Goal: Task Accomplishment & Management: Manage account settings

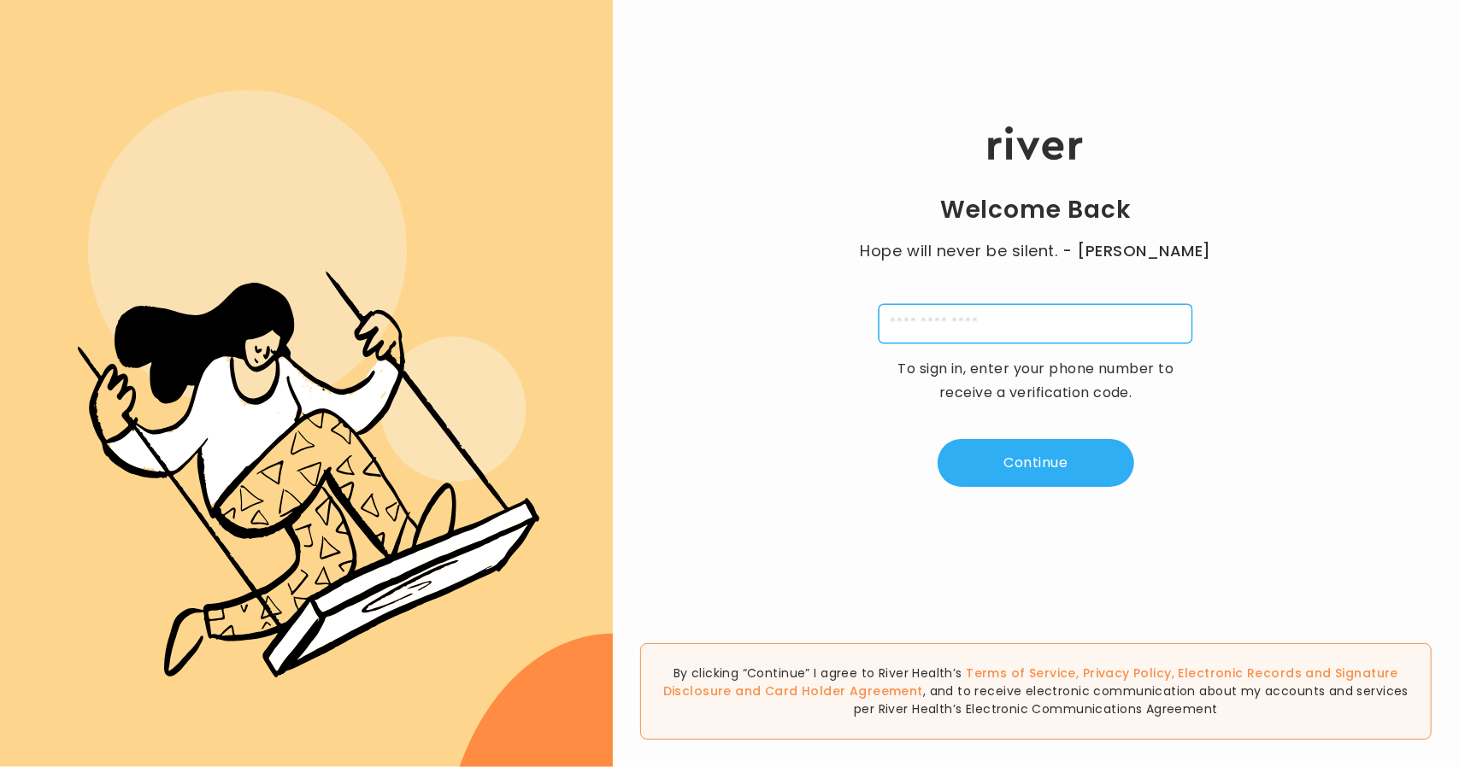
click at [958, 331] on input "tel" at bounding box center [1036, 323] width 314 height 39
type input "**********"
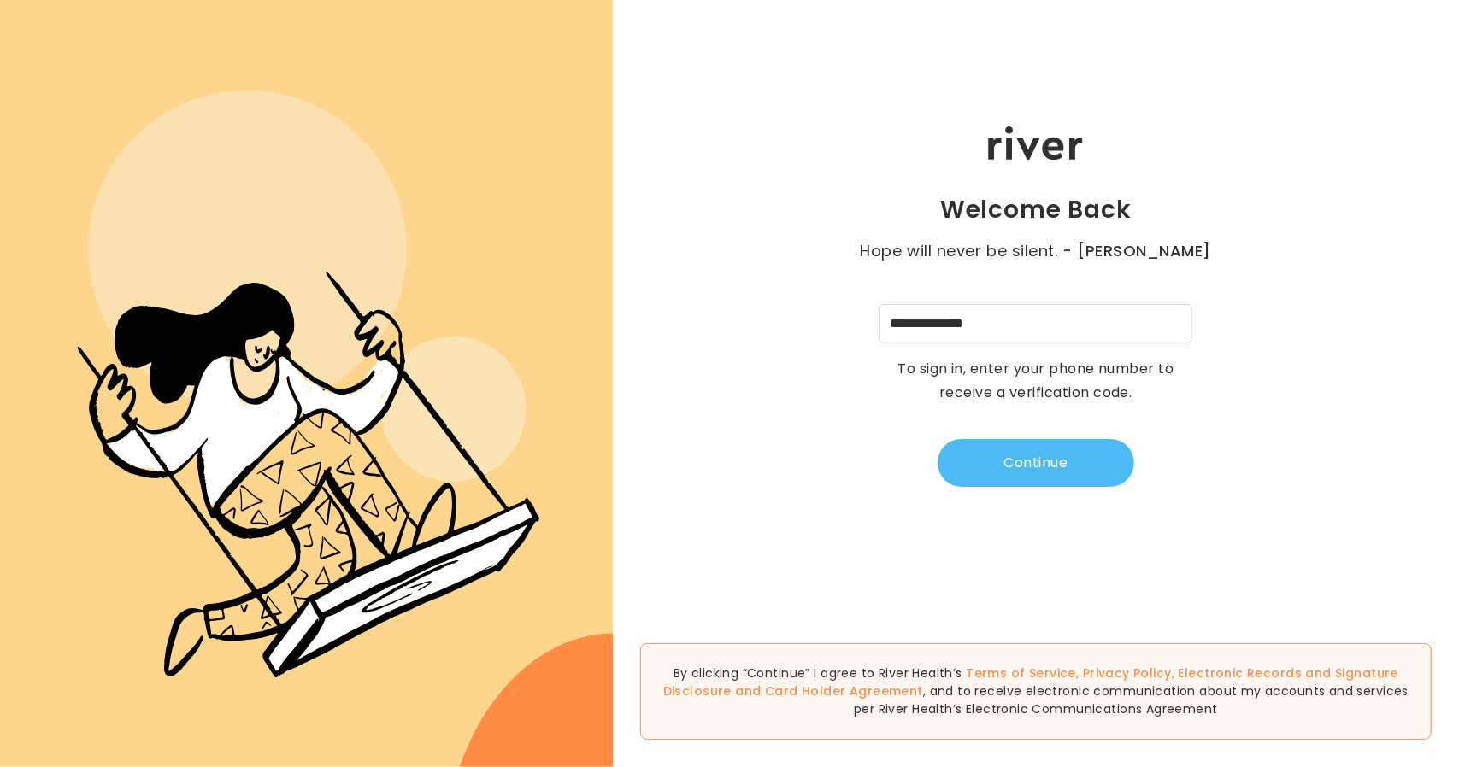
click at [1032, 483] on button "Continue" at bounding box center [1036, 463] width 197 height 48
type input "*"
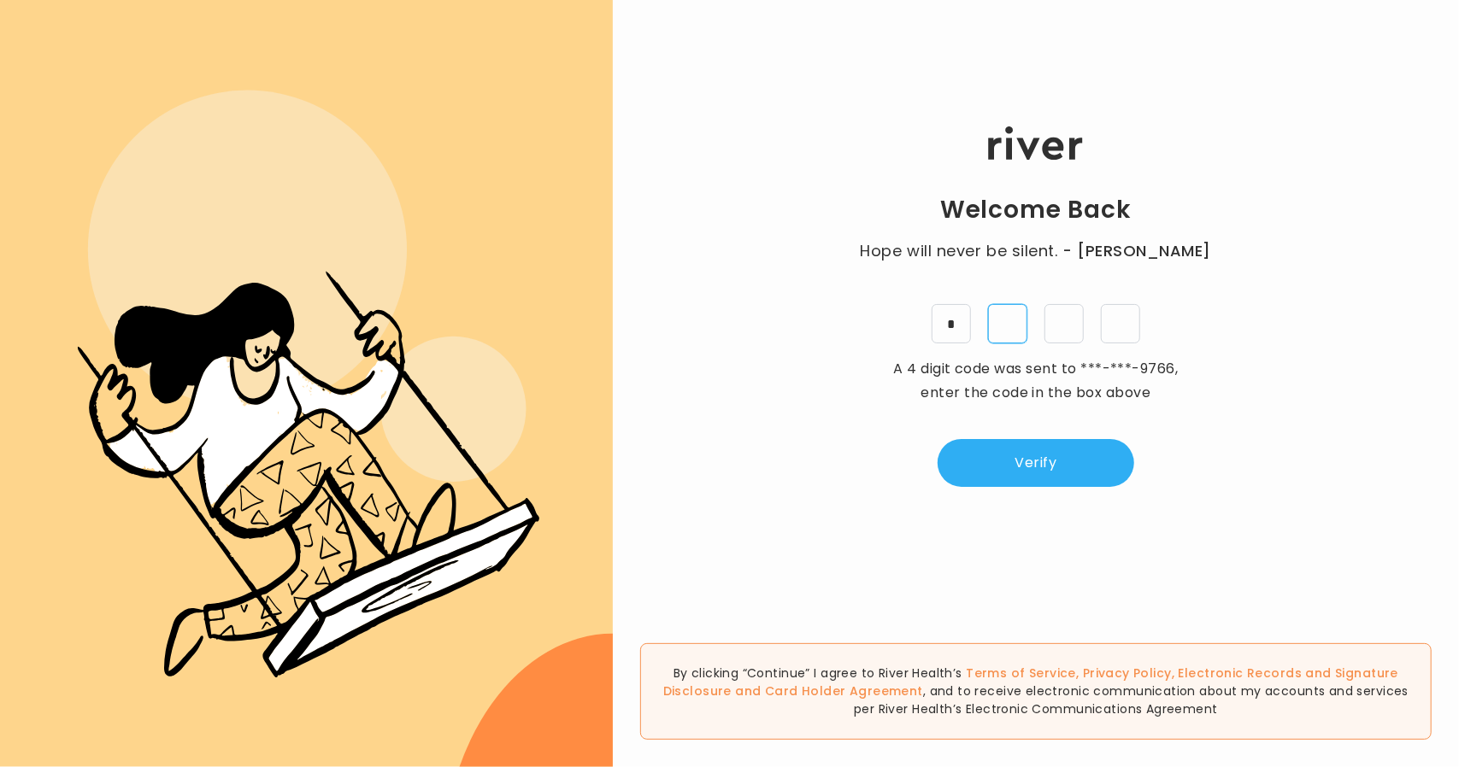
type input "*"
click at [976, 468] on button "Verify" at bounding box center [1036, 463] width 197 height 48
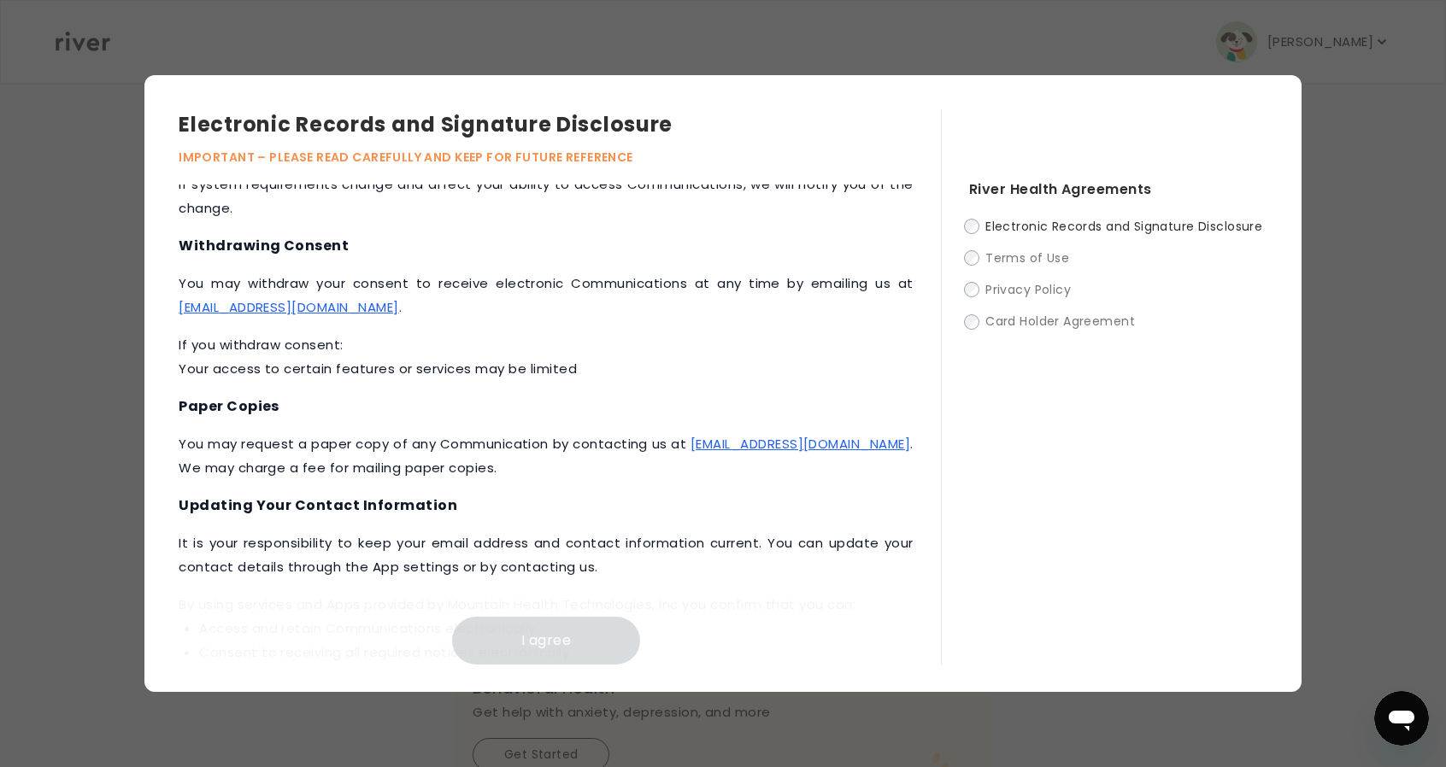
scroll to position [771, 0]
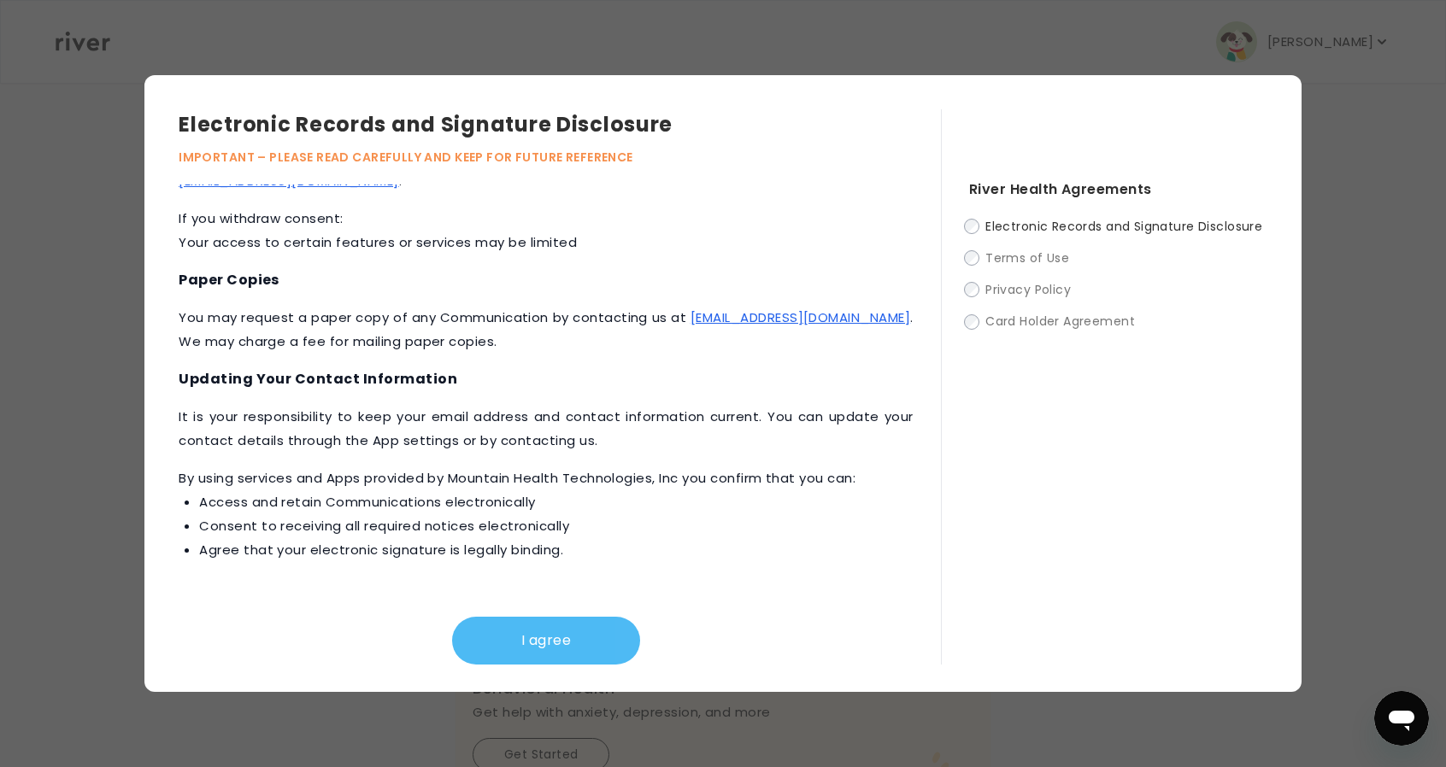
click at [527, 654] on button "I agree" at bounding box center [546, 641] width 188 height 48
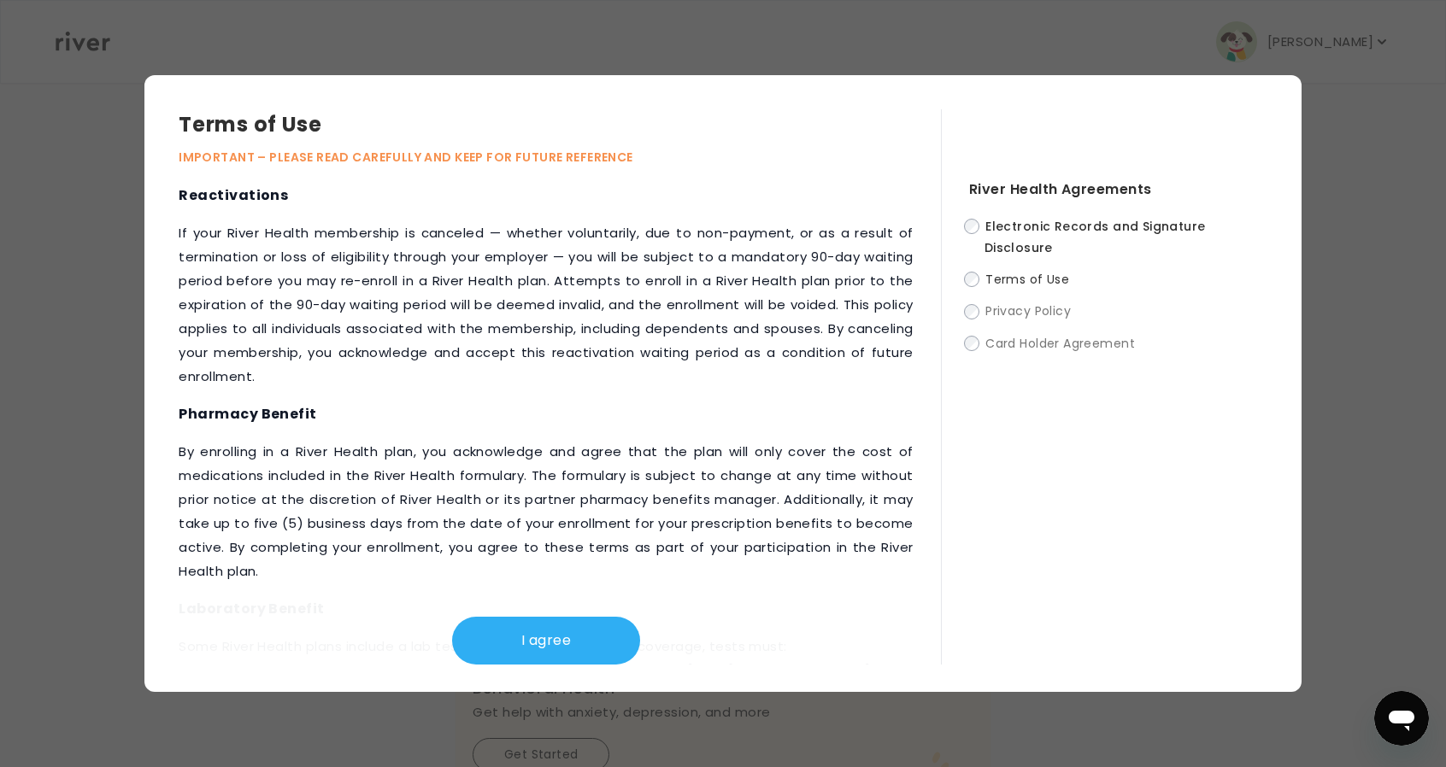
scroll to position [2104, 0]
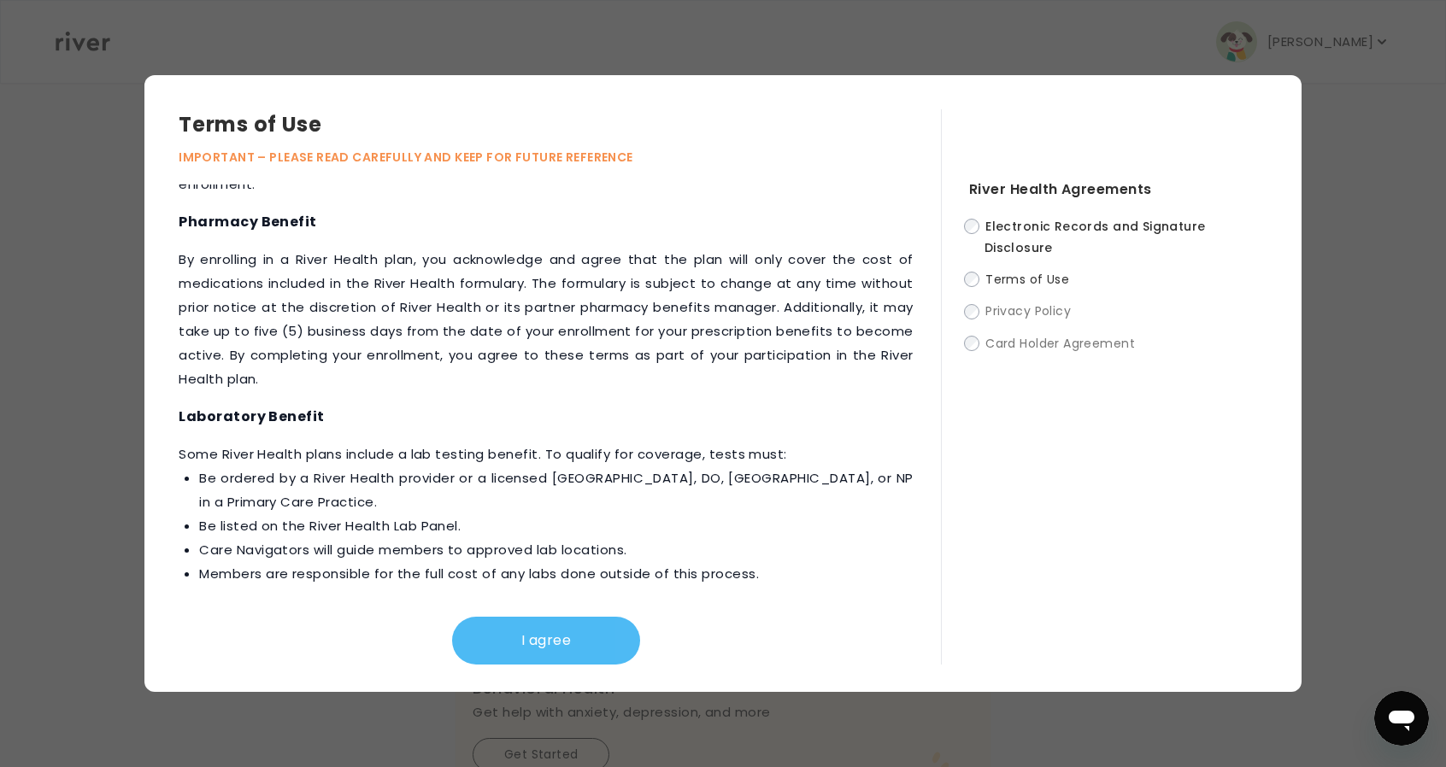
click at [574, 632] on button "I agree" at bounding box center [546, 641] width 188 height 48
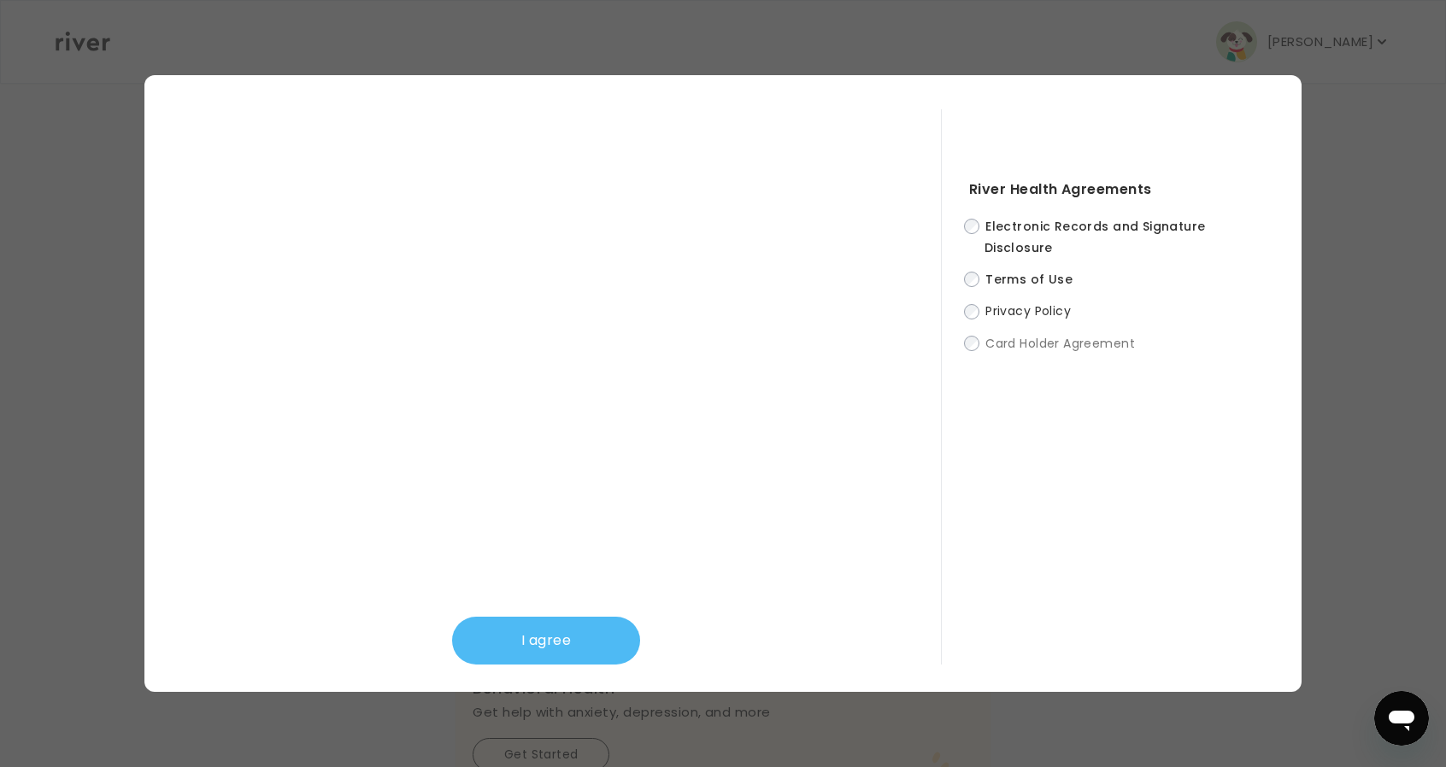
click at [535, 638] on button "I agree" at bounding box center [546, 641] width 188 height 48
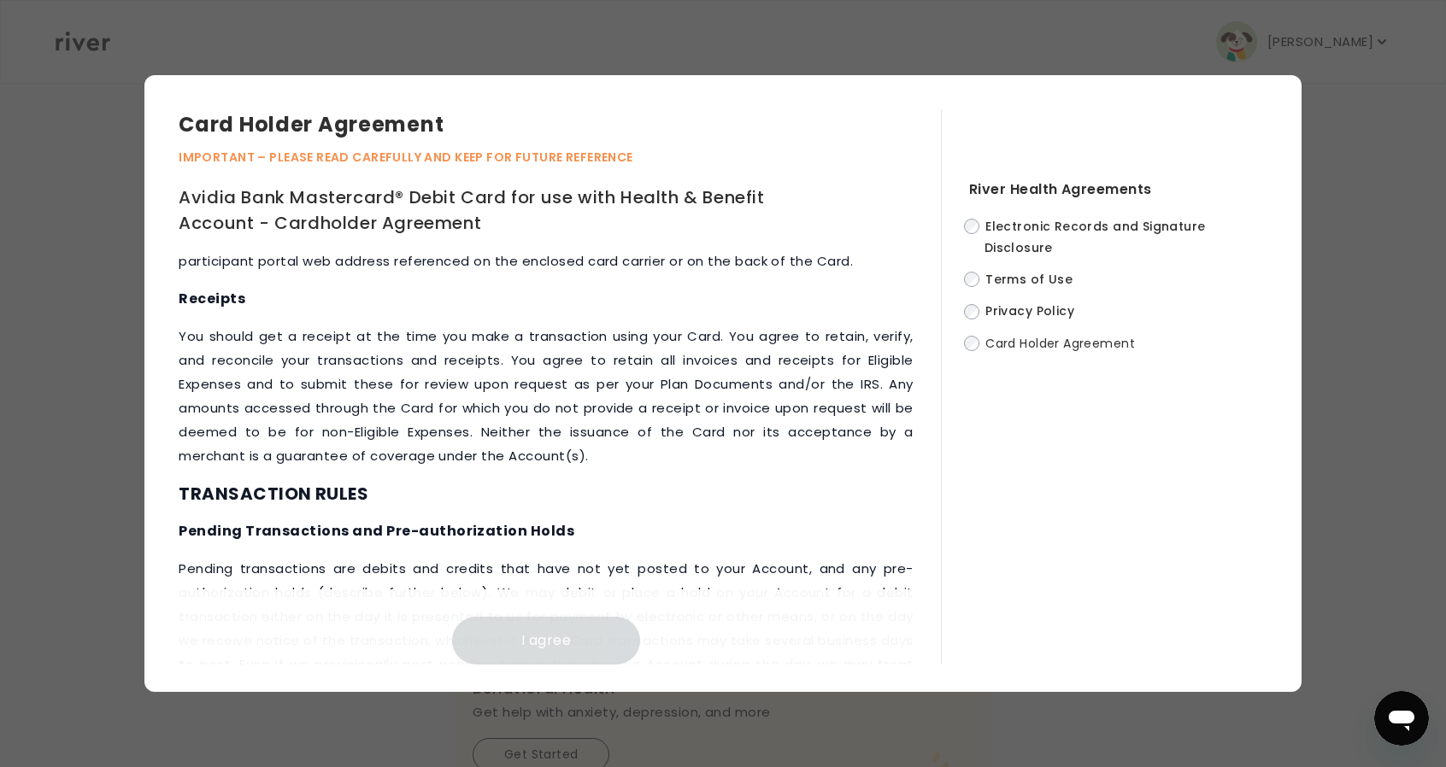
scroll to position [7837, 0]
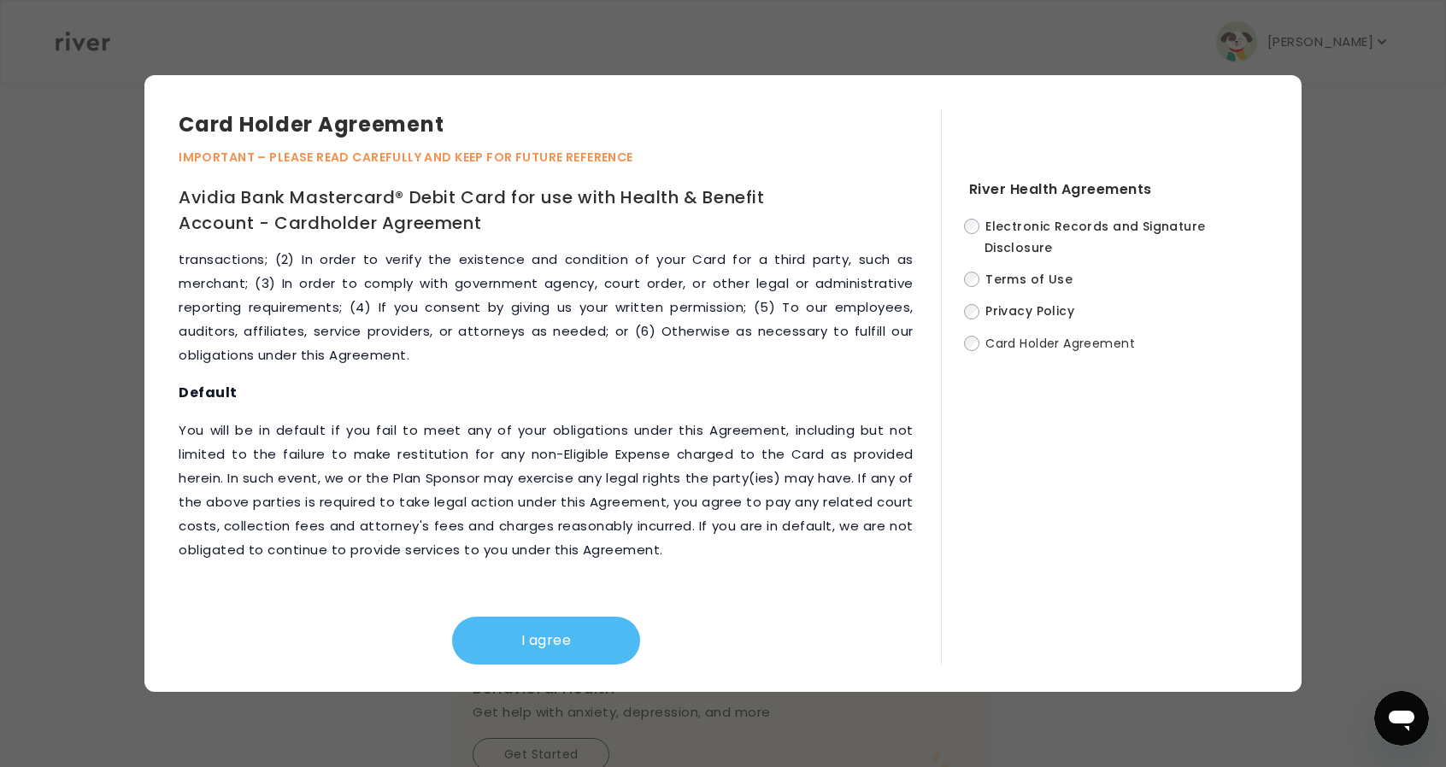
click at [585, 645] on button "I agree" at bounding box center [546, 641] width 188 height 48
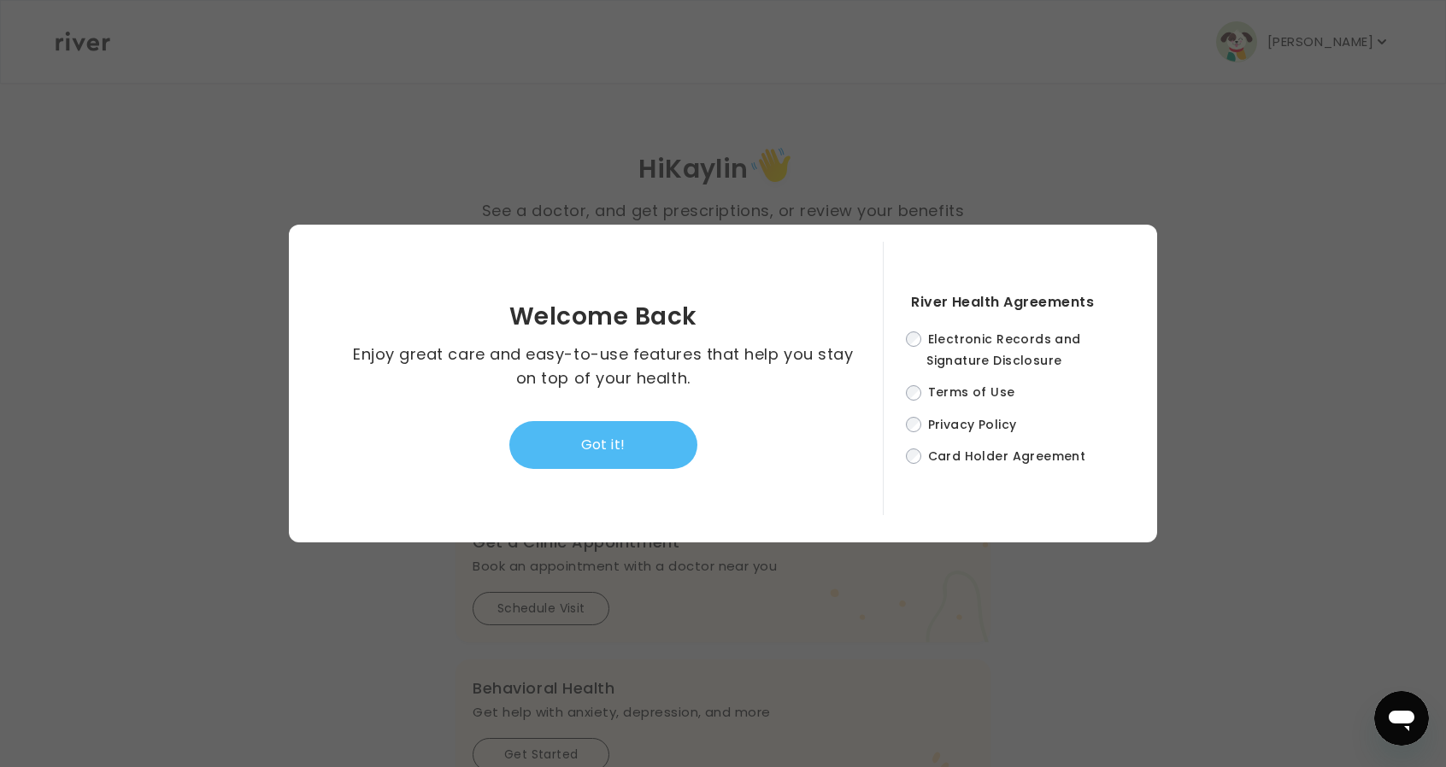
click at [658, 445] on button "Got it!" at bounding box center [603, 445] width 188 height 48
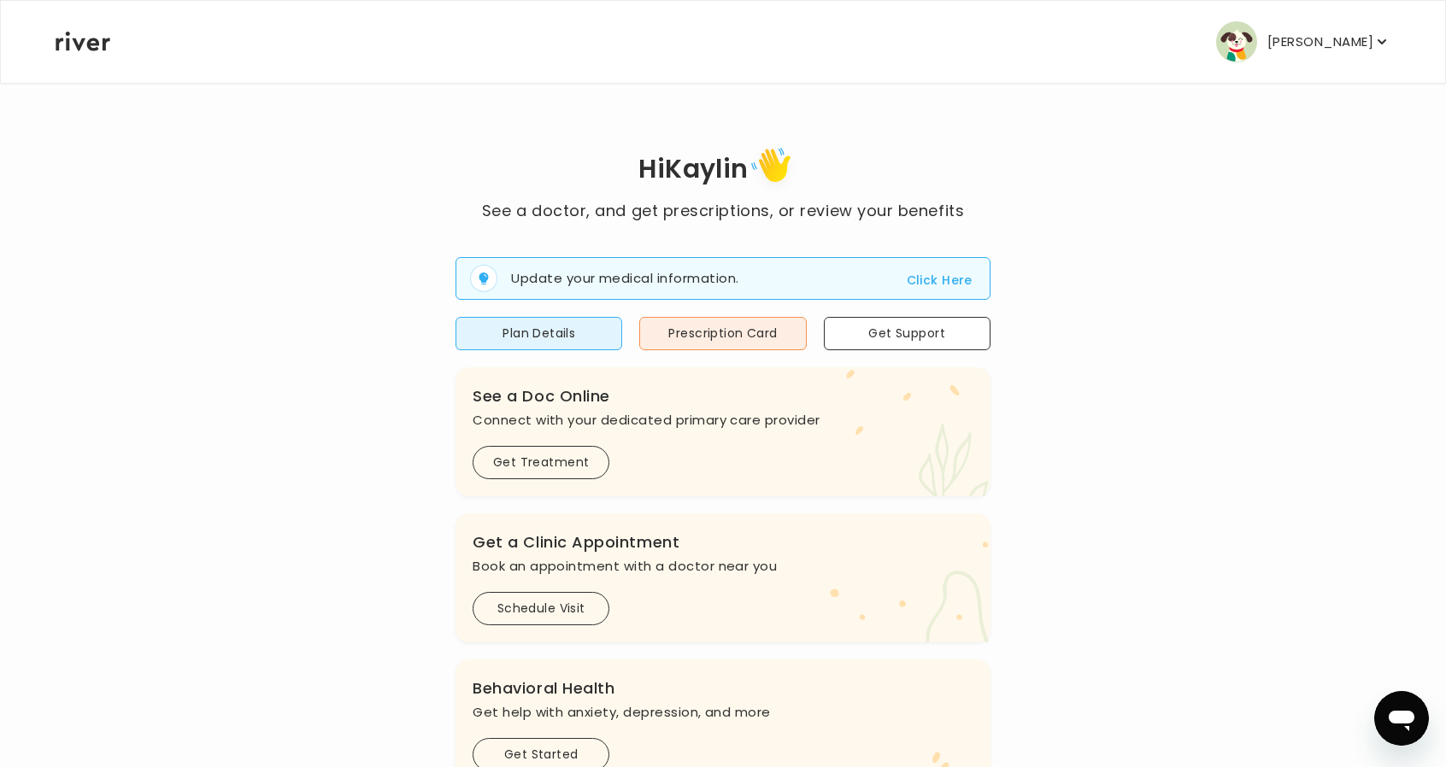
click at [1338, 35] on p "Kaylin Davis" at bounding box center [1320, 42] width 106 height 24
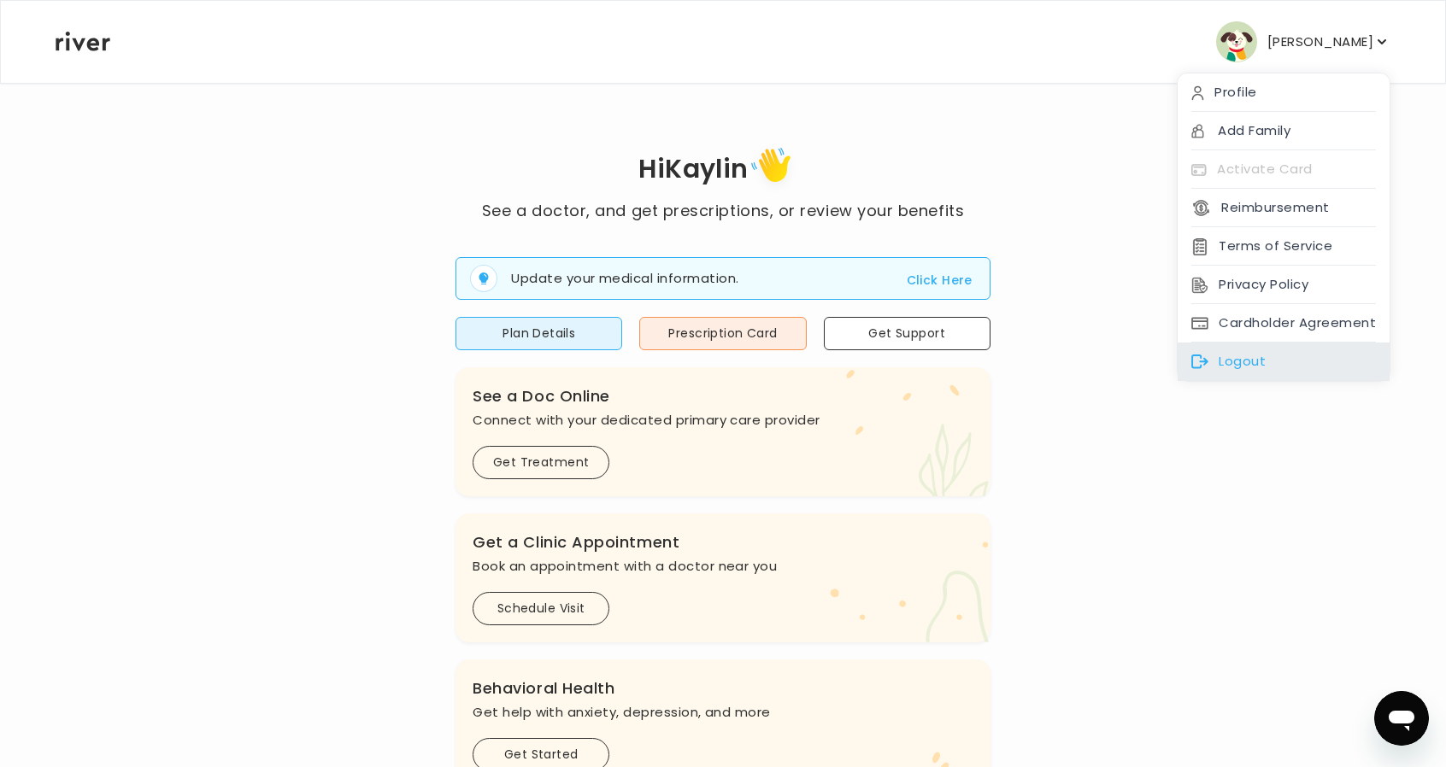
click at [1256, 366] on div "Logout" at bounding box center [1284, 362] width 212 height 38
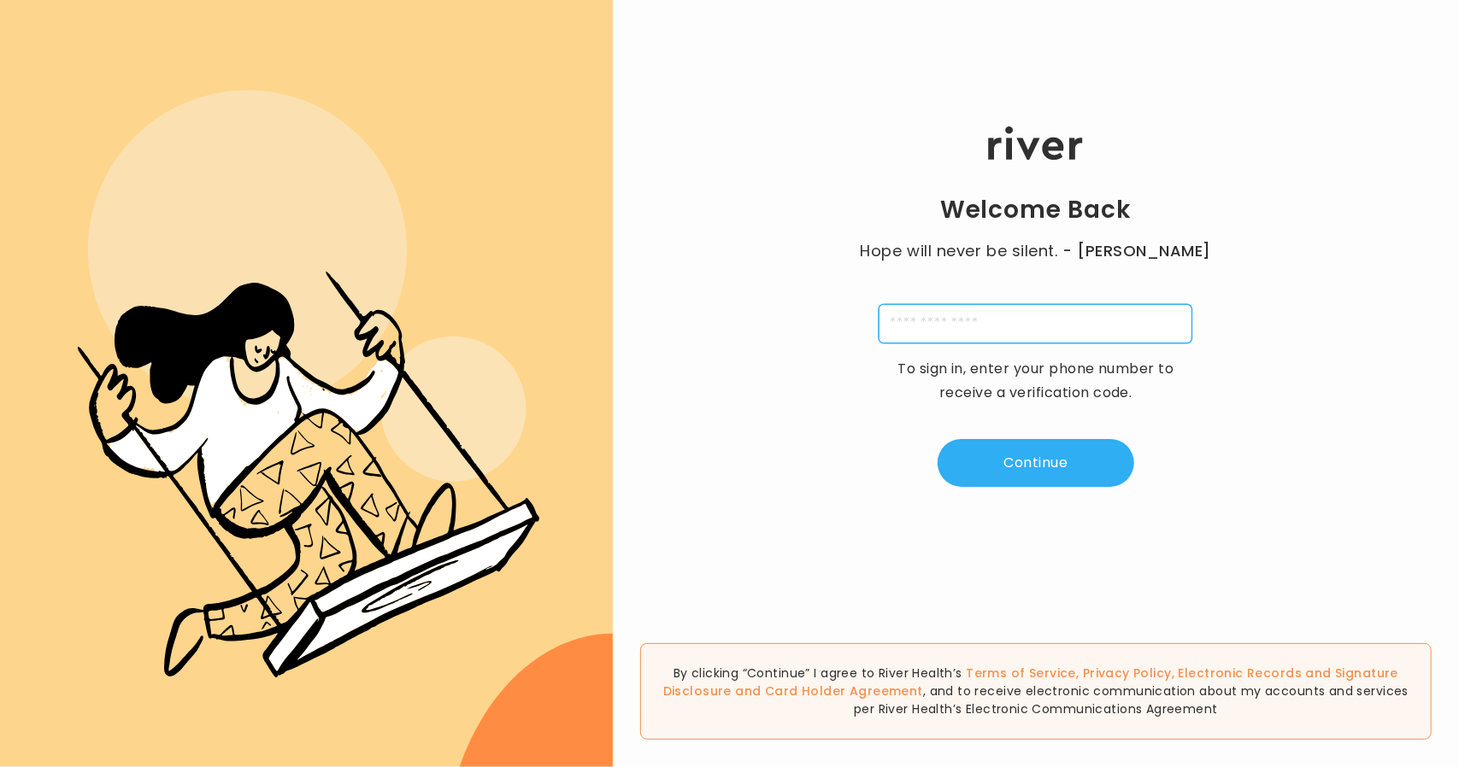
drag, startPoint x: 963, startPoint y: 319, endPoint x: 985, endPoint y: 343, distance: 32.7
click at [963, 320] on input "tel" at bounding box center [1036, 323] width 314 height 39
type input "**********"
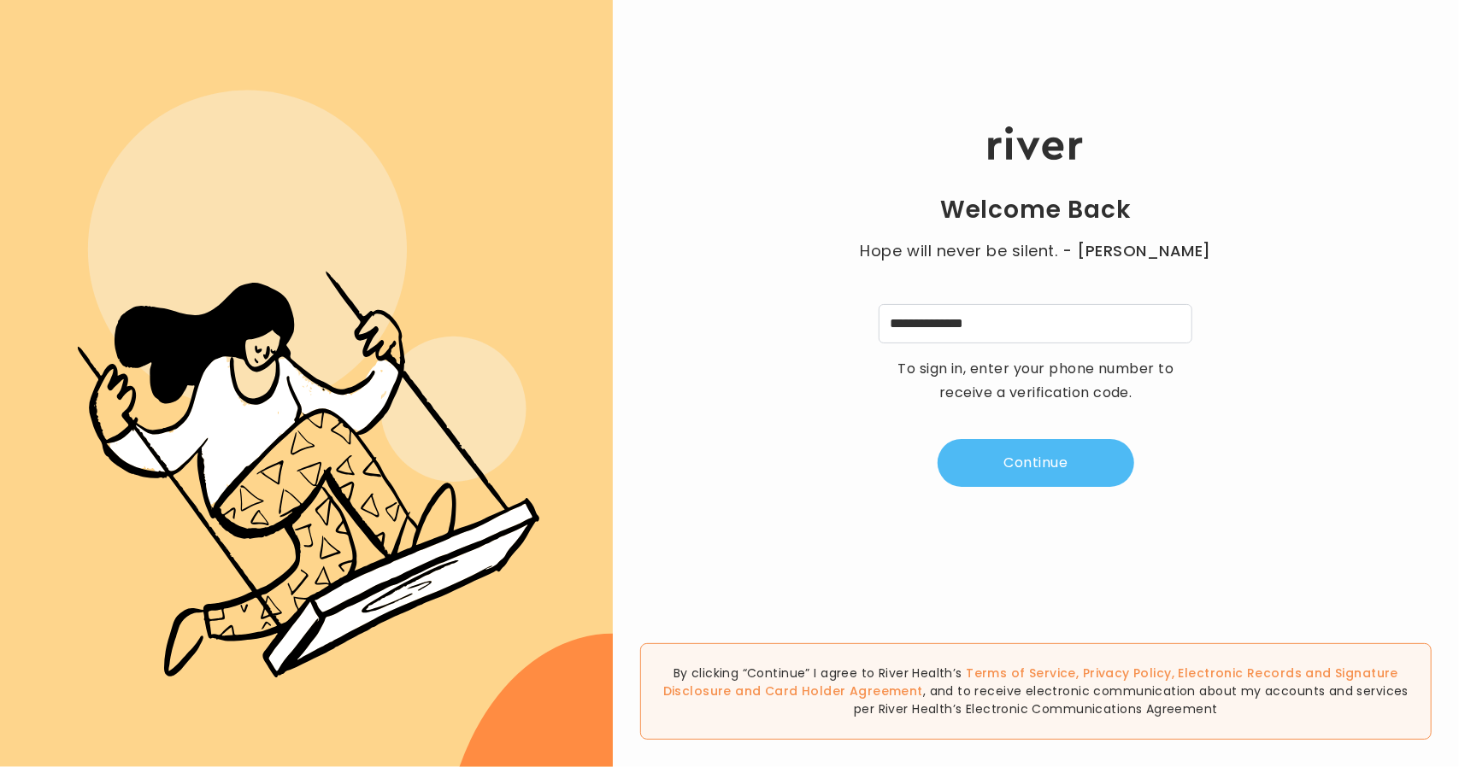
click at [1071, 468] on button "Continue" at bounding box center [1036, 463] width 197 height 48
type input "*"
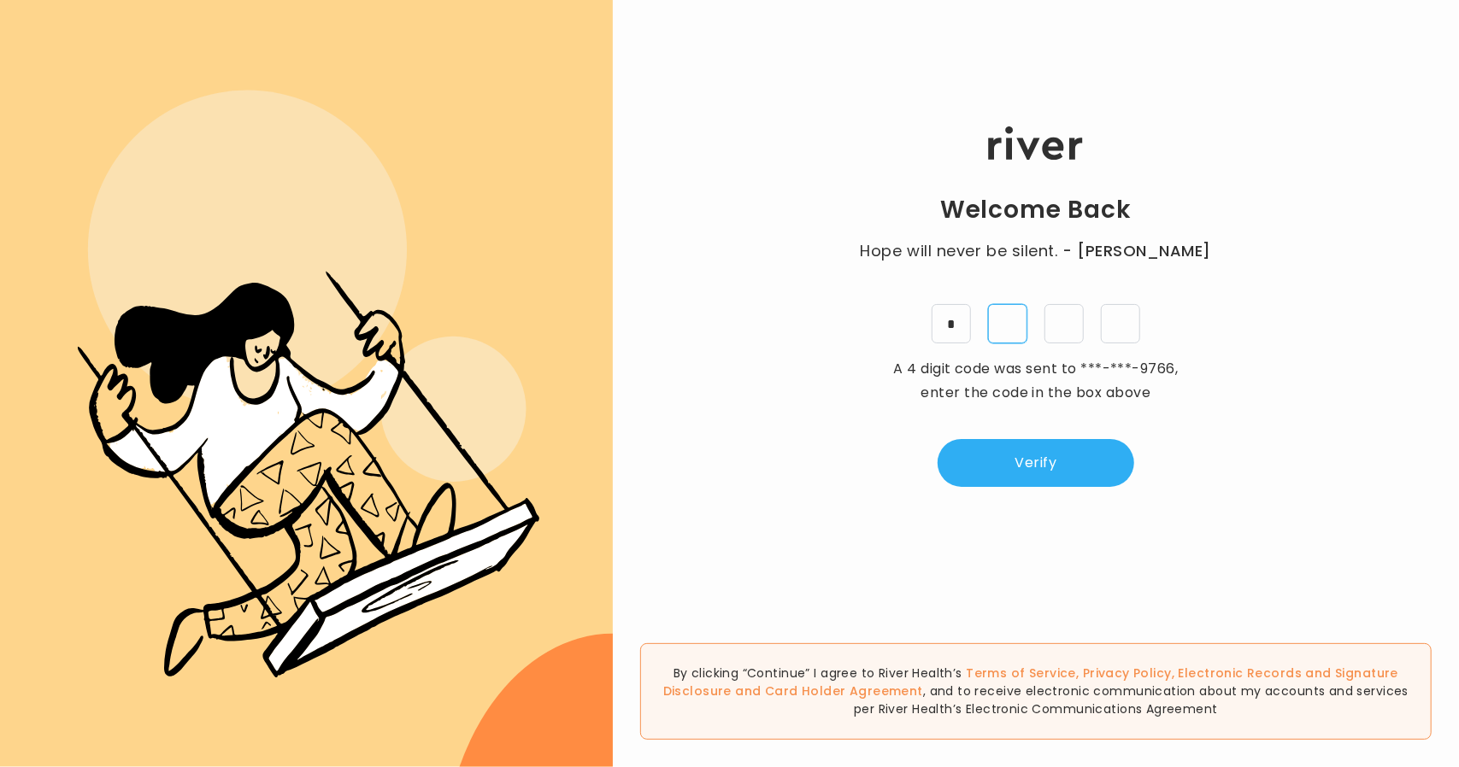
type input "*"
drag, startPoint x: 1061, startPoint y: 466, endPoint x: 1053, endPoint y: 387, distance: 79.0
click at [1061, 466] on button "Verify" at bounding box center [1036, 463] width 197 height 48
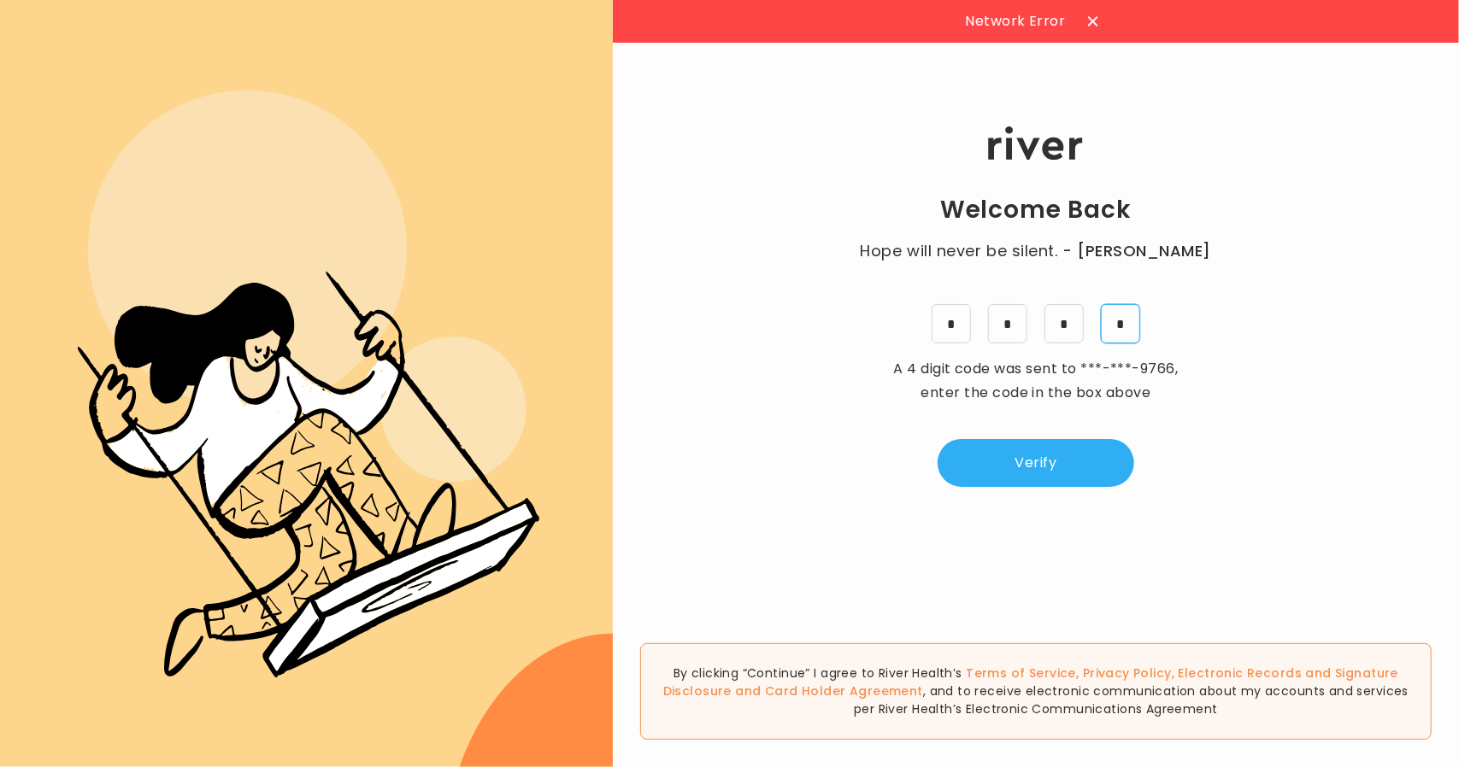
click at [1132, 330] on input "*" at bounding box center [1120, 323] width 39 height 39
type input "*"
click at [1036, 481] on button "Verify" at bounding box center [1036, 463] width 197 height 48
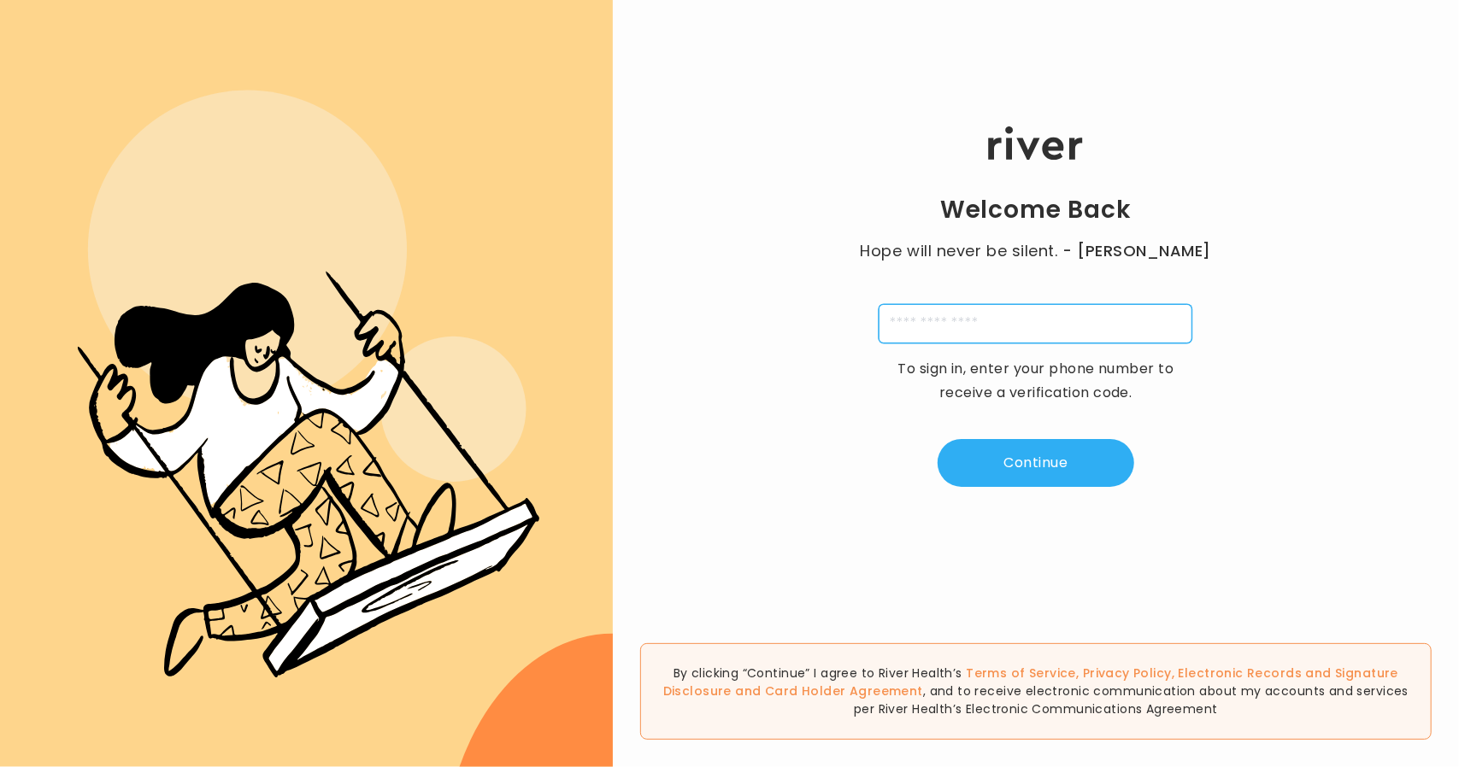
click at [941, 329] on input "tel" at bounding box center [1036, 323] width 314 height 39
type input "**********"
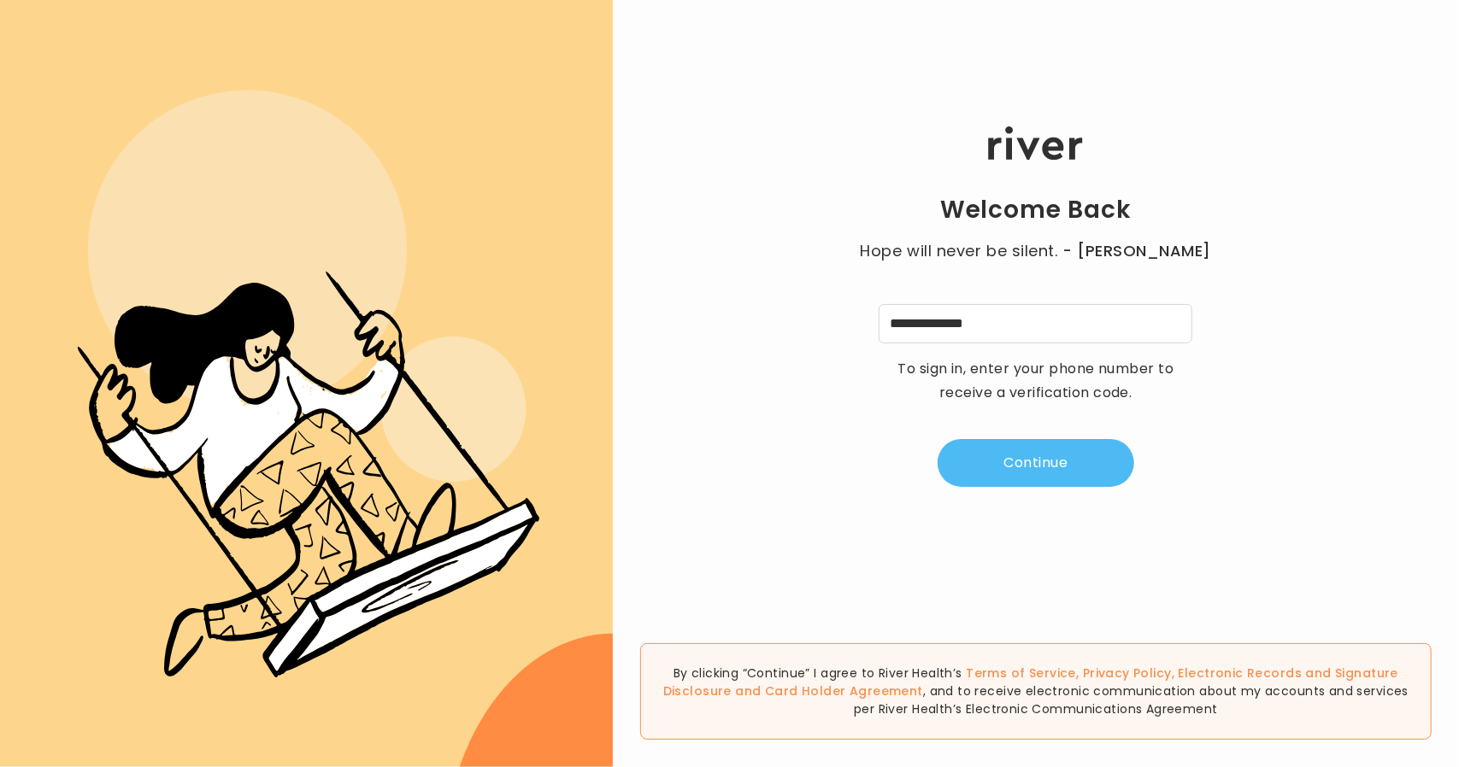
click at [997, 468] on button "Continue" at bounding box center [1036, 463] width 197 height 48
type input "*"
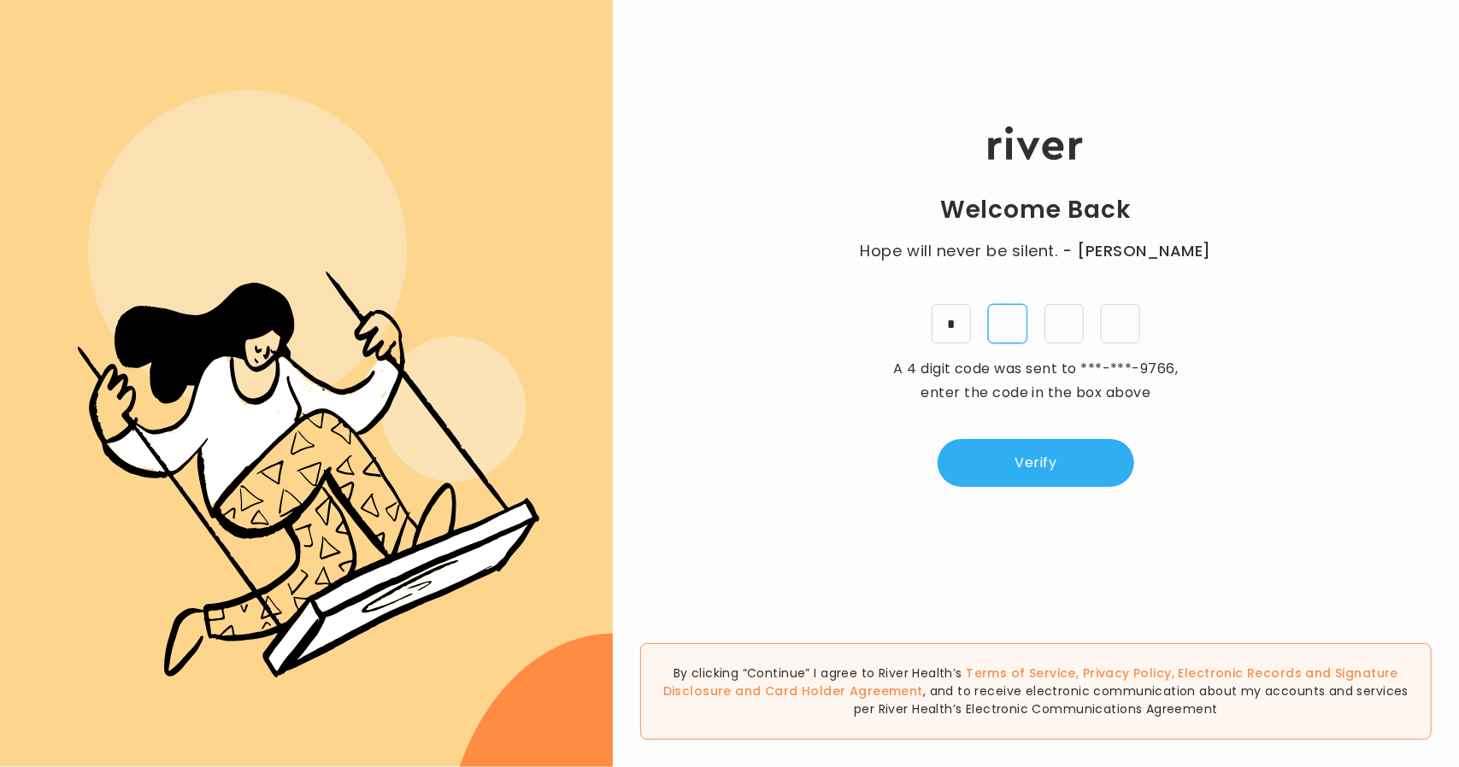
type input "*"
click at [1007, 474] on button "Verify" at bounding box center [1036, 463] width 197 height 48
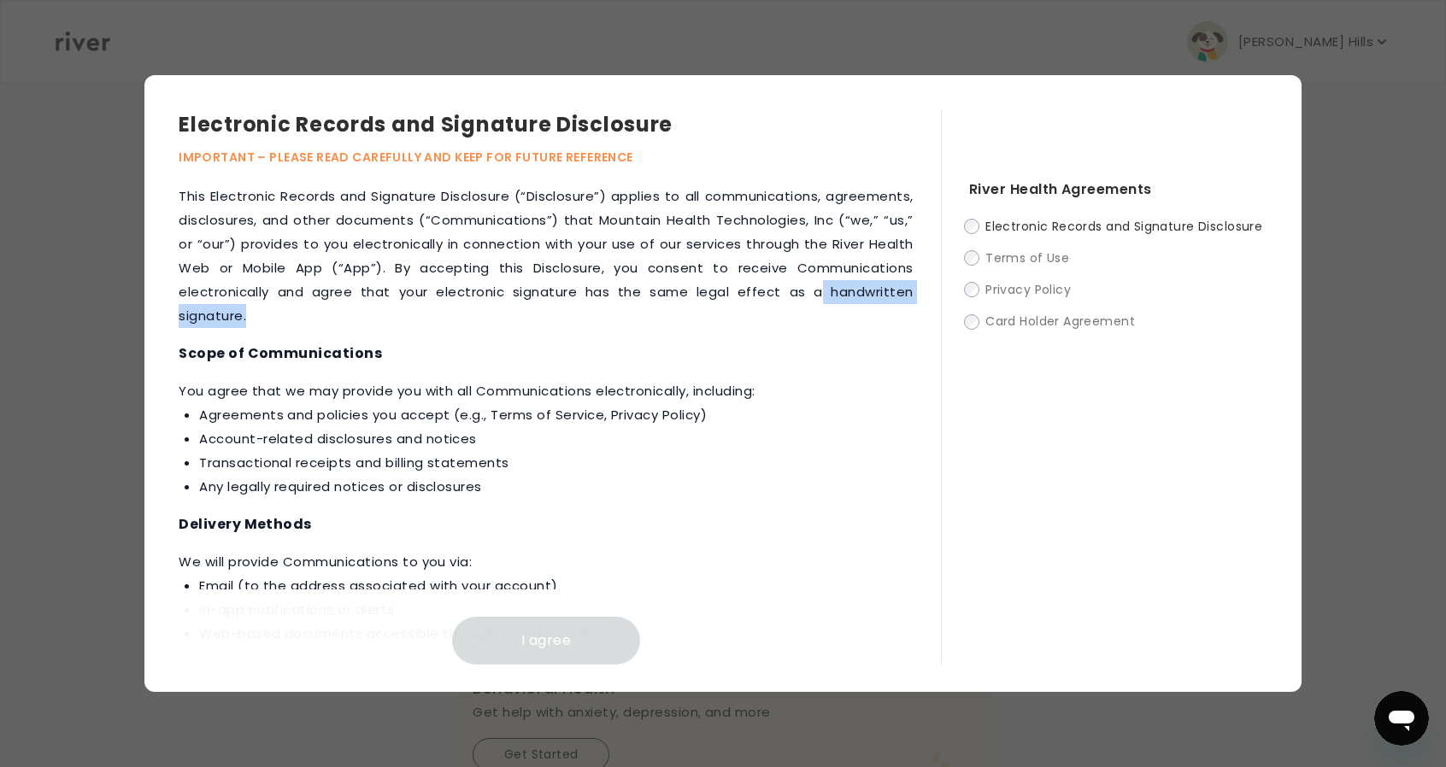
drag, startPoint x: 926, startPoint y: 298, endPoint x: 926, endPoint y: 333, distance: 35.1
click at [926, 333] on div "This Electronic Records and Signature Disclosure (“Disclosure”) applies to all …" at bounding box center [560, 425] width 762 height 480
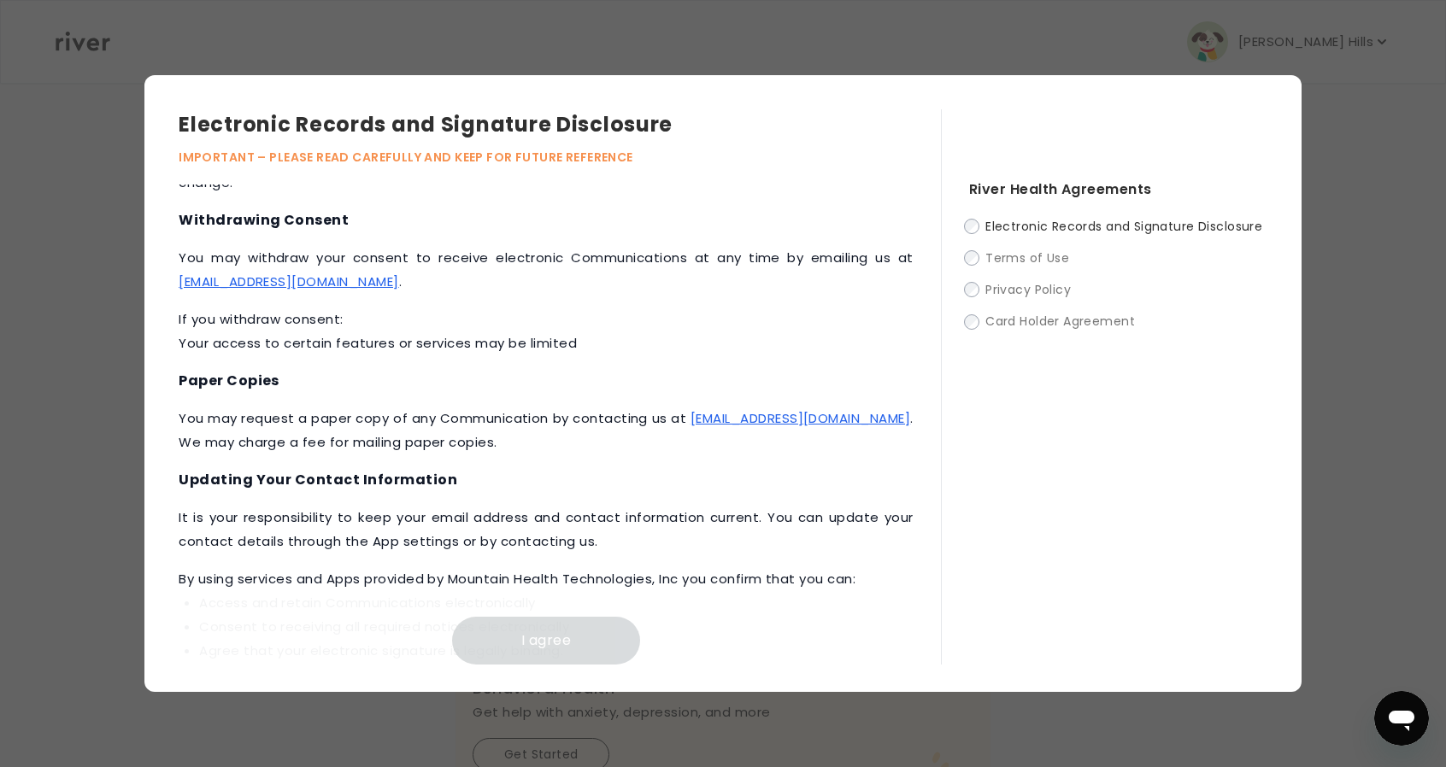
scroll to position [771, 0]
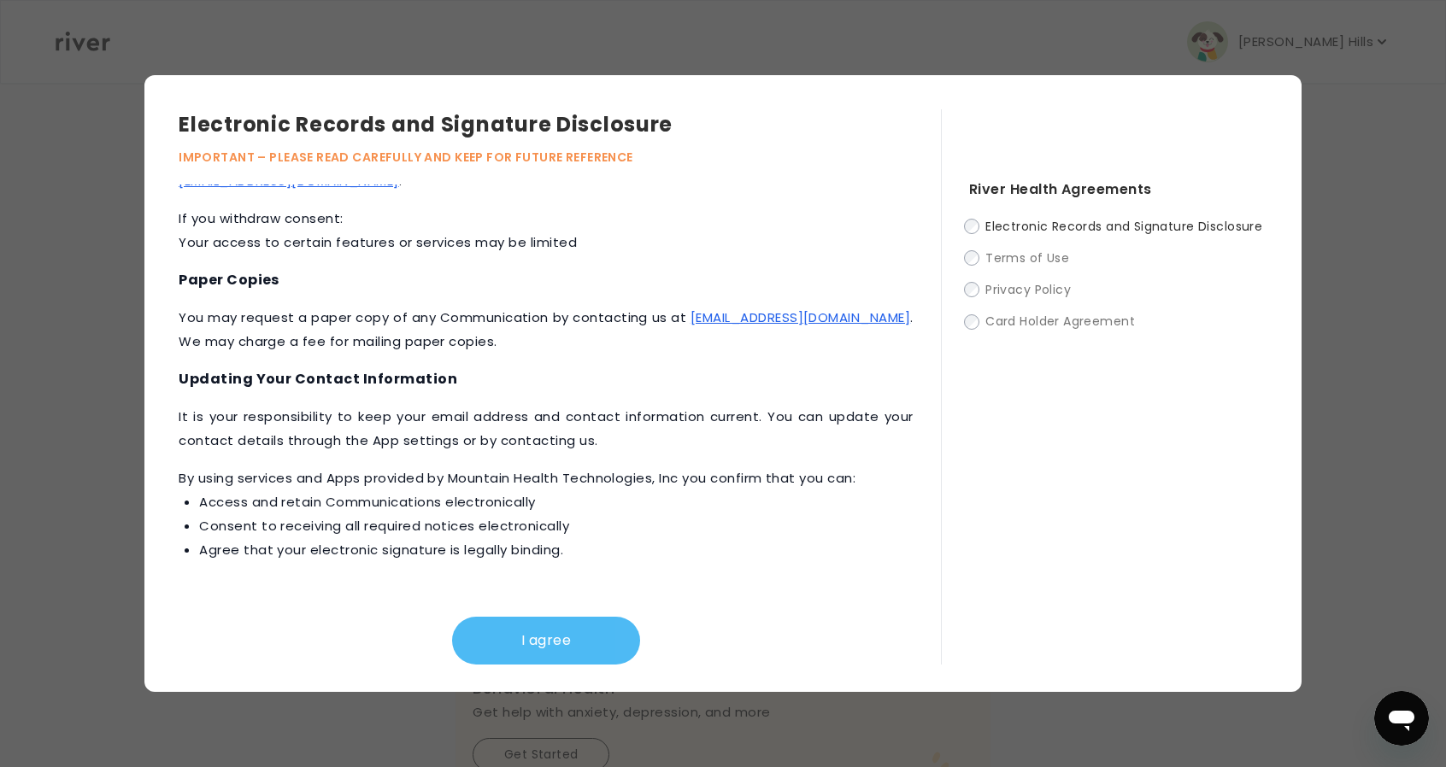
click at [560, 647] on button "I agree" at bounding box center [546, 641] width 188 height 48
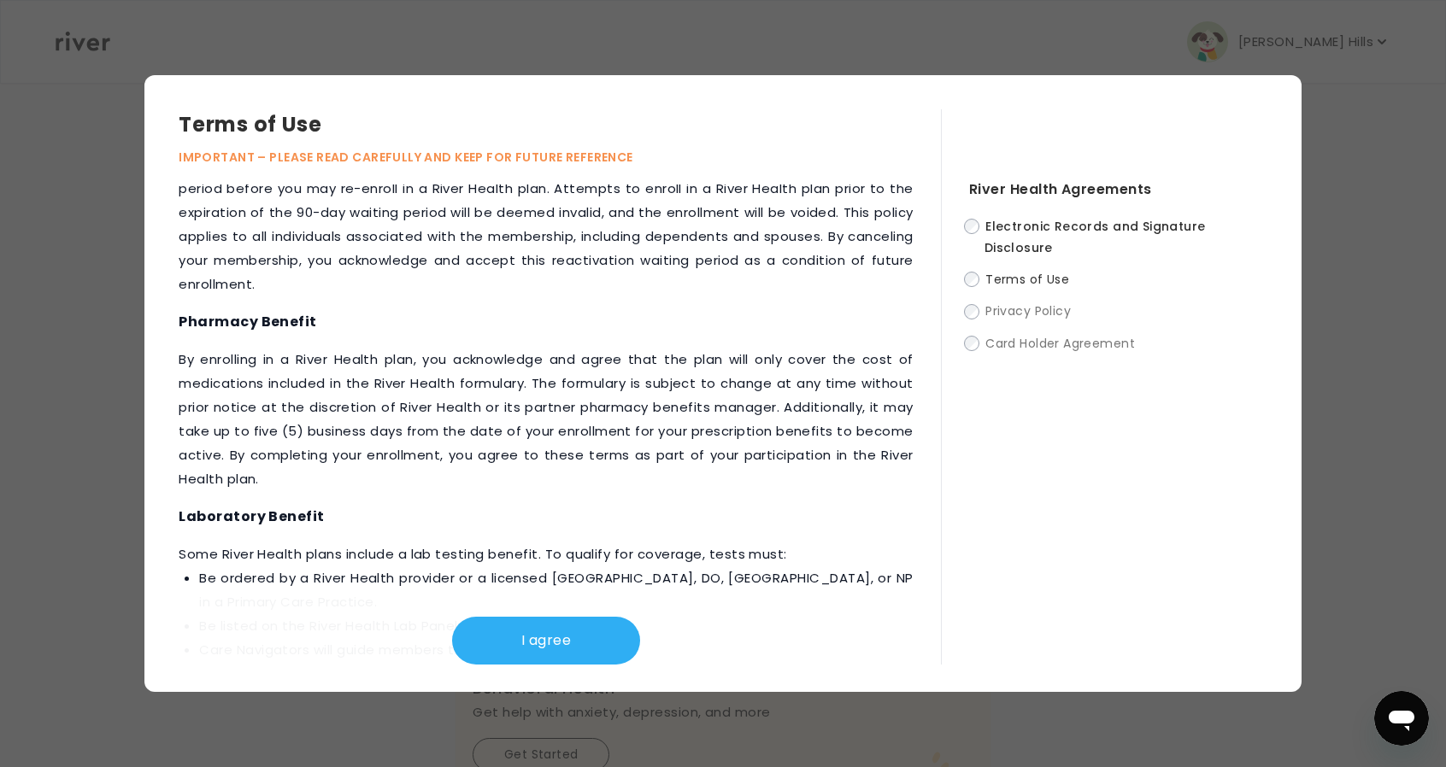
scroll to position [2104, 0]
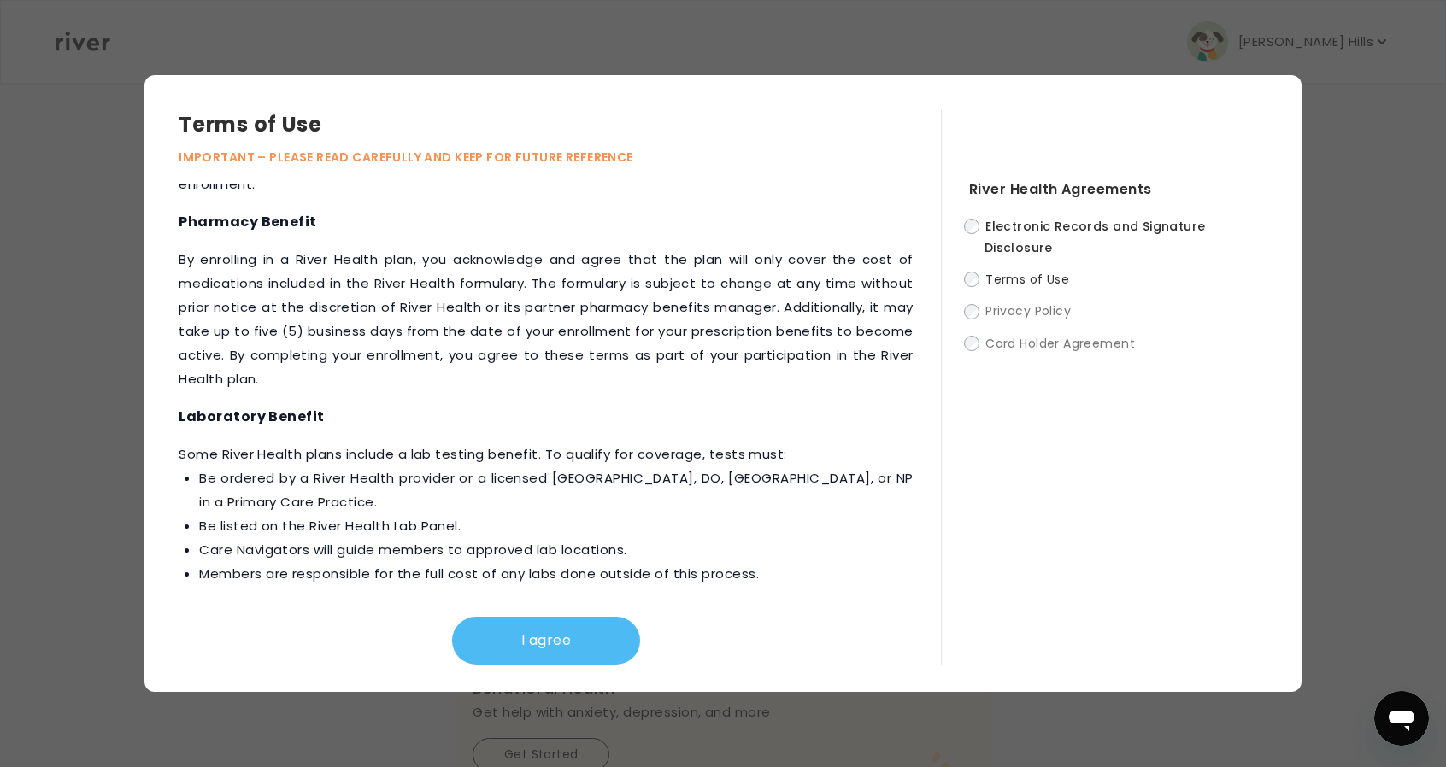
click at [561, 624] on button "I agree" at bounding box center [546, 641] width 188 height 48
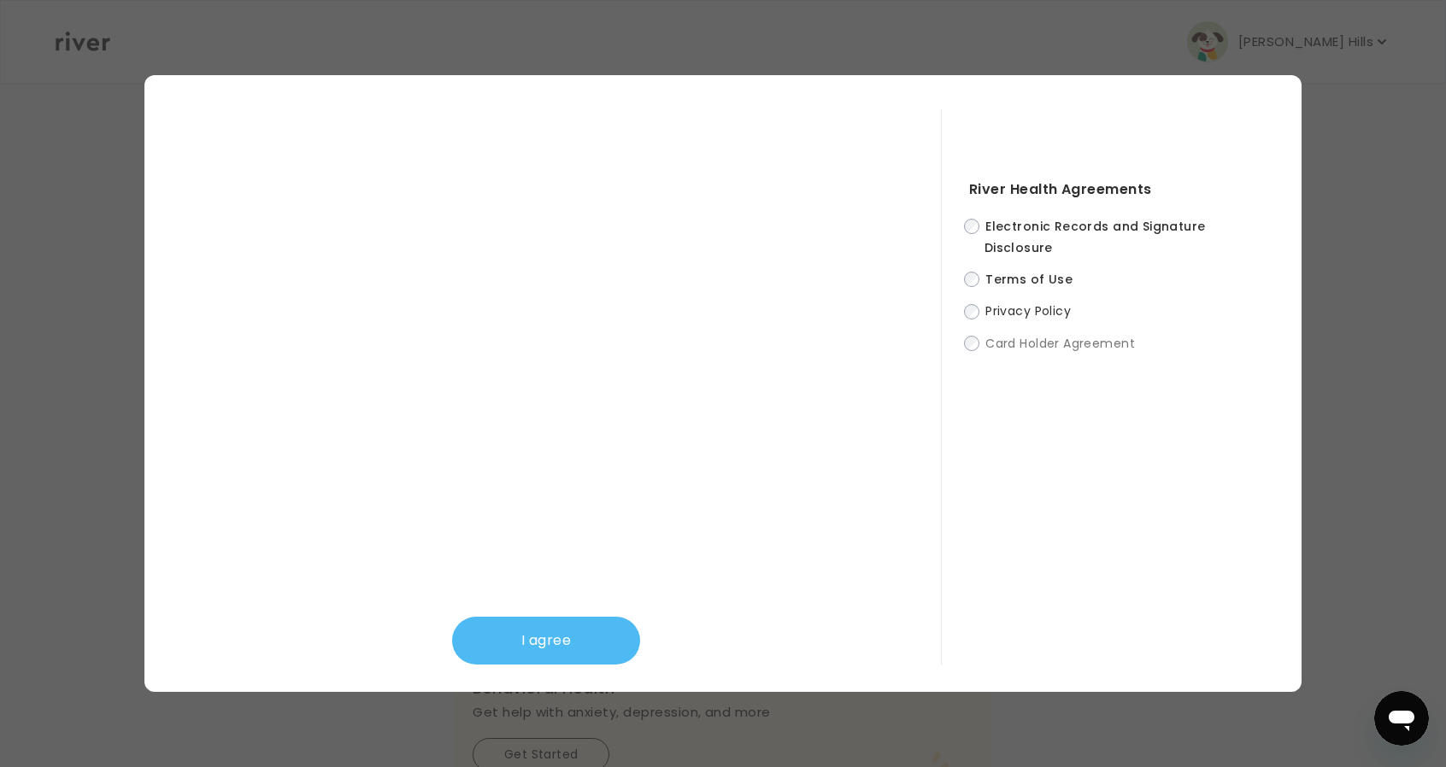
click at [564, 633] on button "I agree" at bounding box center [546, 641] width 188 height 48
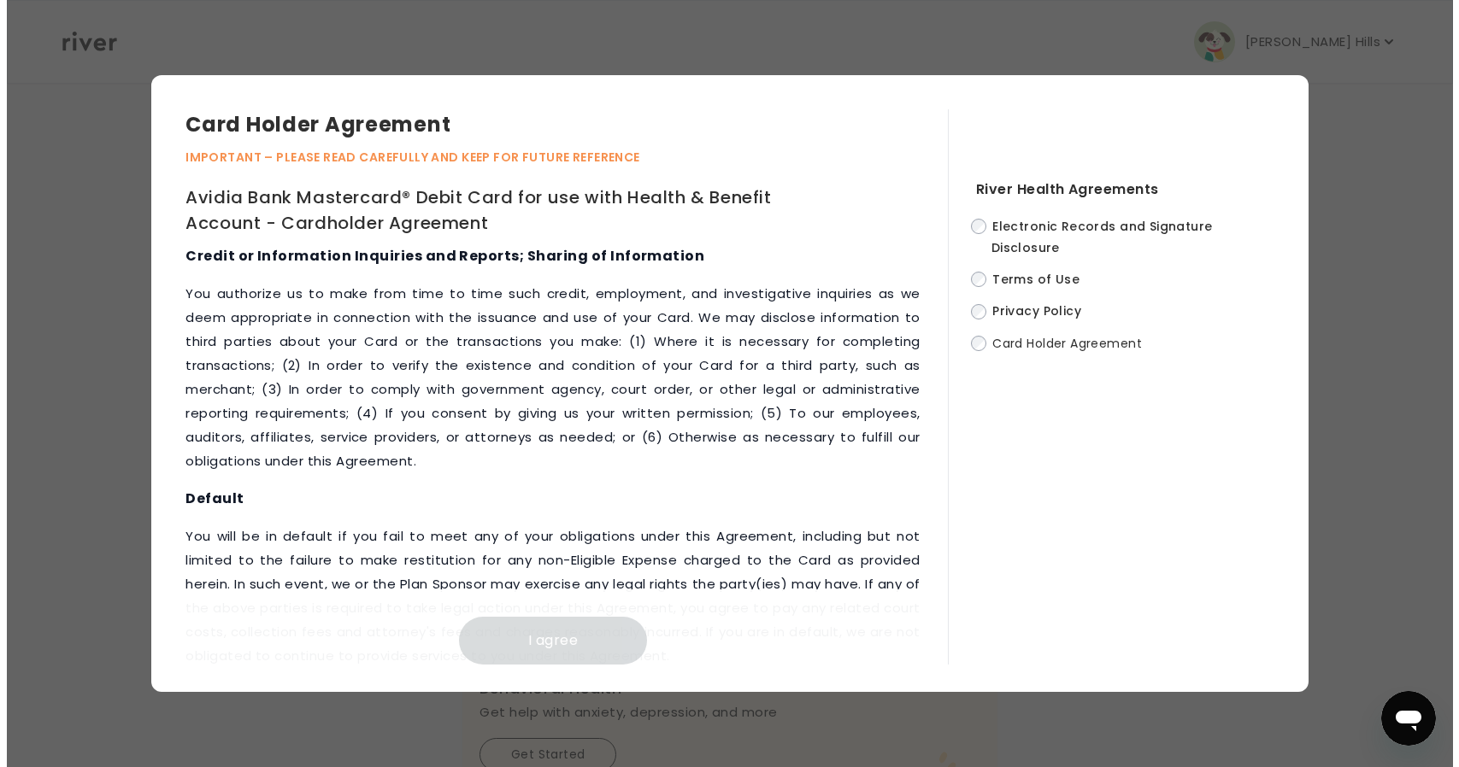
scroll to position [7837, 0]
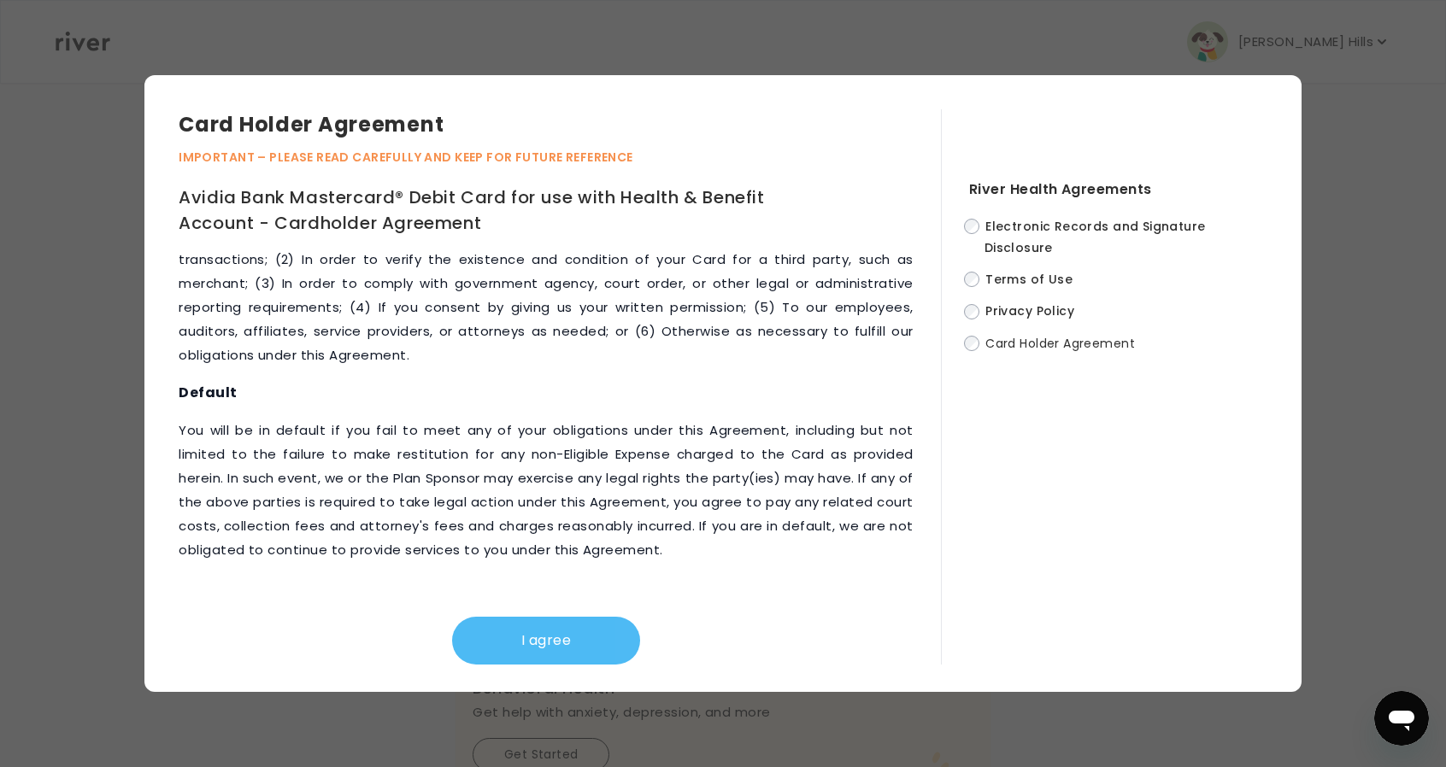
drag, startPoint x: 575, startPoint y: 631, endPoint x: 593, endPoint y: 620, distance: 21.1
click at [576, 630] on button "I agree" at bounding box center [546, 641] width 188 height 48
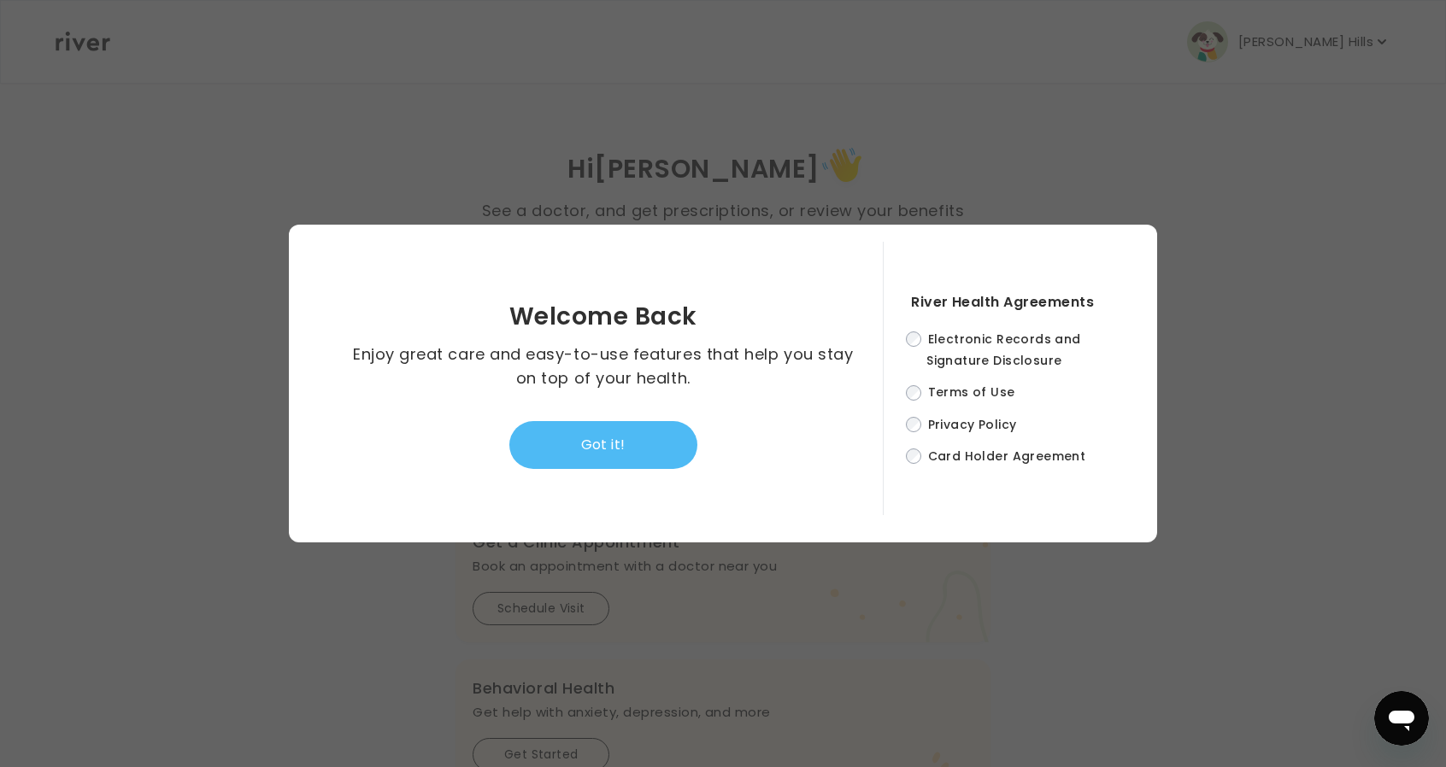
click at [578, 439] on button "Got it!" at bounding box center [603, 445] width 188 height 48
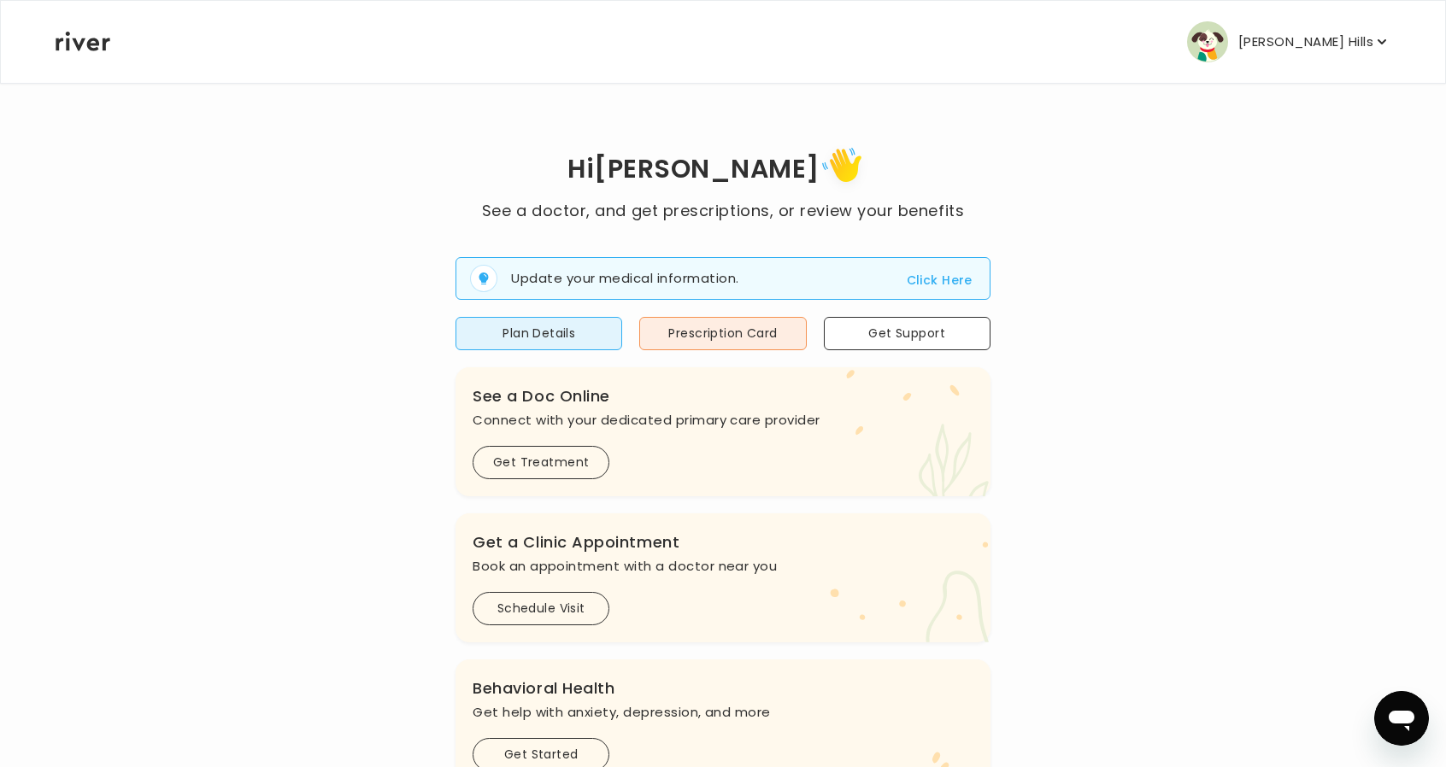
click at [1302, 41] on p "Kendrick Hills" at bounding box center [1305, 42] width 135 height 24
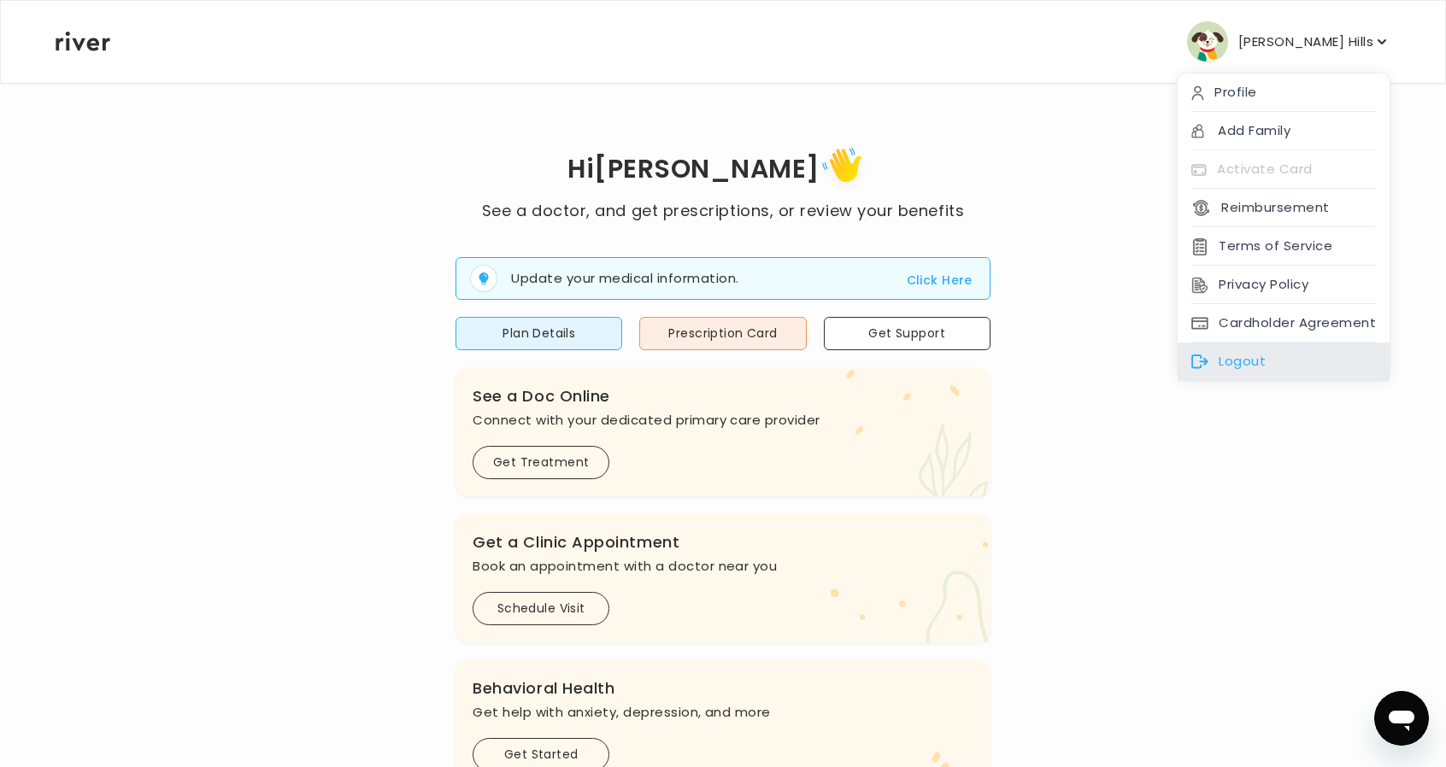
click at [1254, 346] on div "Logout" at bounding box center [1284, 362] width 212 height 38
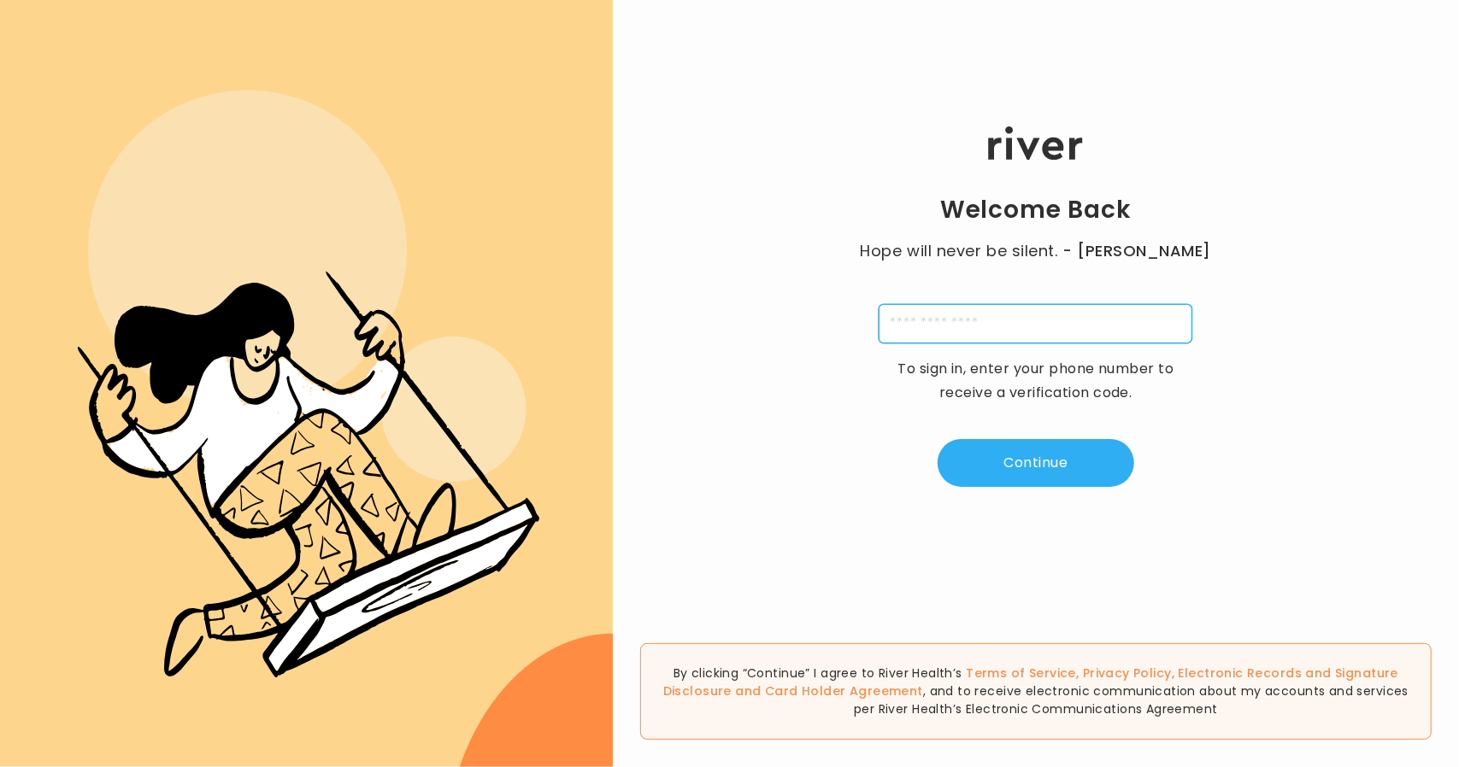
drag, startPoint x: 945, startPoint y: 326, endPoint x: 972, endPoint y: 344, distance: 32.0
click at [945, 326] on input "tel" at bounding box center [1036, 323] width 314 height 39
type input "**********"
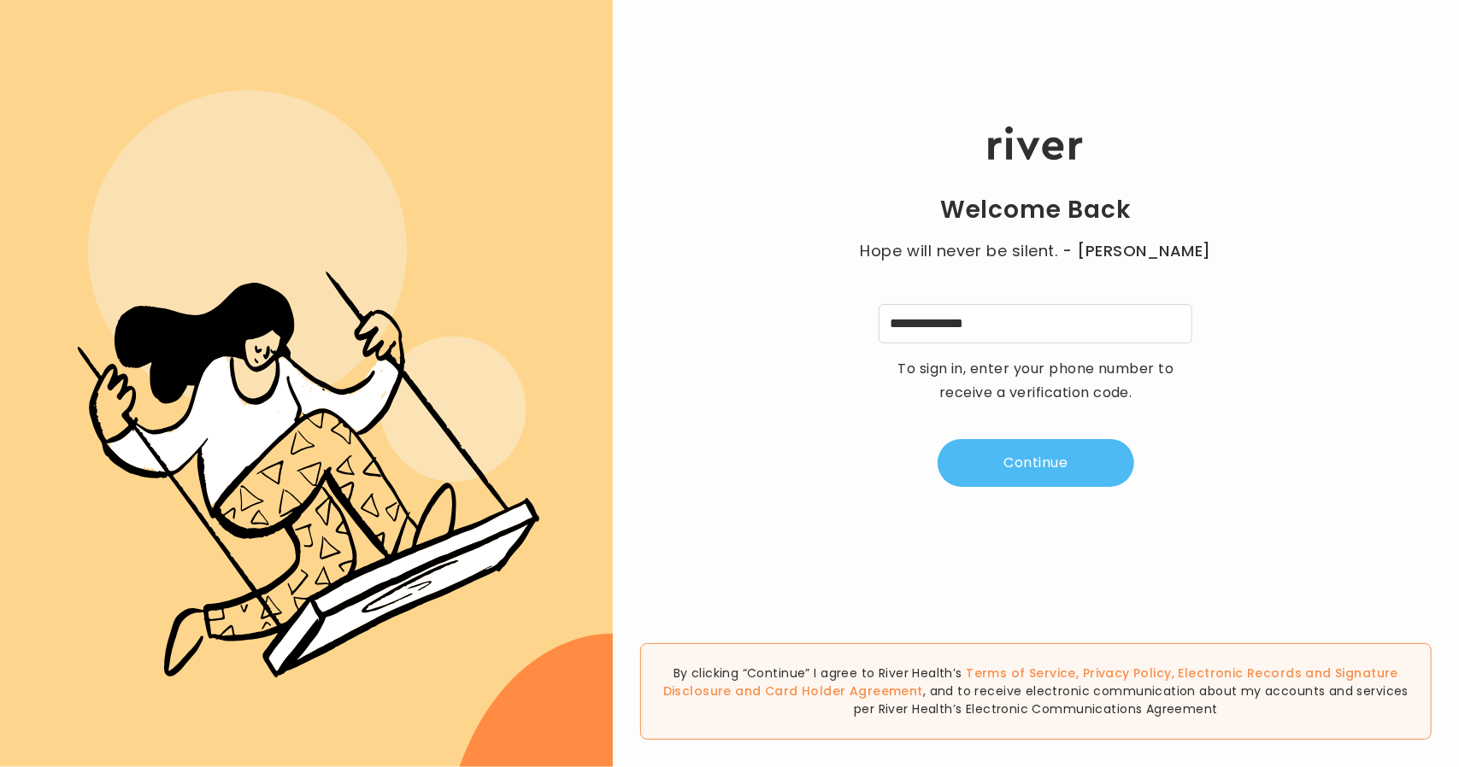
click at [1048, 459] on button "Continue" at bounding box center [1036, 463] width 197 height 48
type input "*"
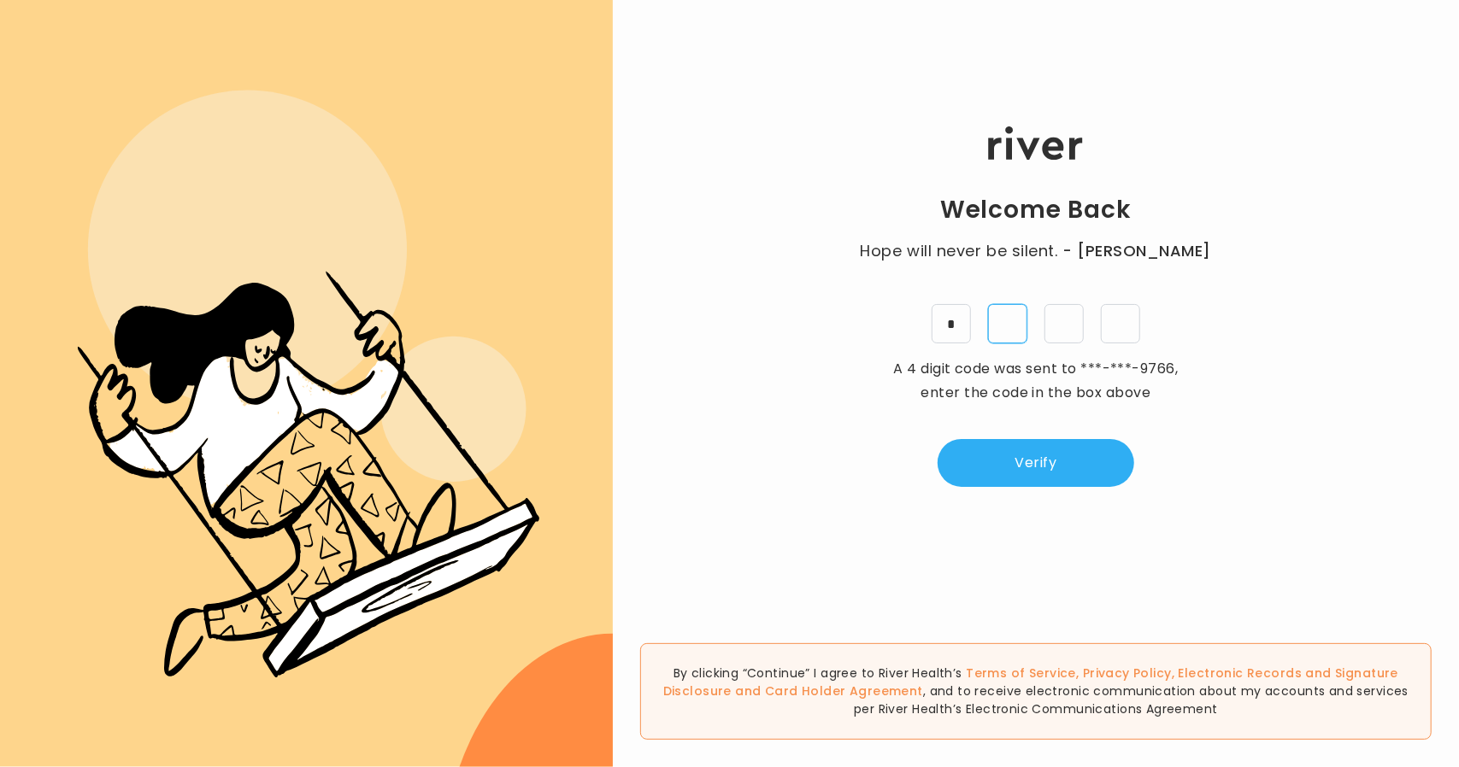
type input "*"
click at [1051, 457] on button "Verify" at bounding box center [1036, 463] width 197 height 48
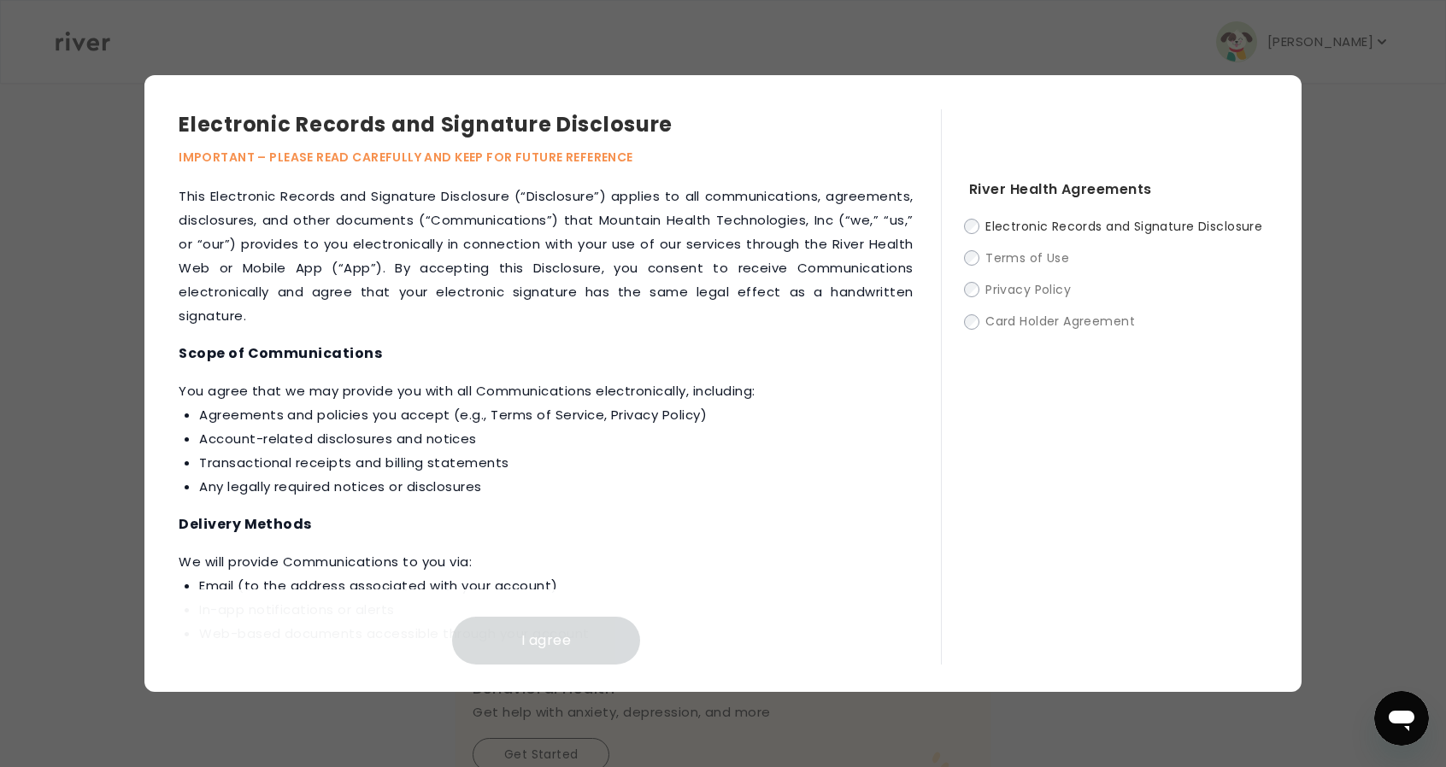
scroll to position [771, 0]
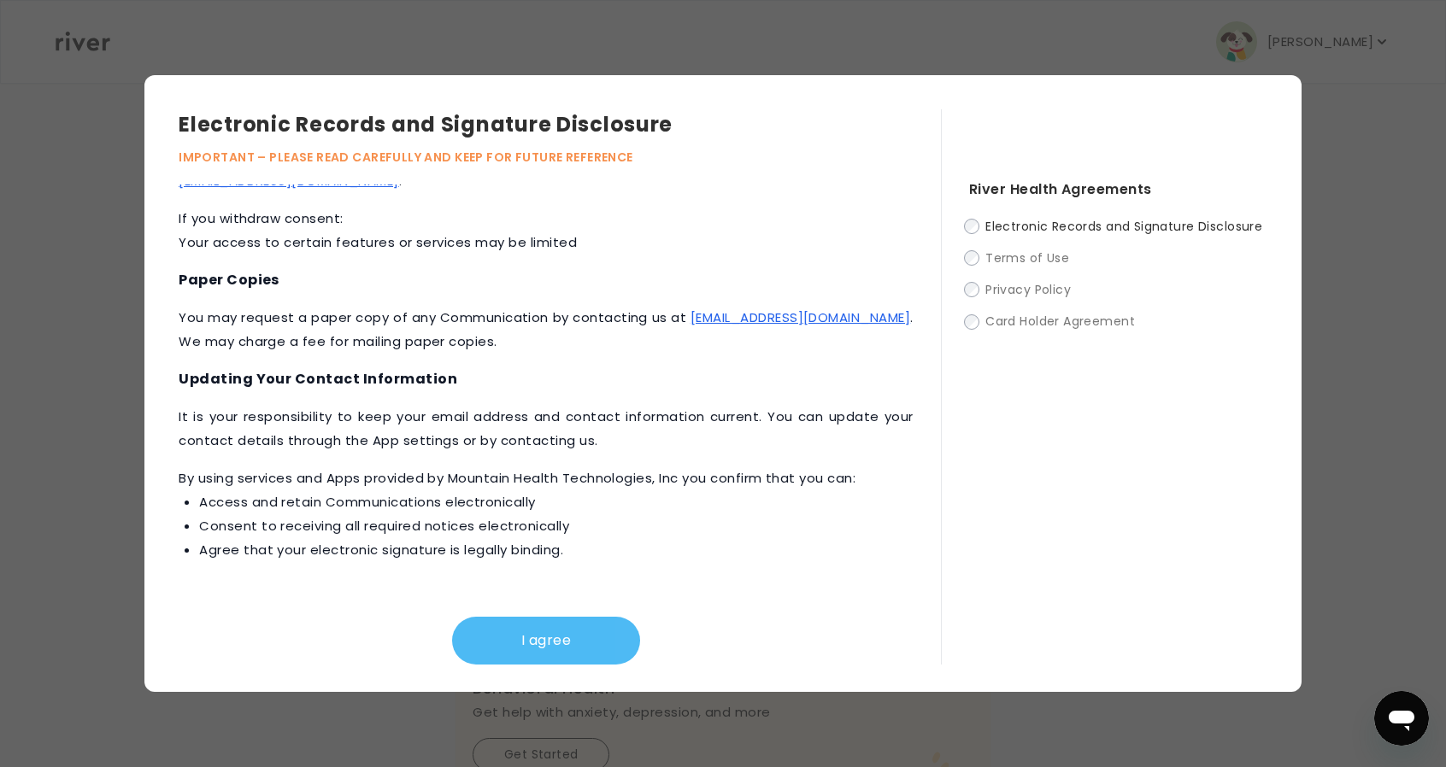
click at [564, 640] on button "I agree" at bounding box center [546, 641] width 188 height 48
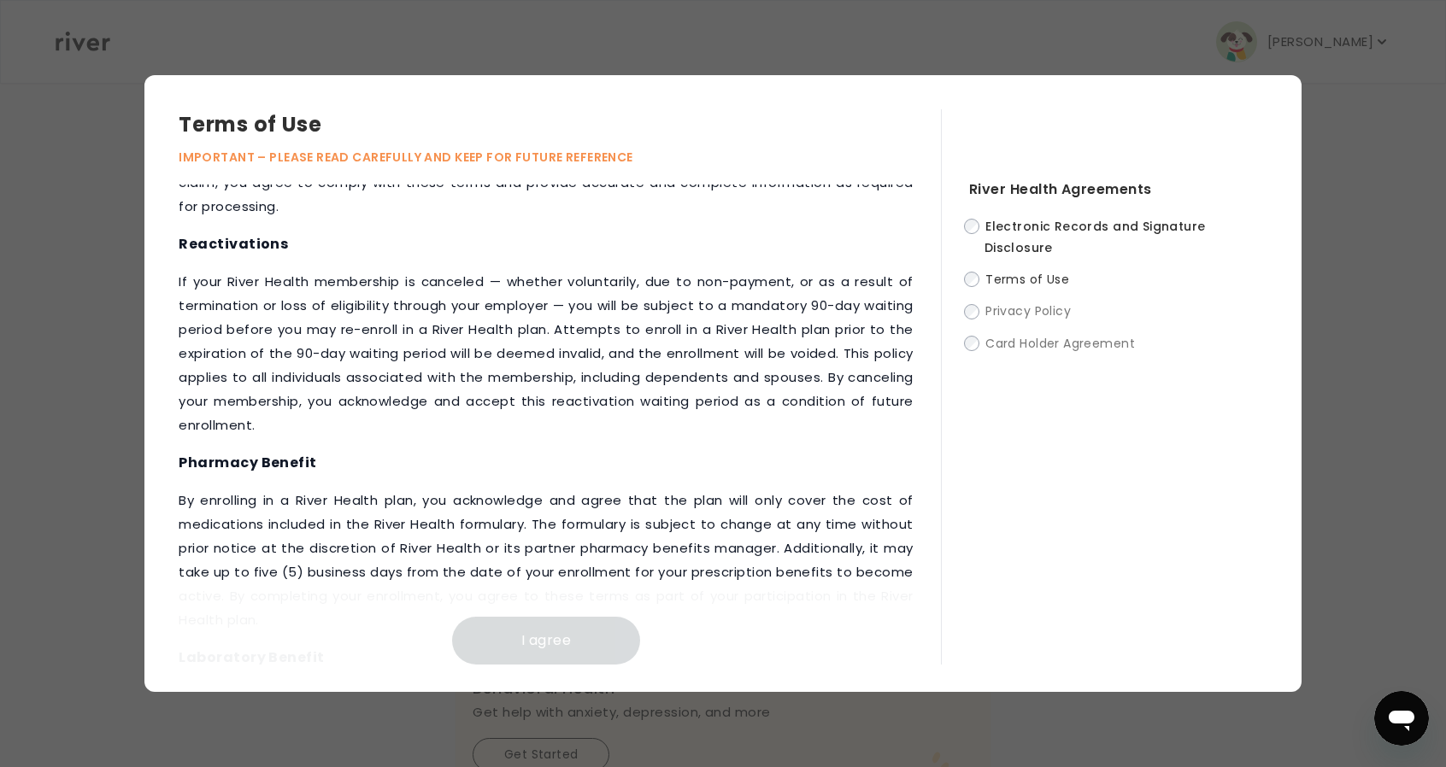
scroll to position [2104, 0]
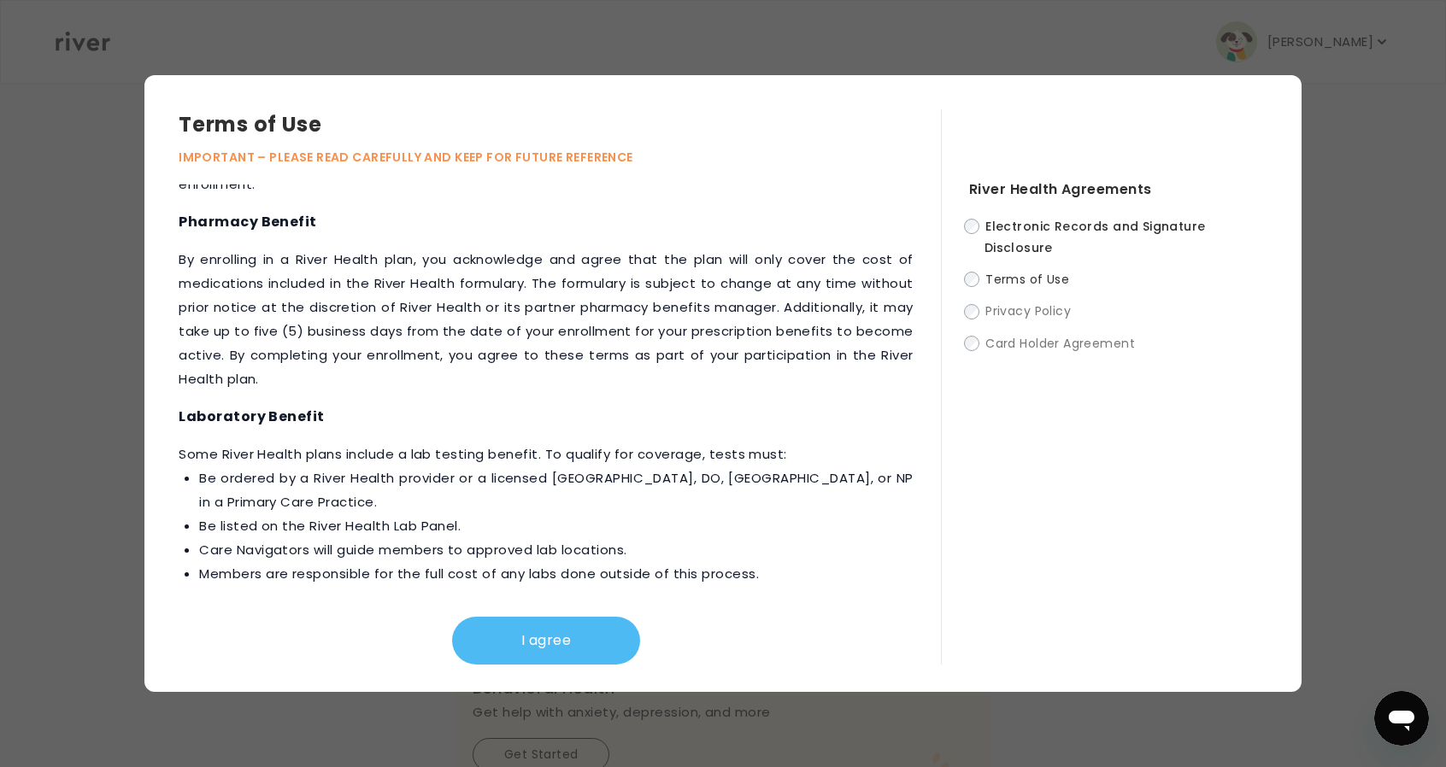
click at [599, 644] on button "I agree" at bounding box center [546, 641] width 188 height 48
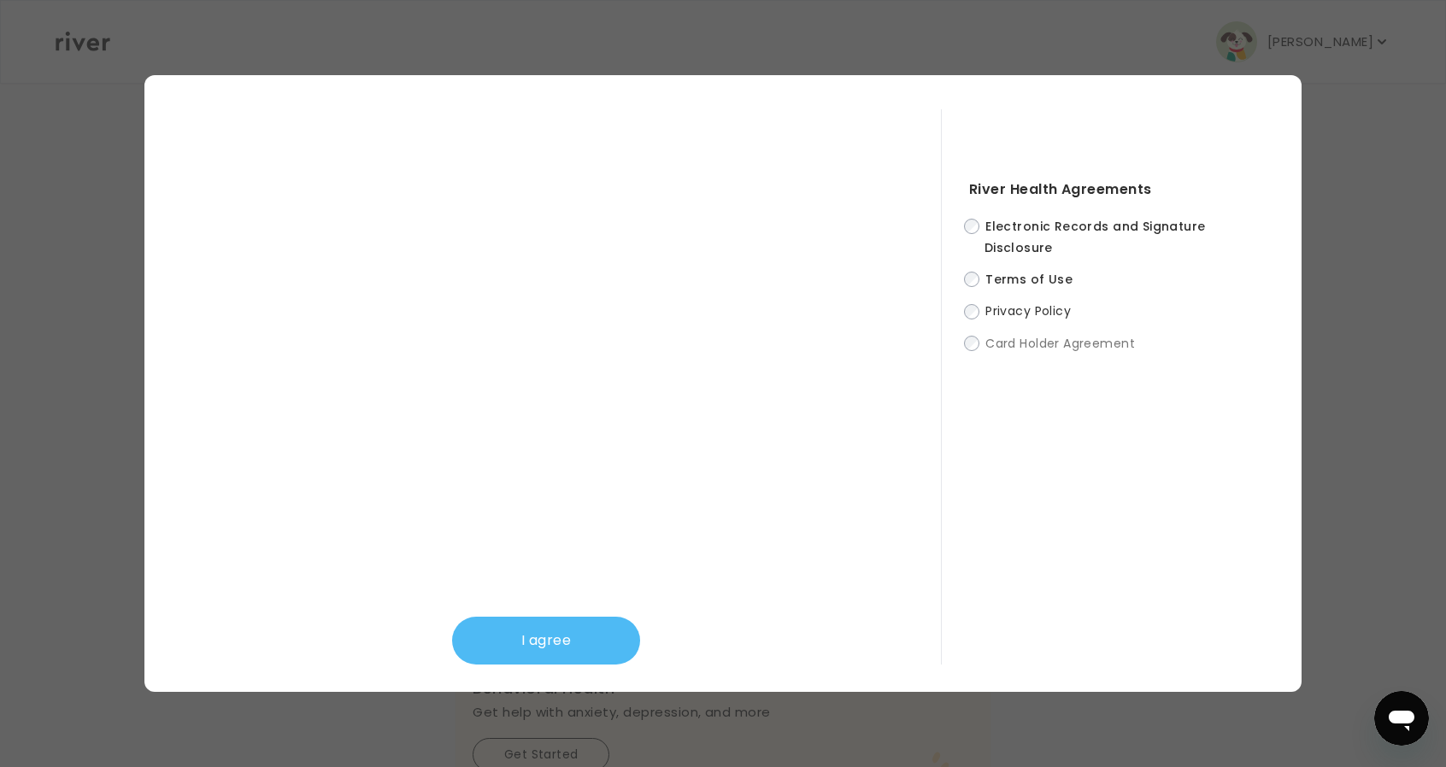
click at [565, 635] on button "I agree" at bounding box center [546, 641] width 188 height 48
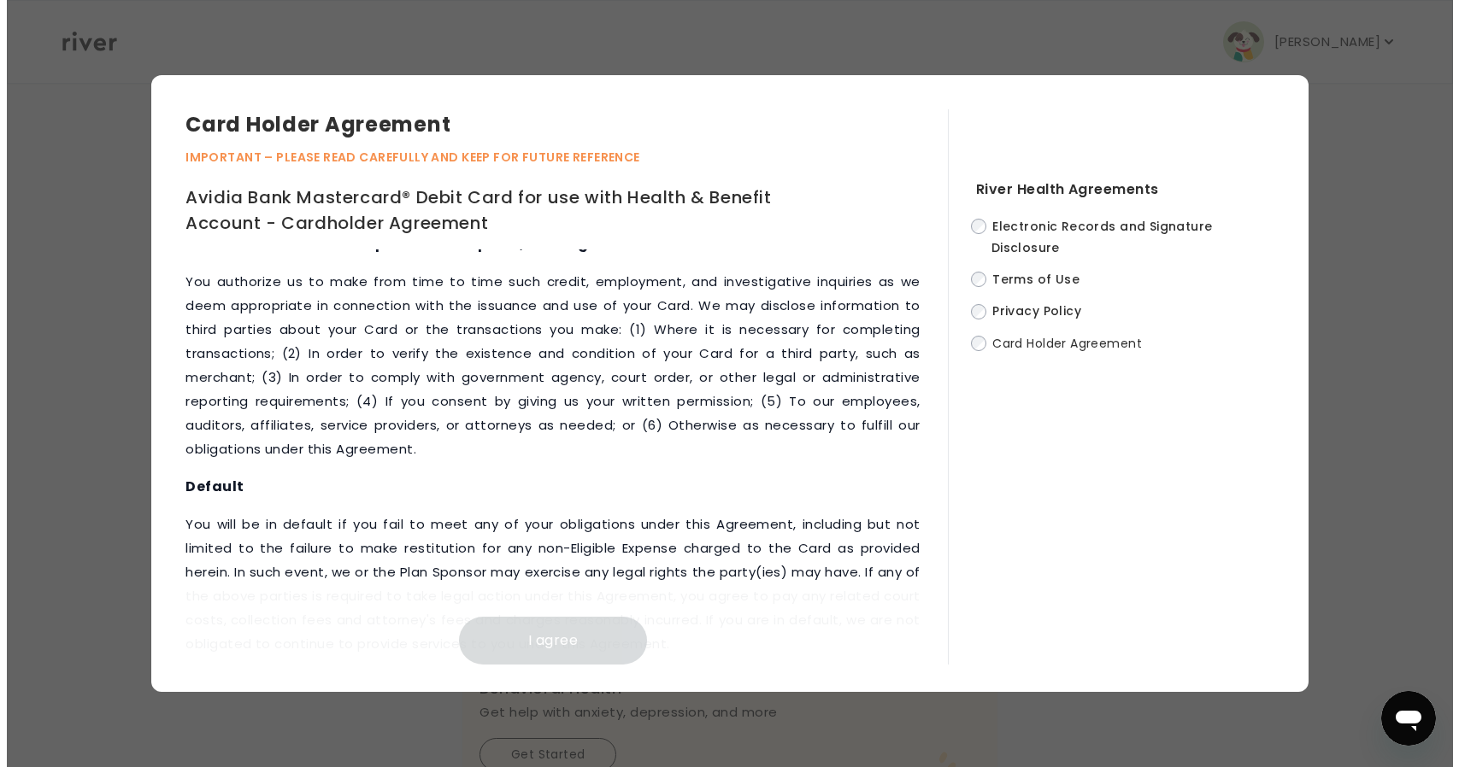
scroll to position [7837, 0]
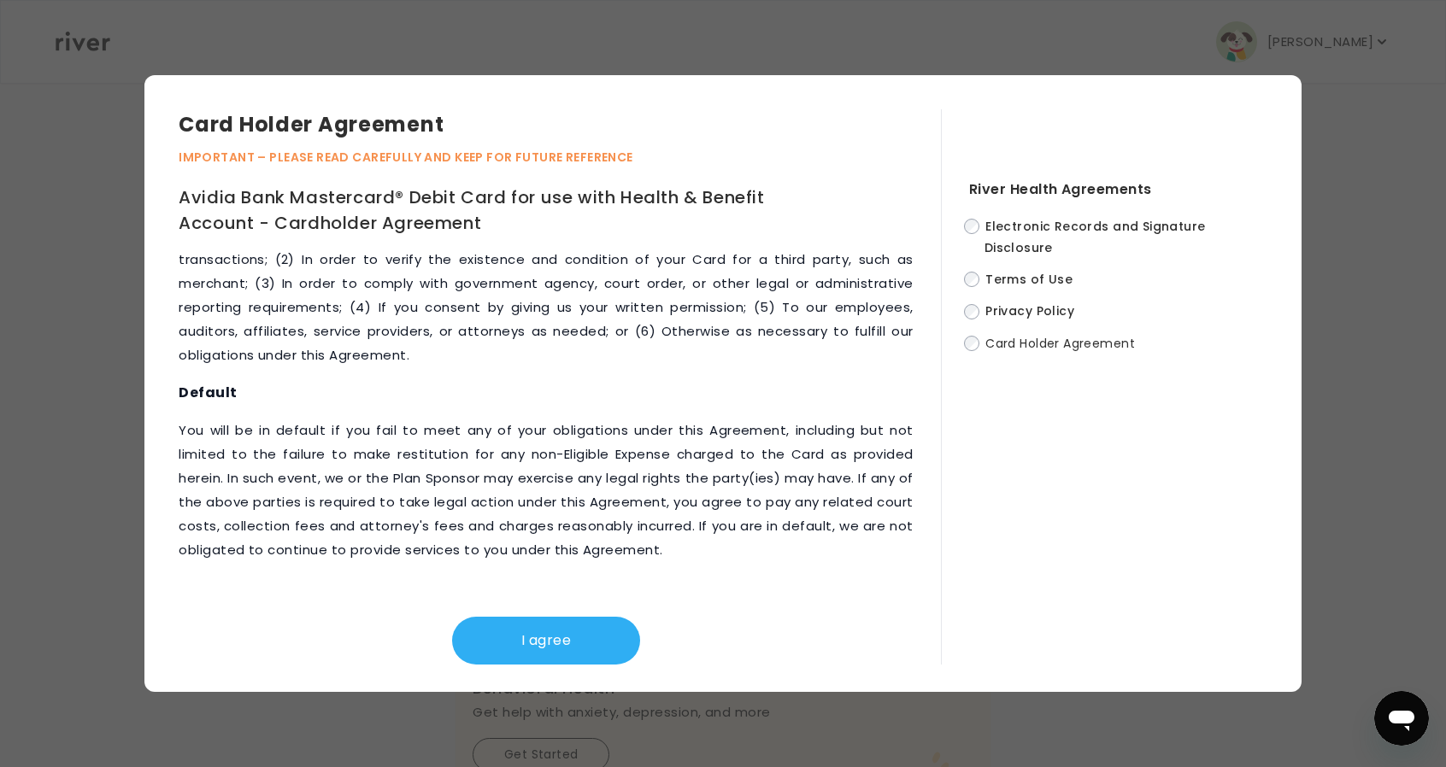
drag, startPoint x: 579, startPoint y: 644, endPoint x: 1105, endPoint y: 619, distance: 526.2
click at [580, 644] on button "I agree" at bounding box center [546, 641] width 188 height 48
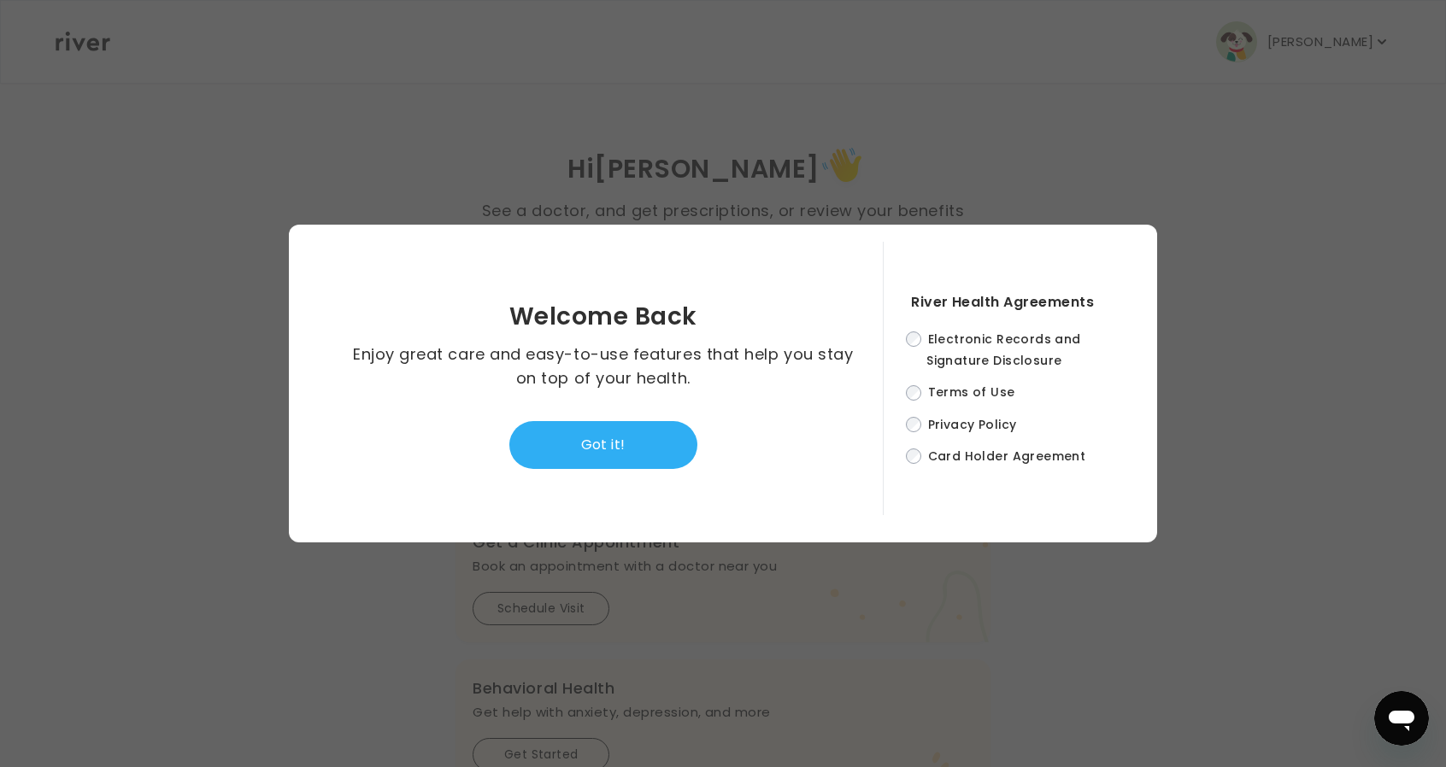
drag, startPoint x: 656, startPoint y: 456, endPoint x: 1096, endPoint y: 207, distance: 505.6
click at [656, 456] on button "Got it!" at bounding box center [603, 445] width 188 height 48
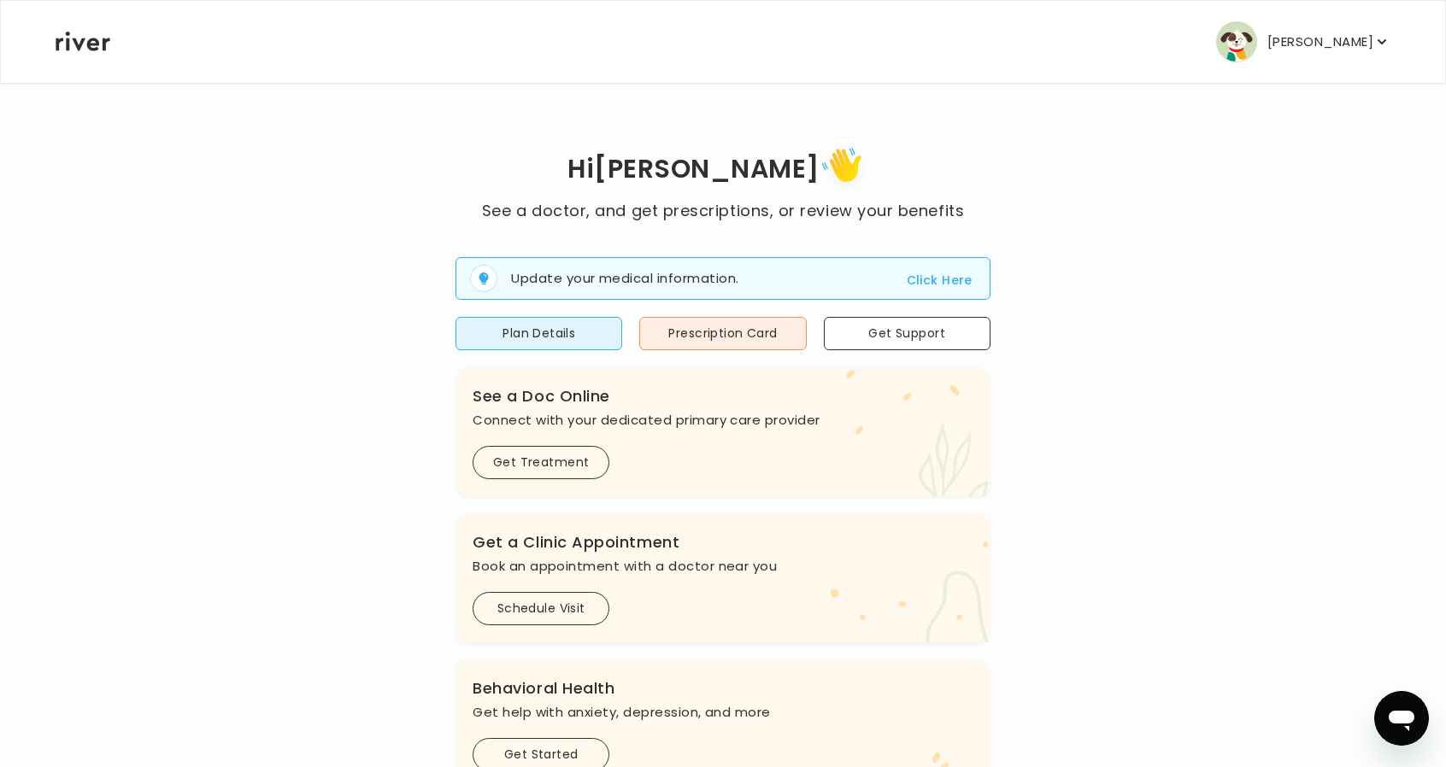
click at [1280, 50] on p "Gerald Jordan" at bounding box center [1320, 42] width 106 height 24
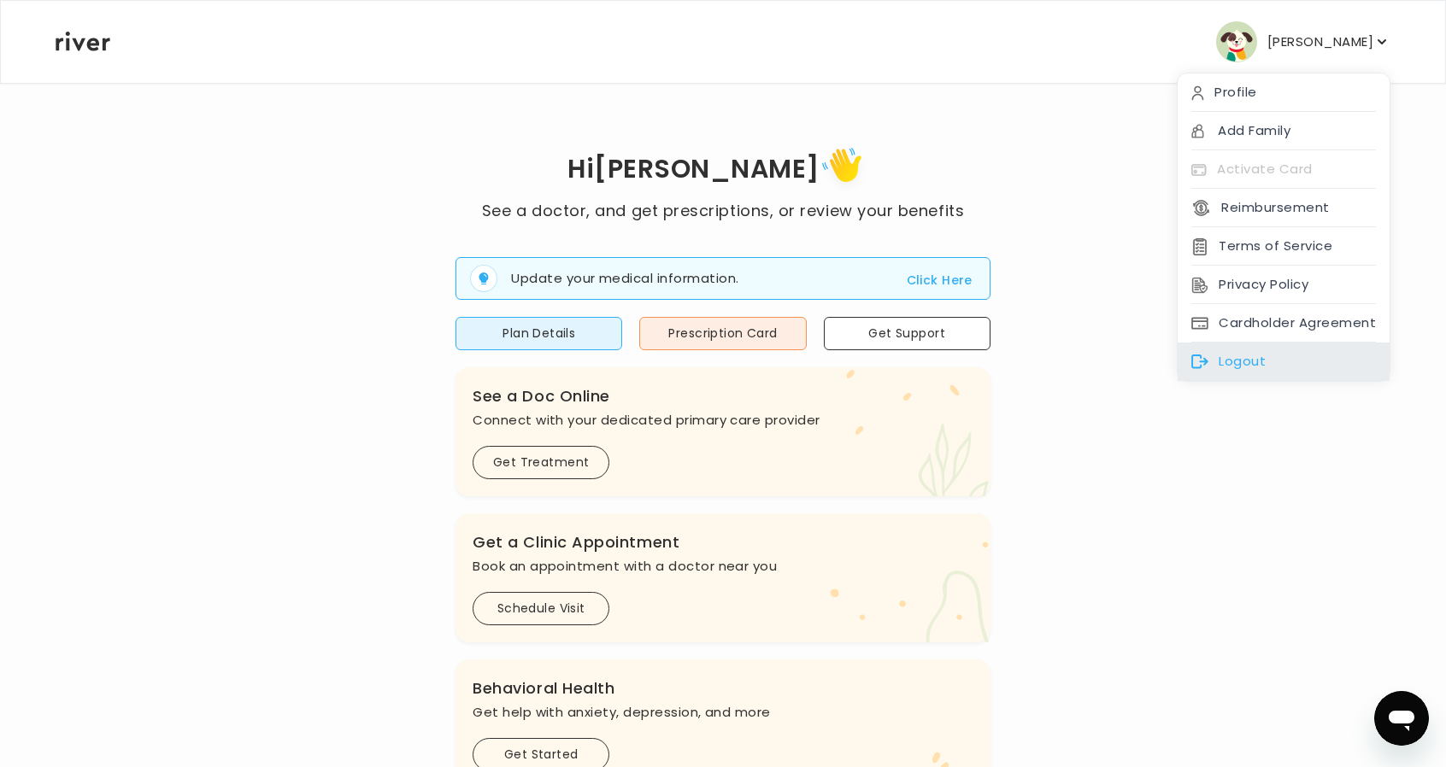
click at [1273, 353] on div "Logout" at bounding box center [1284, 362] width 212 height 38
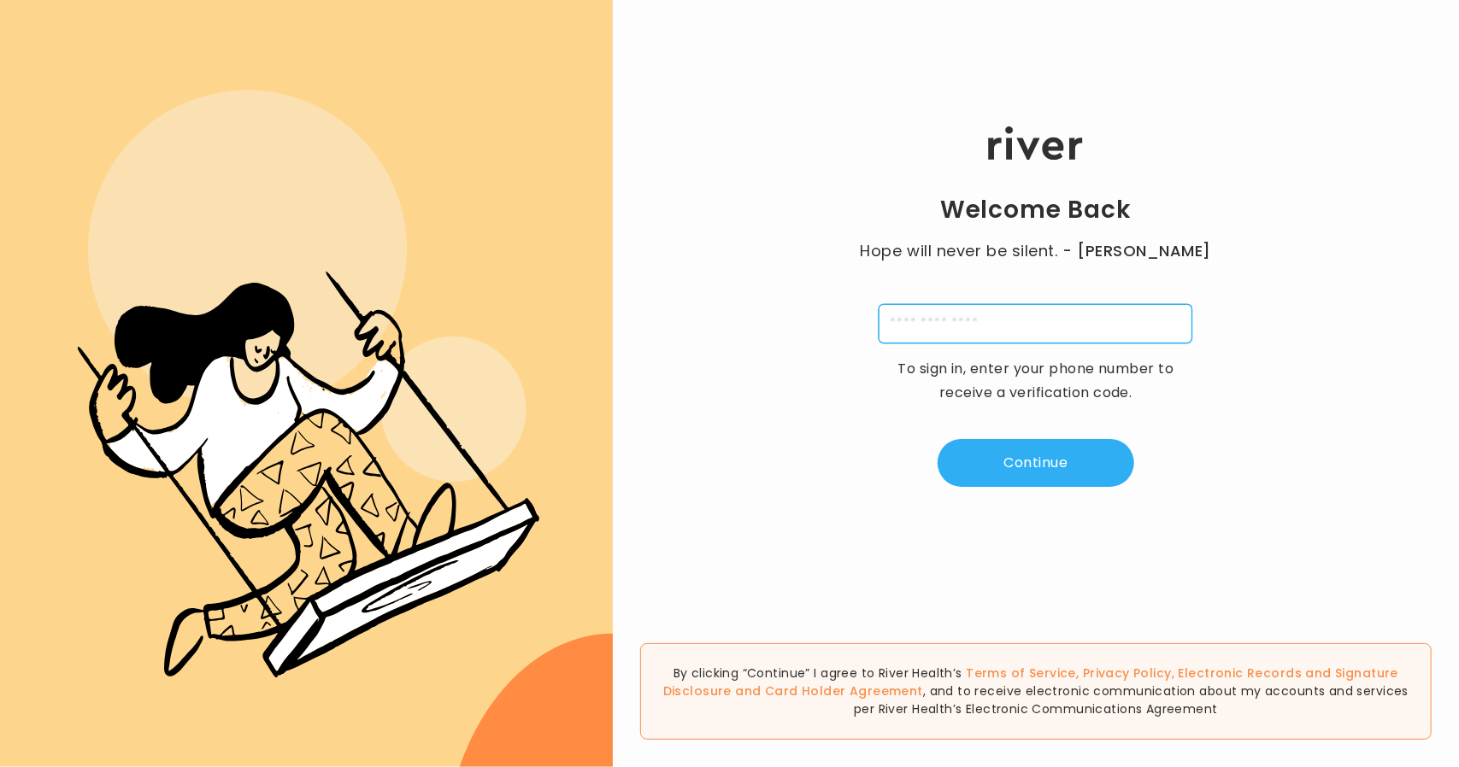
drag, startPoint x: 1018, startPoint y: 307, endPoint x: 1030, endPoint y: 336, distance: 31.4
click at [1017, 309] on input "tel" at bounding box center [1036, 323] width 314 height 39
type input "**********"
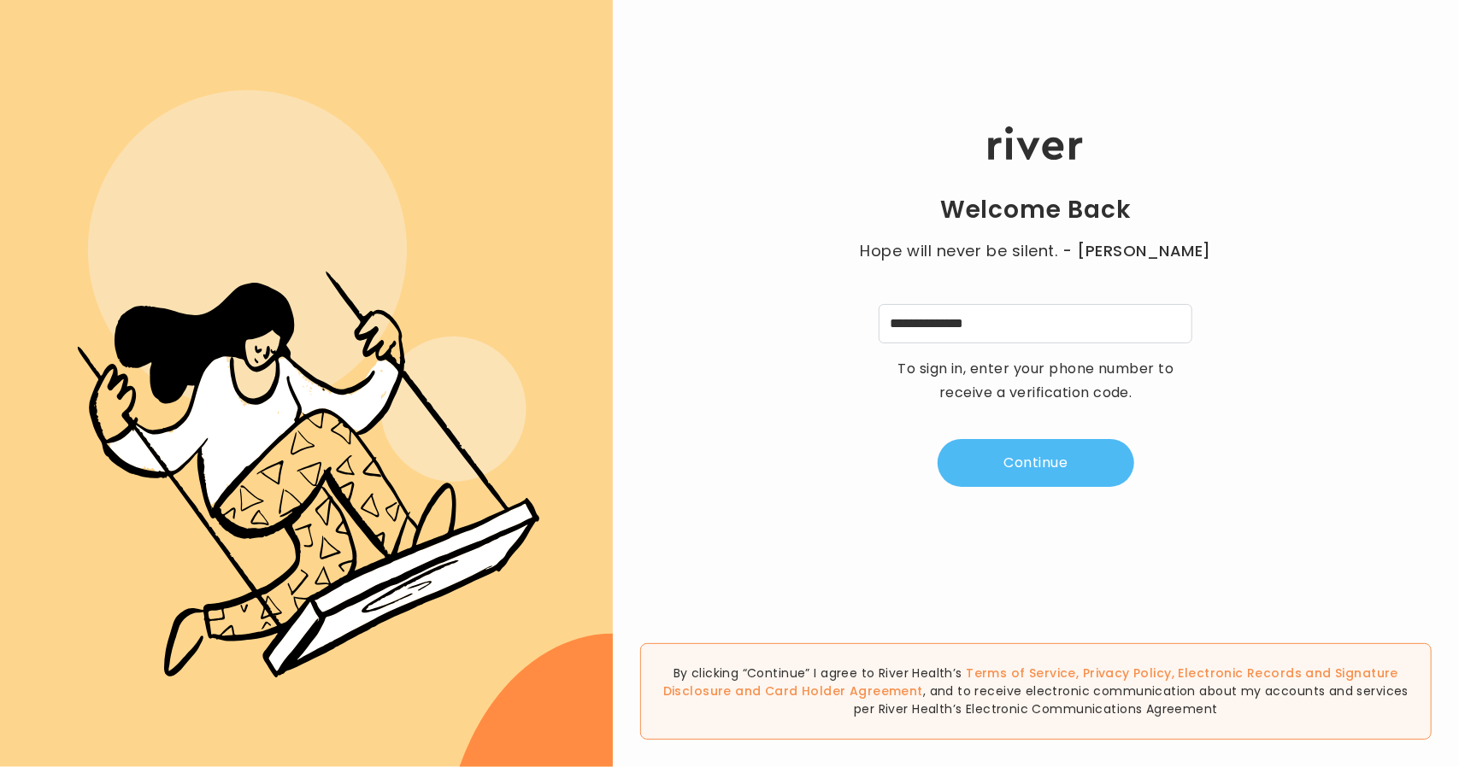
click at [1053, 449] on button "Continue" at bounding box center [1036, 463] width 197 height 48
type input "*"
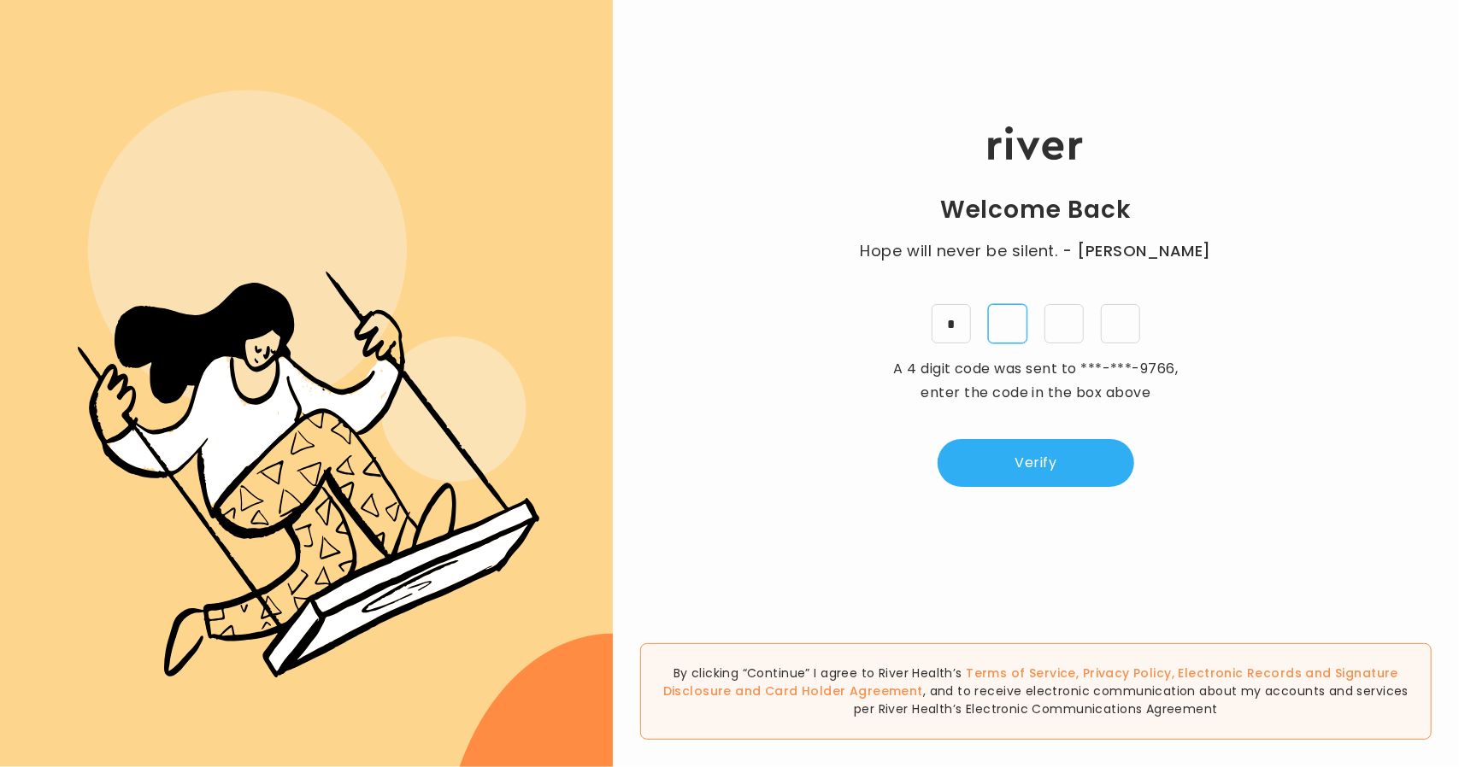
type input "*"
click at [993, 446] on button "Verify" at bounding box center [1036, 463] width 197 height 48
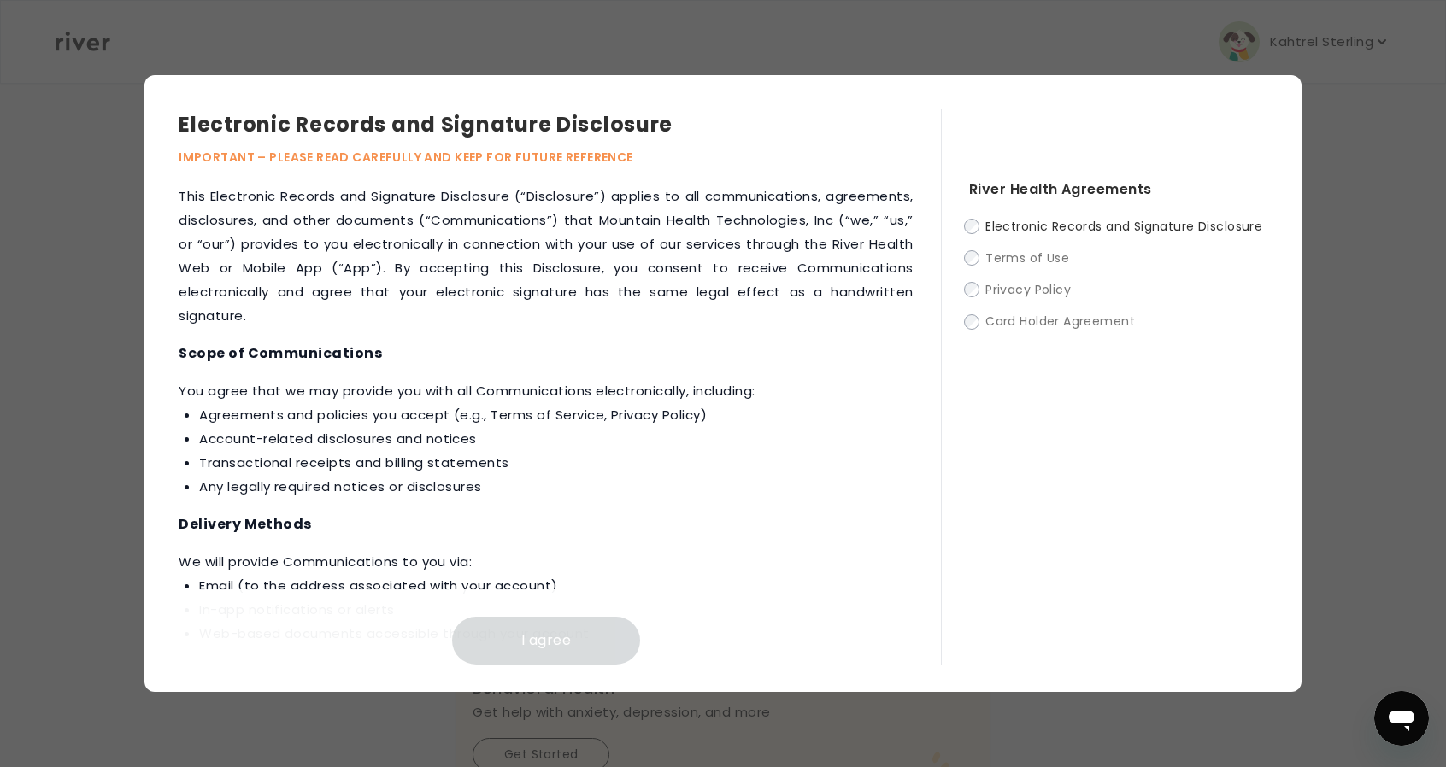
click at [923, 271] on div "This Electronic Records and Signature Disclosure (“Disclosure”) applies to all …" at bounding box center [560, 425] width 762 height 480
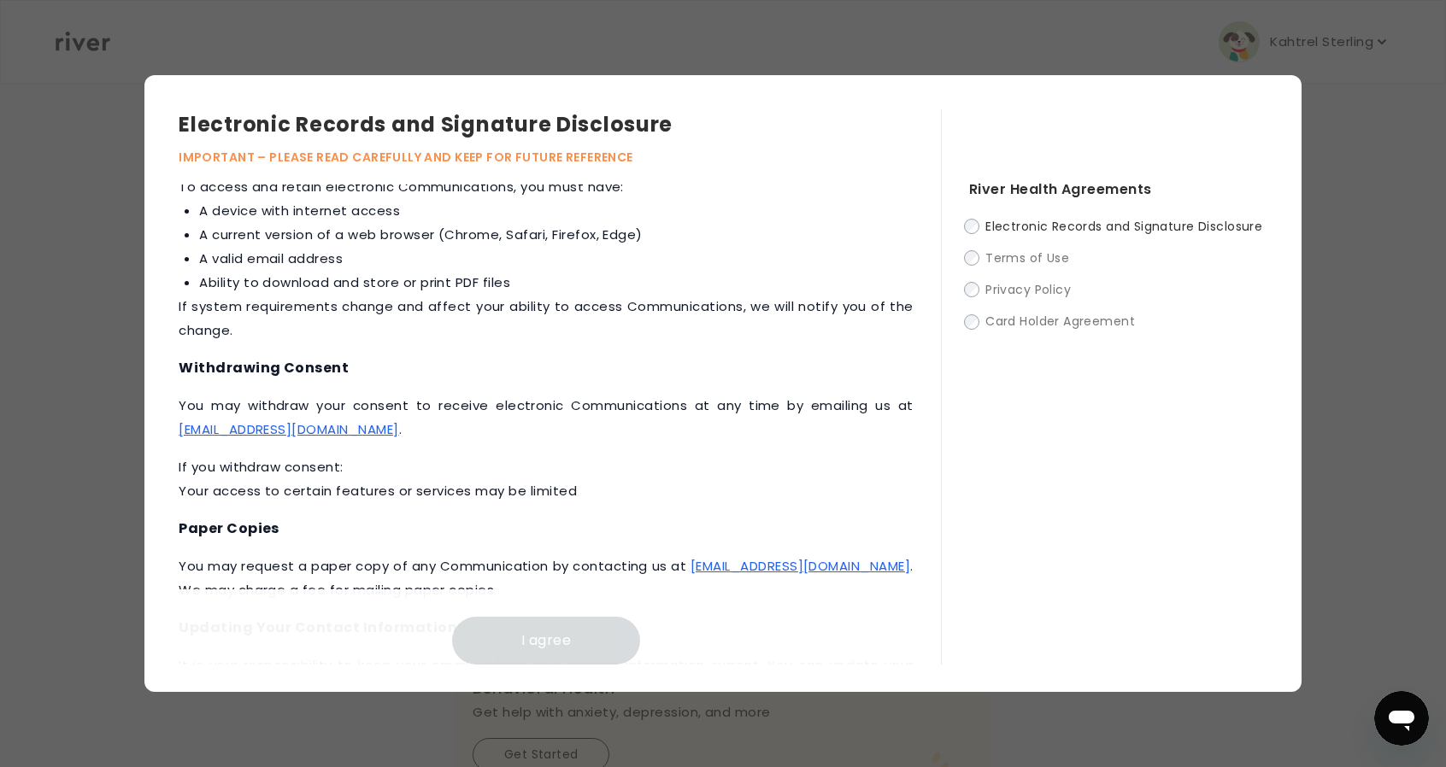
scroll to position [771, 0]
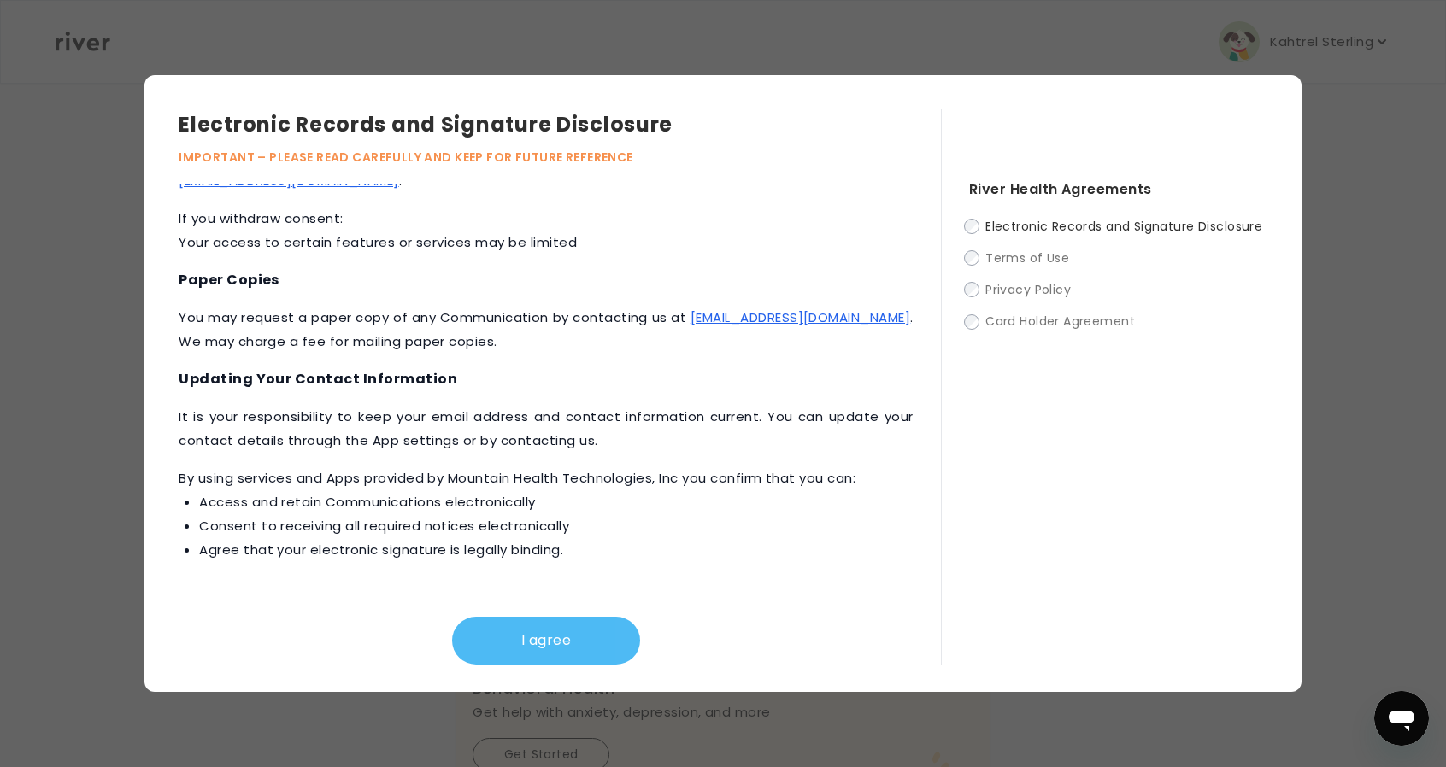
click at [575, 639] on button "I agree" at bounding box center [546, 641] width 188 height 48
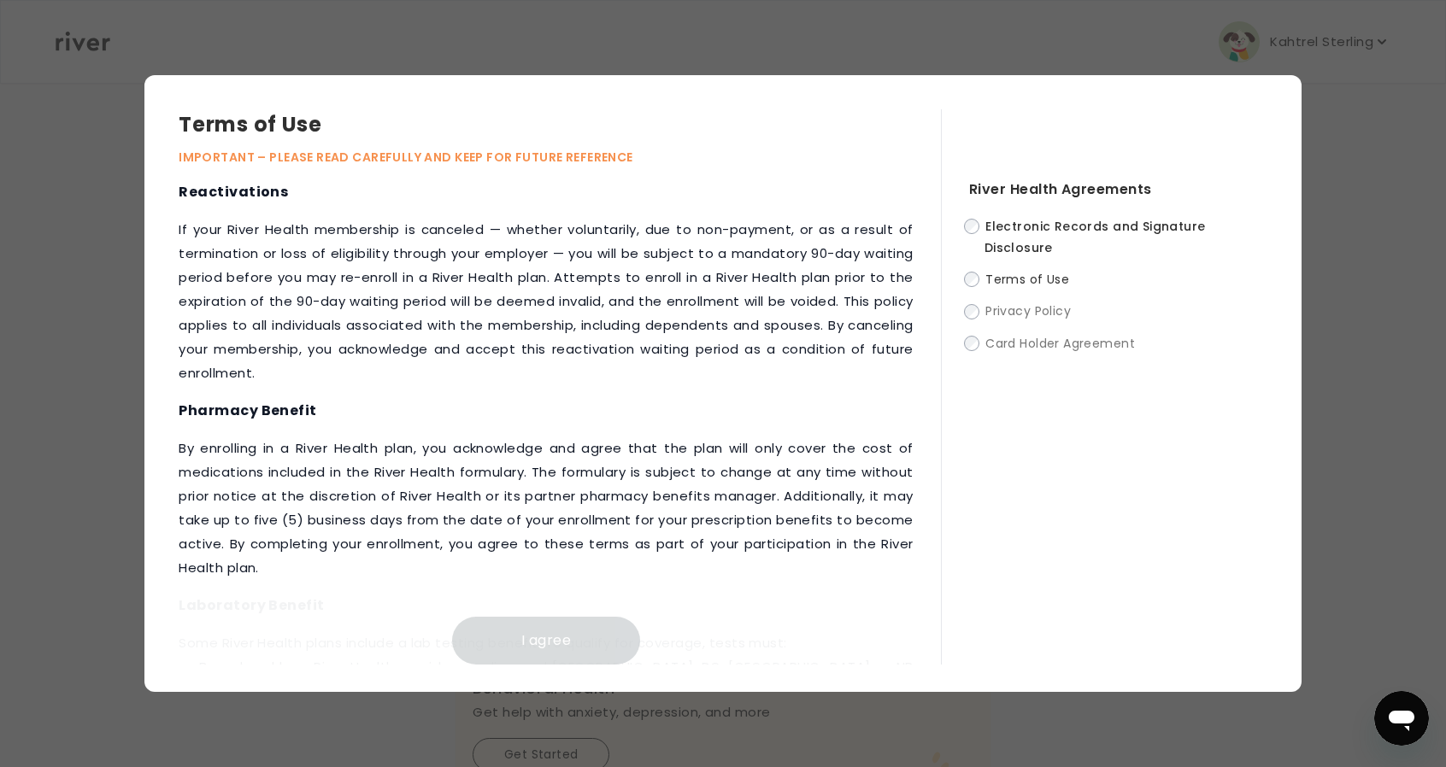
scroll to position [2104, 0]
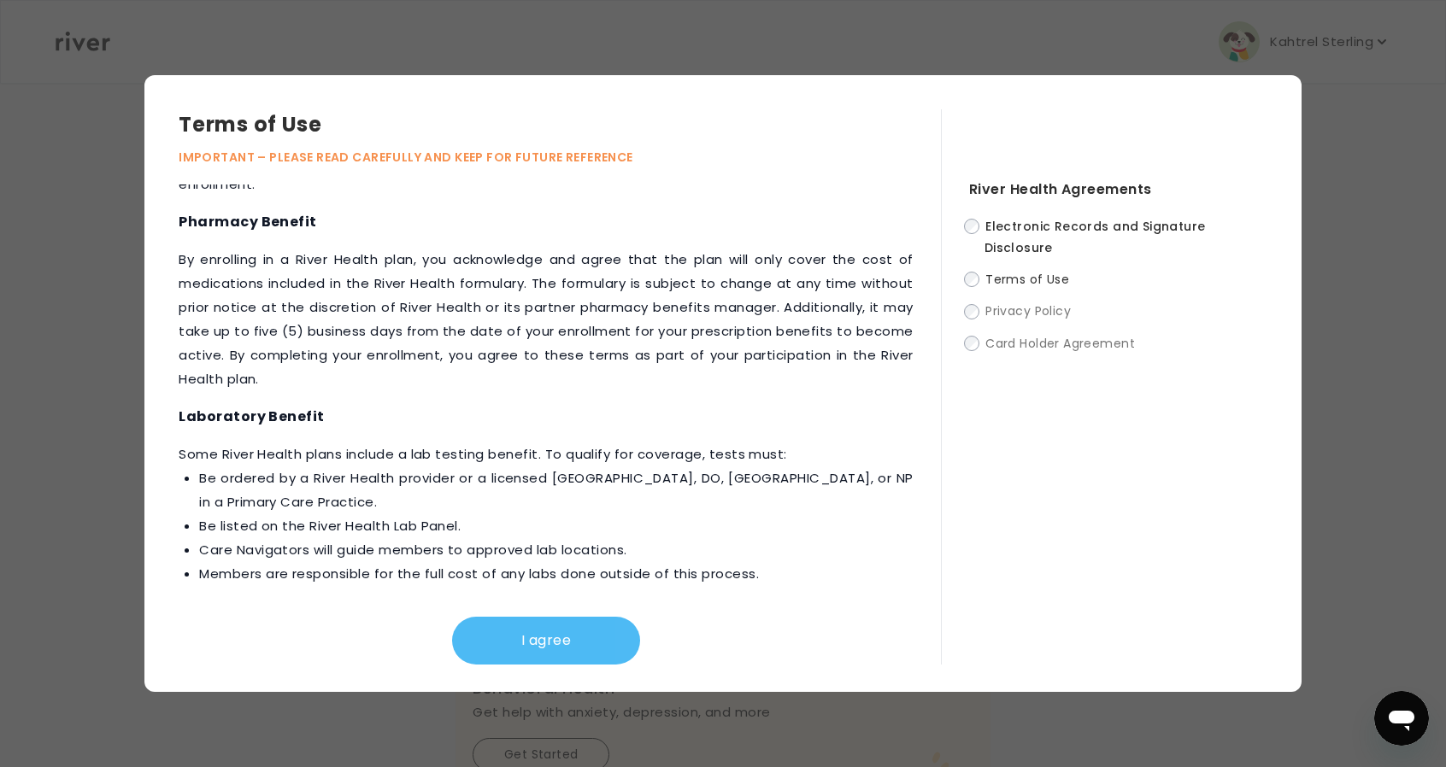
click at [607, 633] on button "I agree" at bounding box center [546, 641] width 188 height 48
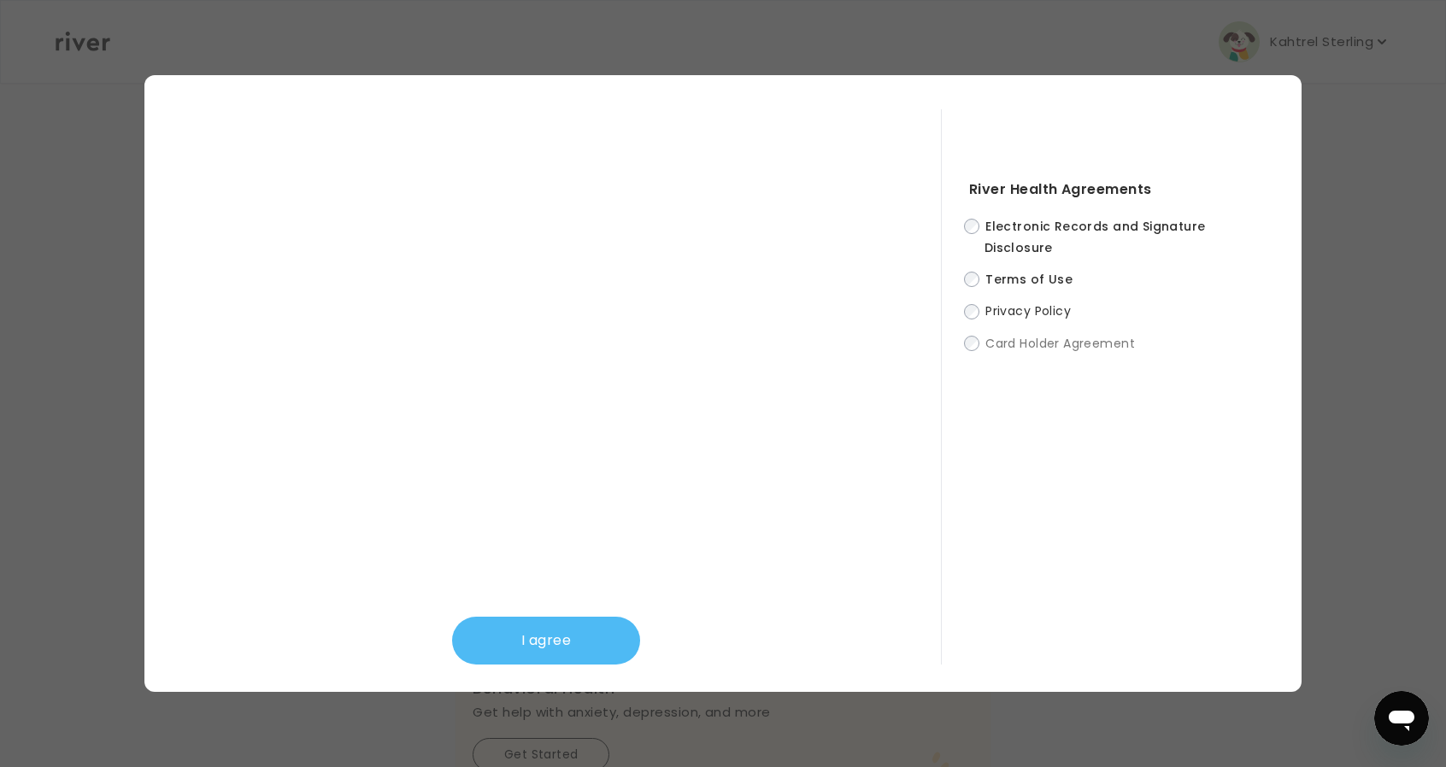
click at [556, 643] on button "I agree" at bounding box center [546, 641] width 188 height 48
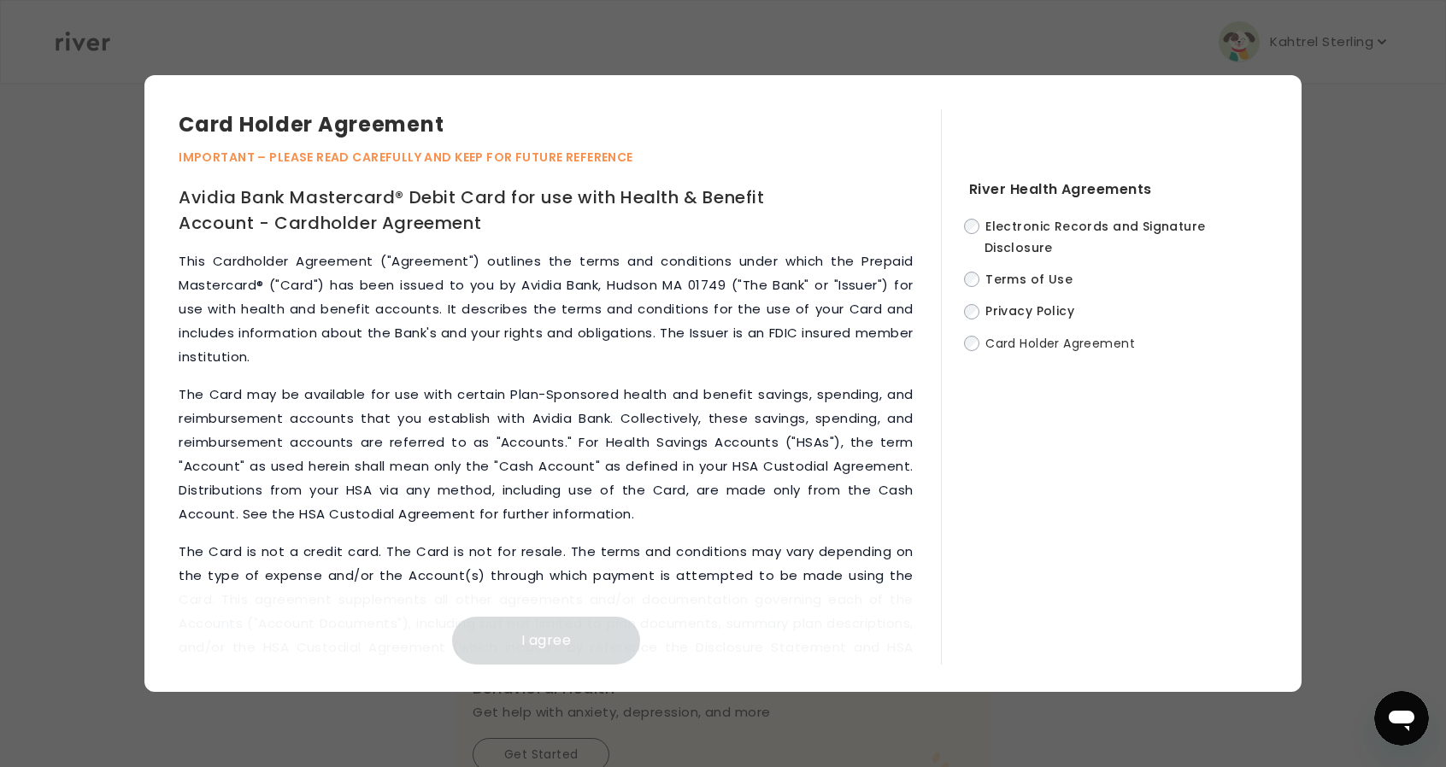
scroll to position [7837, 0]
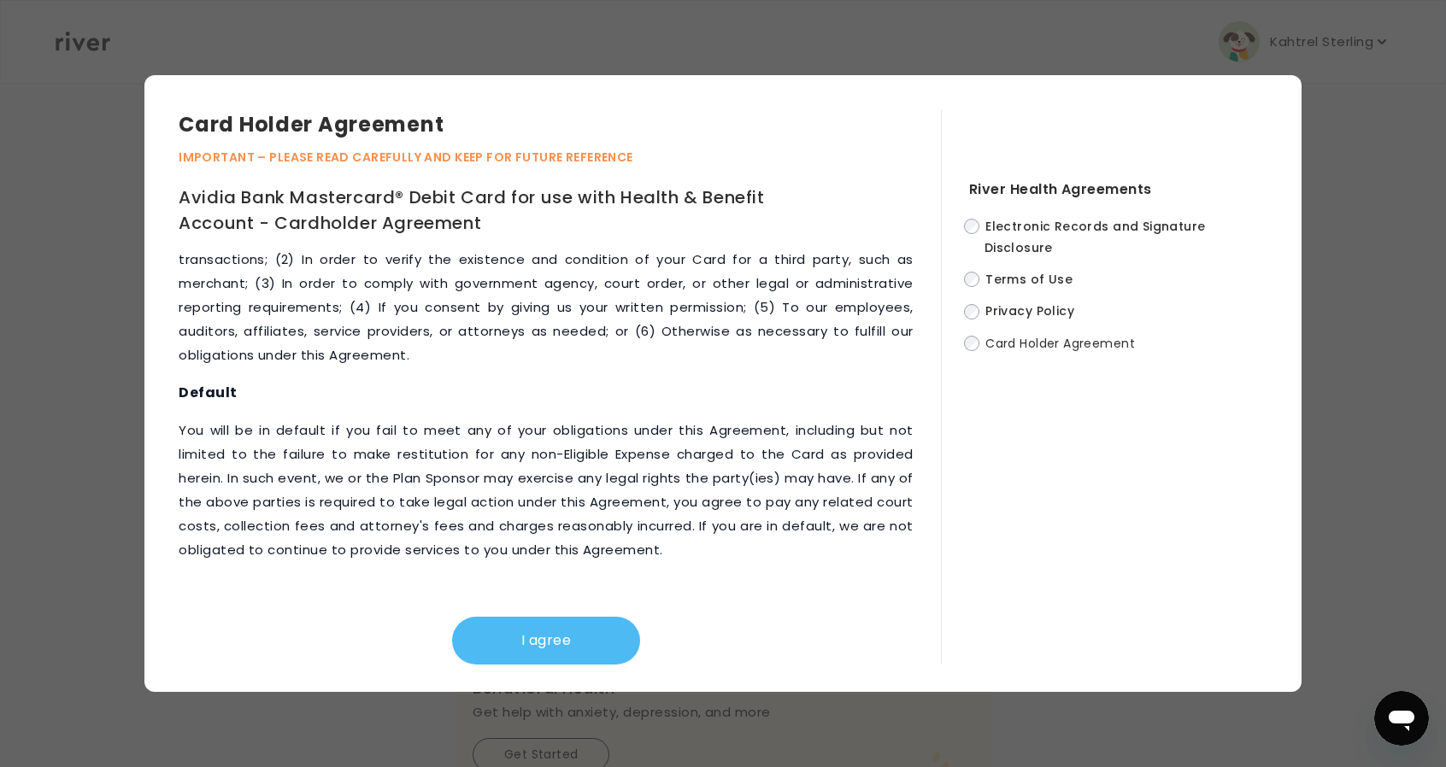
click at [541, 650] on button "I agree" at bounding box center [546, 641] width 188 height 48
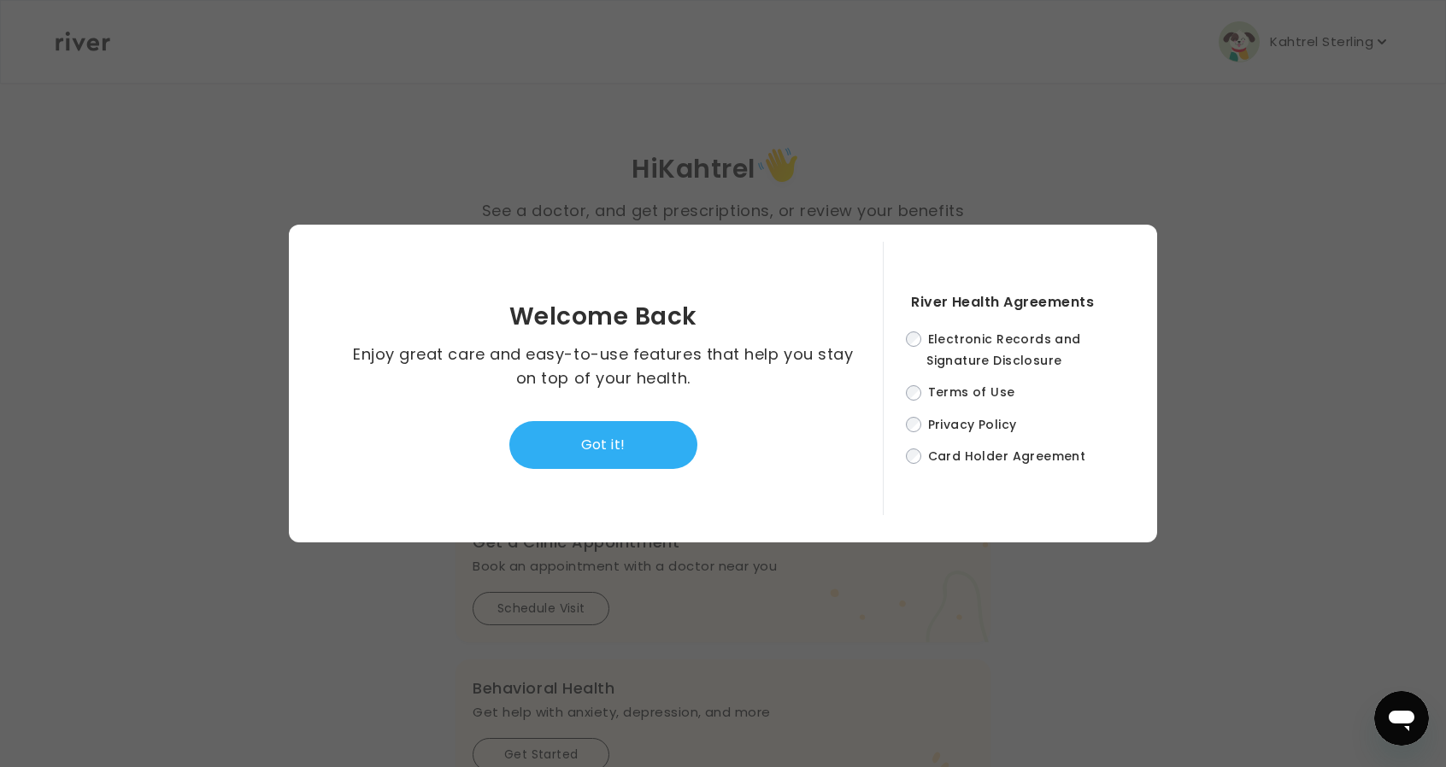
drag, startPoint x: 640, startPoint y: 436, endPoint x: 675, endPoint y: 422, distance: 37.6
click at [639, 436] on button "Got it!" at bounding box center [603, 445] width 188 height 48
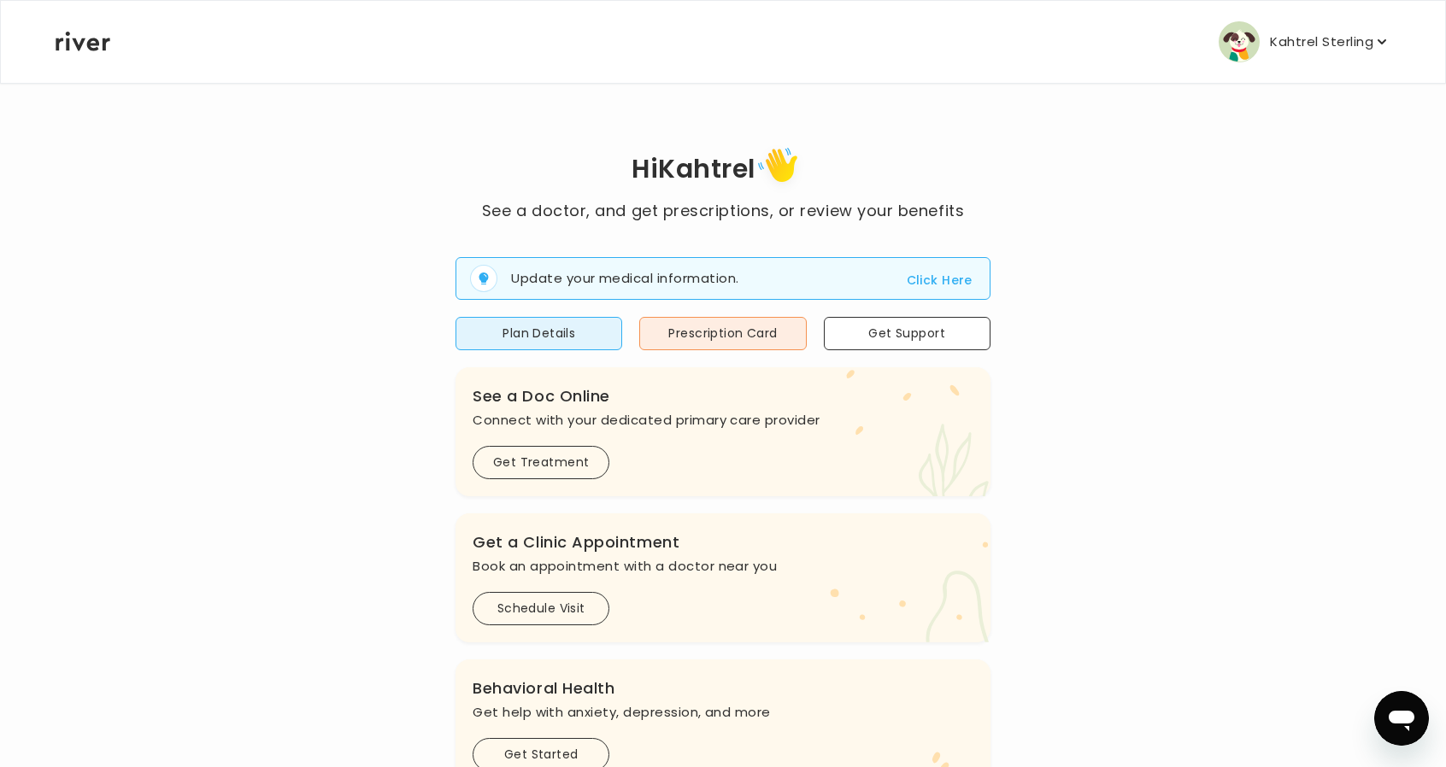
click at [1314, 44] on p "Kahtrel Sterling" at bounding box center [1321, 42] width 103 height 24
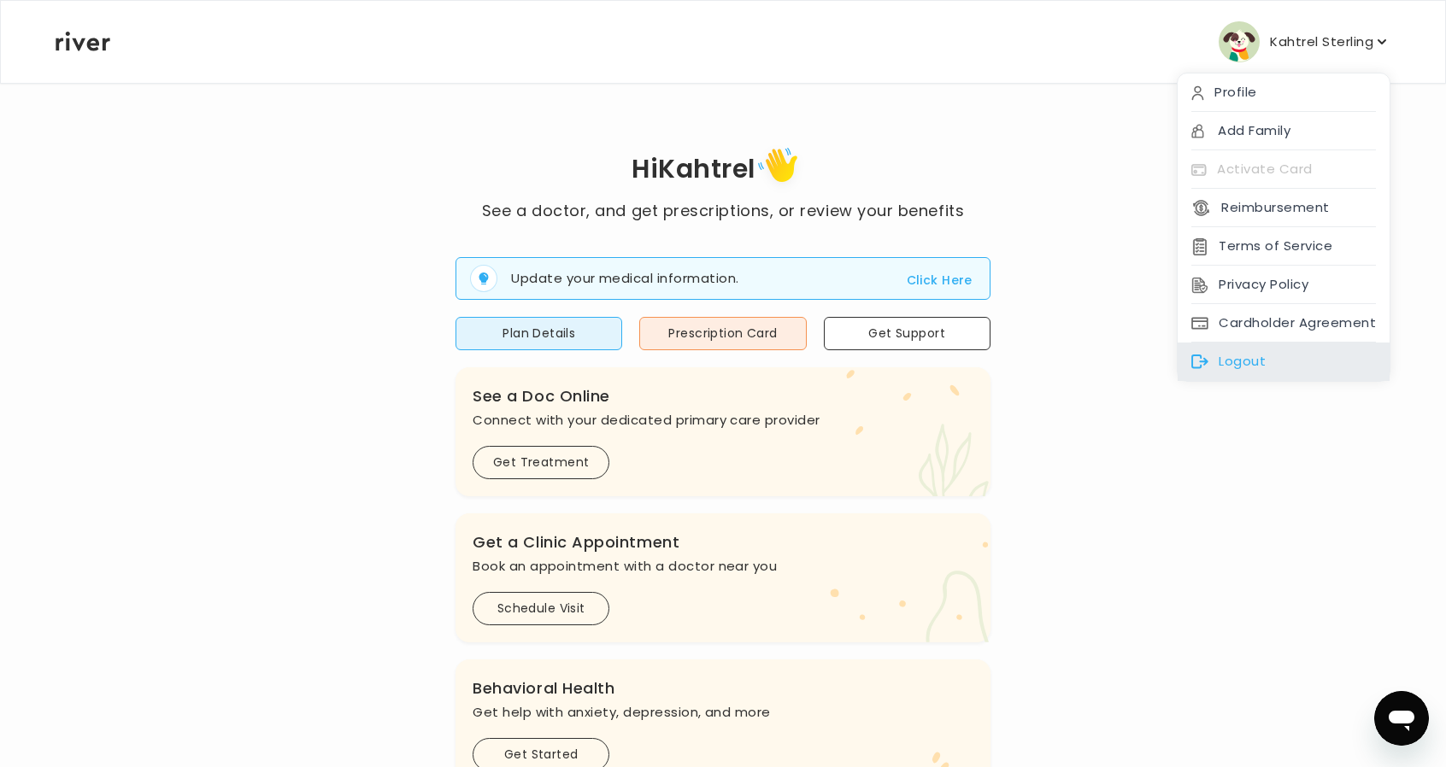
click at [1279, 351] on div "Logout" at bounding box center [1284, 362] width 212 height 38
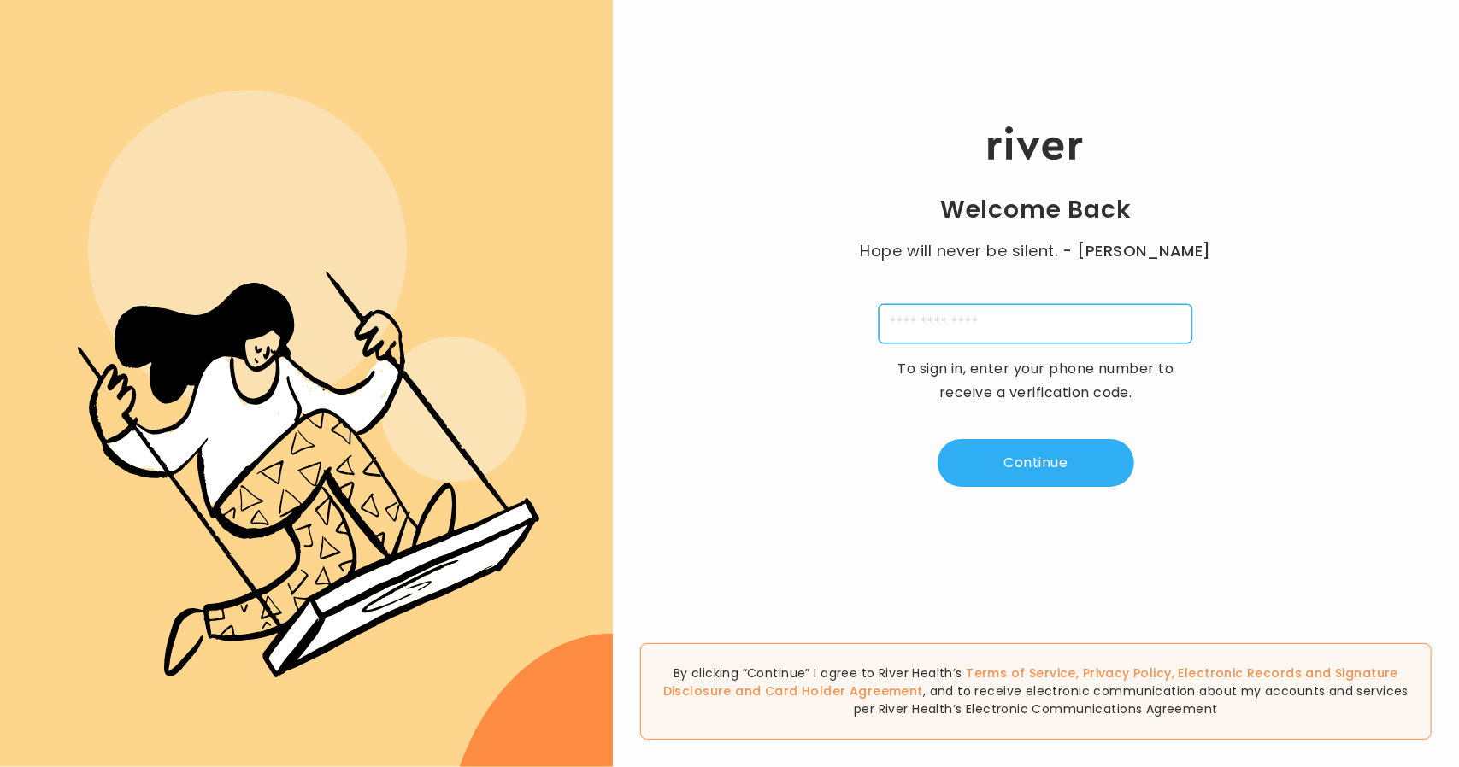
click at [961, 327] on input "tel" at bounding box center [1036, 323] width 314 height 39
type input "**********"
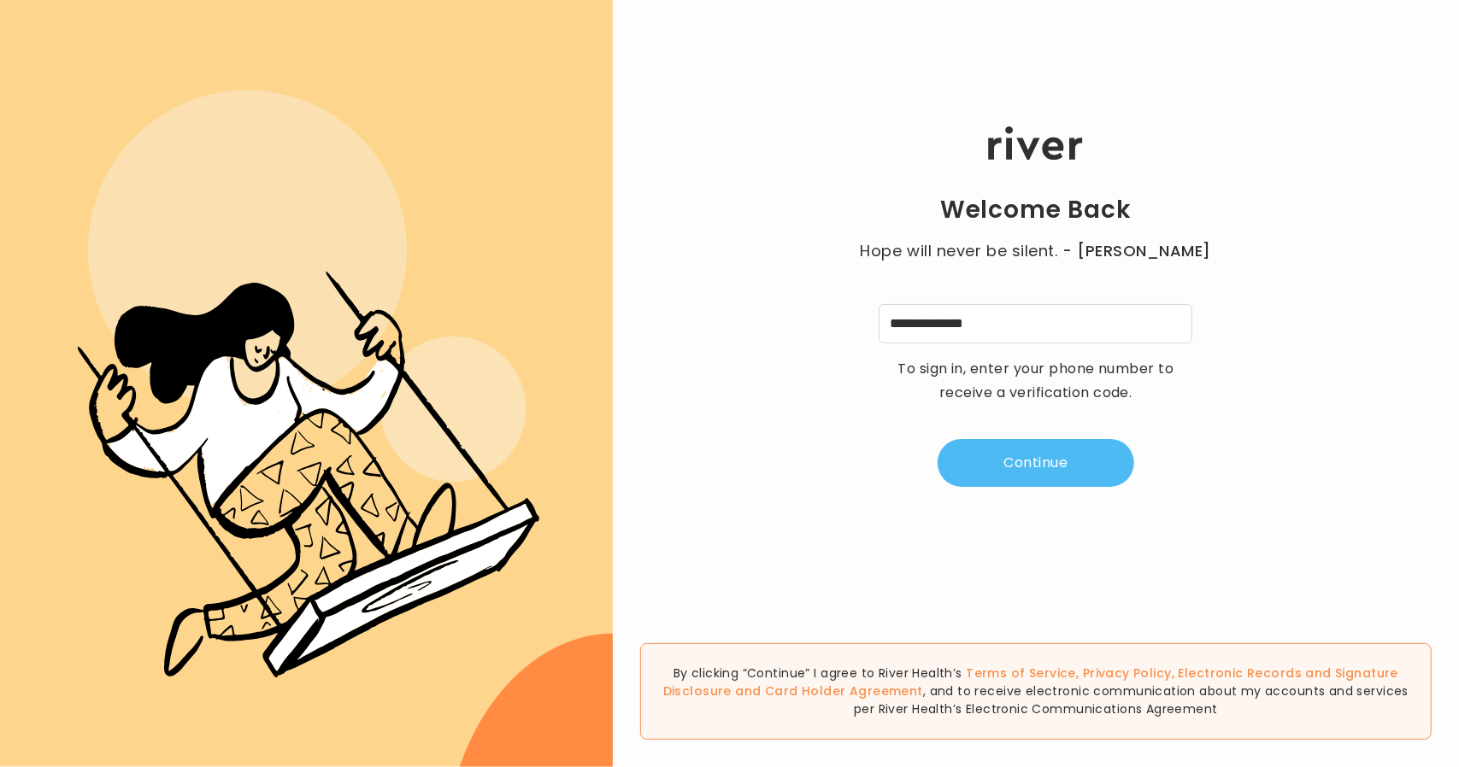
click at [1079, 465] on button "Continue" at bounding box center [1036, 463] width 197 height 48
type input "*"
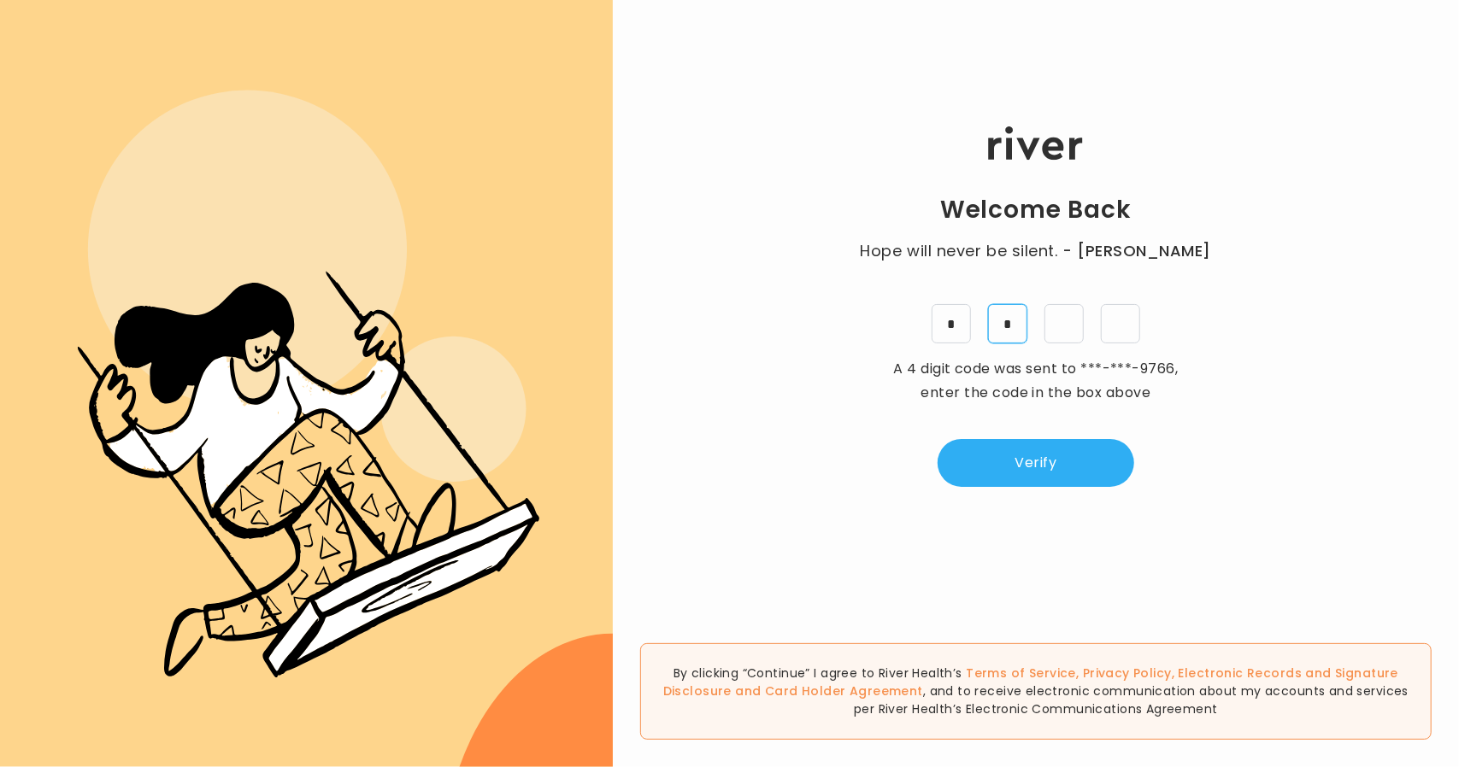
type input "*"
click at [1050, 452] on button "Verify" at bounding box center [1036, 463] width 197 height 48
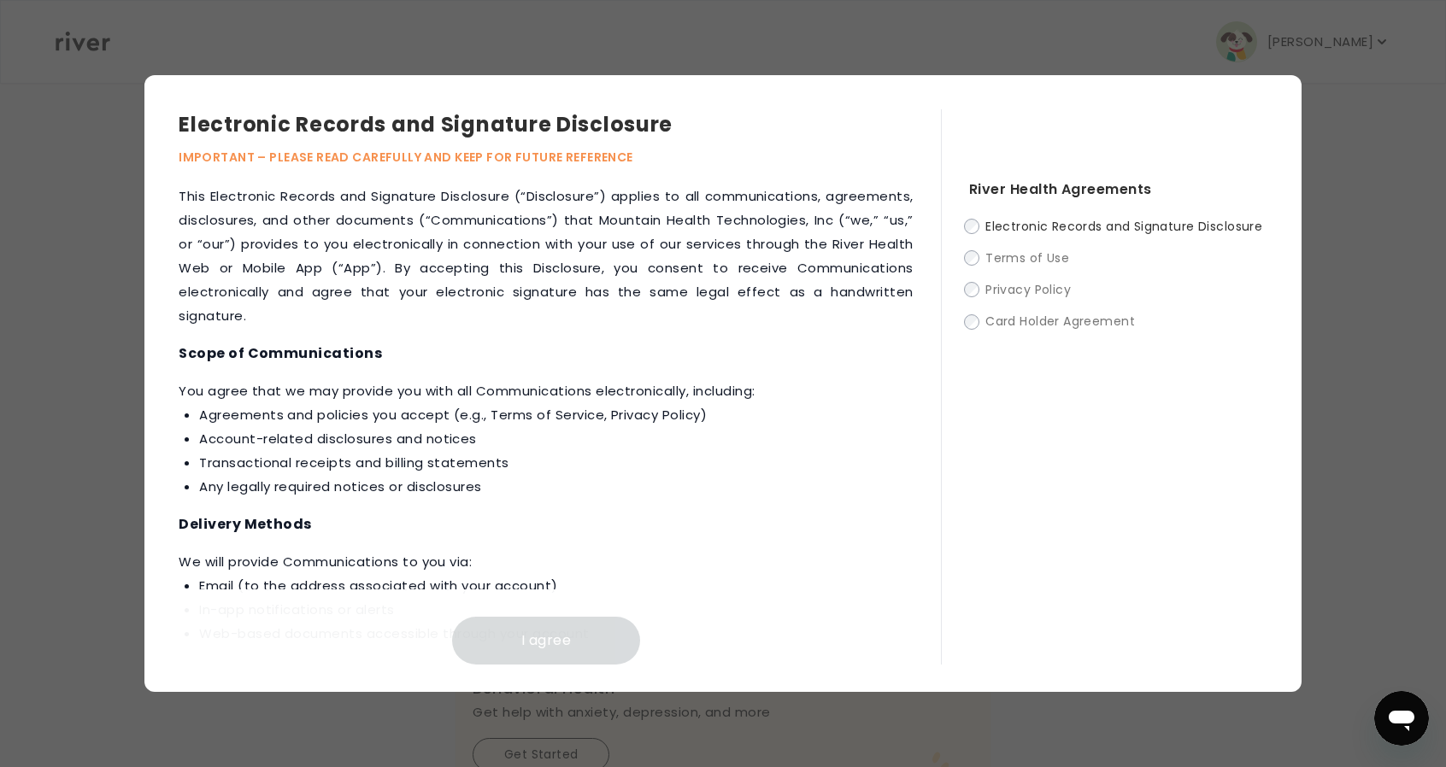
scroll to position [771, 0]
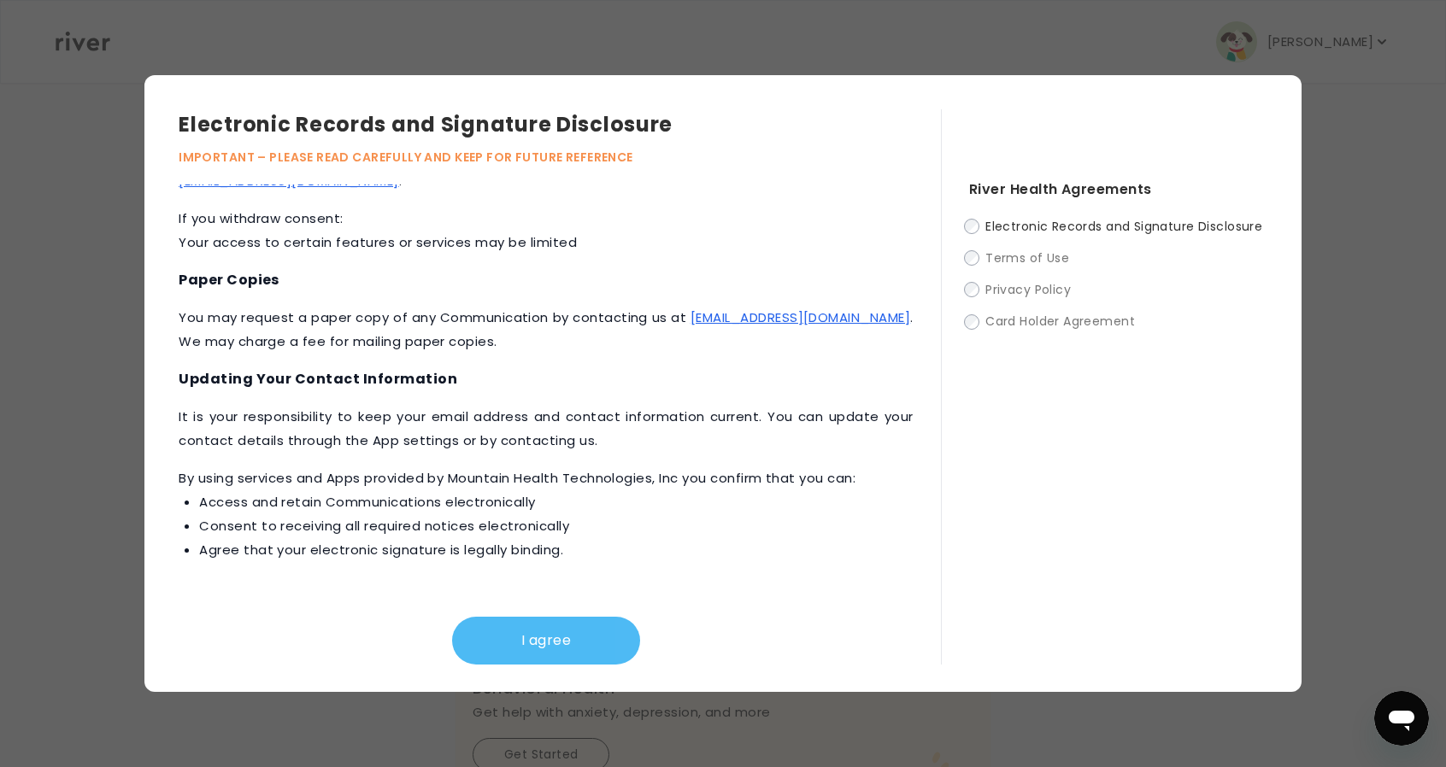
click at [527, 637] on button "I agree" at bounding box center [546, 641] width 188 height 48
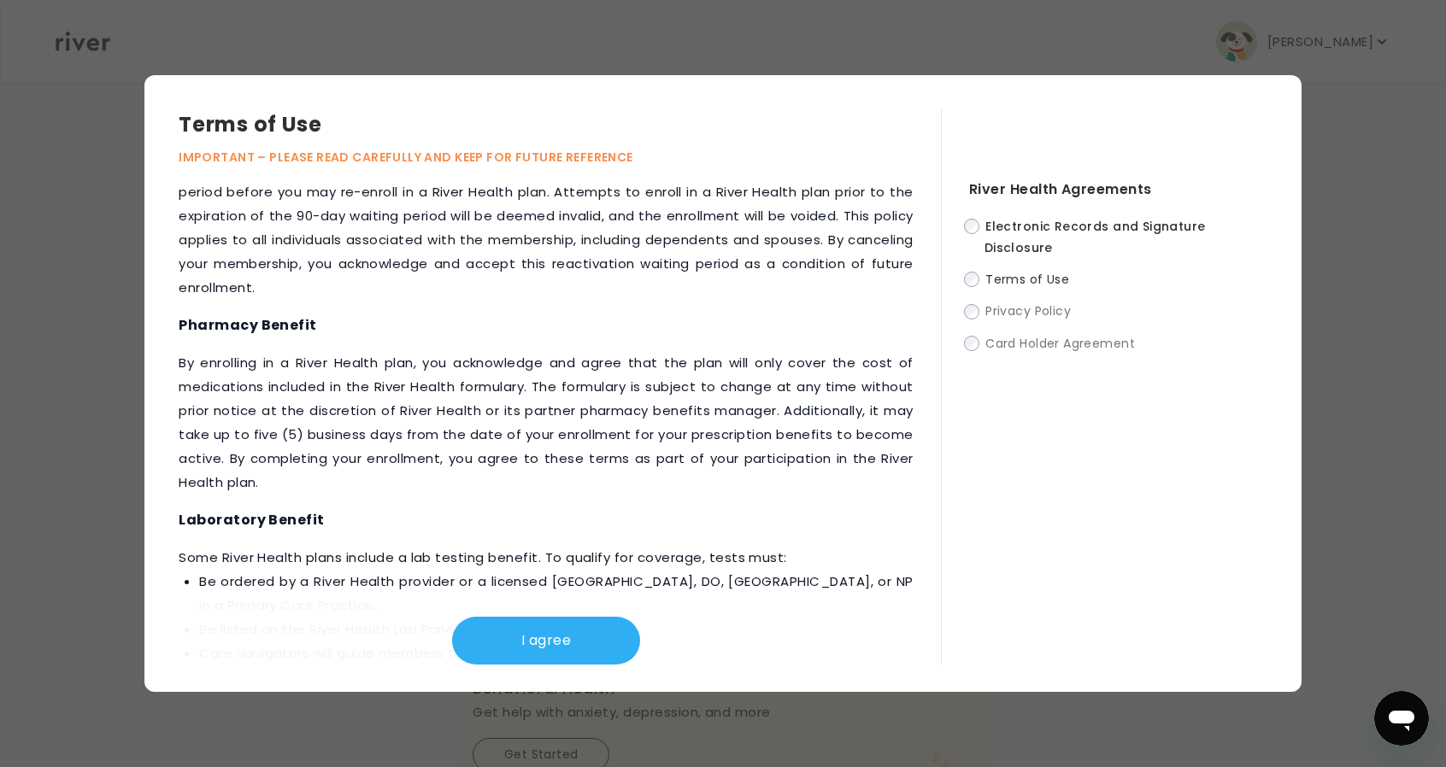
scroll to position [2027, 0]
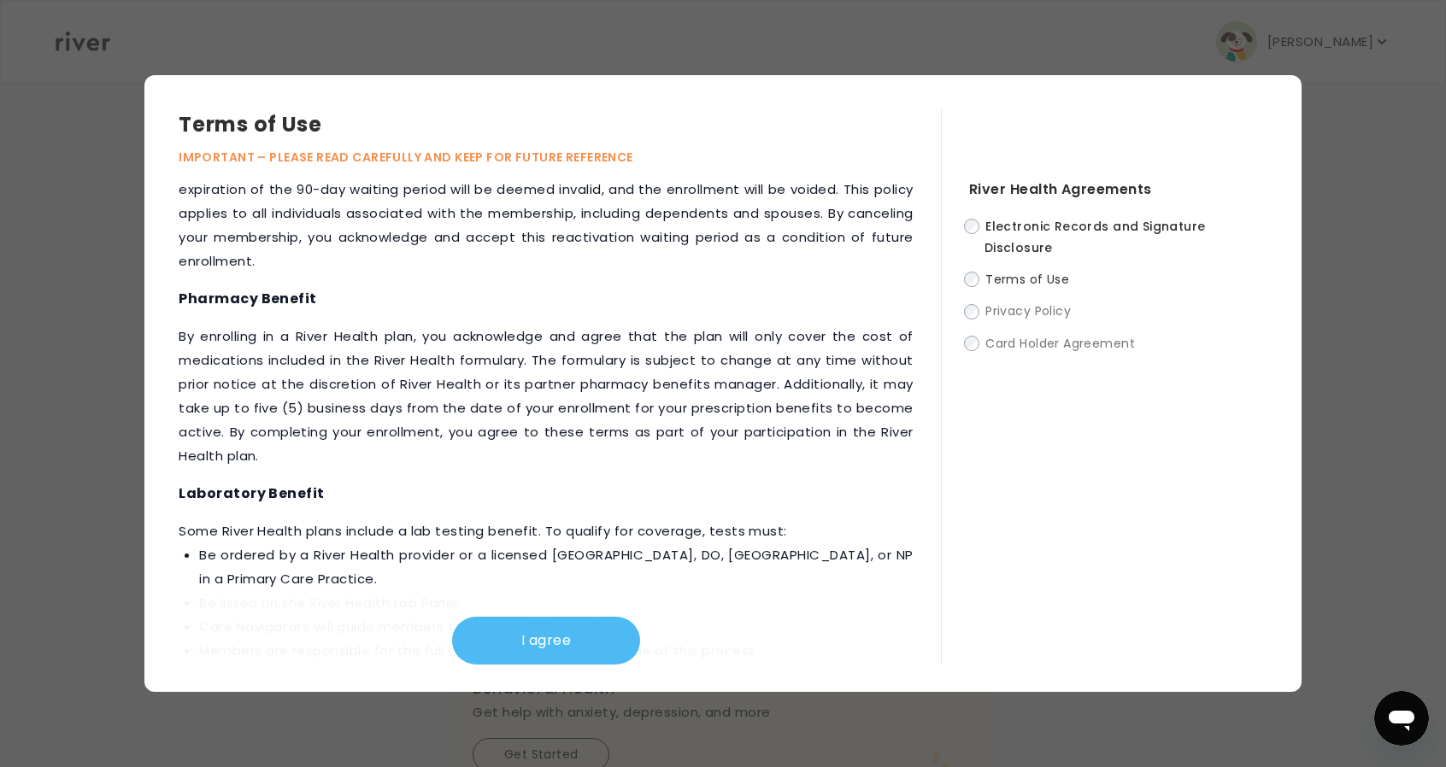
click at [565, 639] on button "I agree" at bounding box center [546, 641] width 188 height 48
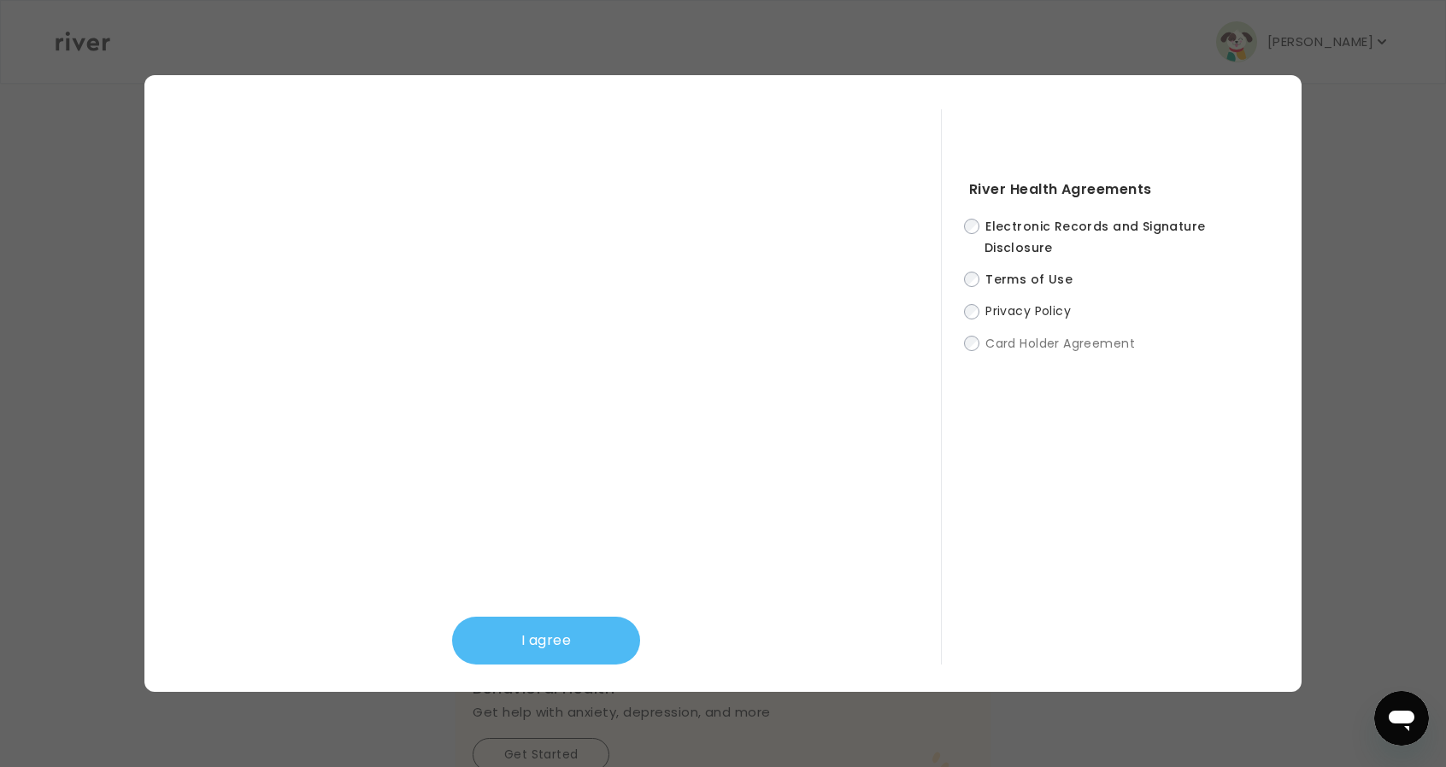
click at [550, 632] on button "I agree" at bounding box center [546, 641] width 188 height 48
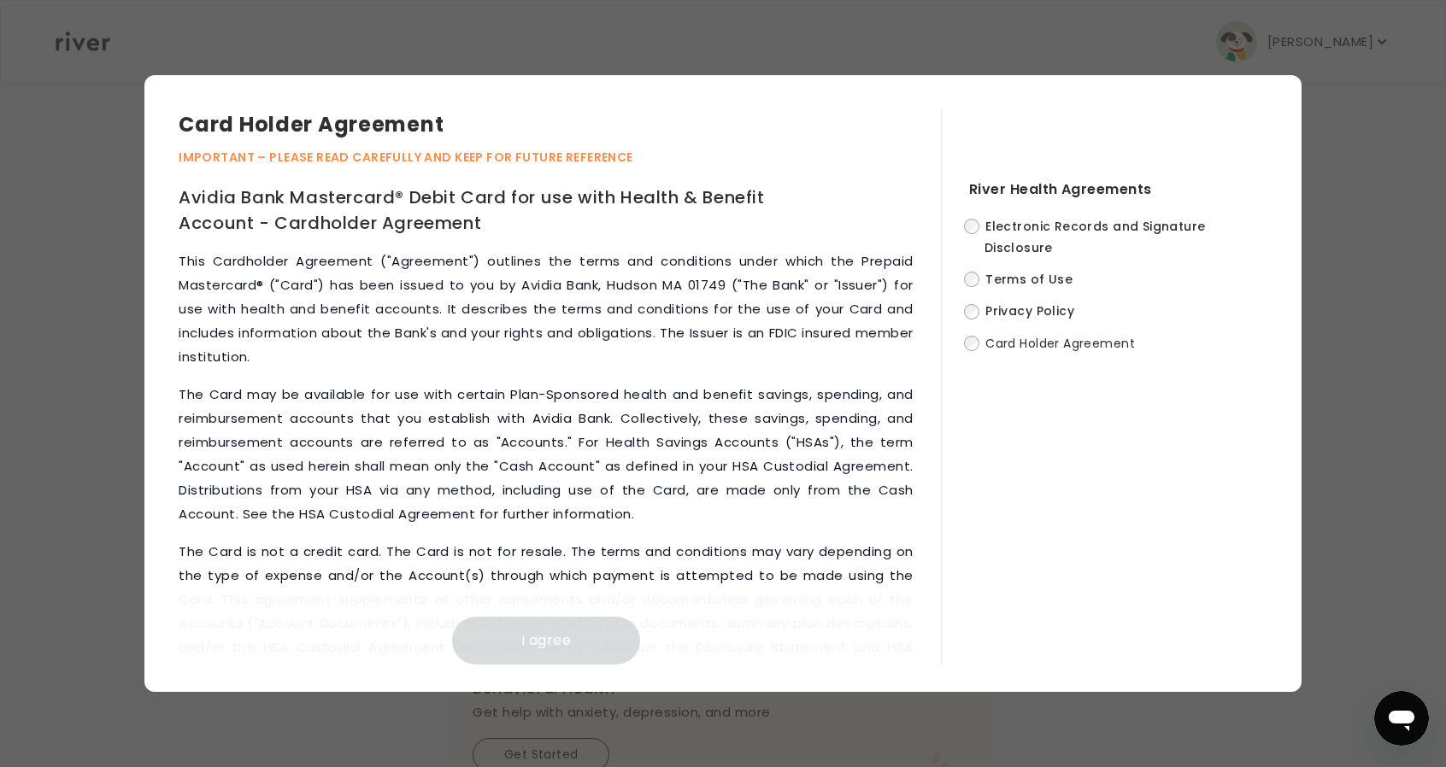
scroll to position [7837, 0]
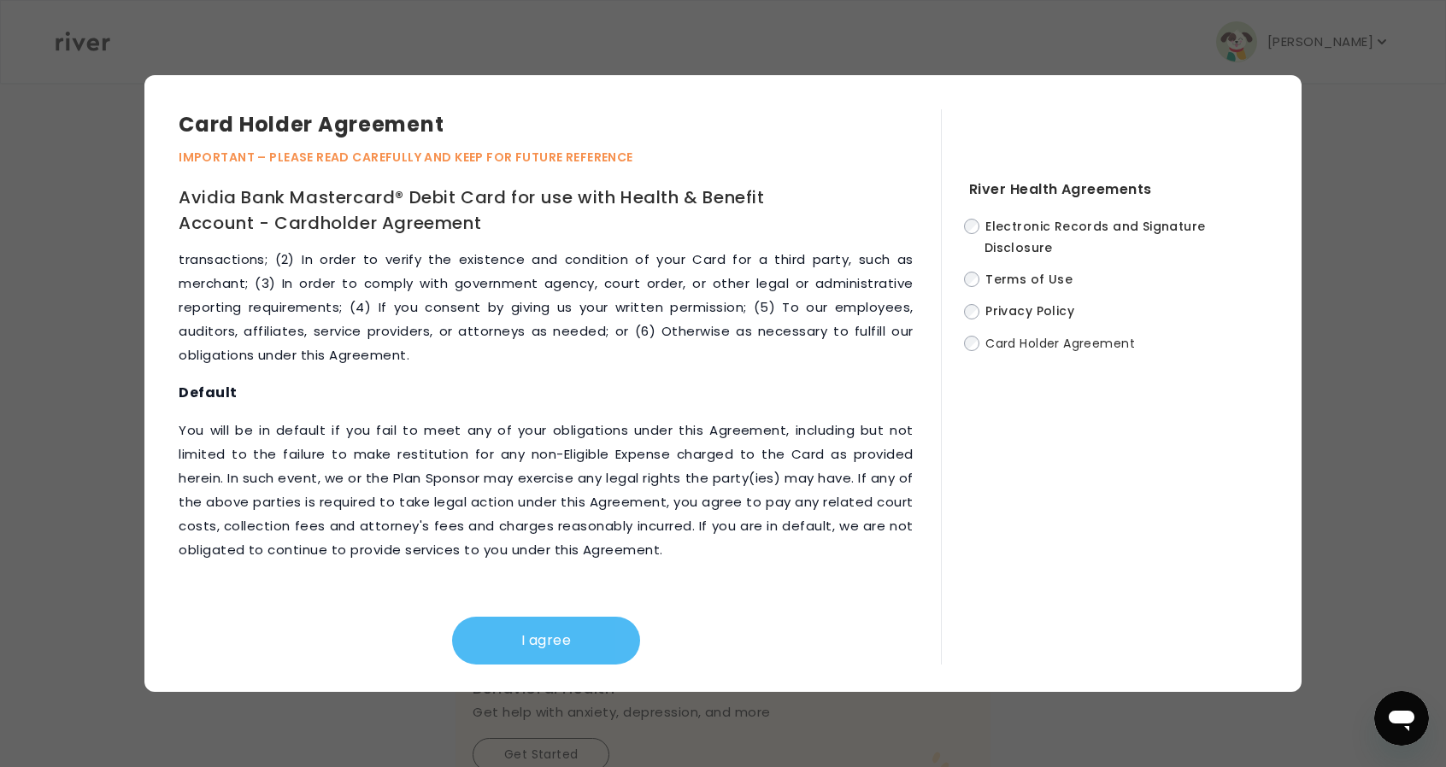
drag, startPoint x: 597, startPoint y: 640, endPoint x: 632, endPoint y: 503, distance: 141.2
click at [597, 640] on button "I agree" at bounding box center [546, 641] width 188 height 48
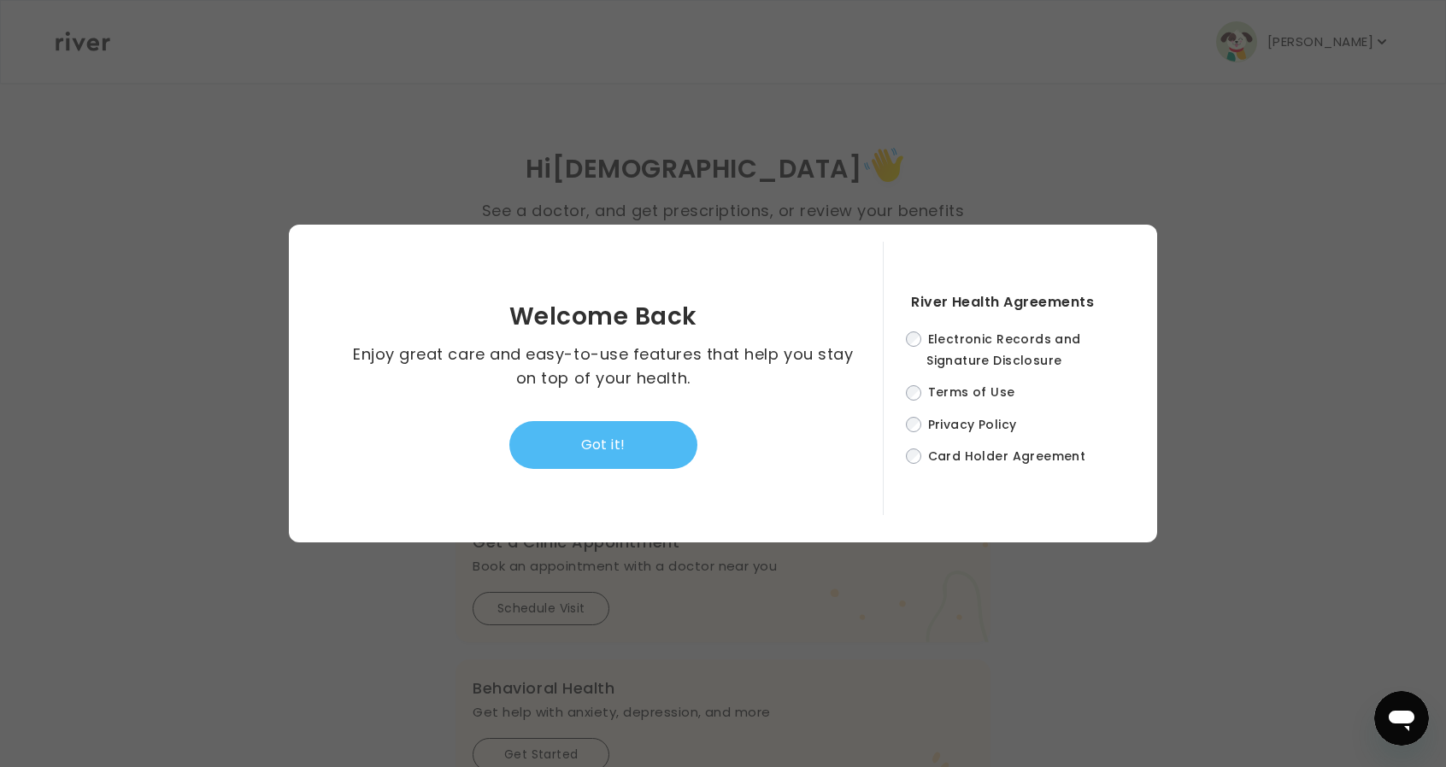
click at [674, 432] on button "Got it!" at bounding box center [603, 445] width 188 height 48
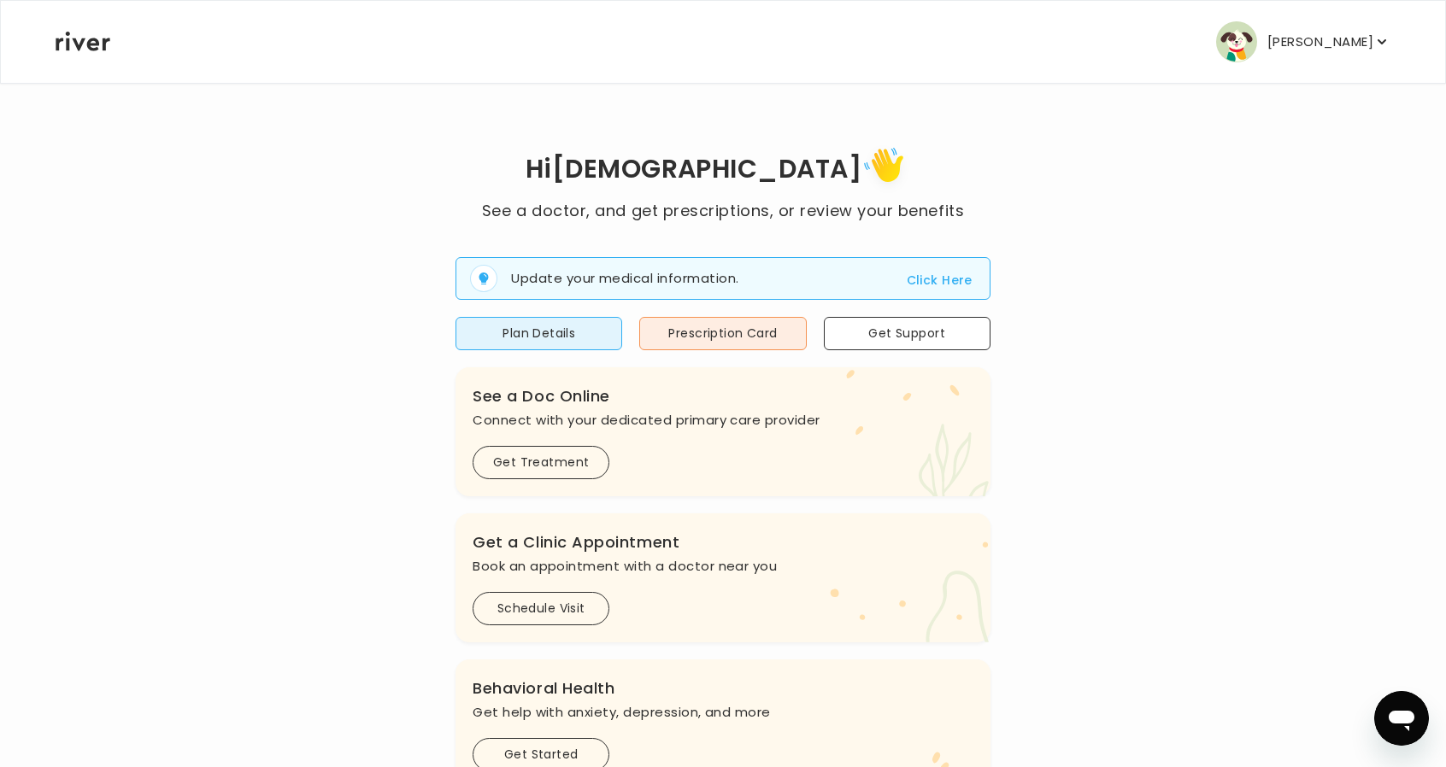
click at [1311, 35] on p "Isaiah Tomazin" at bounding box center [1320, 42] width 106 height 24
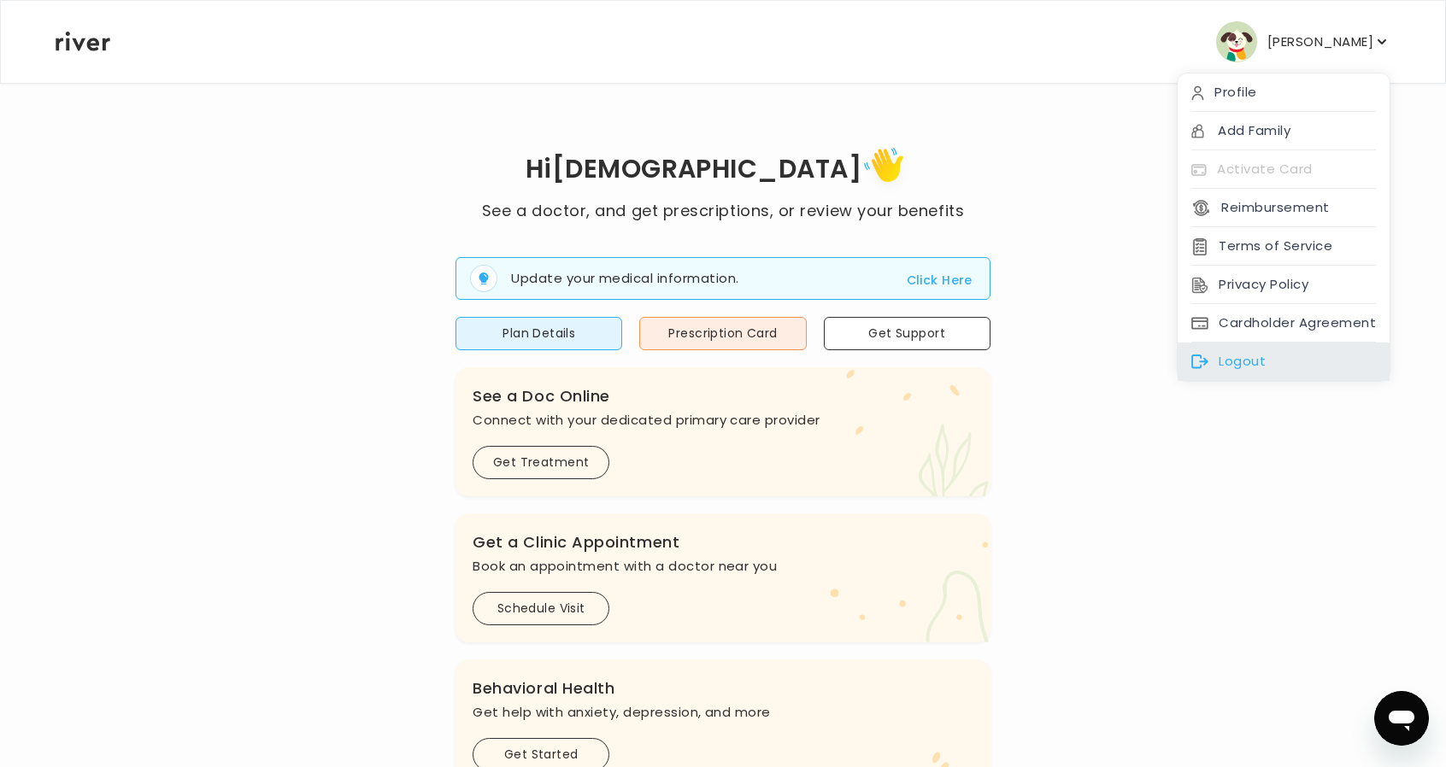
click at [1247, 363] on div "Logout" at bounding box center [1284, 362] width 212 height 38
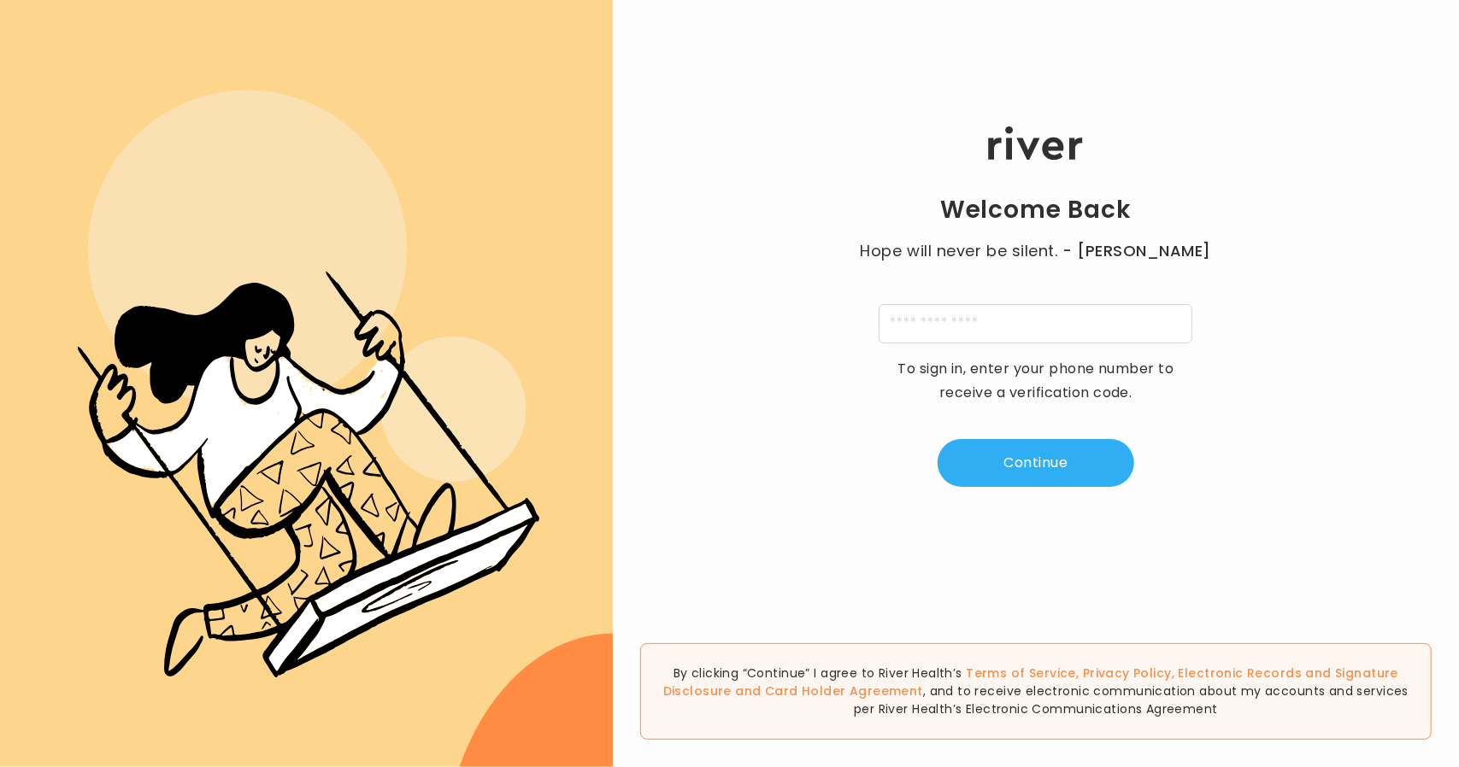
type input "**********"
drag, startPoint x: 1029, startPoint y: 324, endPoint x: 789, endPoint y: 321, distance: 240.2
click at [789, 321] on div "**********" at bounding box center [1036, 307] width 846 height 461
type input "**********"
click at [1023, 462] on button "Continue" at bounding box center [1036, 463] width 197 height 48
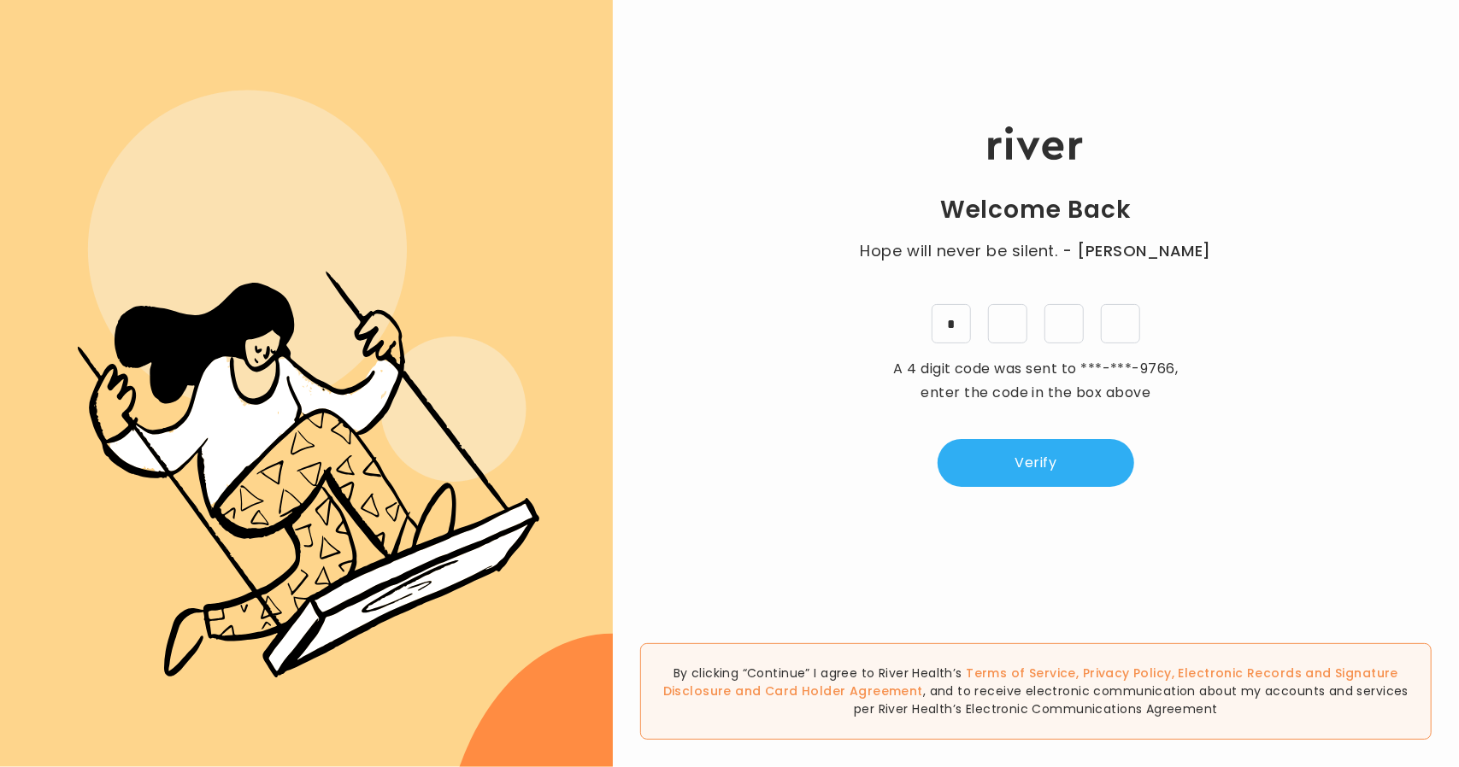
type input "*"
click at [1007, 469] on button "Verify" at bounding box center [1036, 463] width 197 height 48
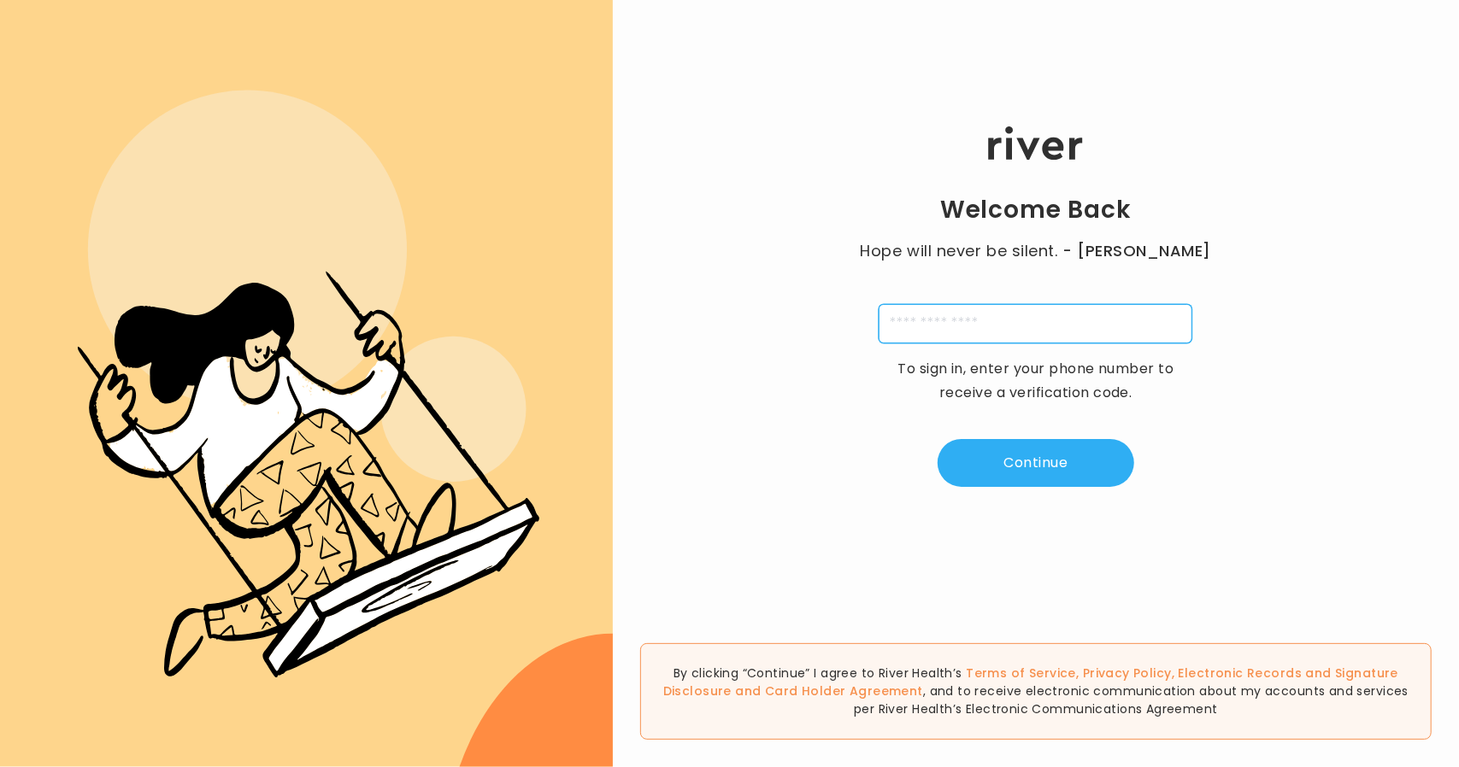
click at [932, 317] on input "tel" at bounding box center [1036, 323] width 314 height 39
type input "**********"
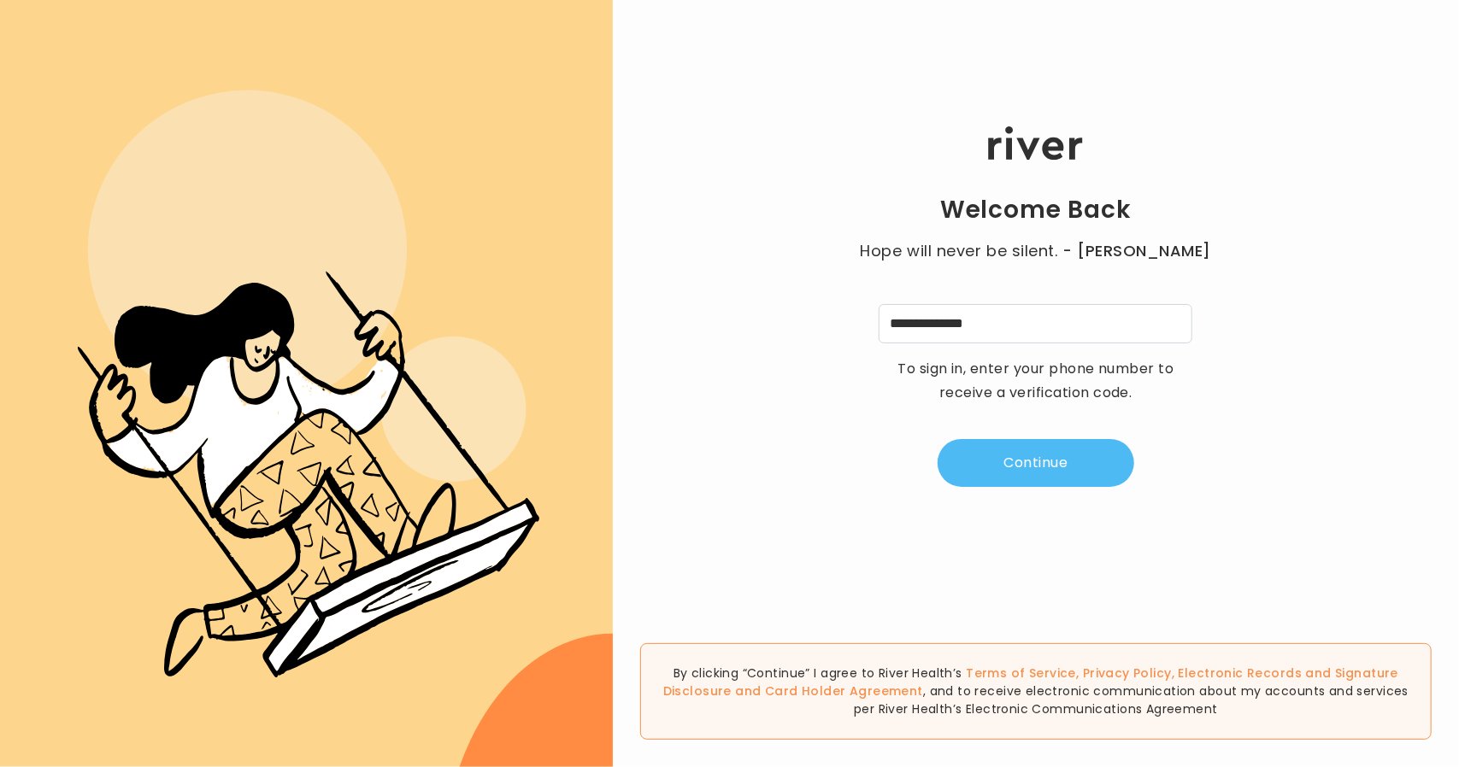
click at [1012, 454] on button "Continue" at bounding box center [1036, 463] width 197 height 48
type input "*"
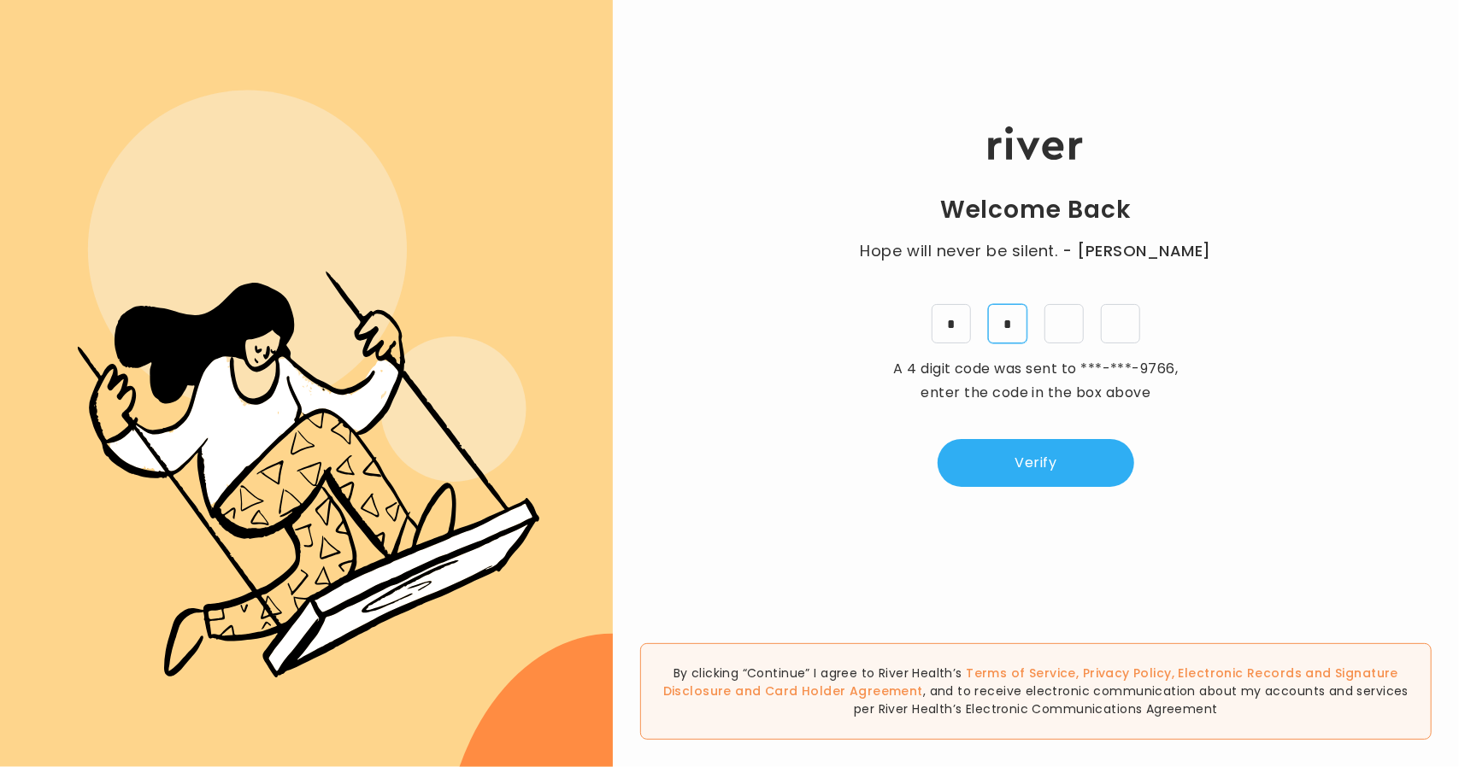
type input "*"
click at [1033, 469] on button "Verify" at bounding box center [1036, 463] width 197 height 48
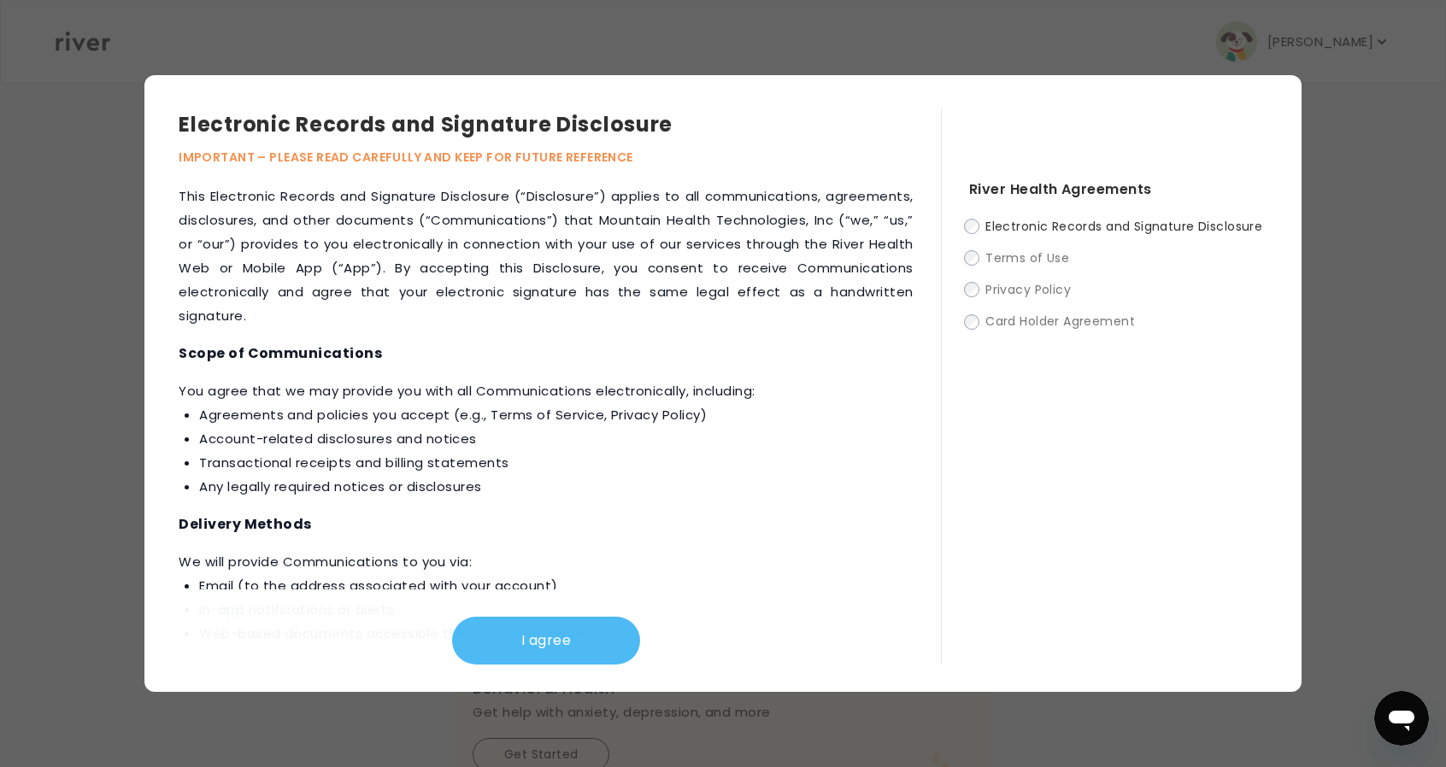
click at [518, 649] on button "I agree" at bounding box center [546, 641] width 188 height 48
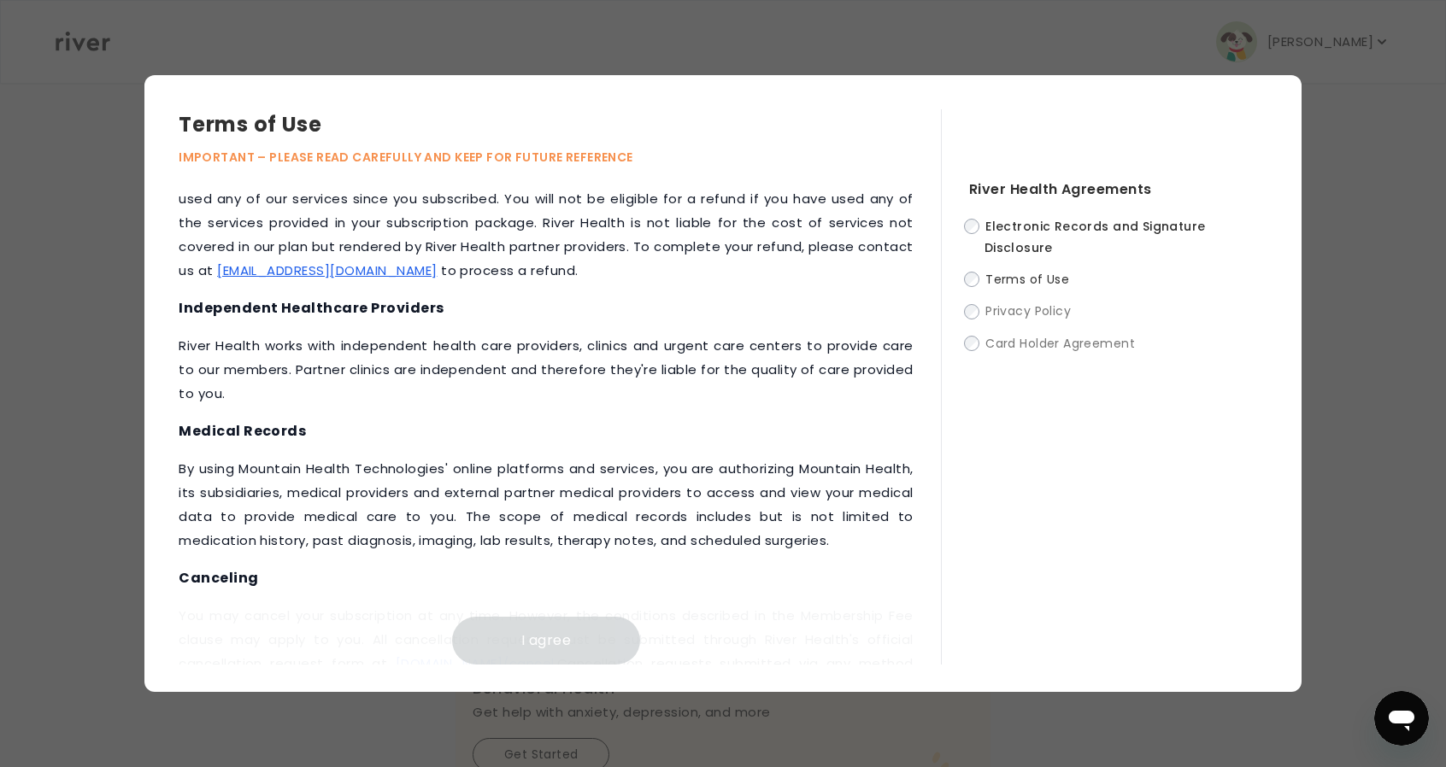
scroll to position [2104, 0]
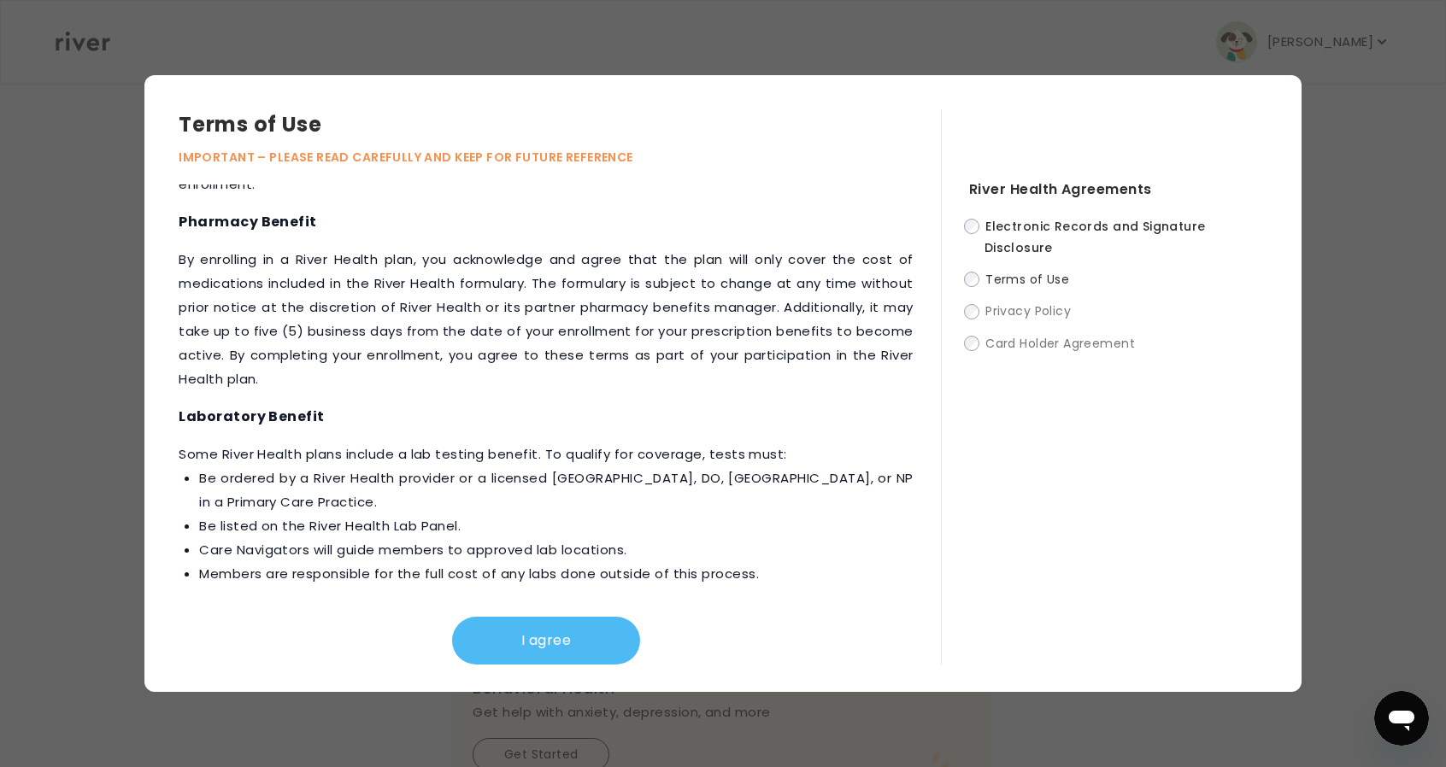
click at [588, 641] on button "I agree" at bounding box center [546, 641] width 188 height 48
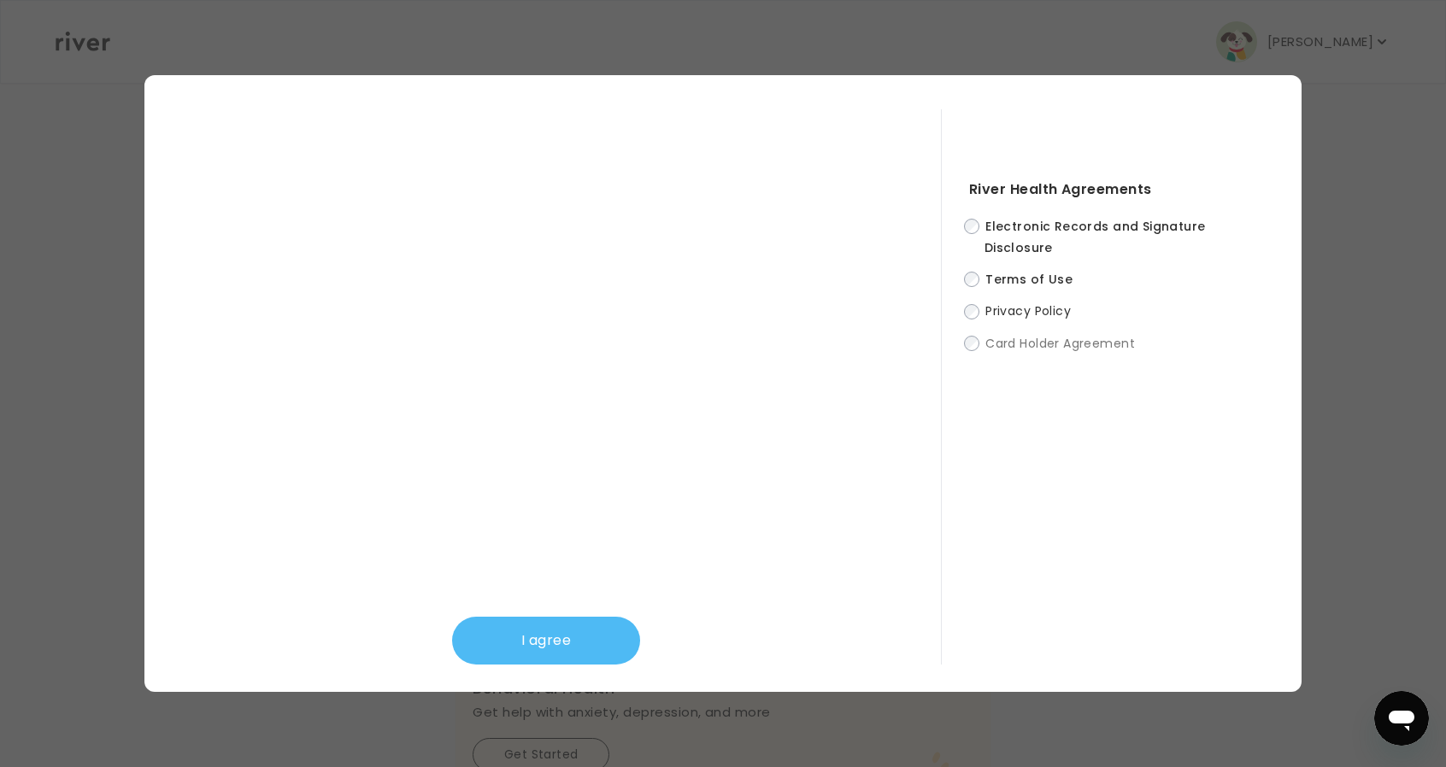
click at [523, 626] on button "I agree" at bounding box center [546, 641] width 188 height 48
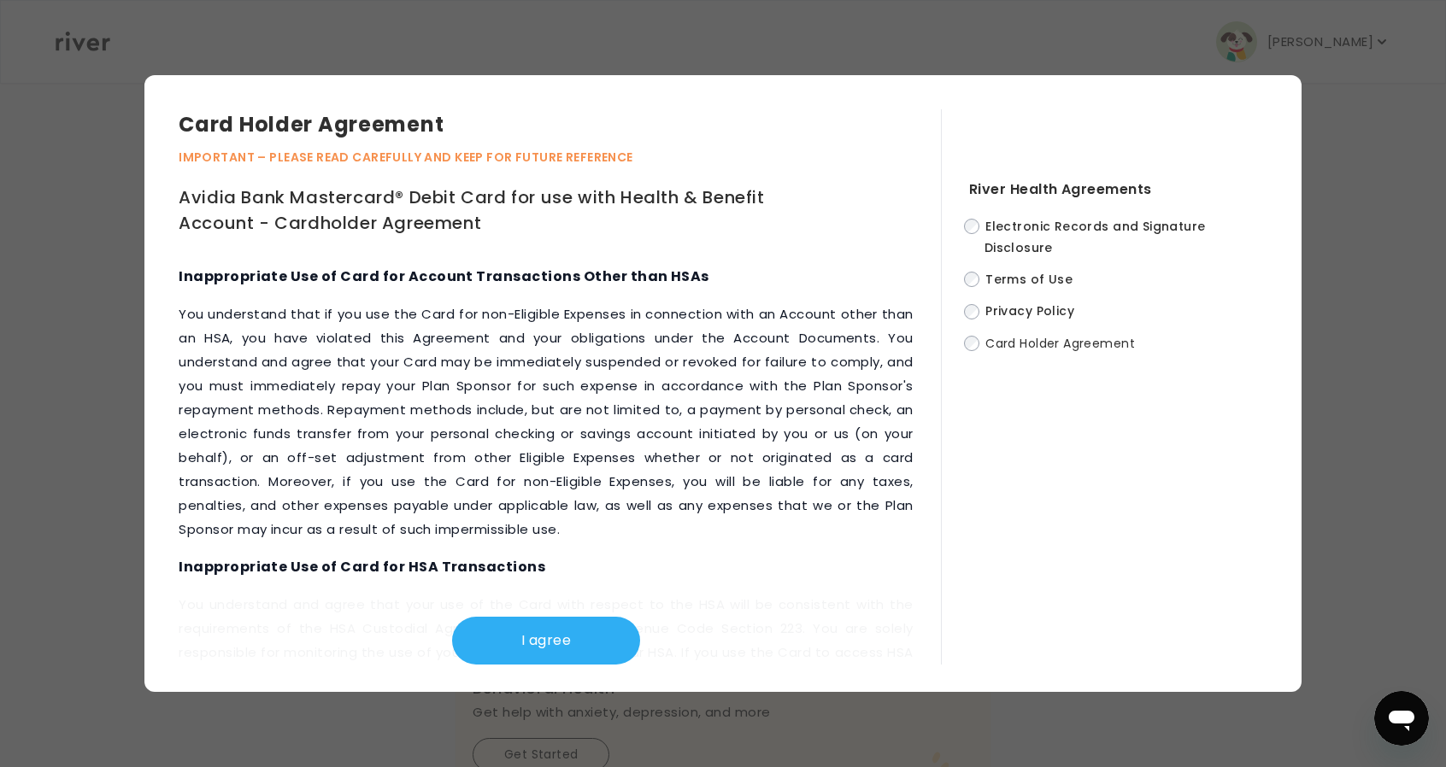
scroll to position [7837, 0]
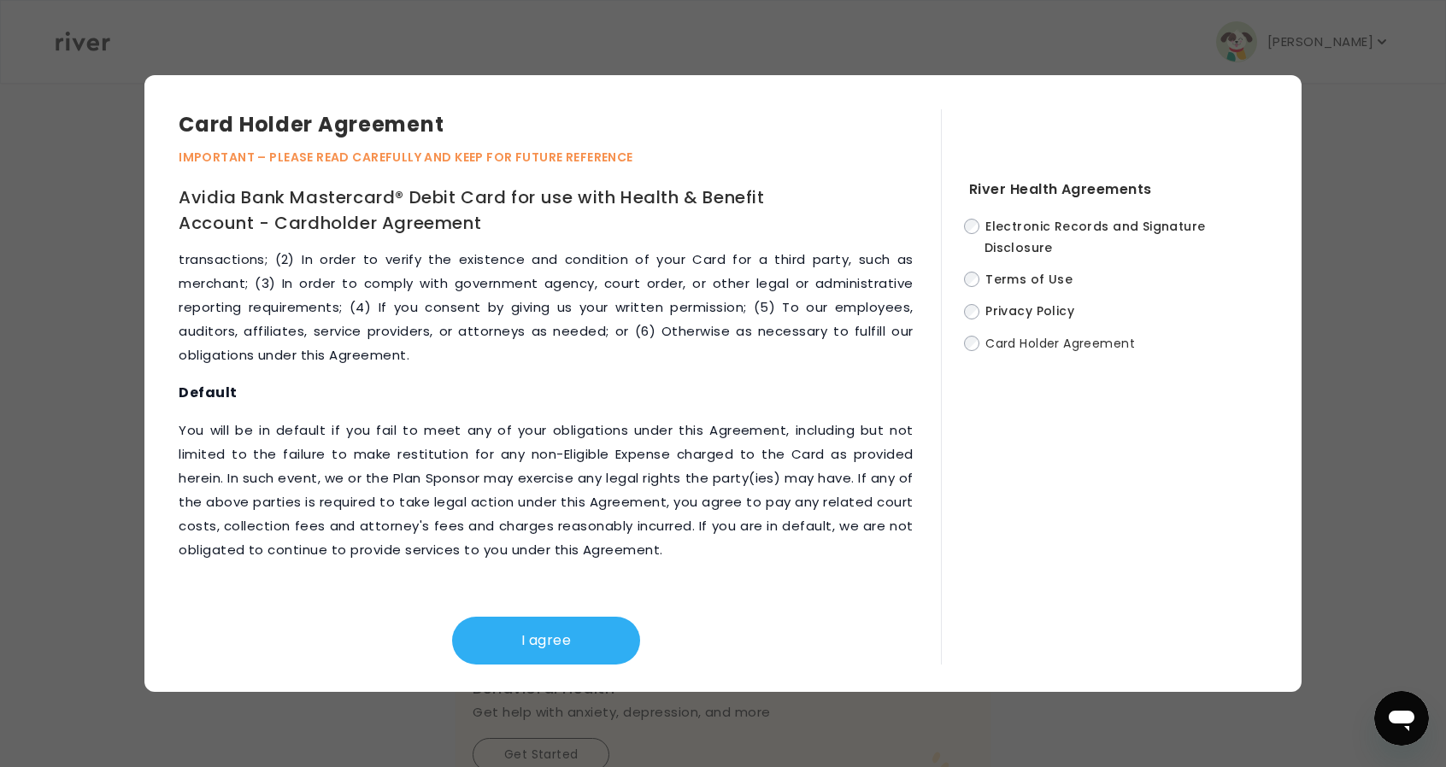
drag, startPoint x: 576, startPoint y: 632, endPoint x: 691, endPoint y: 543, distance: 145.5
click at [578, 633] on button "I agree" at bounding box center [546, 641] width 188 height 48
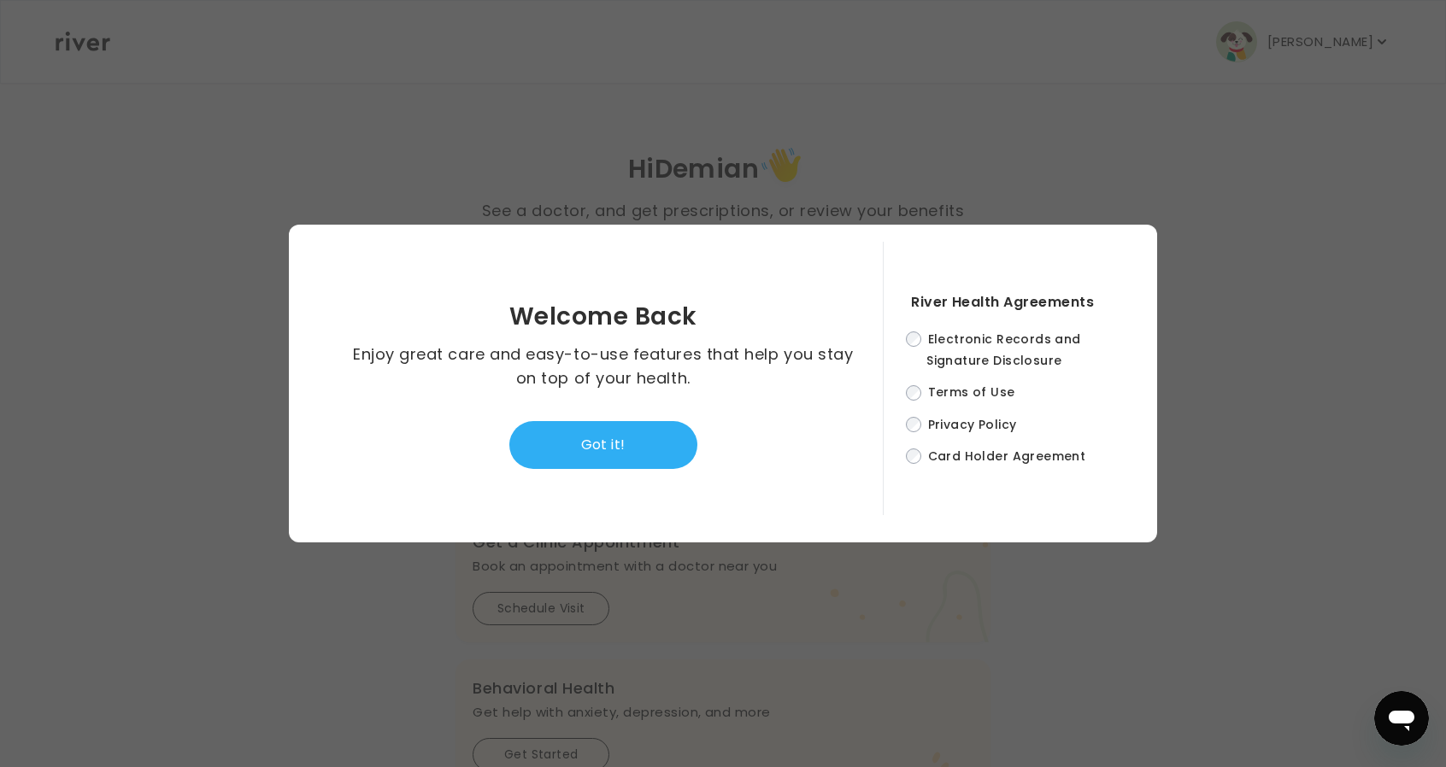
drag, startPoint x: 620, startPoint y: 460, endPoint x: 670, endPoint y: 418, distance: 64.9
click at [622, 459] on button "Got it!" at bounding box center [603, 445] width 188 height 48
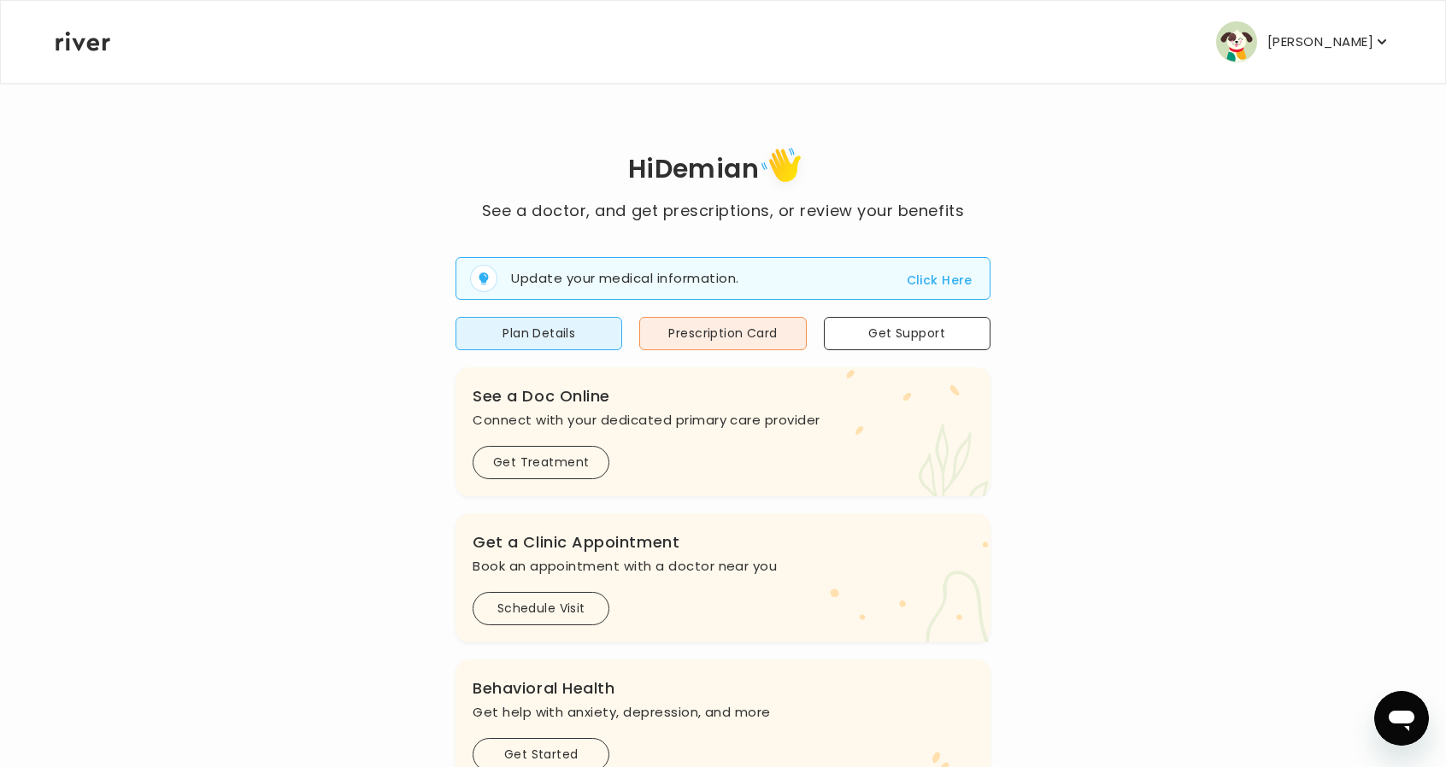
click at [1291, 42] on p "Demian Haas" at bounding box center [1320, 42] width 106 height 24
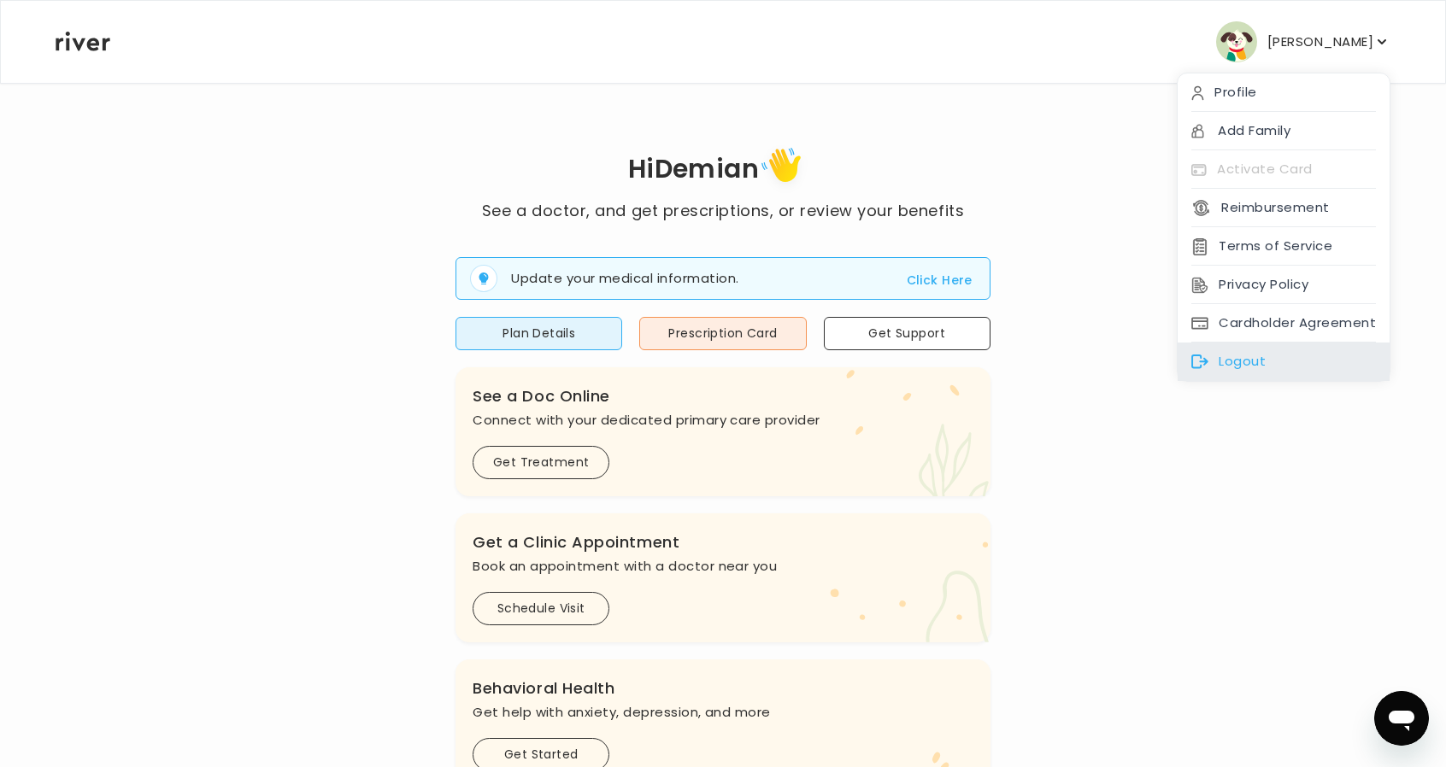
click at [1236, 373] on div "Logout" at bounding box center [1284, 362] width 212 height 38
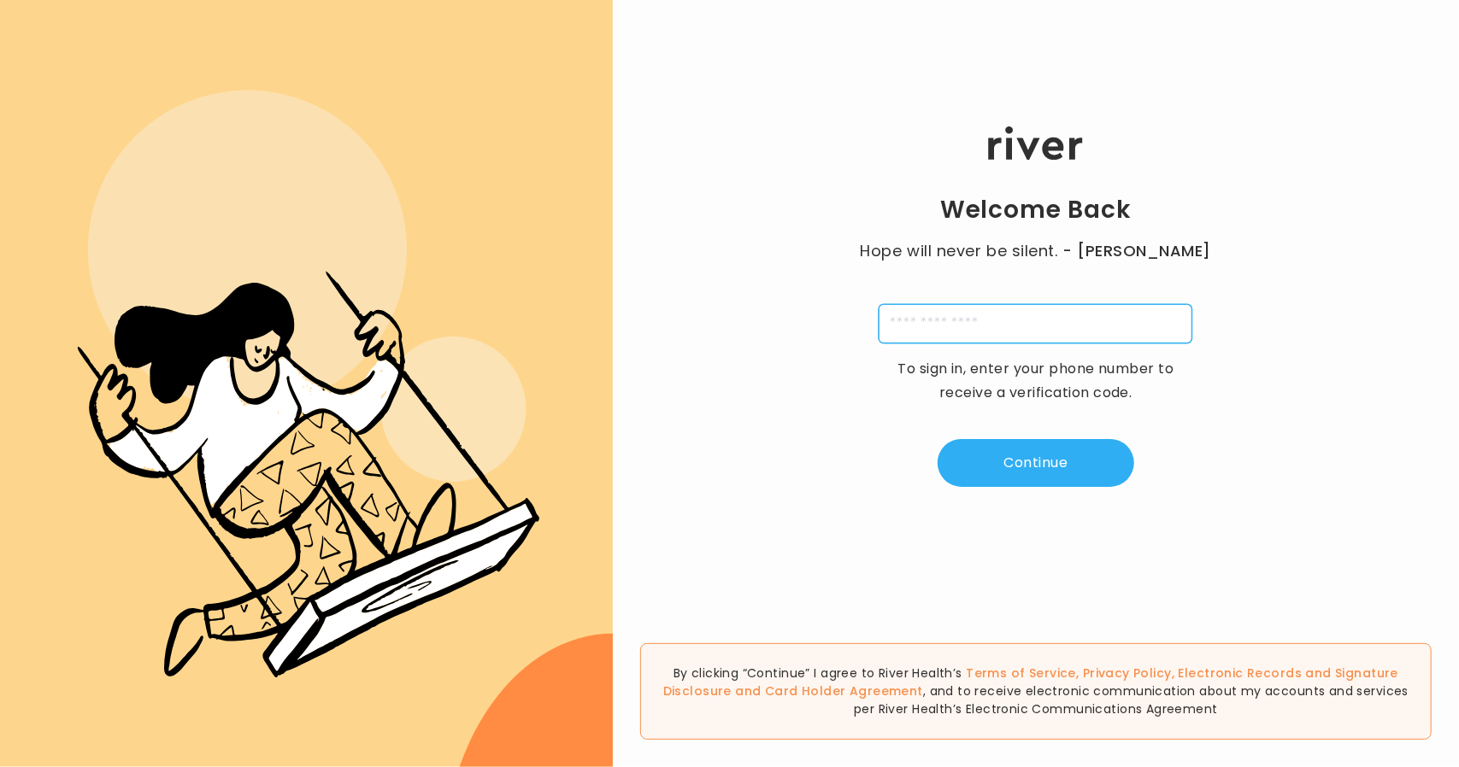
click at [909, 319] on input "tel" at bounding box center [1036, 323] width 314 height 39
type input "**********"
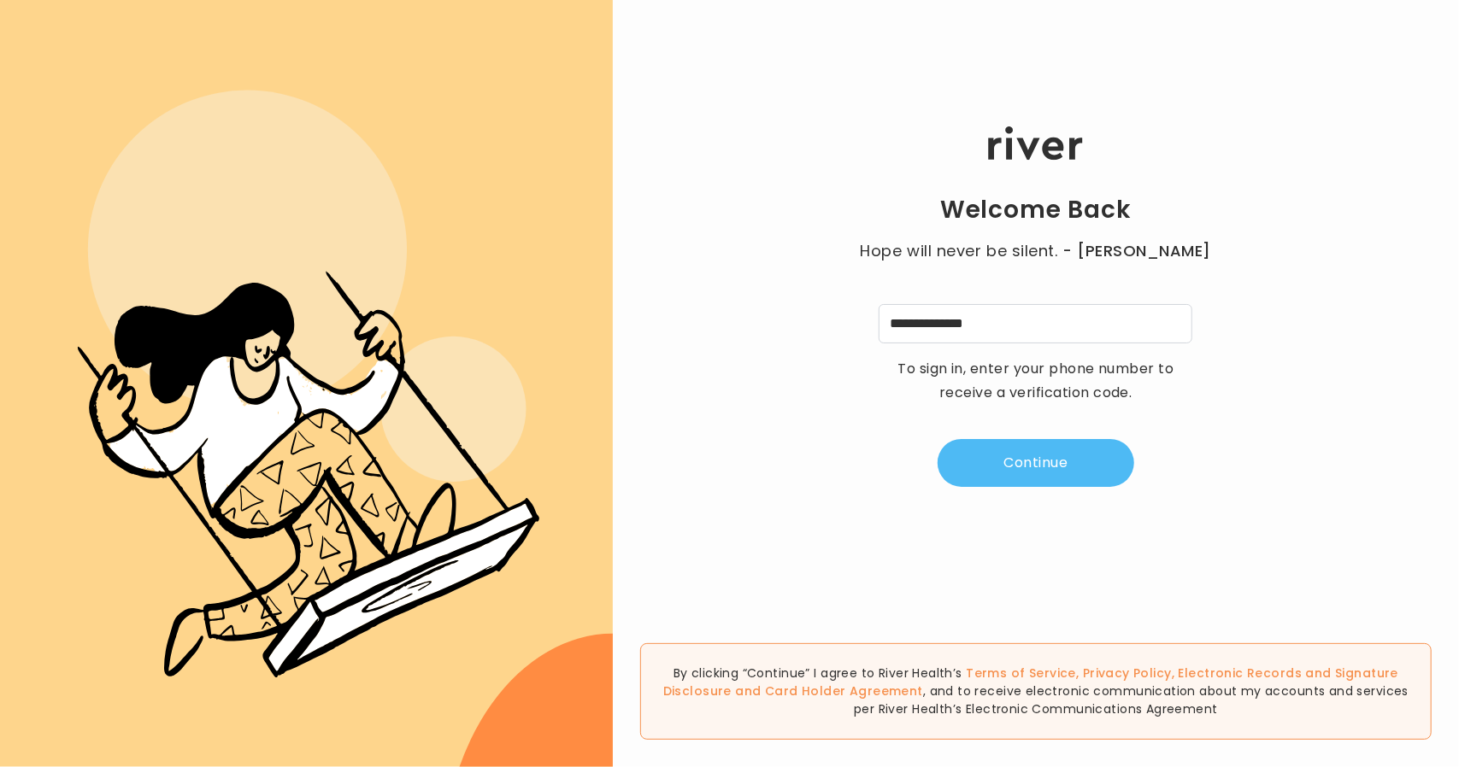
click at [1055, 456] on button "Continue" at bounding box center [1036, 463] width 197 height 48
type input "*"
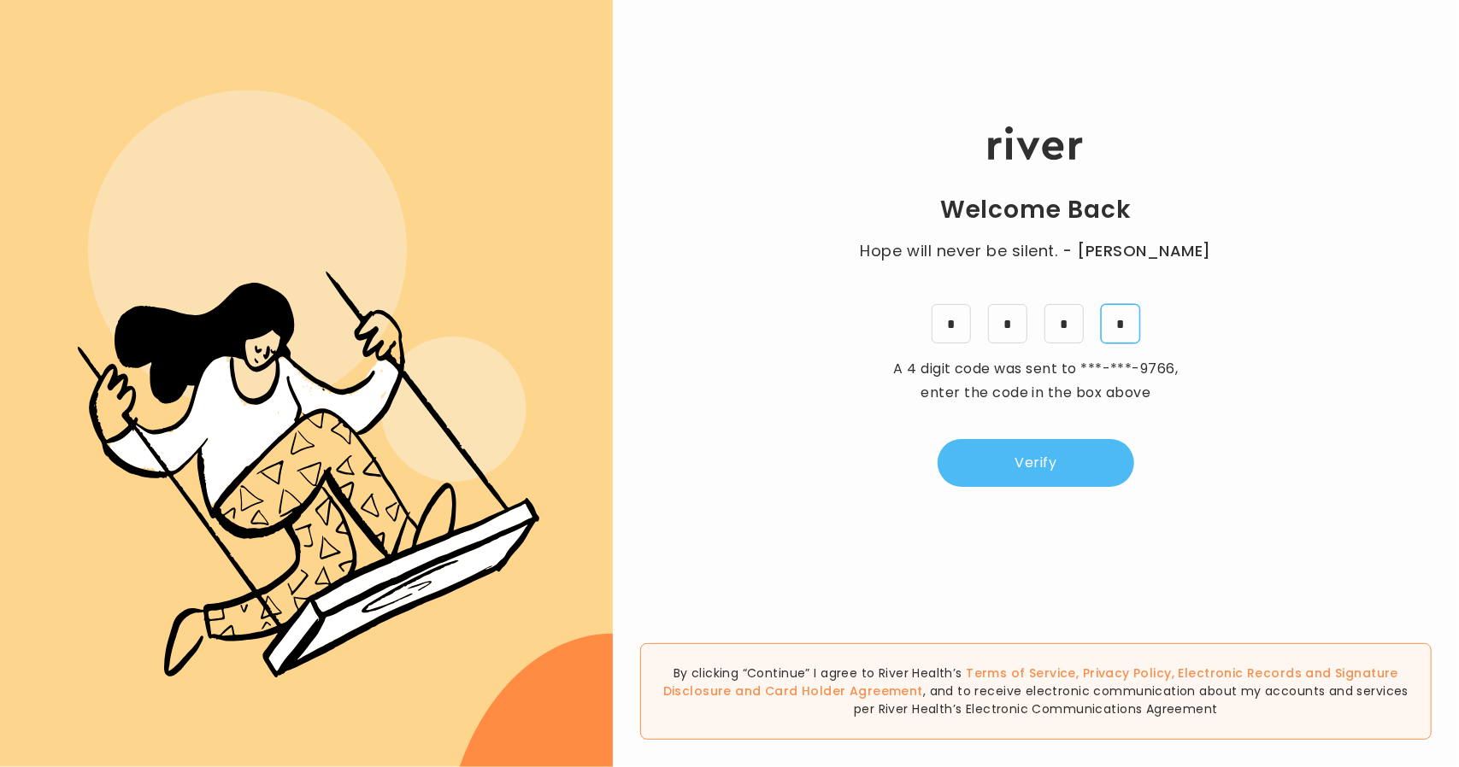
type input "*"
click at [1091, 477] on button "Verify" at bounding box center [1036, 463] width 197 height 48
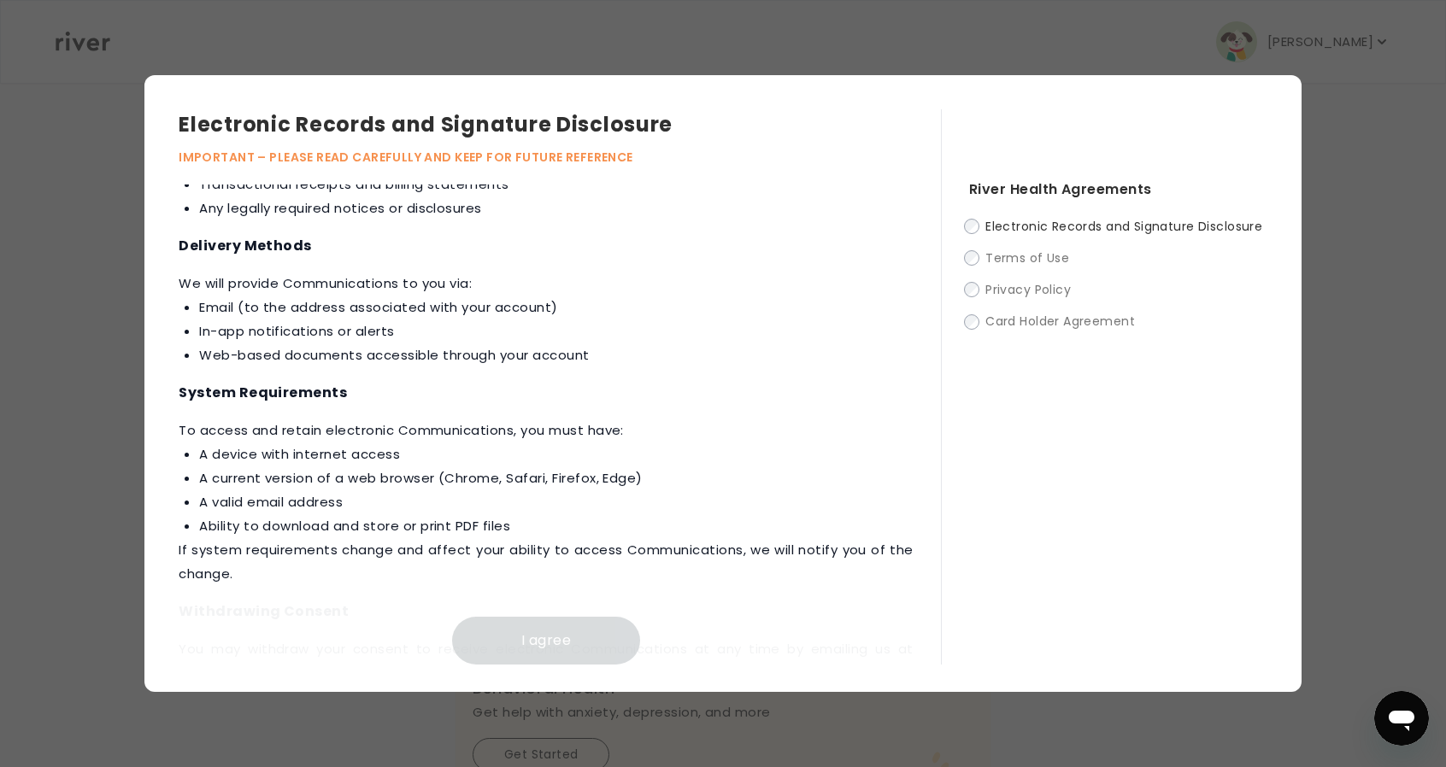
scroll to position [771, 0]
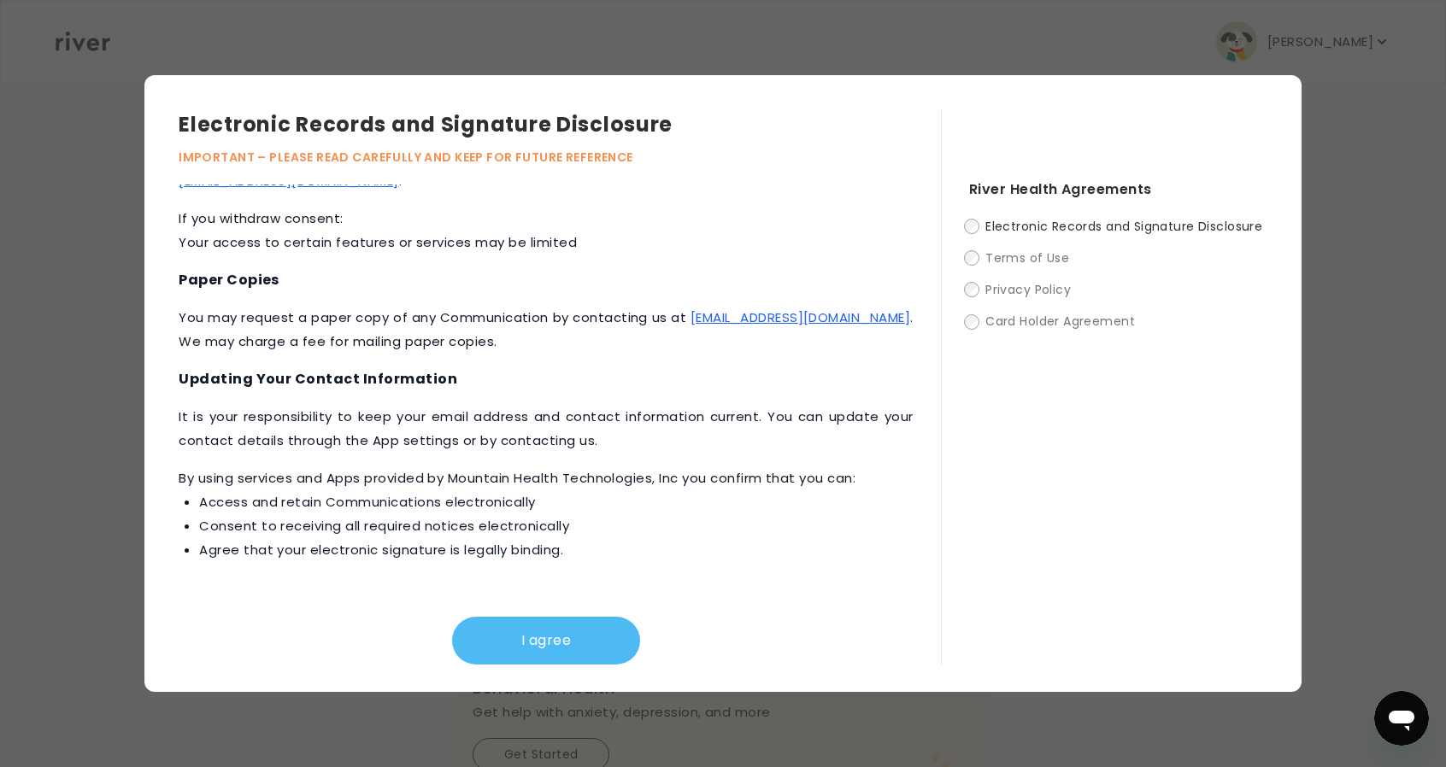
click at [603, 631] on button "I agree" at bounding box center [546, 641] width 188 height 48
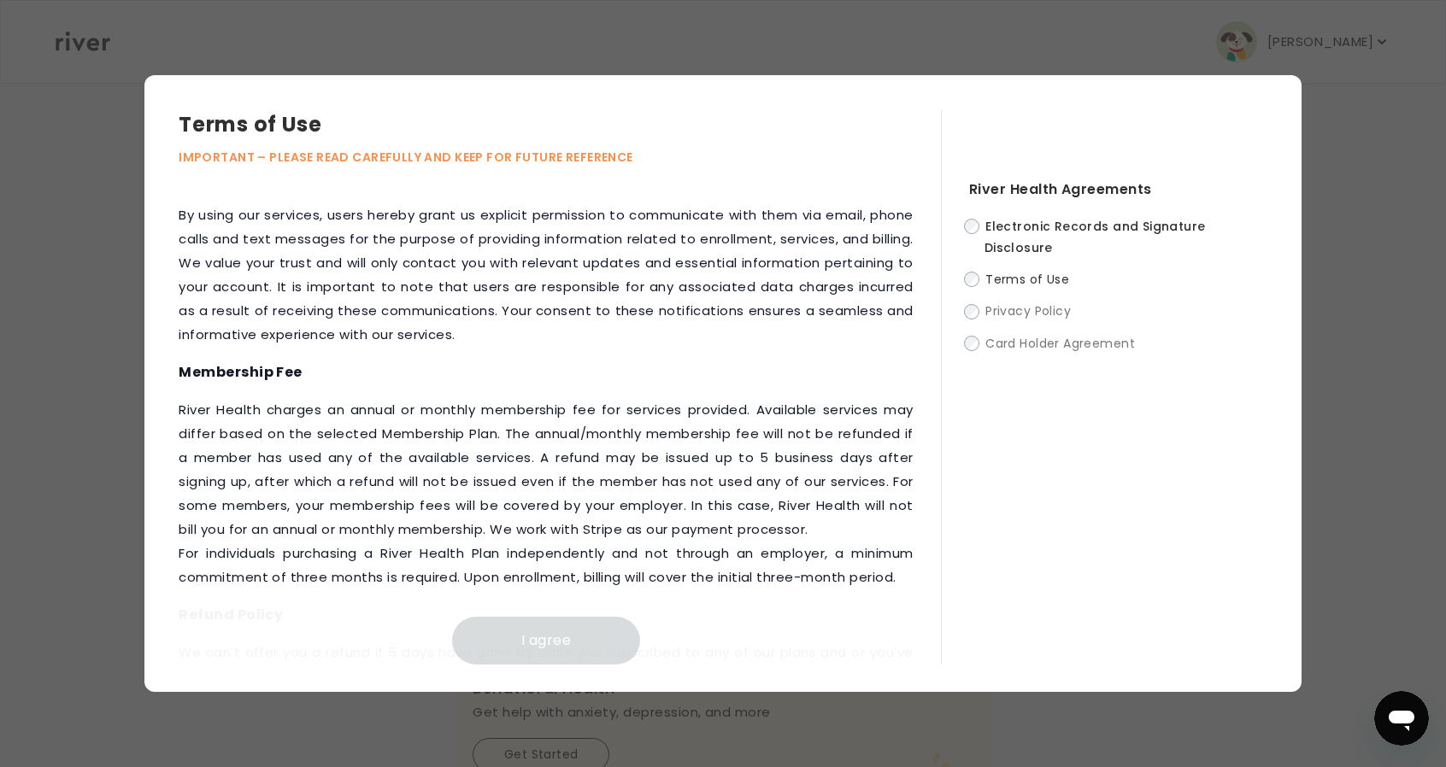
scroll to position [2104, 0]
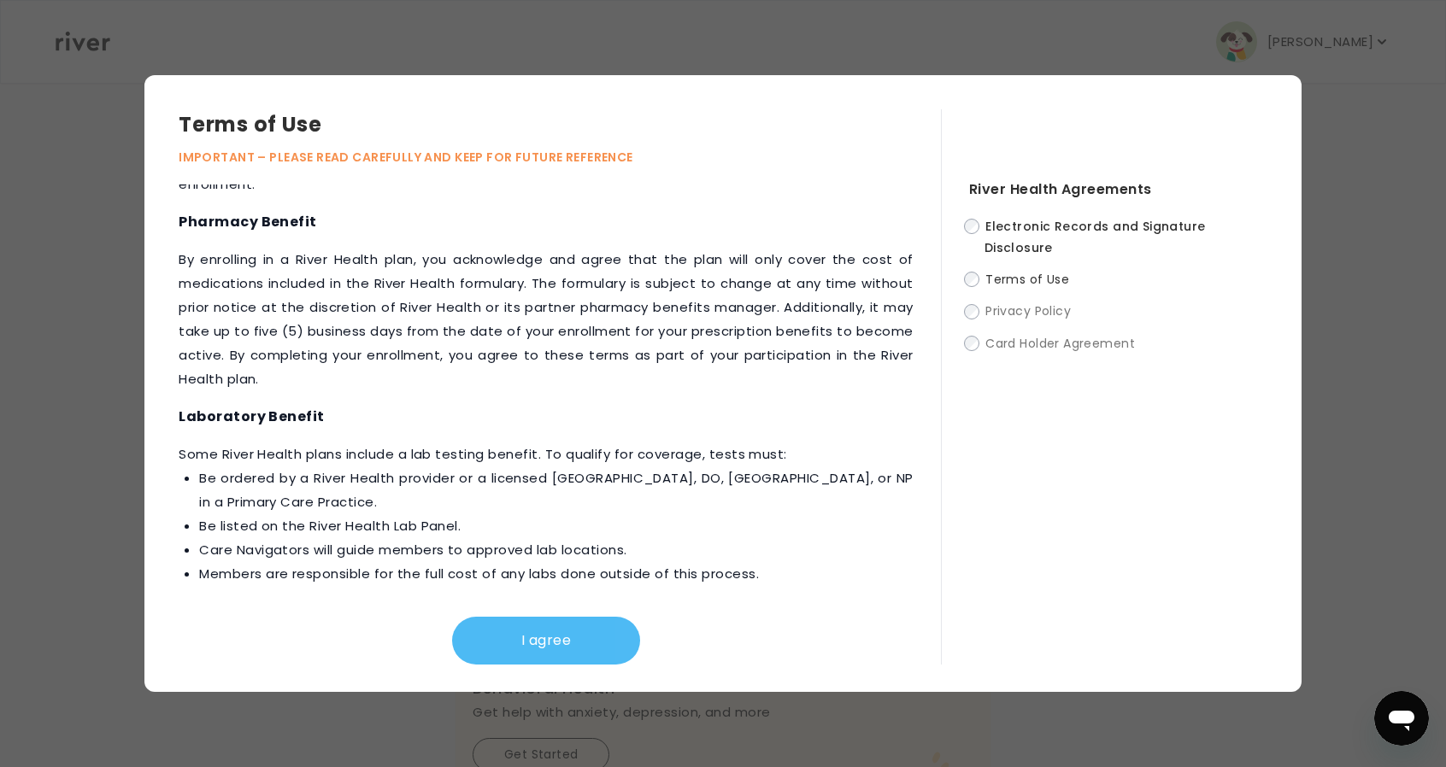
click at [590, 645] on button "I agree" at bounding box center [546, 641] width 188 height 48
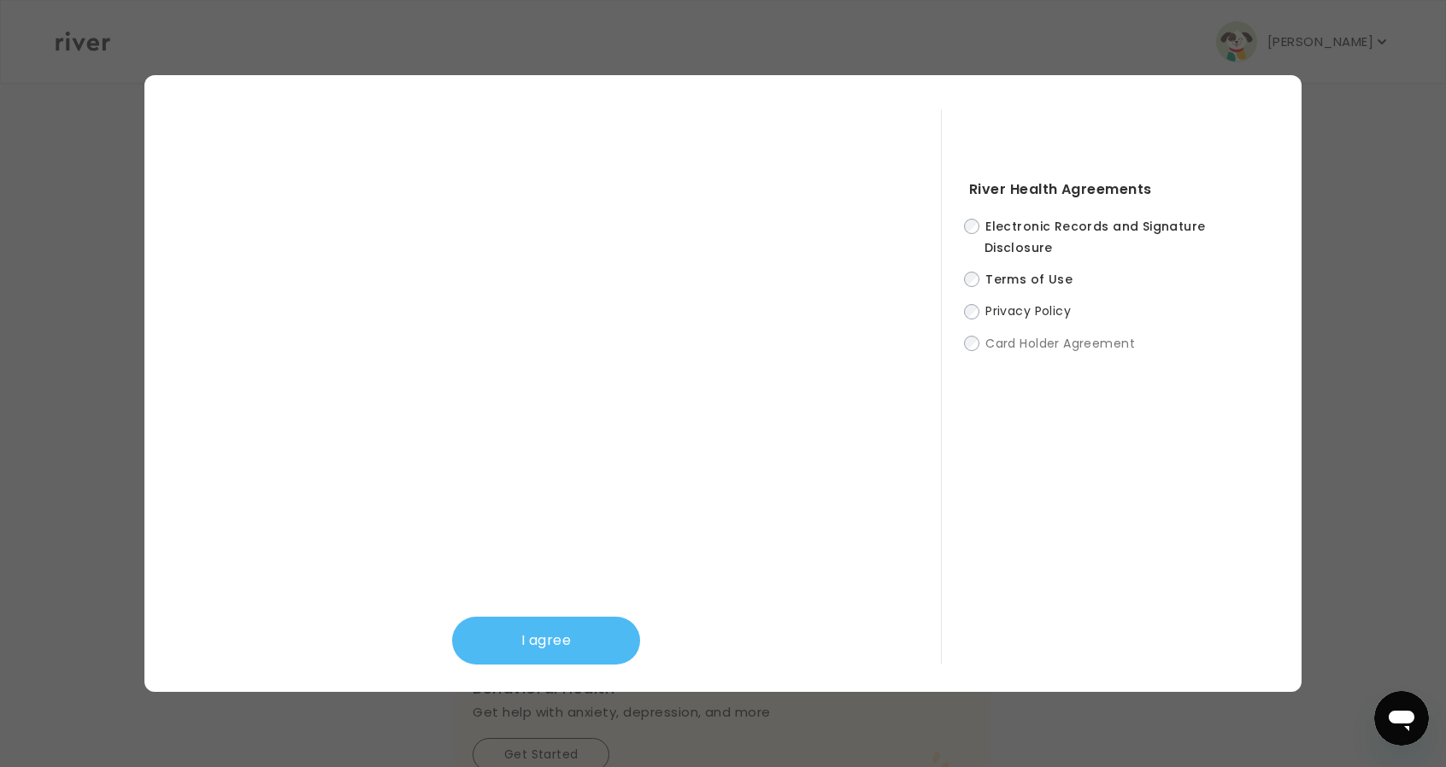
click at [625, 633] on button "I agree" at bounding box center [546, 641] width 188 height 48
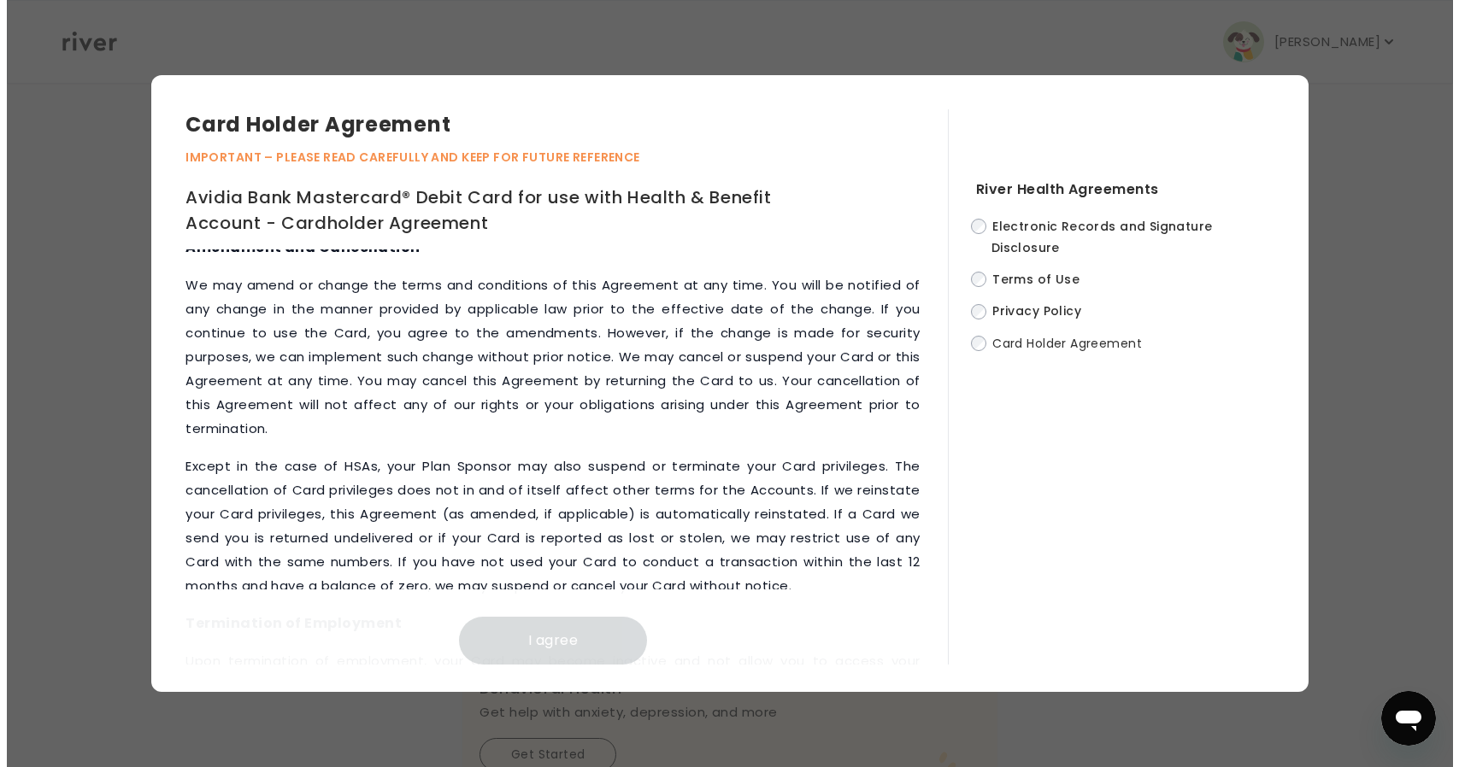
scroll to position [7837, 0]
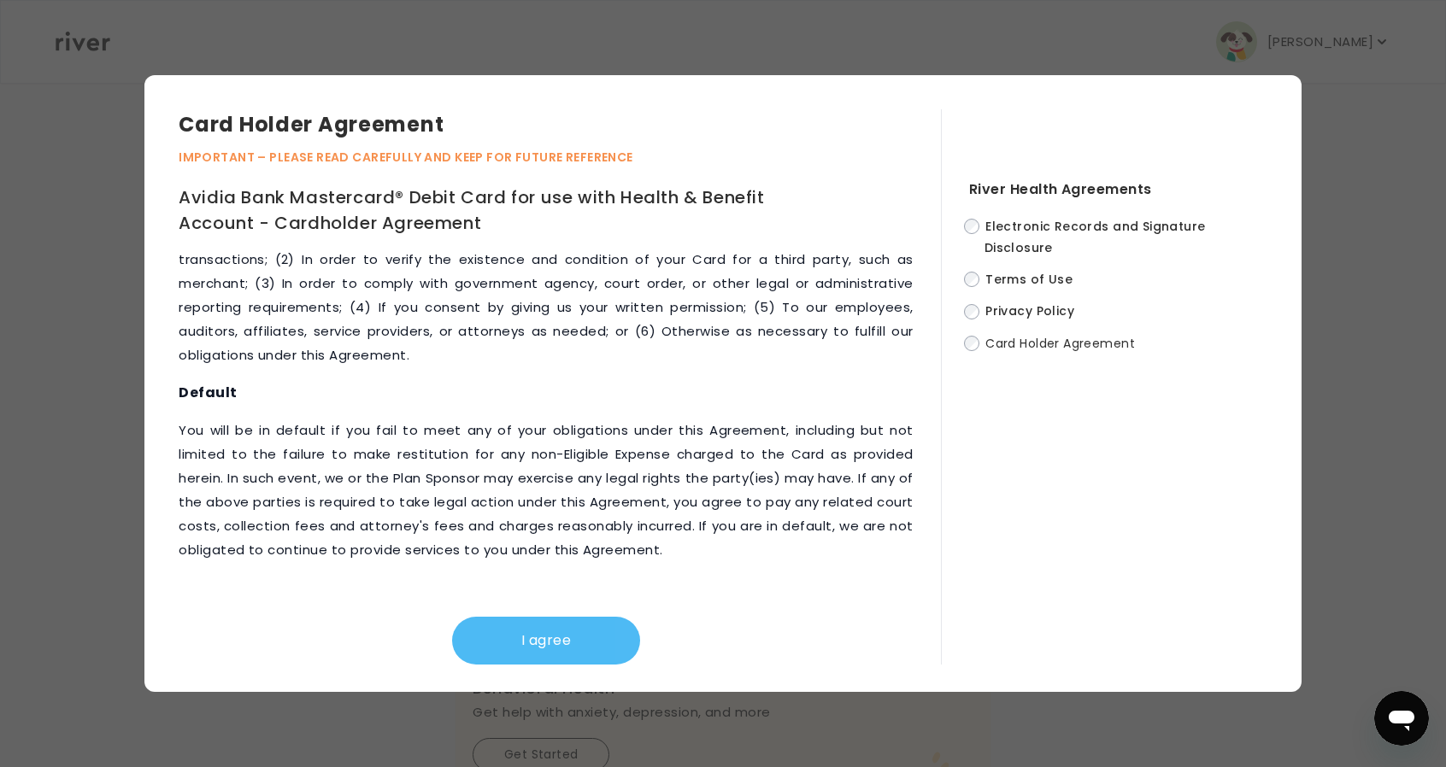
click at [532, 639] on button "I agree" at bounding box center [546, 641] width 188 height 48
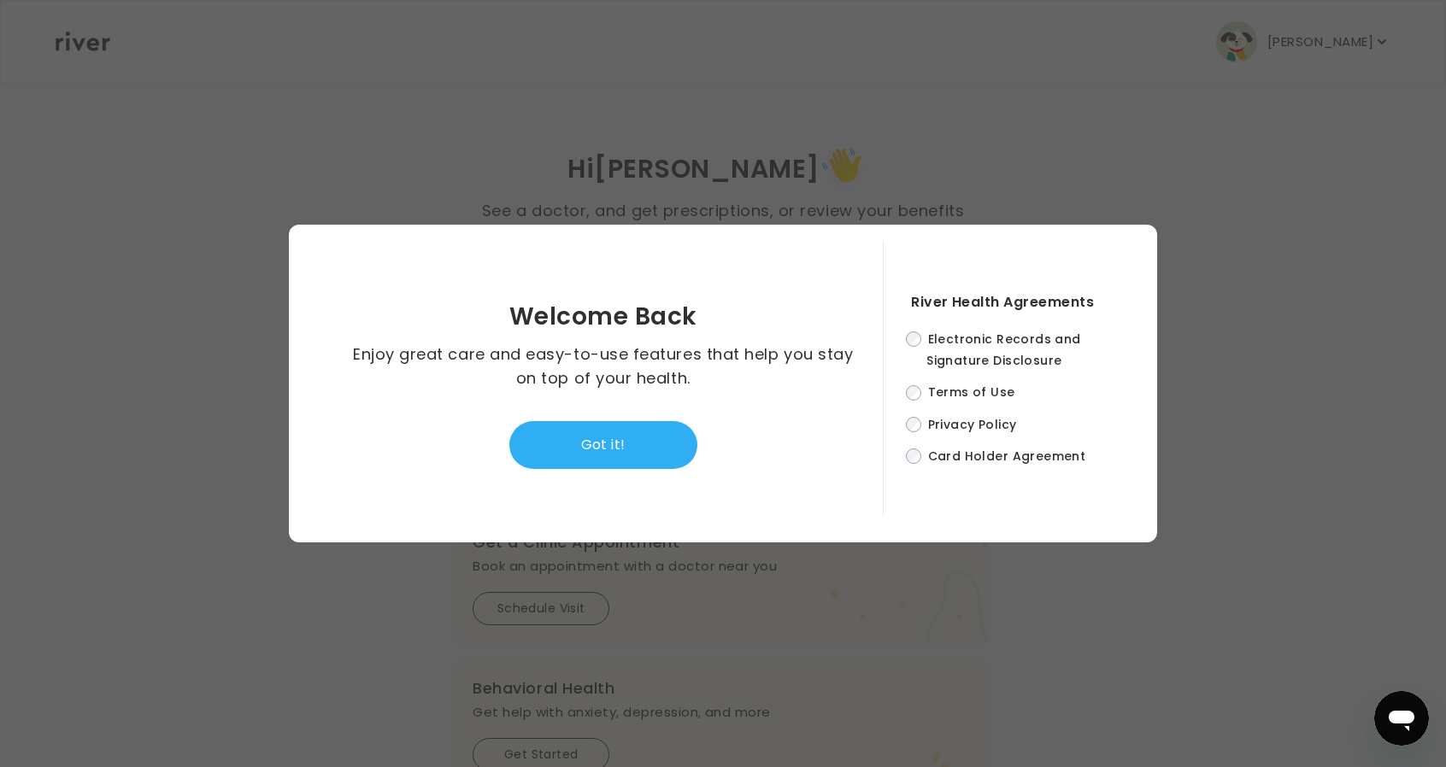
drag, startPoint x: 631, startPoint y: 437, endPoint x: 1044, endPoint y: 246, distance: 455.5
click at [631, 438] on button "Got it!" at bounding box center [603, 445] width 188 height 48
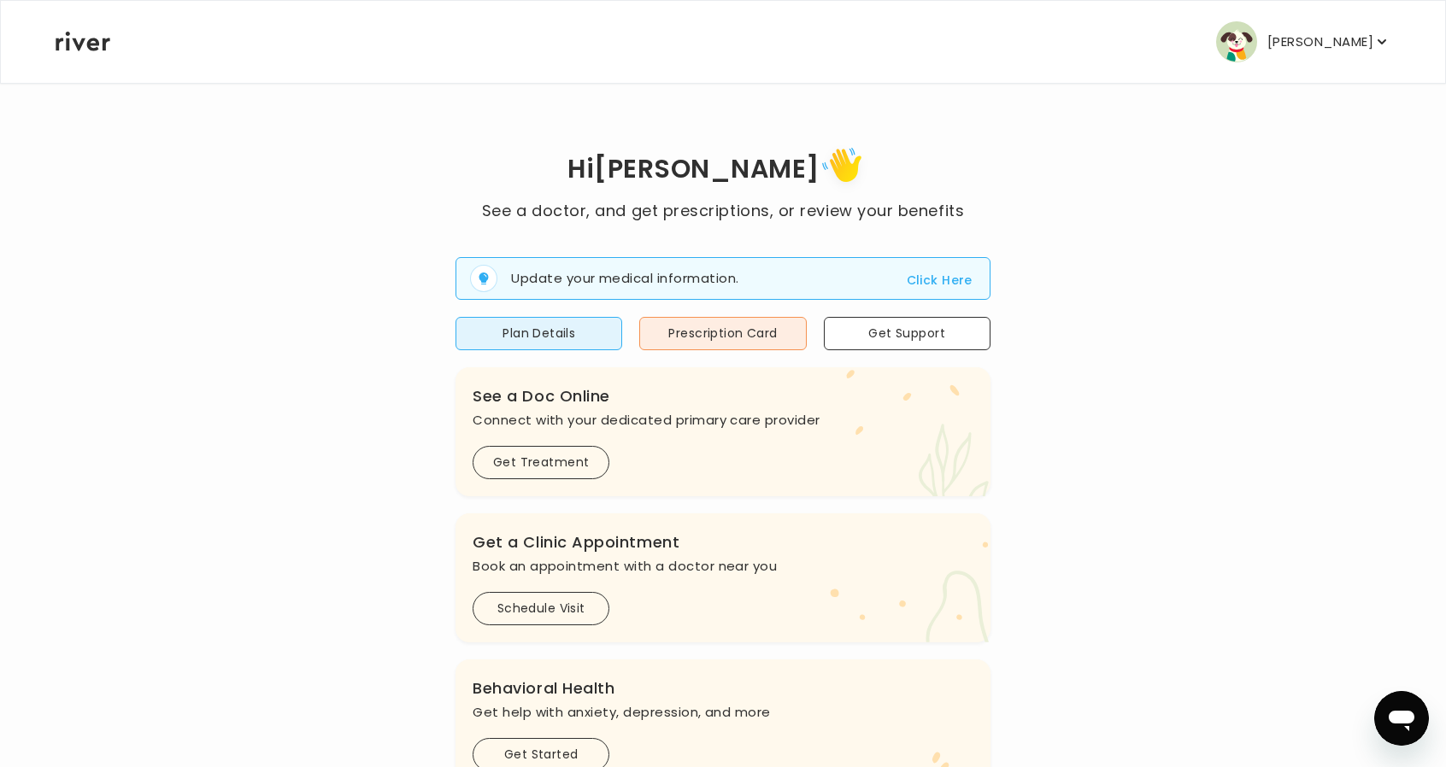
click at [1279, 41] on button "Rebecca Hart" at bounding box center [1303, 41] width 174 height 41
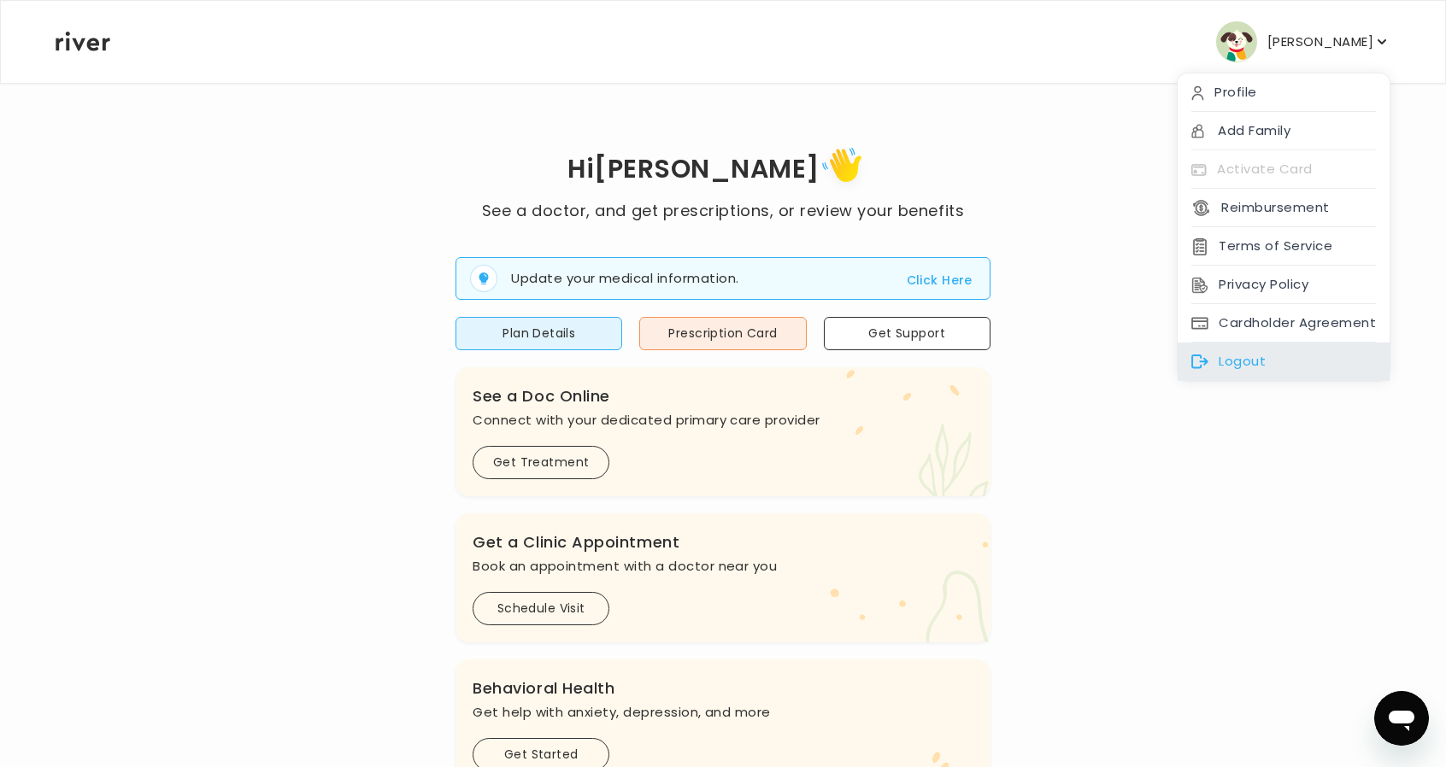
click at [1247, 351] on div "Logout" at bounding box center [1284, 362] width 212 height 38
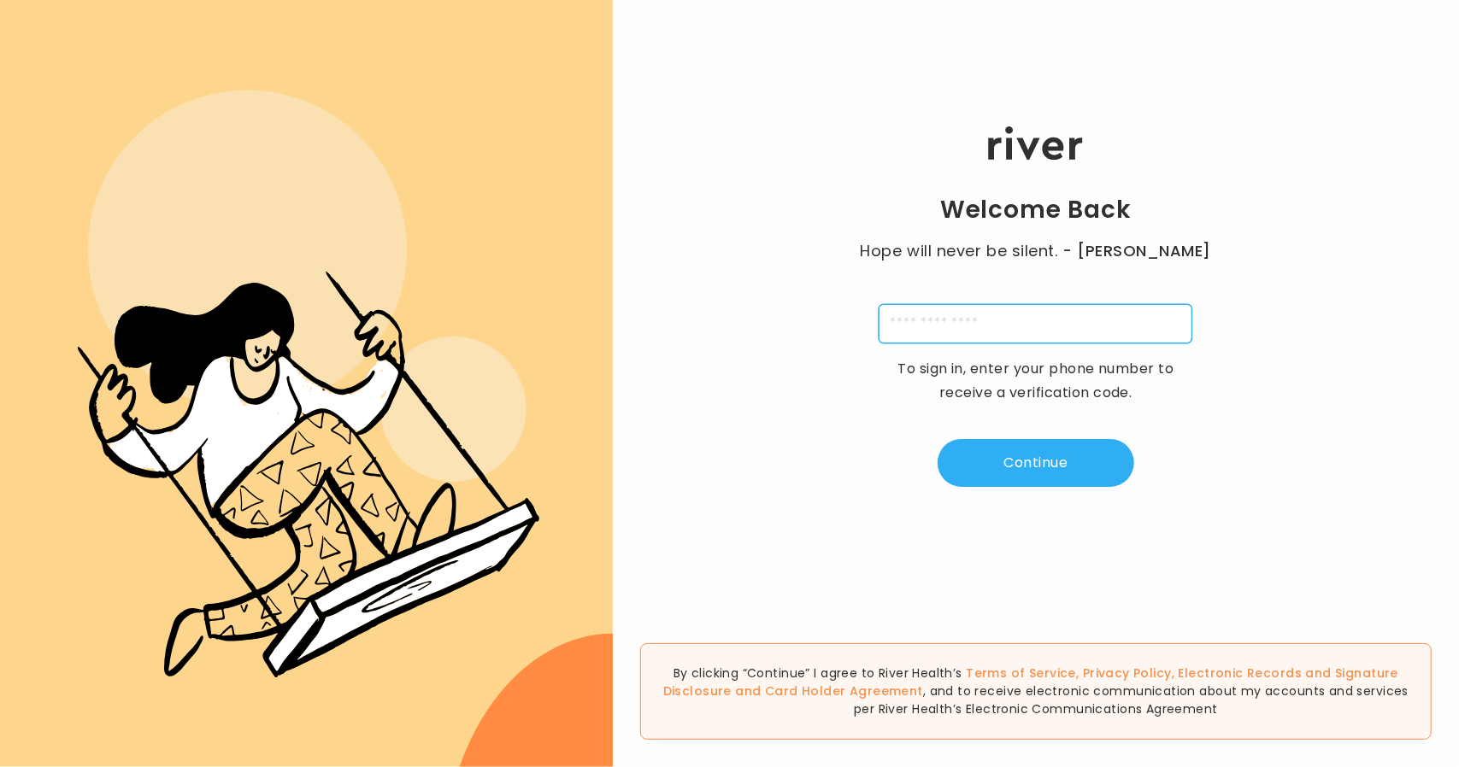
click at [962, 319] on input "tel" at bounding box center [1036, 323] width 314 height 39
click at [941, 313] on input "tel" at bounding box center [1036, 323] width 314 height 39
type input "**********"
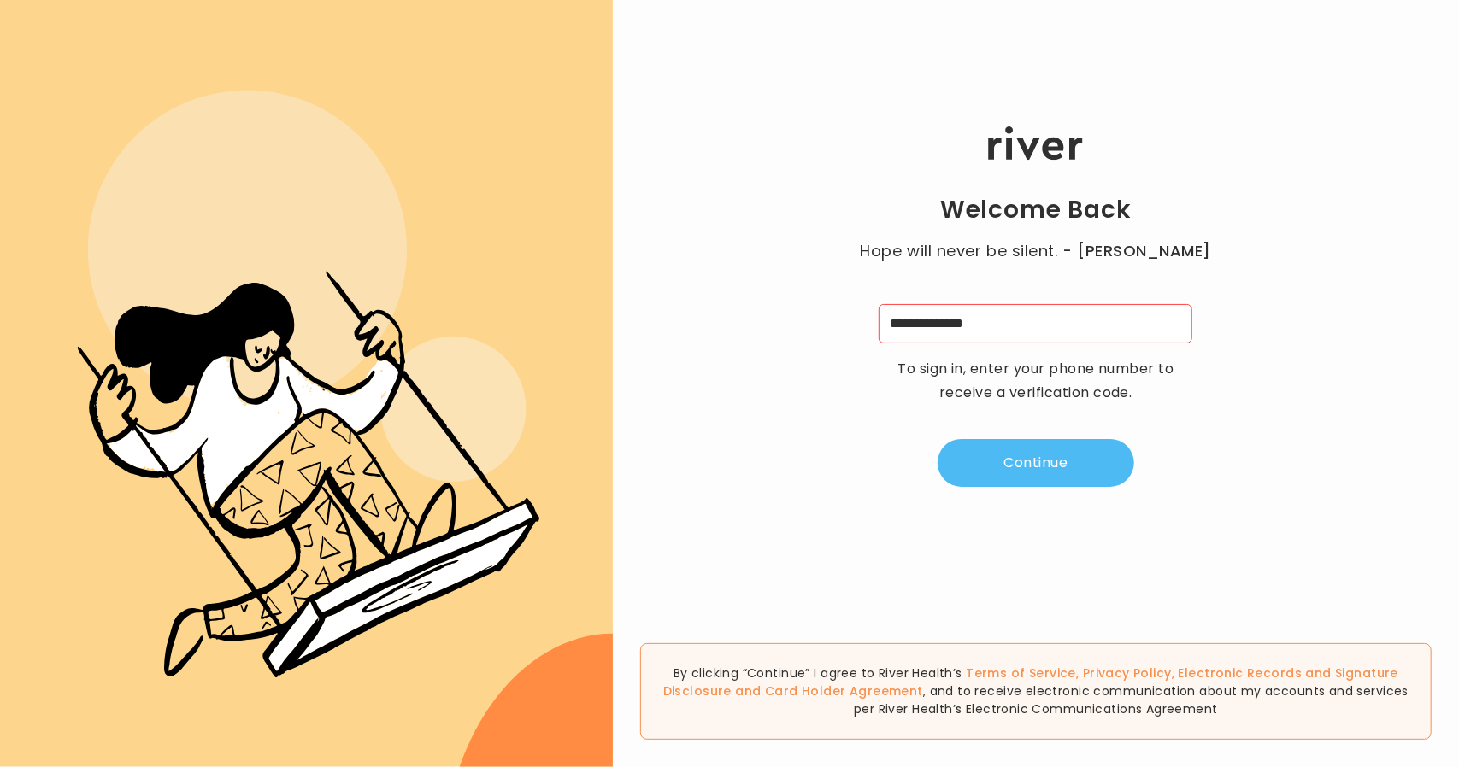
click at [1053, 478] on button "Continue" at bounding box center [1036, 463] width 197 height 48
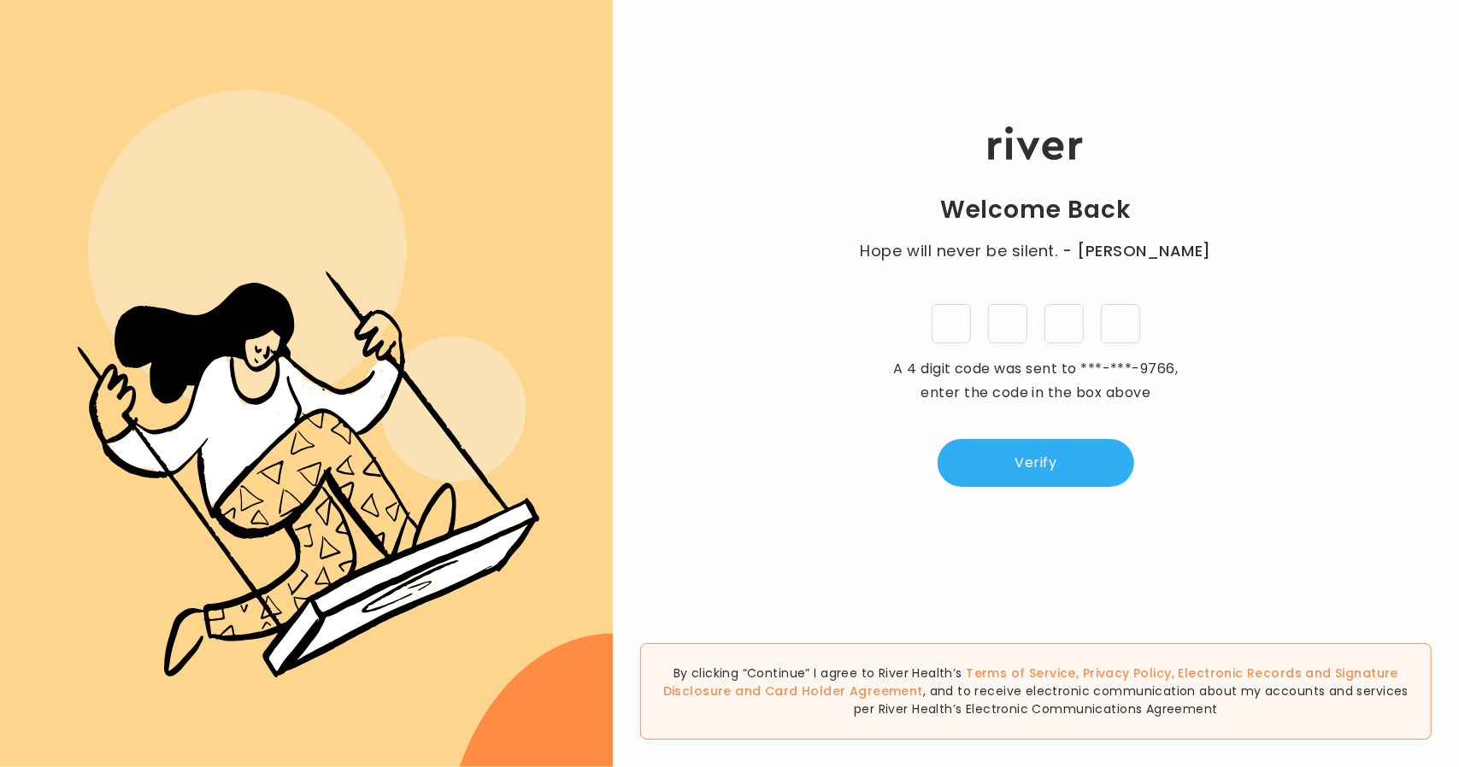
type input "*"
click at [996, 472] on button "Verify" at bounding box center [1036, 463] width 197 height 48
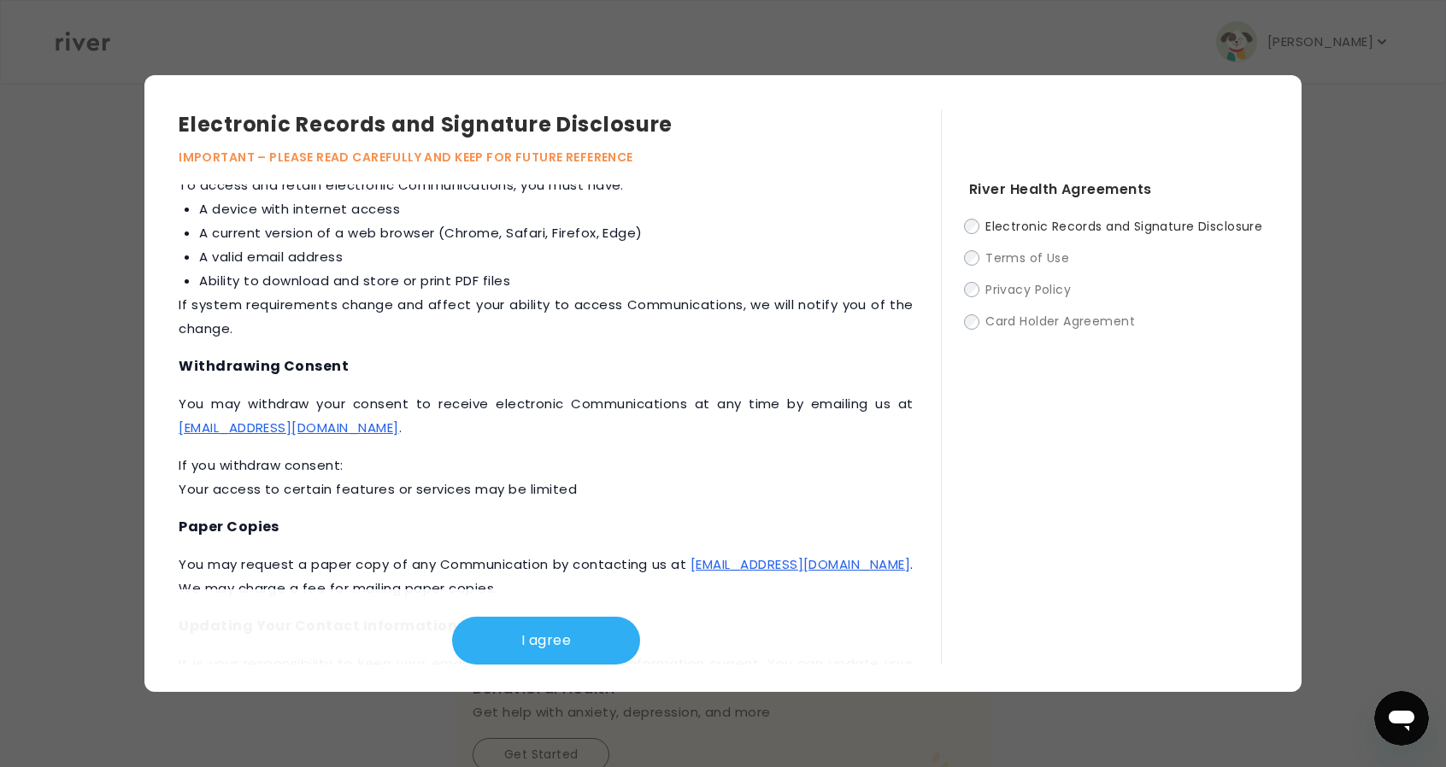
scroll to position [771, 0]
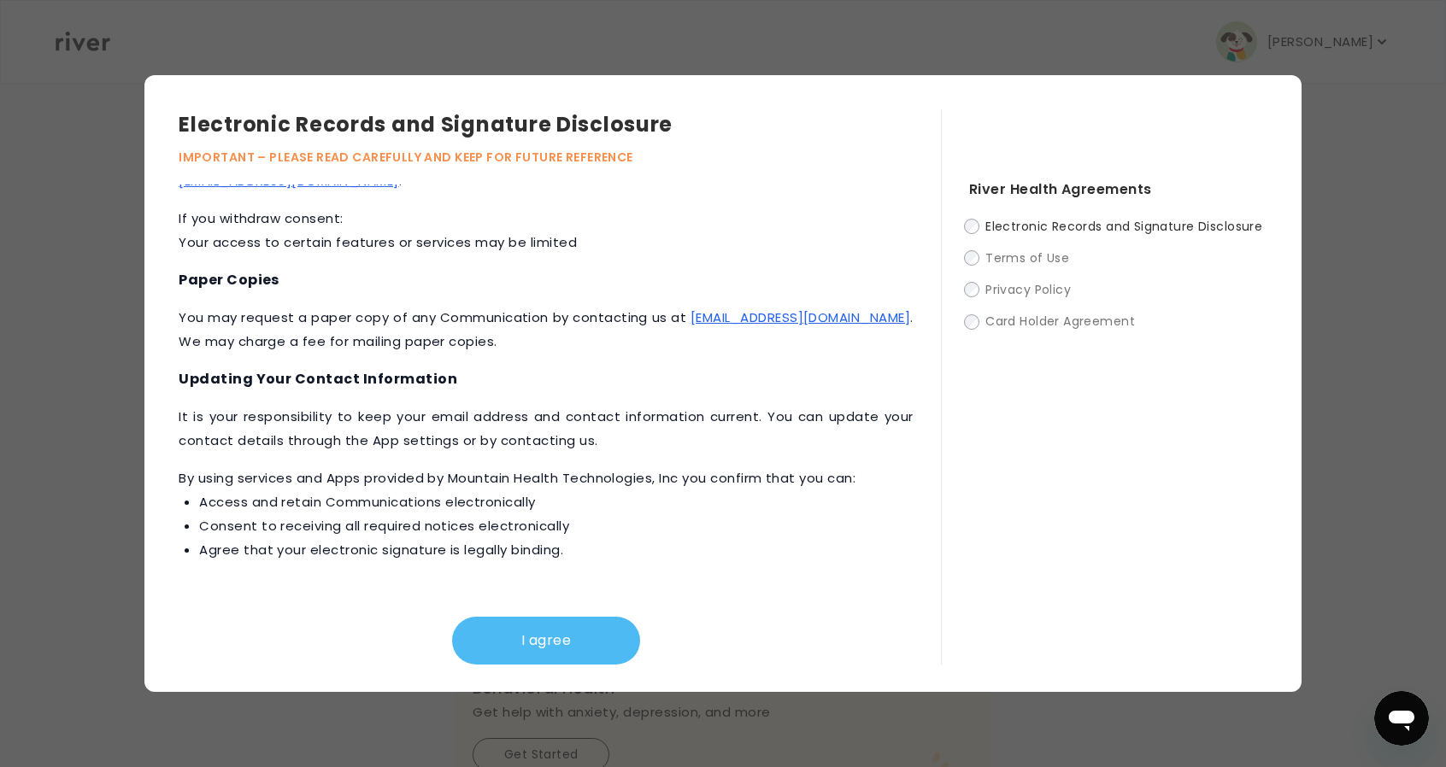
click at [514, 632] on button "I agree" at bounding box center [546, 641] width 188 height 48
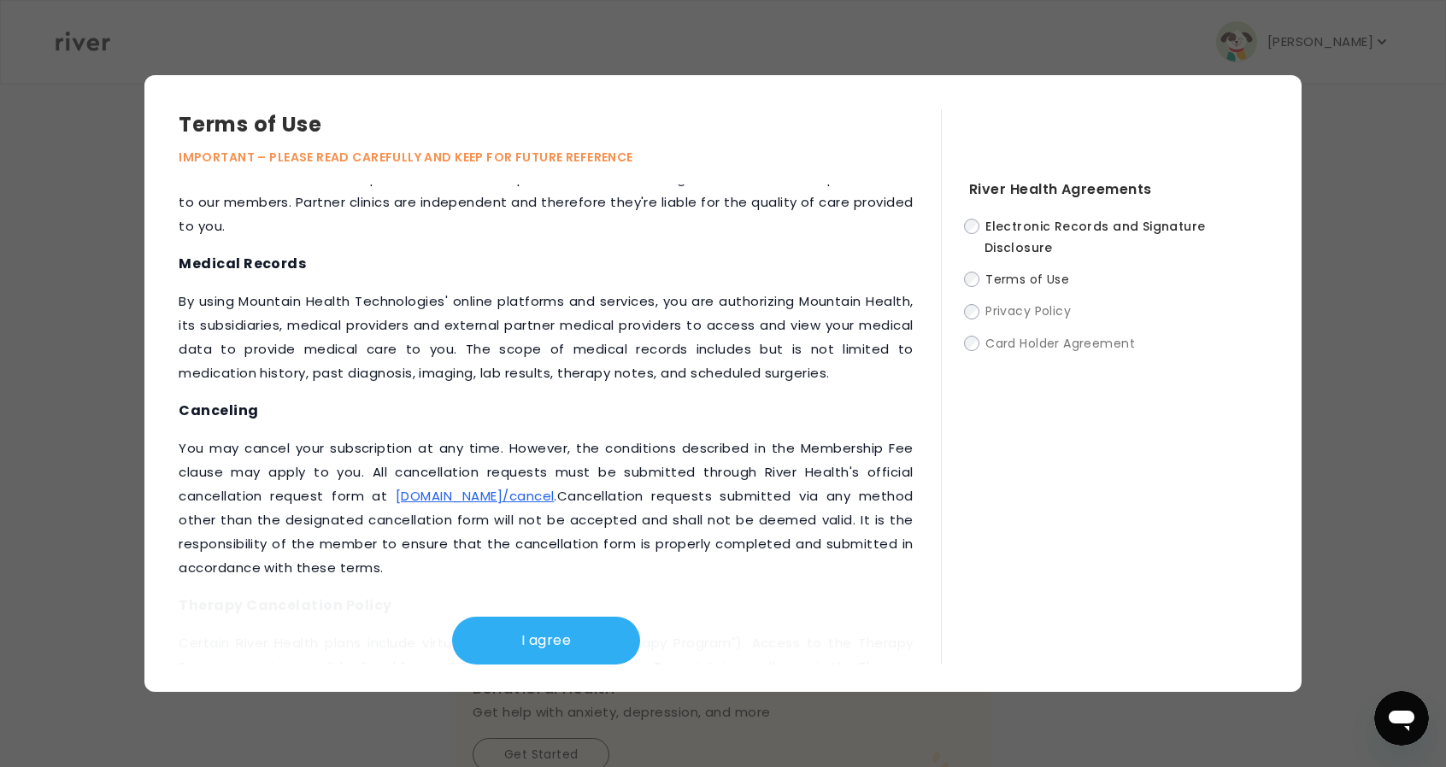
scroll to position [2104, 0]
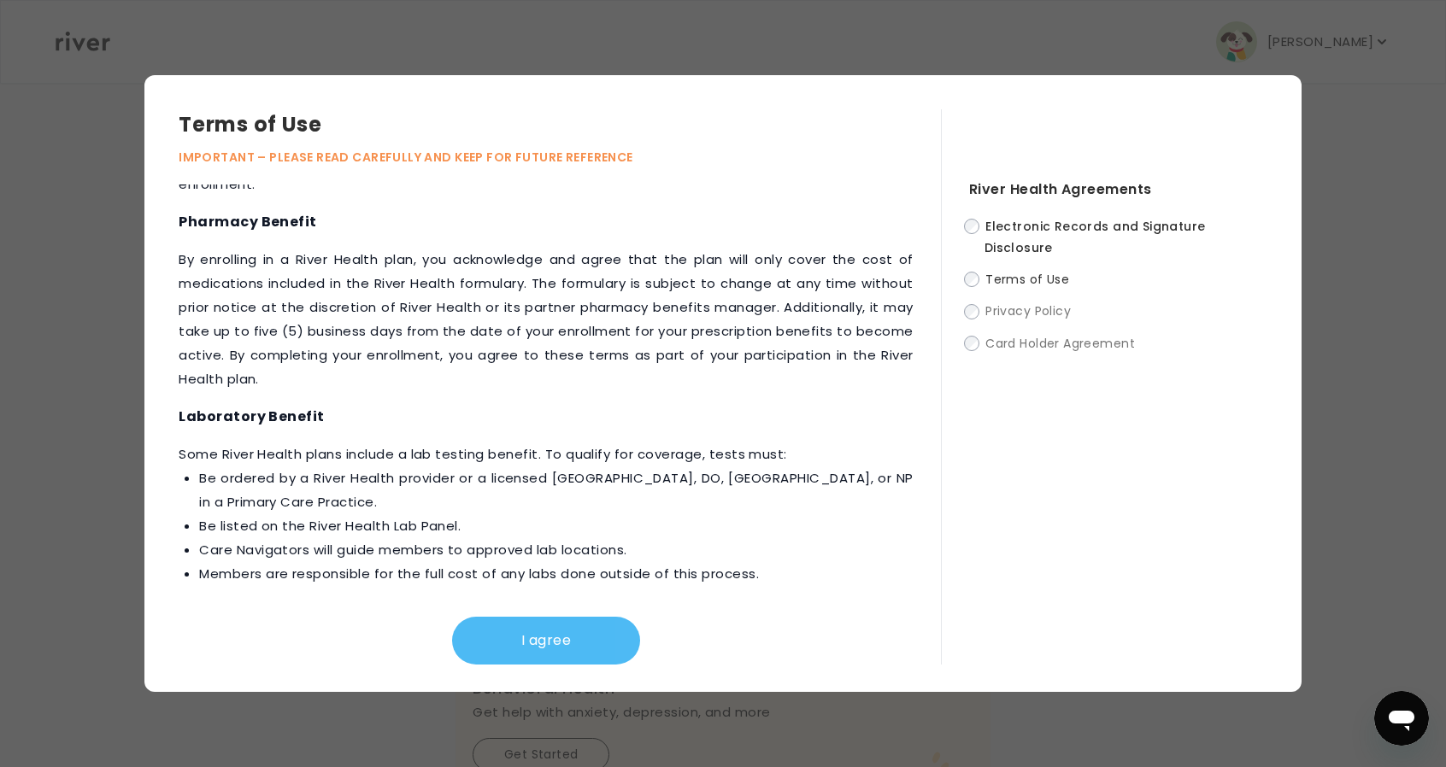
click at [574, 649] on button "I agree" at bounding box center [546, 641] width 188 height 48
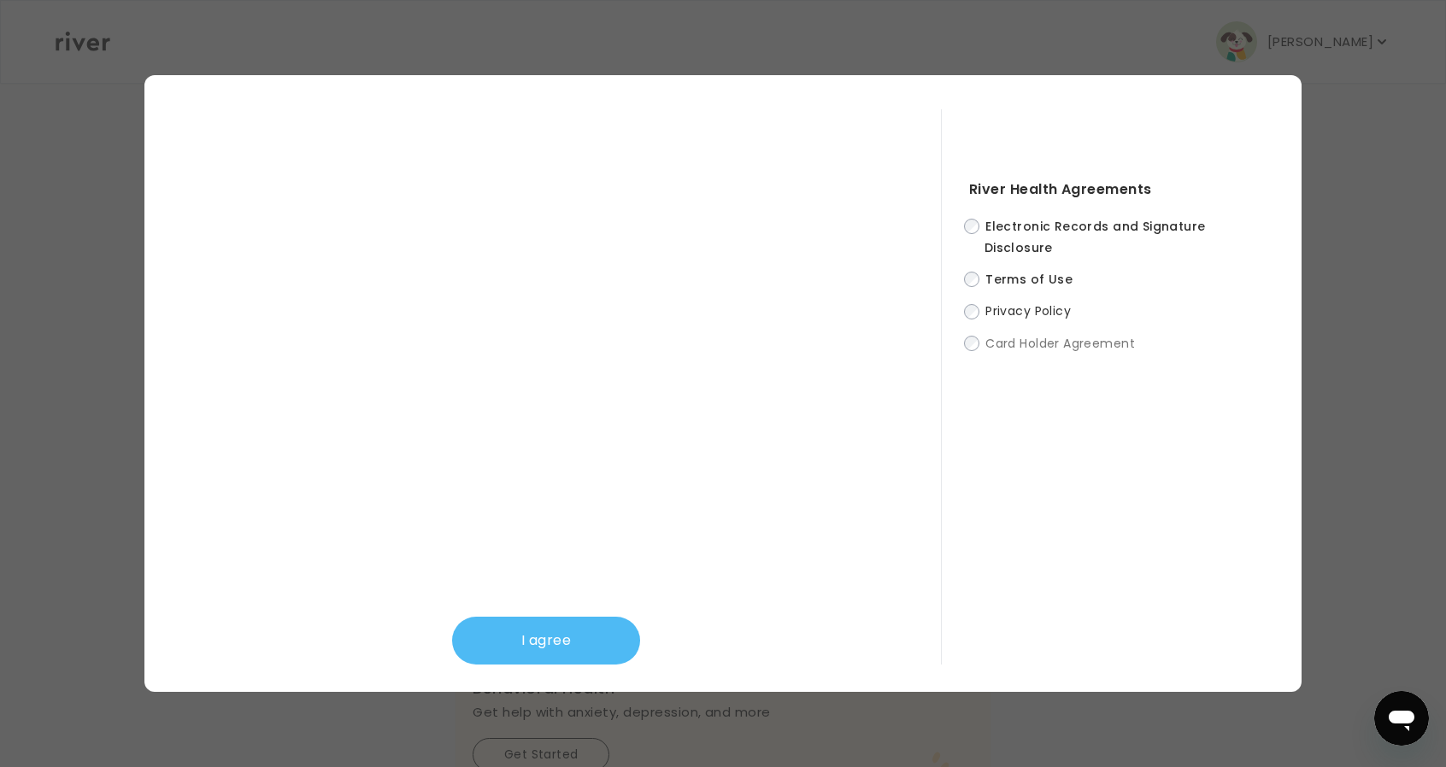
click at [521, 659] on button "I agree" at bounding box center [546, 641] width 188 height 48
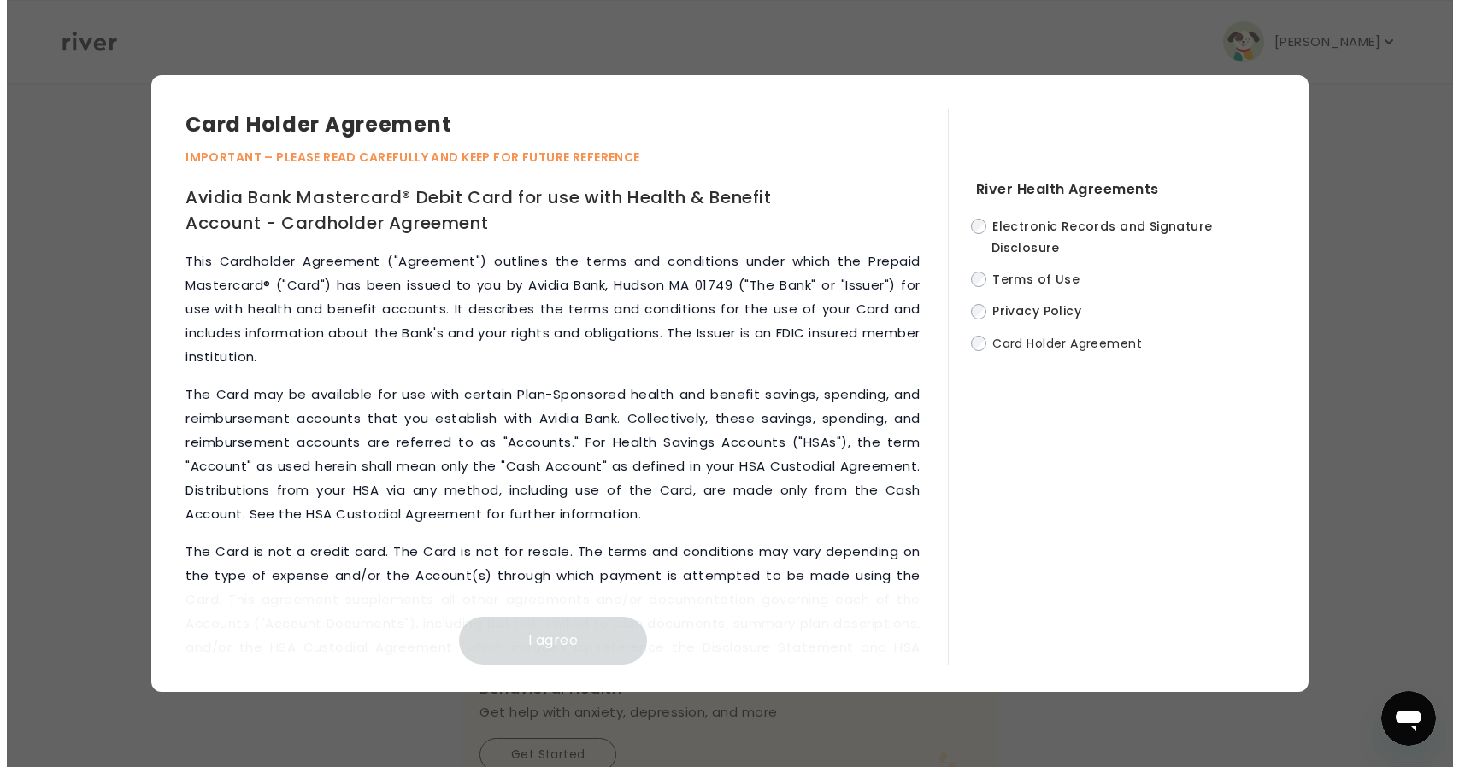
scroll to position [7837, 0]
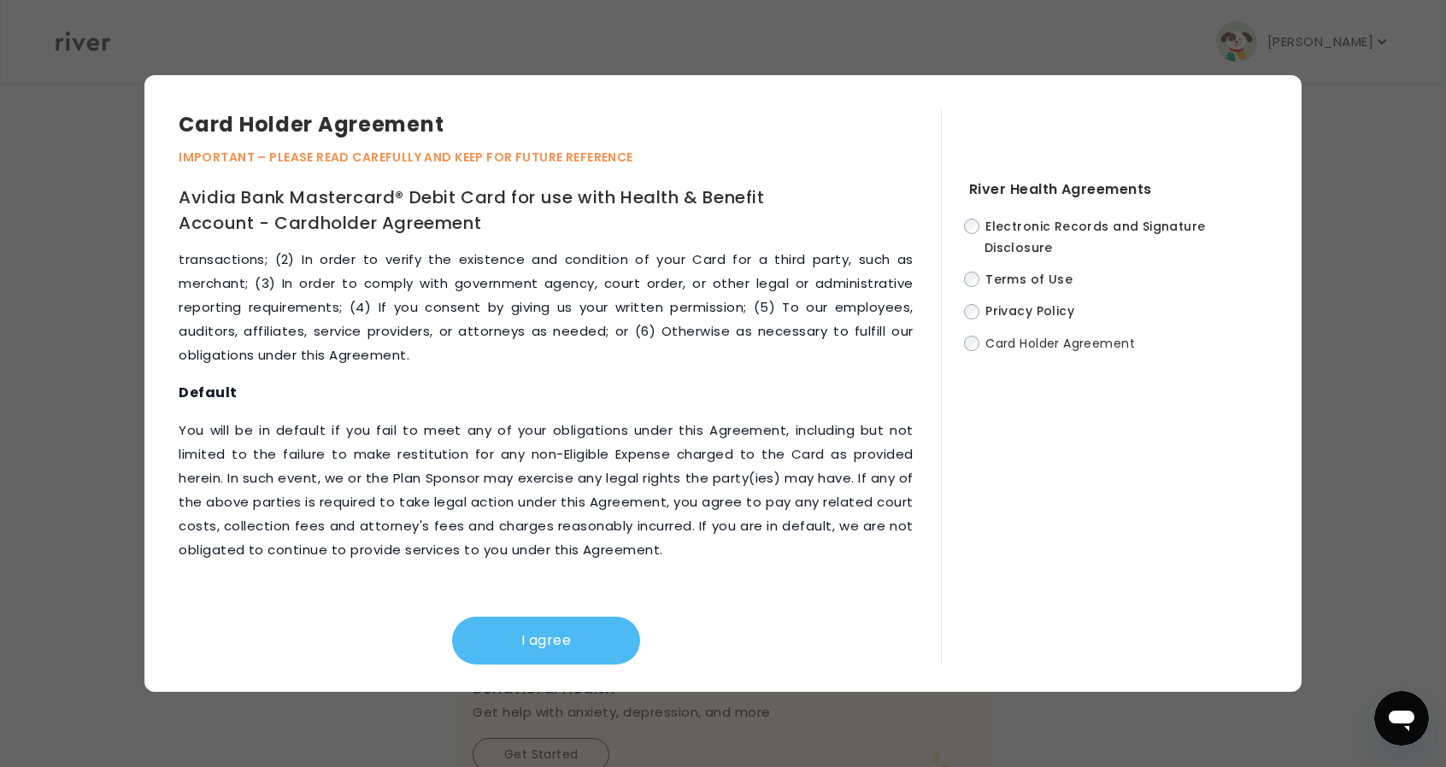
click at [584, 631] on button "I agree" at bounding box center [546, 641] width 188 height 48
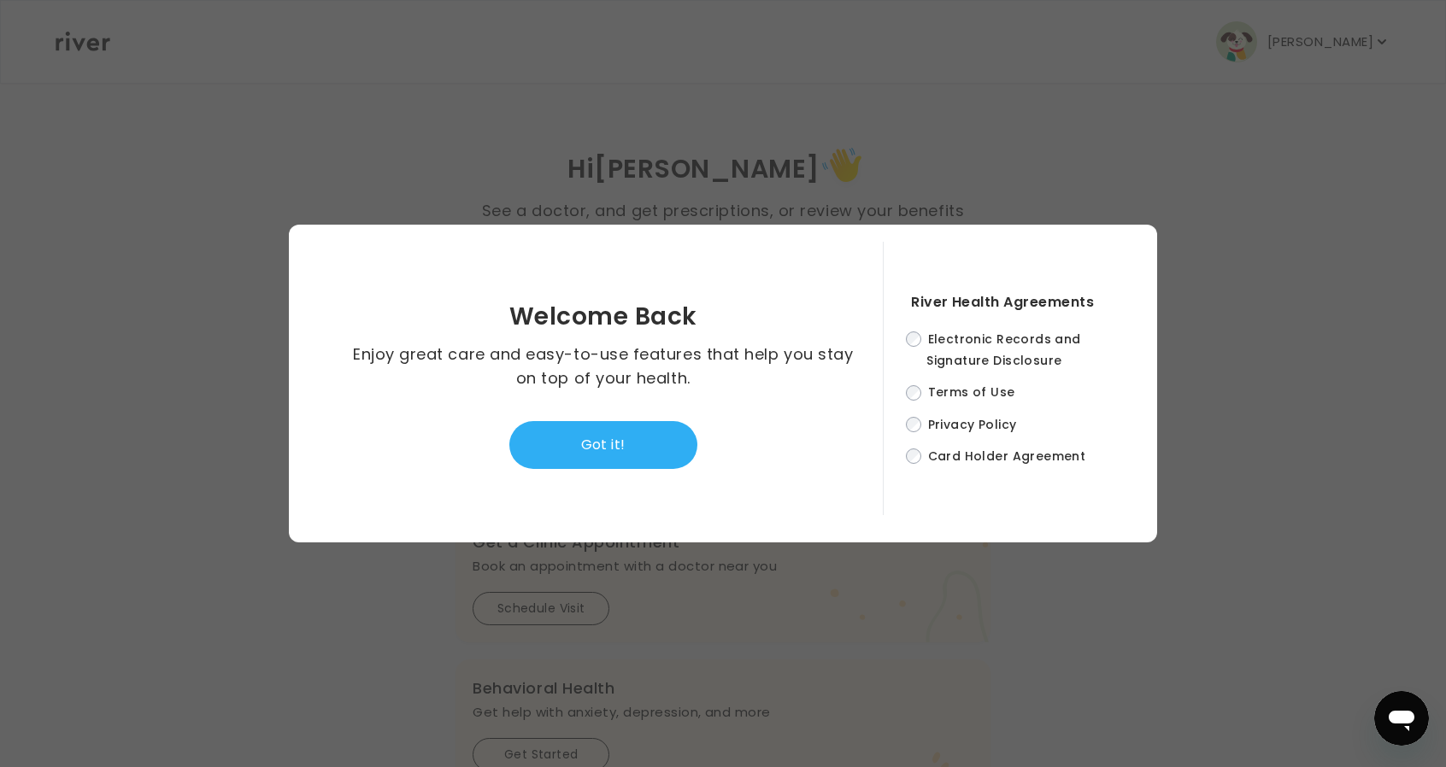
drag, startPoint x: 603, startPoint y: 450, endPoint x: 603, endPoint y: 430, distance: 20.5
click at [602, 450] on button "Got it!" at bounding box center [603, 445] width 188 height 48
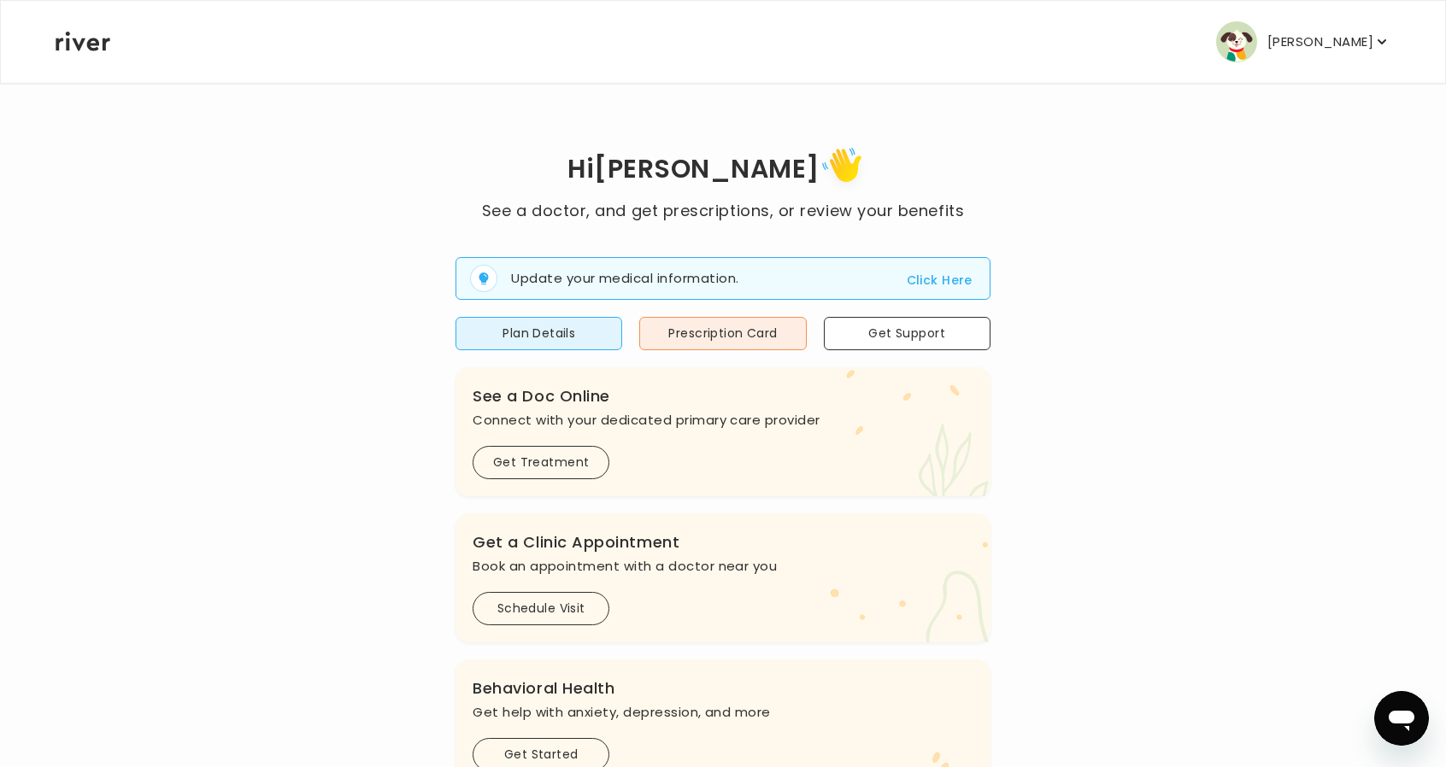
click at [1344, 36] on p "[PERSON_NAME]" at bounding box center [1320, 42] width 106 height 24
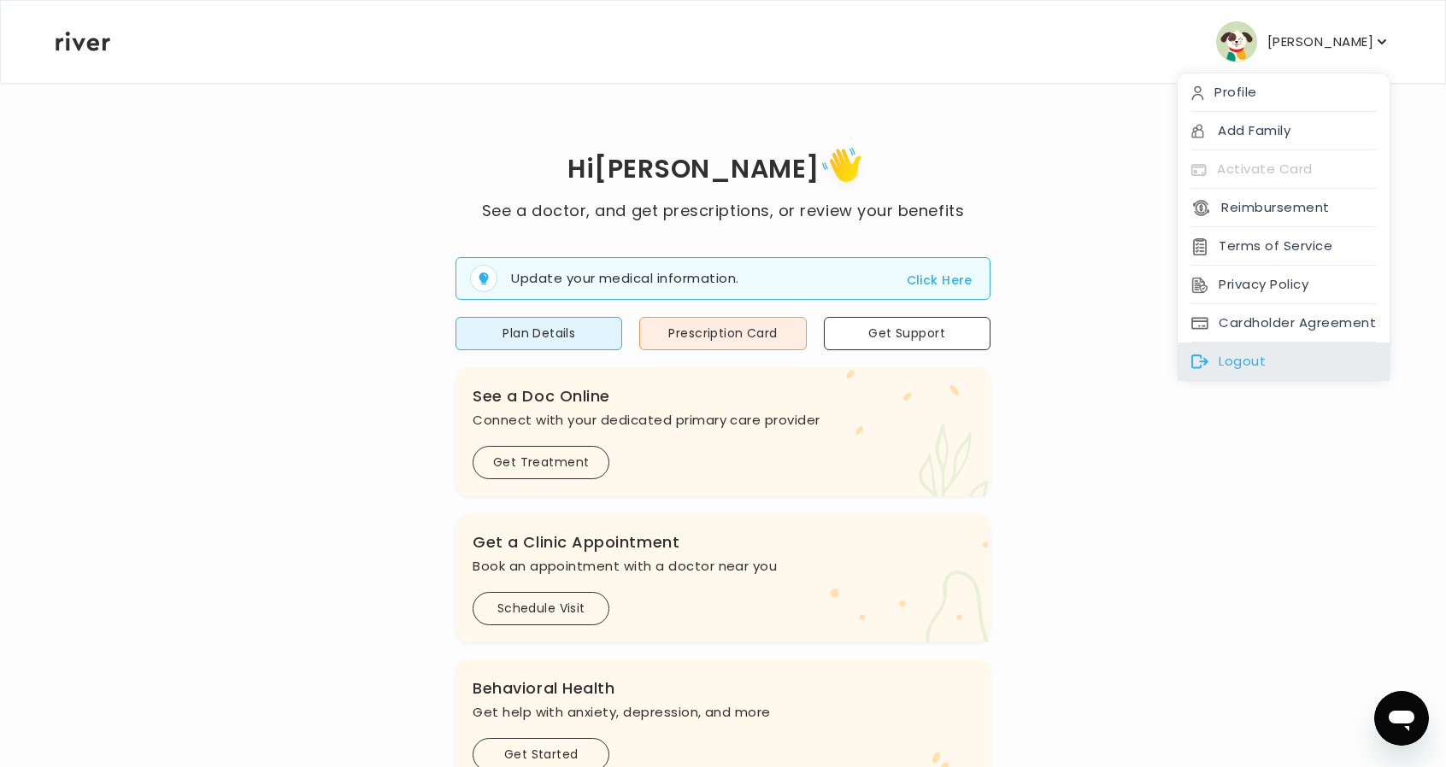
click at [1291, 365] on div "Logout" at bounding box center [1284, 362] width 212 height 38
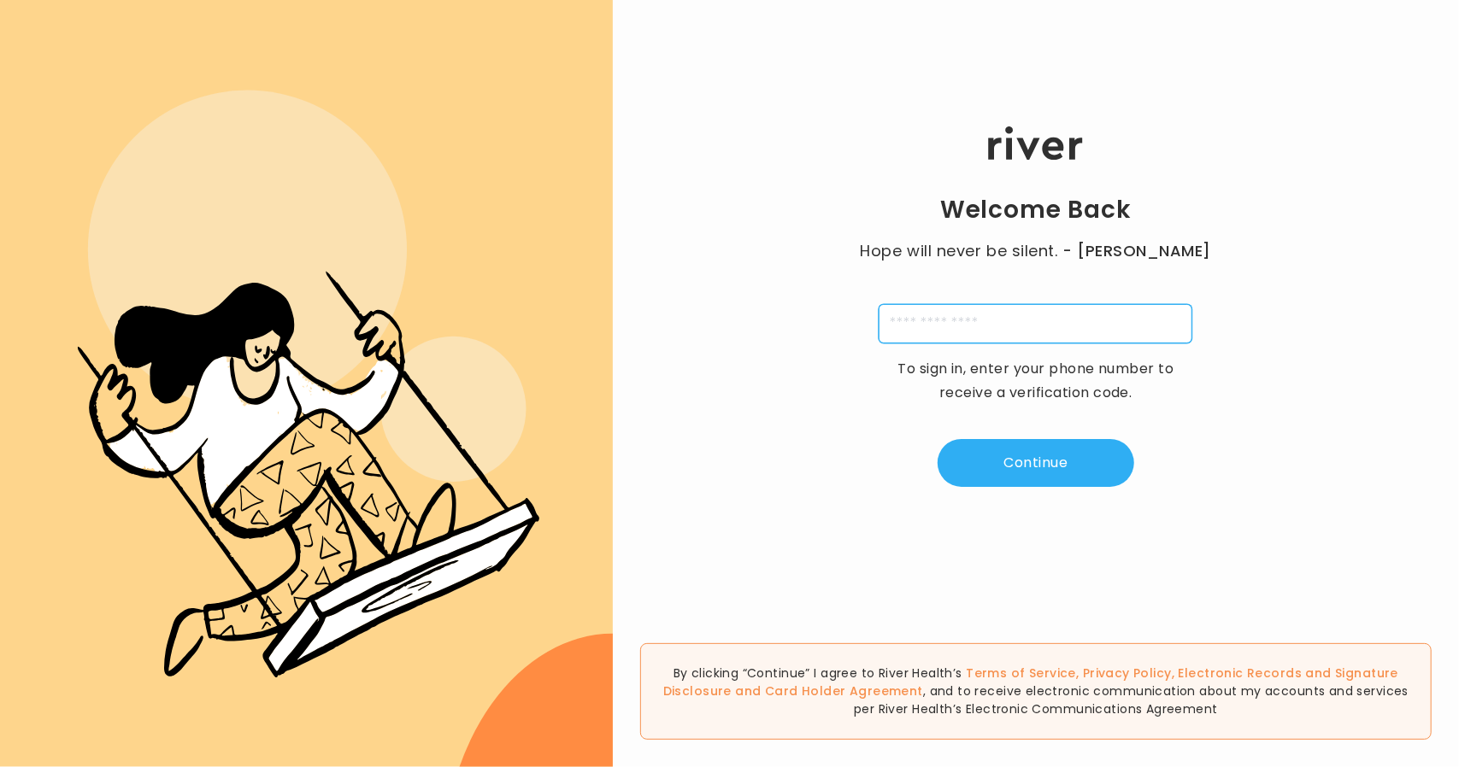
click at [978, 336] on input "tel" at bounding box center [1036, 323] width 314 height 39
type input "**********"
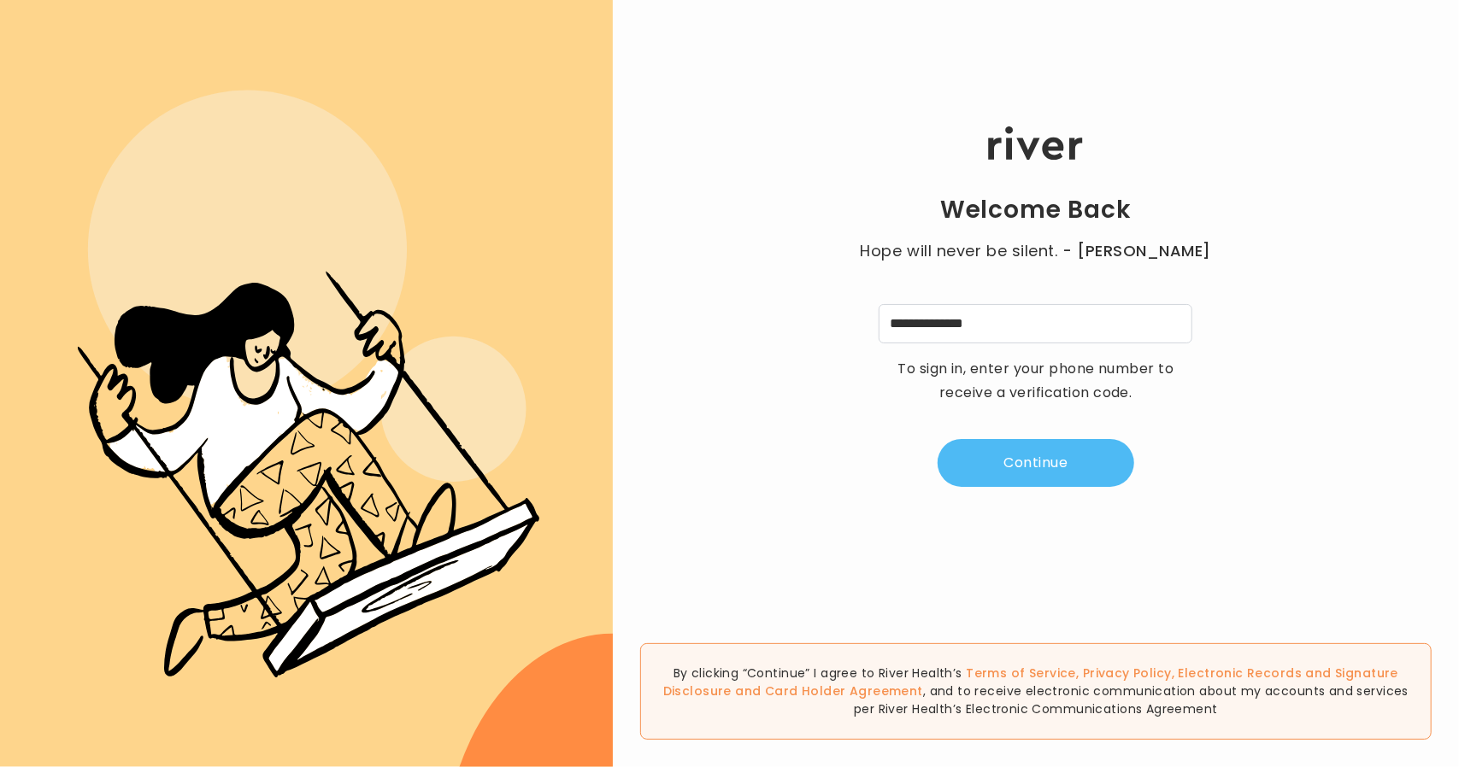
click at [1063, 474] on button "Continue" at bounding box center [1036, 463] width 197 height 48
type input "*"
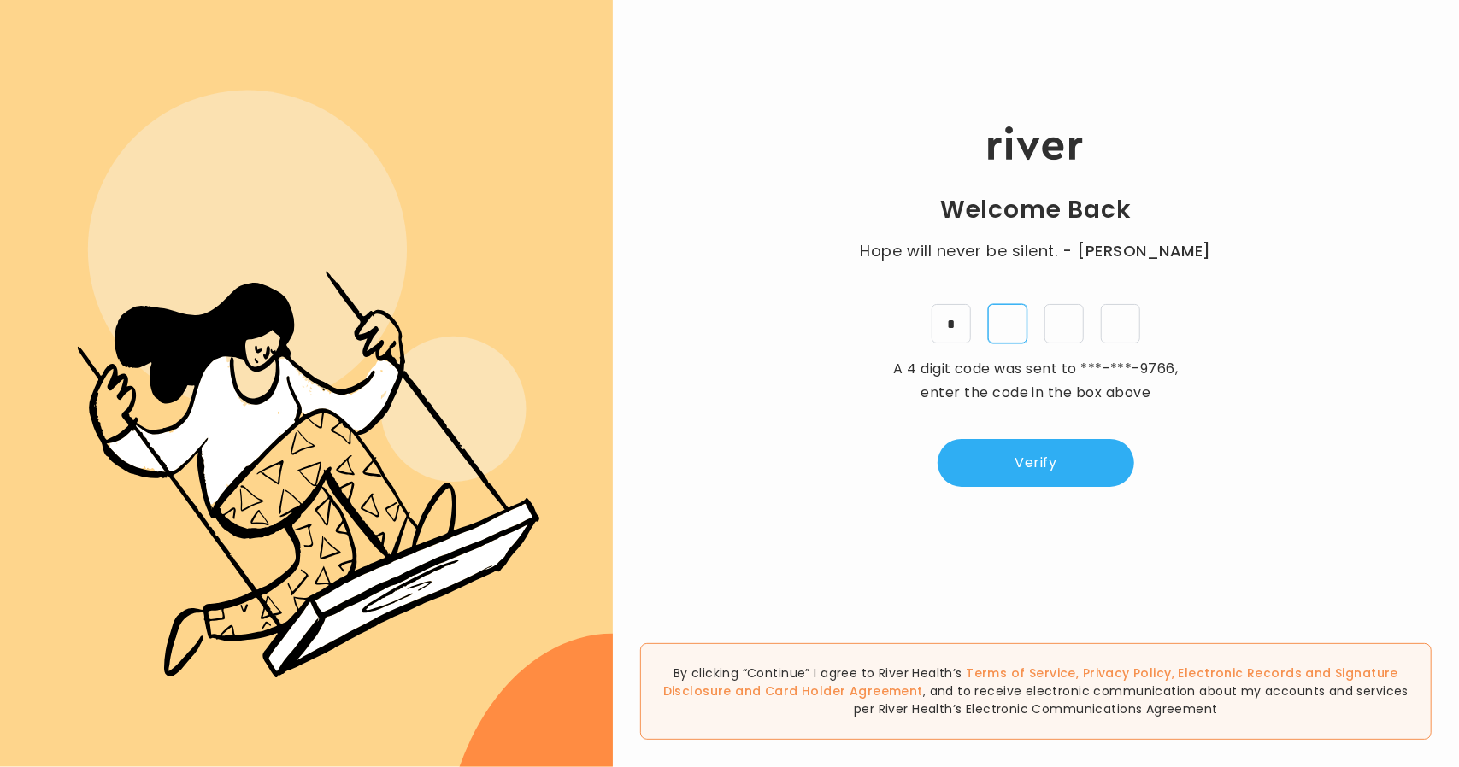
type input "*"
click at [1050, 468] on button "Verify" at bounding box center [1036, 463] width 197 height 48
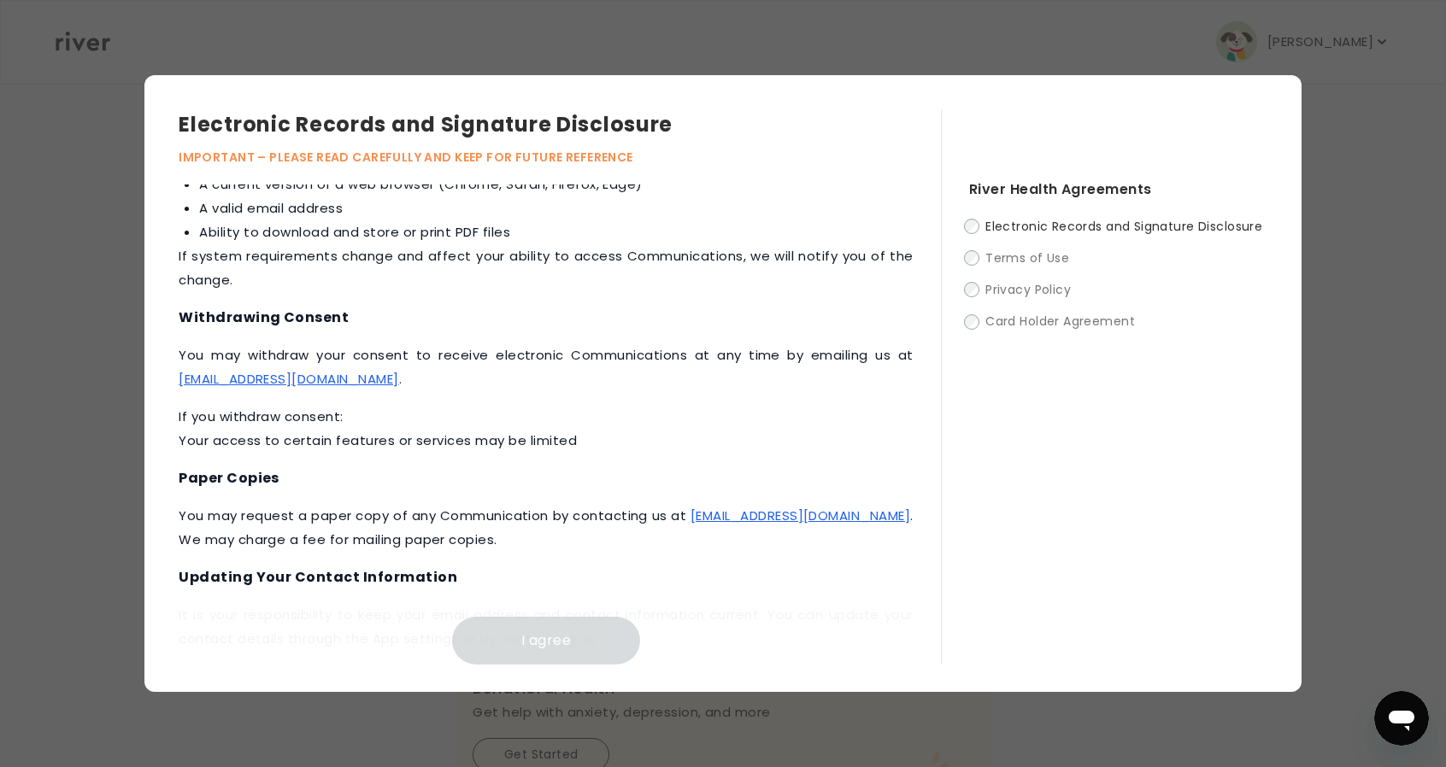
scroll to position [771, 0]
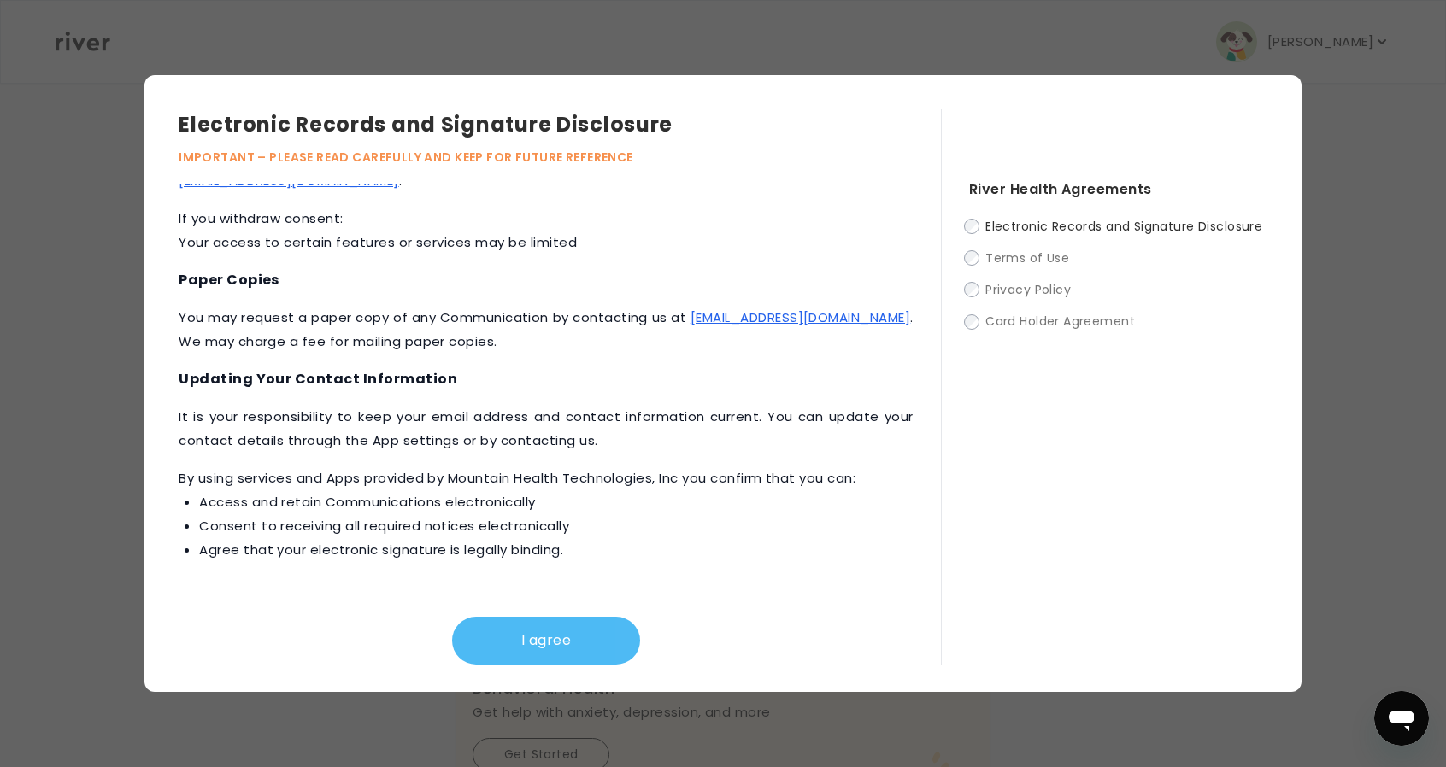
click at [588, 618] on button "I agree" at bounding box center [546, 641] width 188 height 48
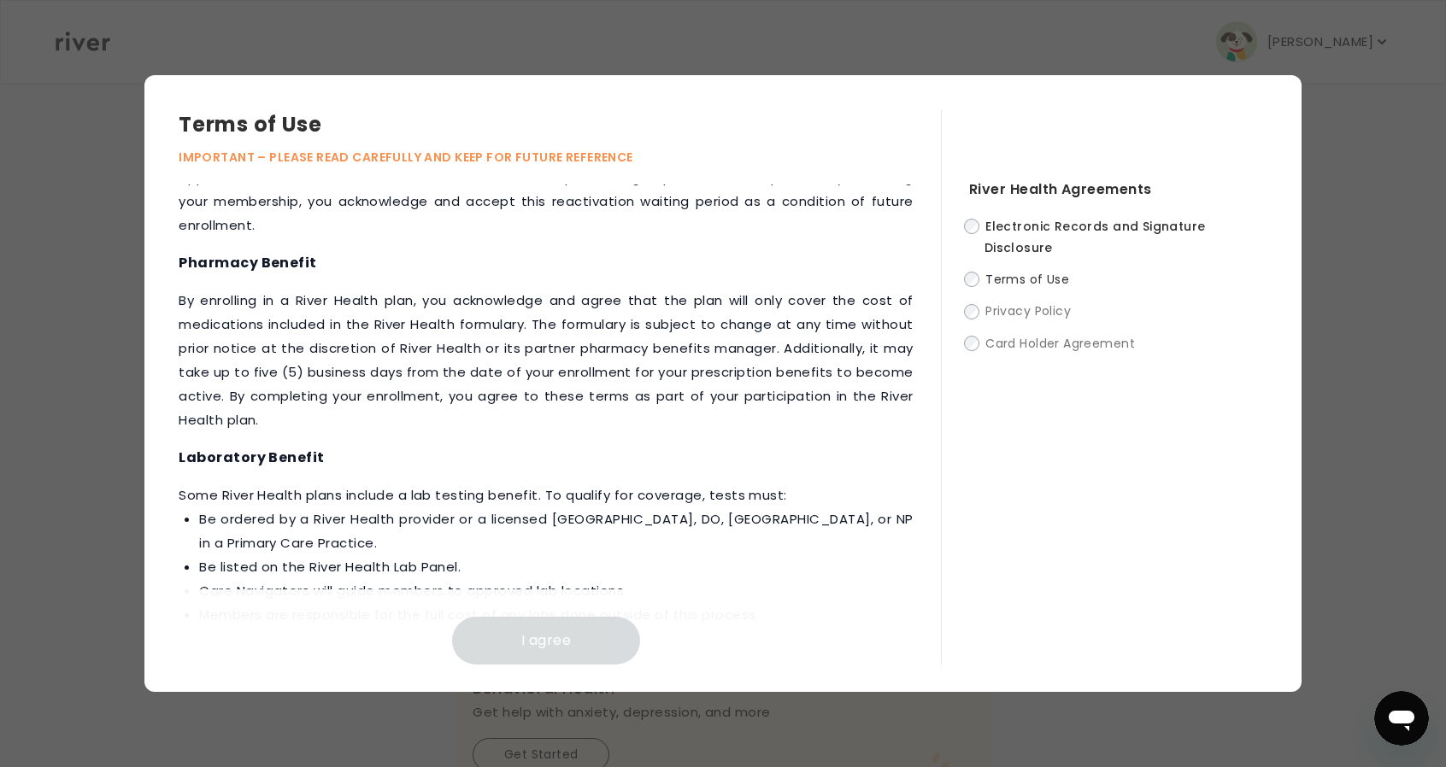
scroll to position [2104, 0]
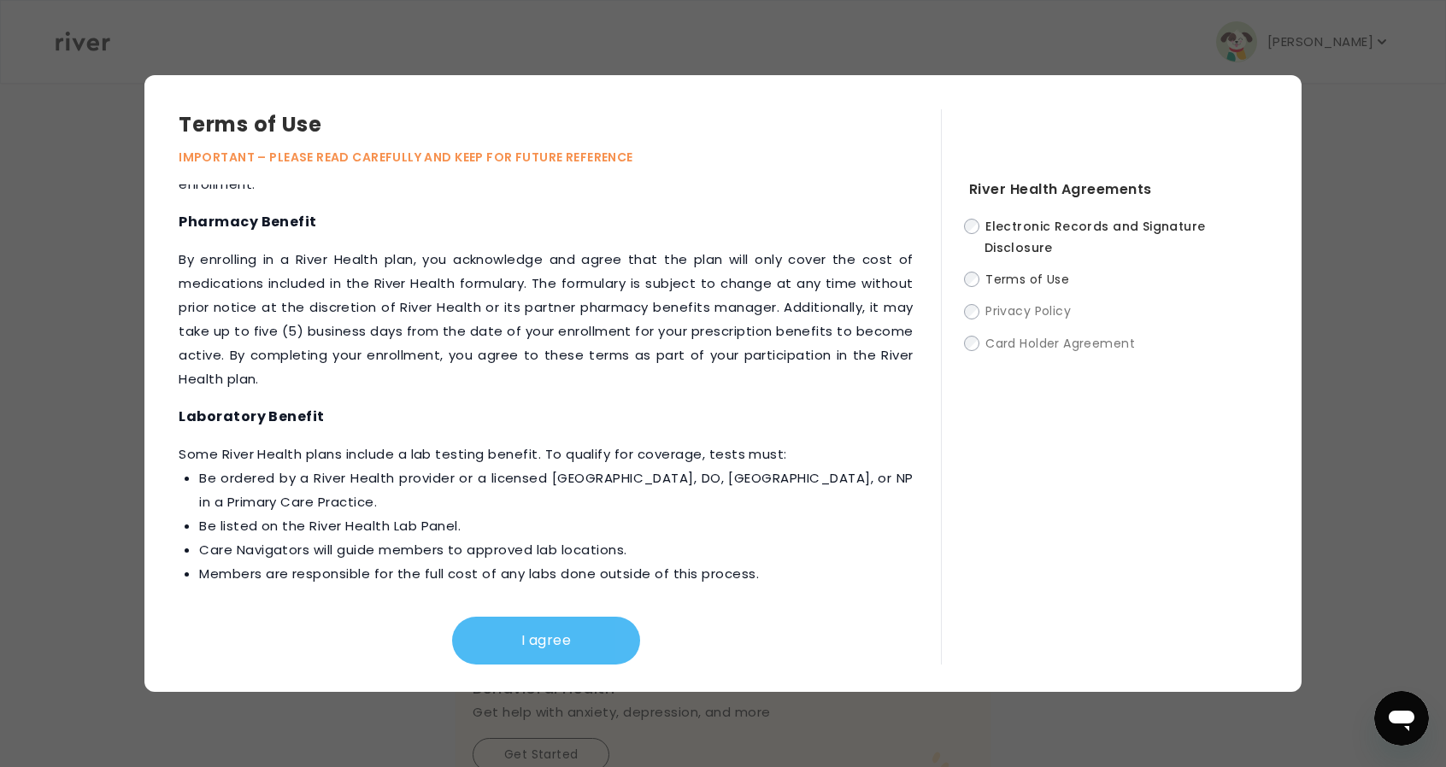
click at [562, 644] on button "I agree" at bounding box center [546, 641] width 188 height 48
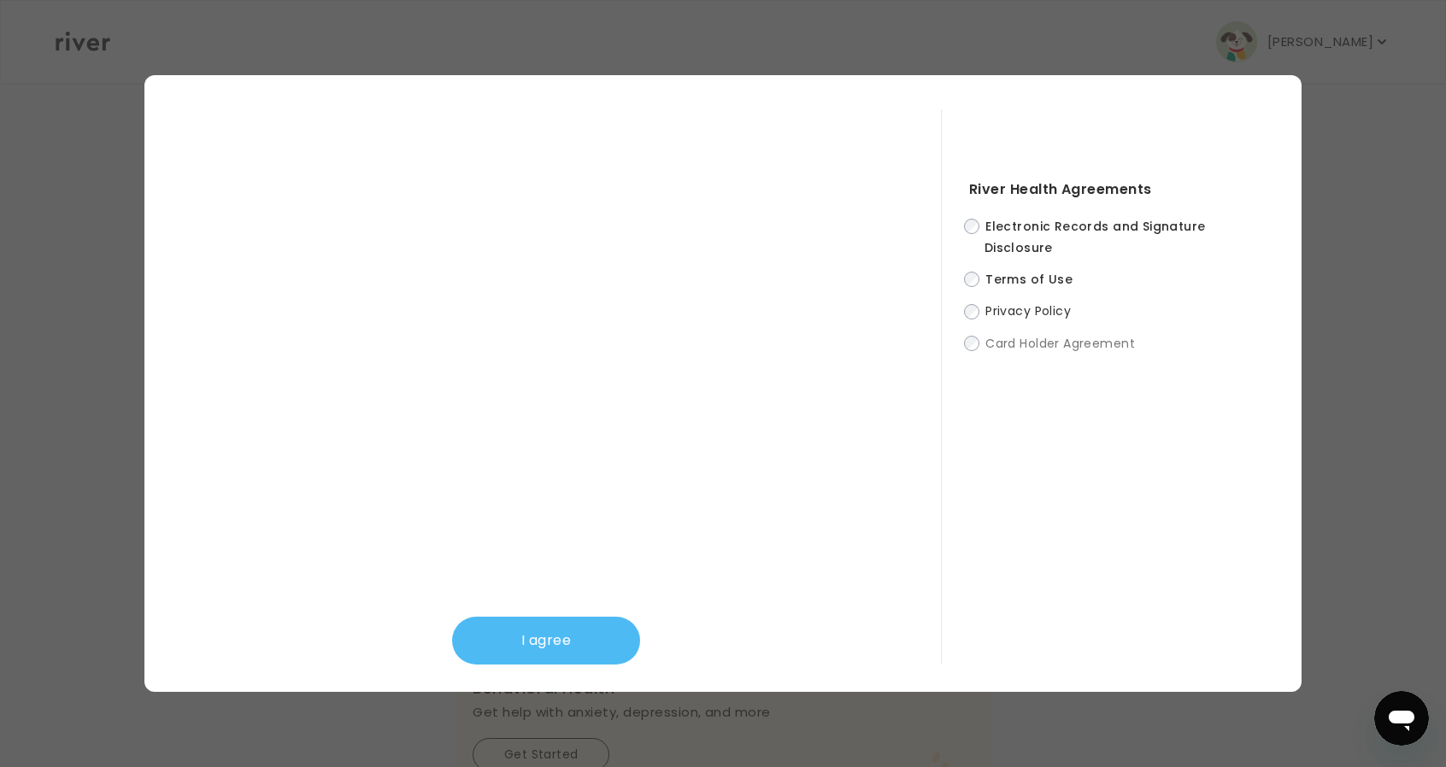
click at [574, 621] on button "I agree" at bounding box center [546, 641] width 188 height 48
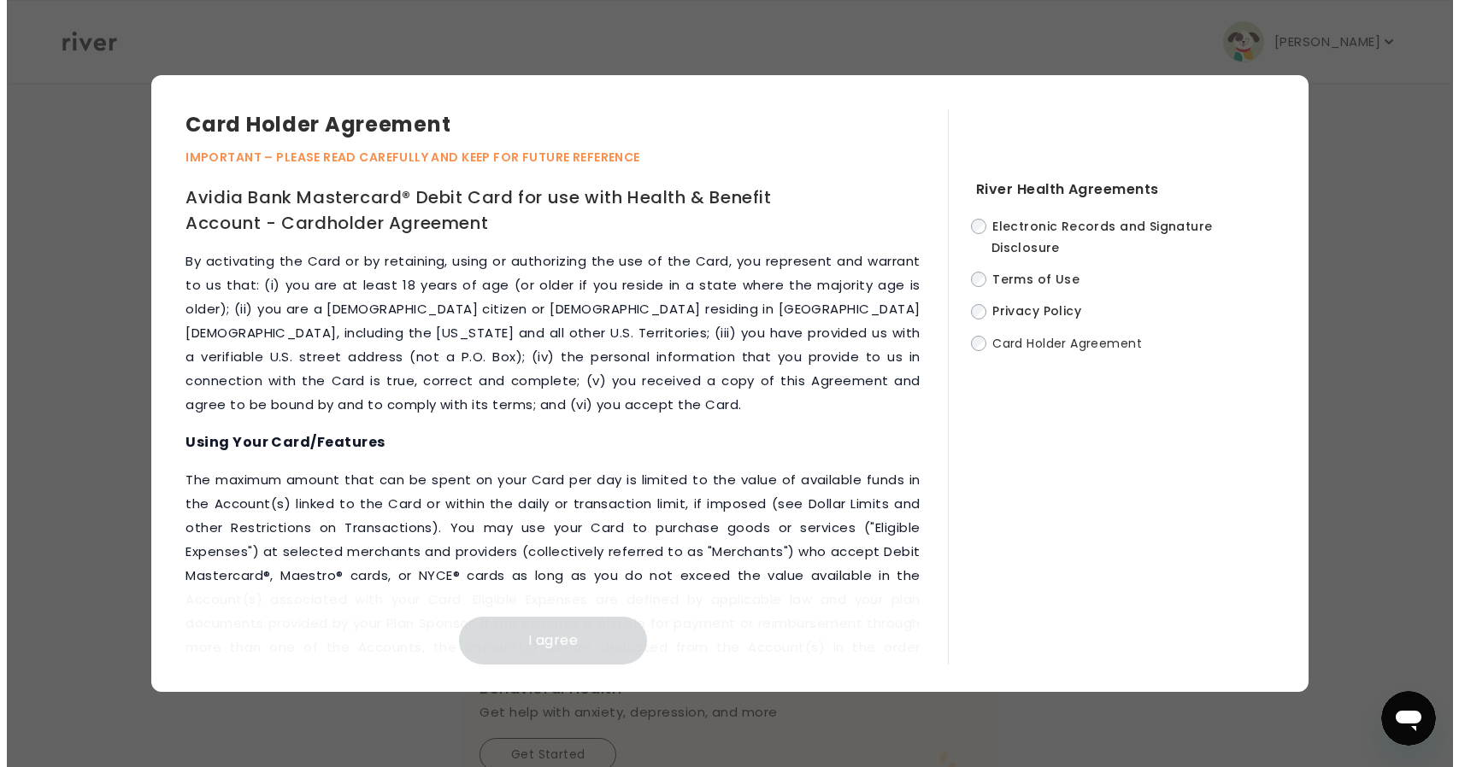
scroll to position [7837, 0]
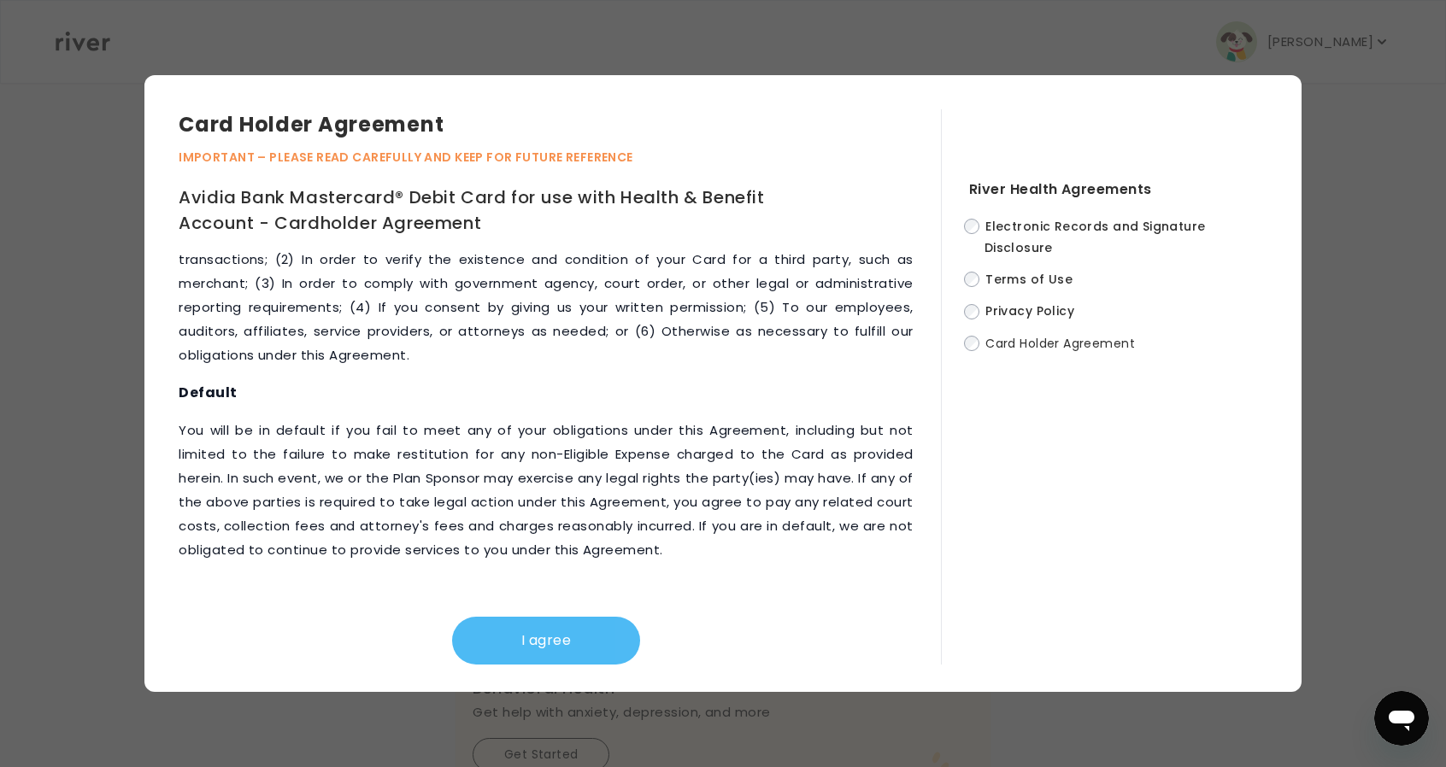
click at [514, 654] on button "I agree" at bounding box center [546, 641] width 188 height 48
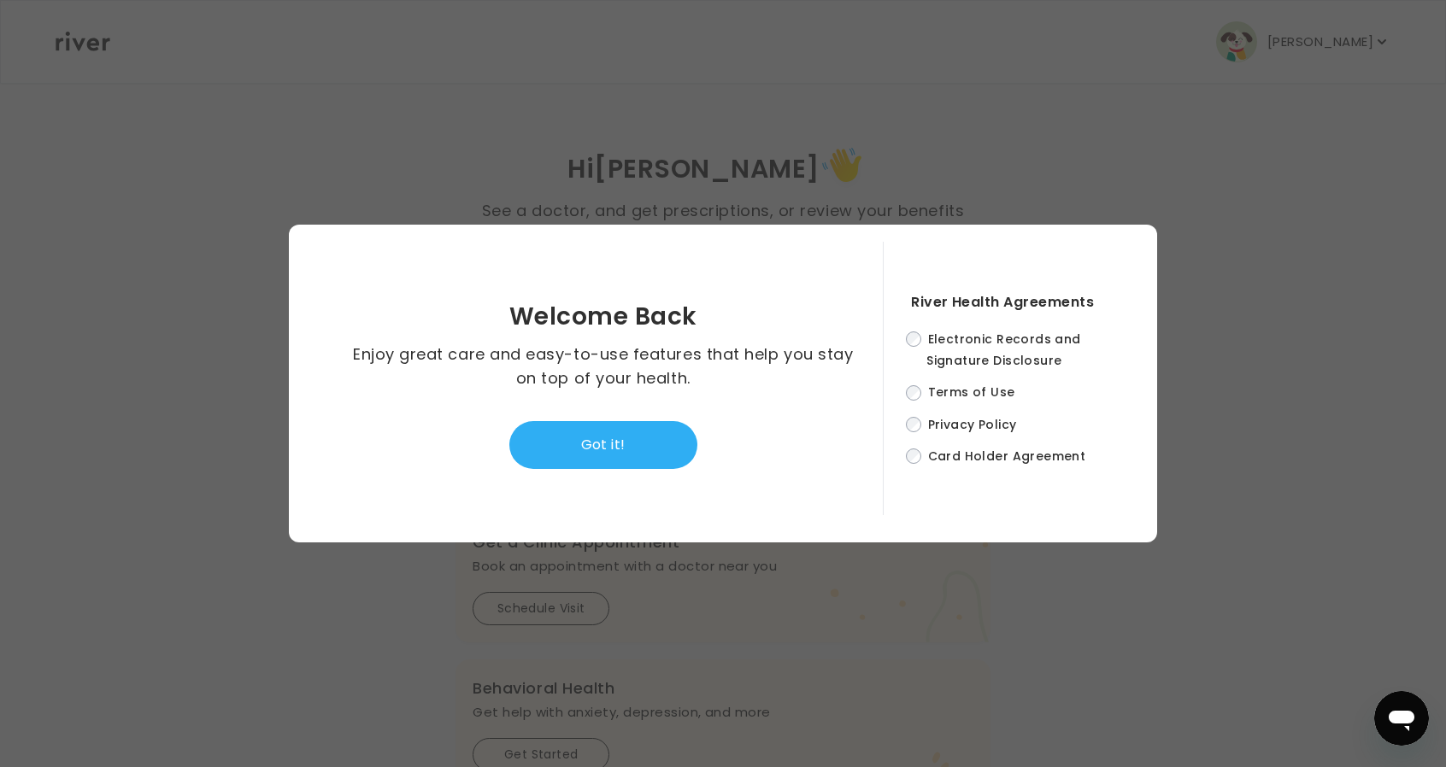
click at [654, 444] on button "Got it!" at bounding box center [603, 445] width 188 height 48
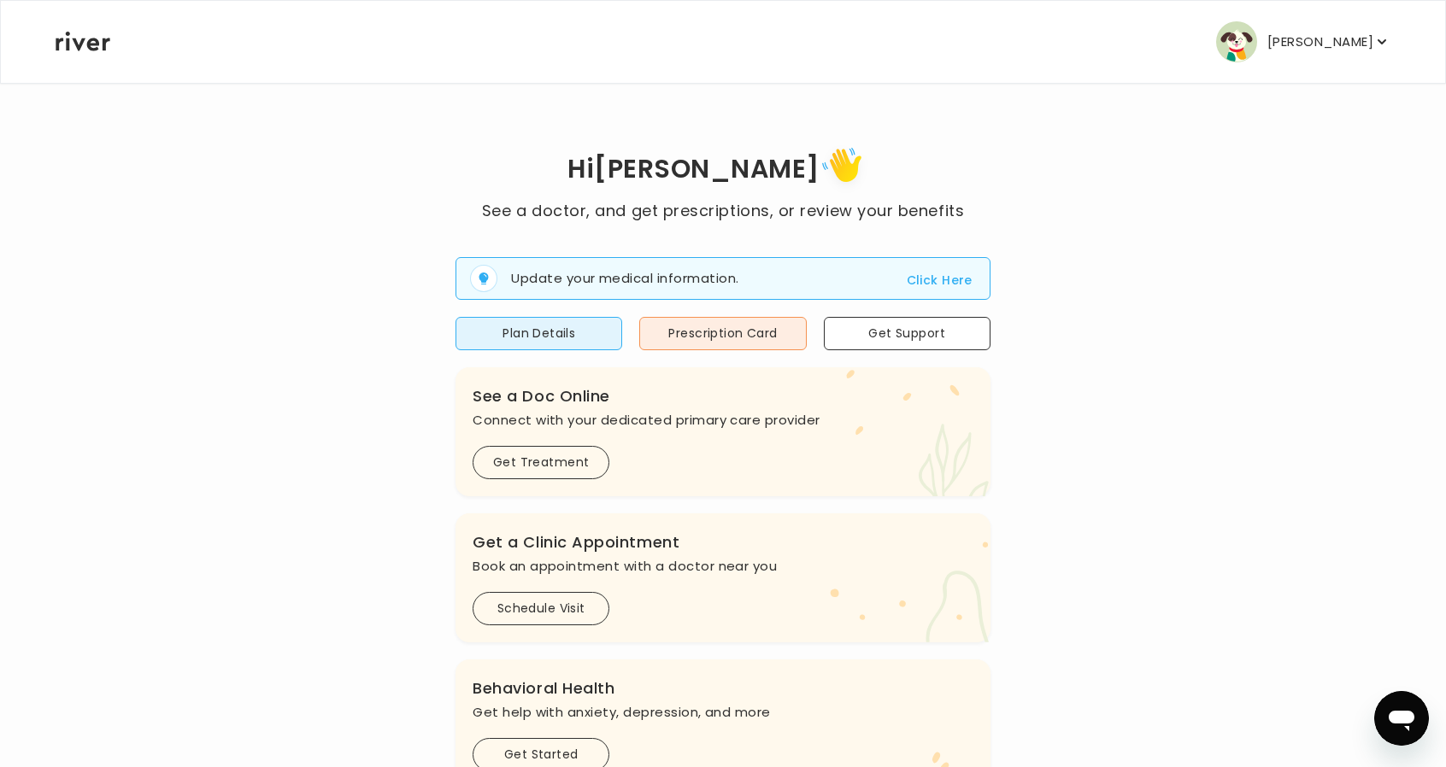
click at [1367, 38] on p "Michael Thorp" at bounding box center [1320, 42] width 106 height 24
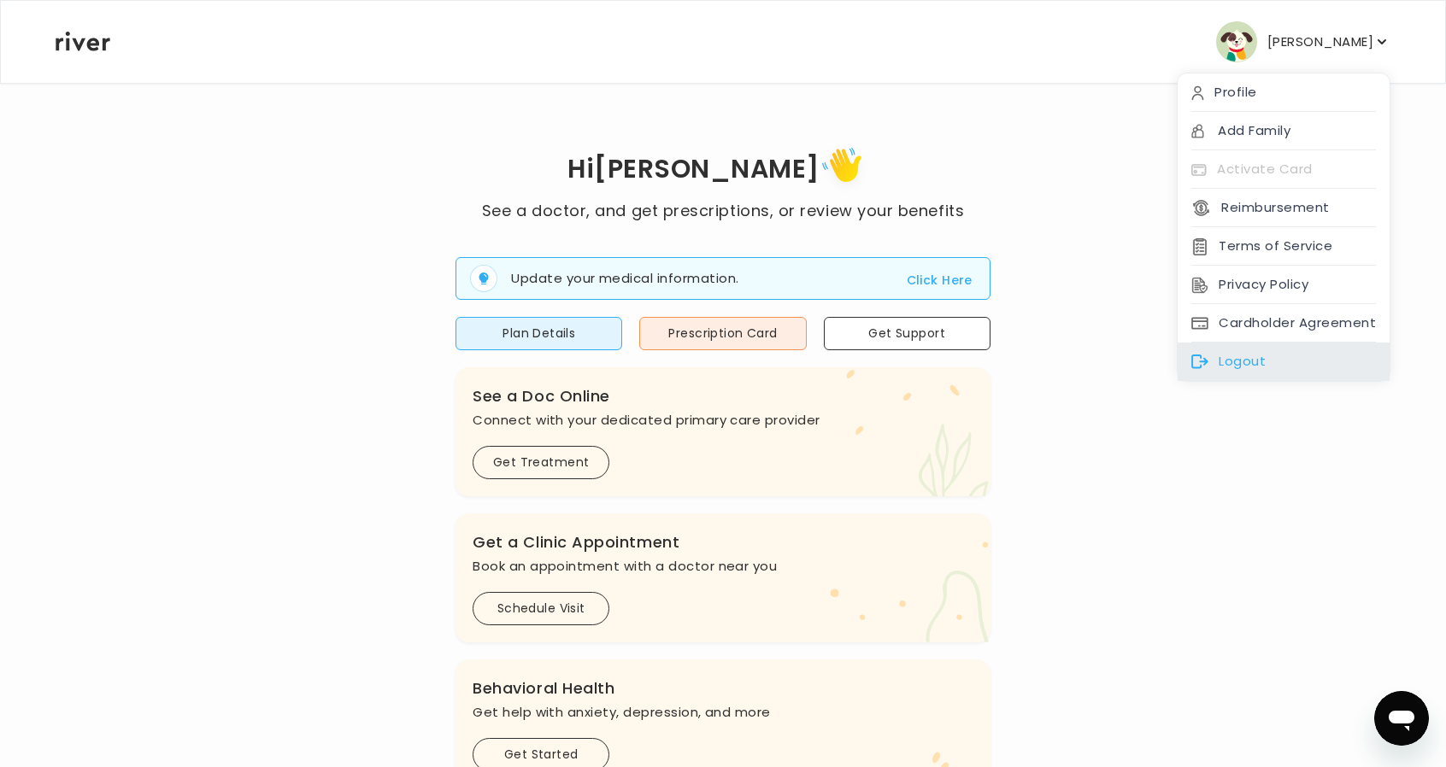
click at [1315, 347] on div "Logout" at bounding box center [1284, 362] width 212 height 38
